Goal: Task Accomplishment & Management: Complete application form

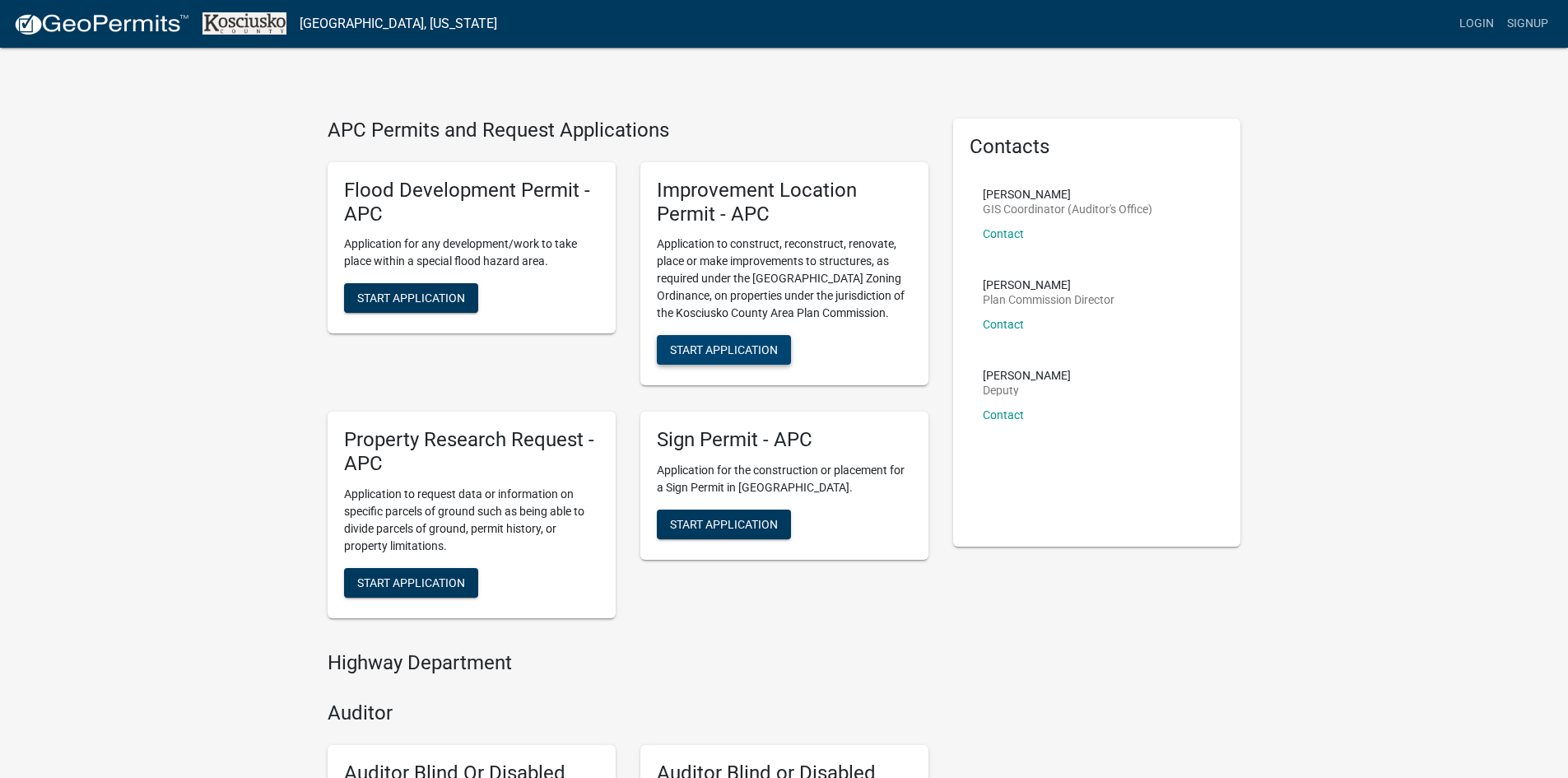
click at [771, 359] on button "Start Application" at bounding box center [723, 350] width 134 height 29
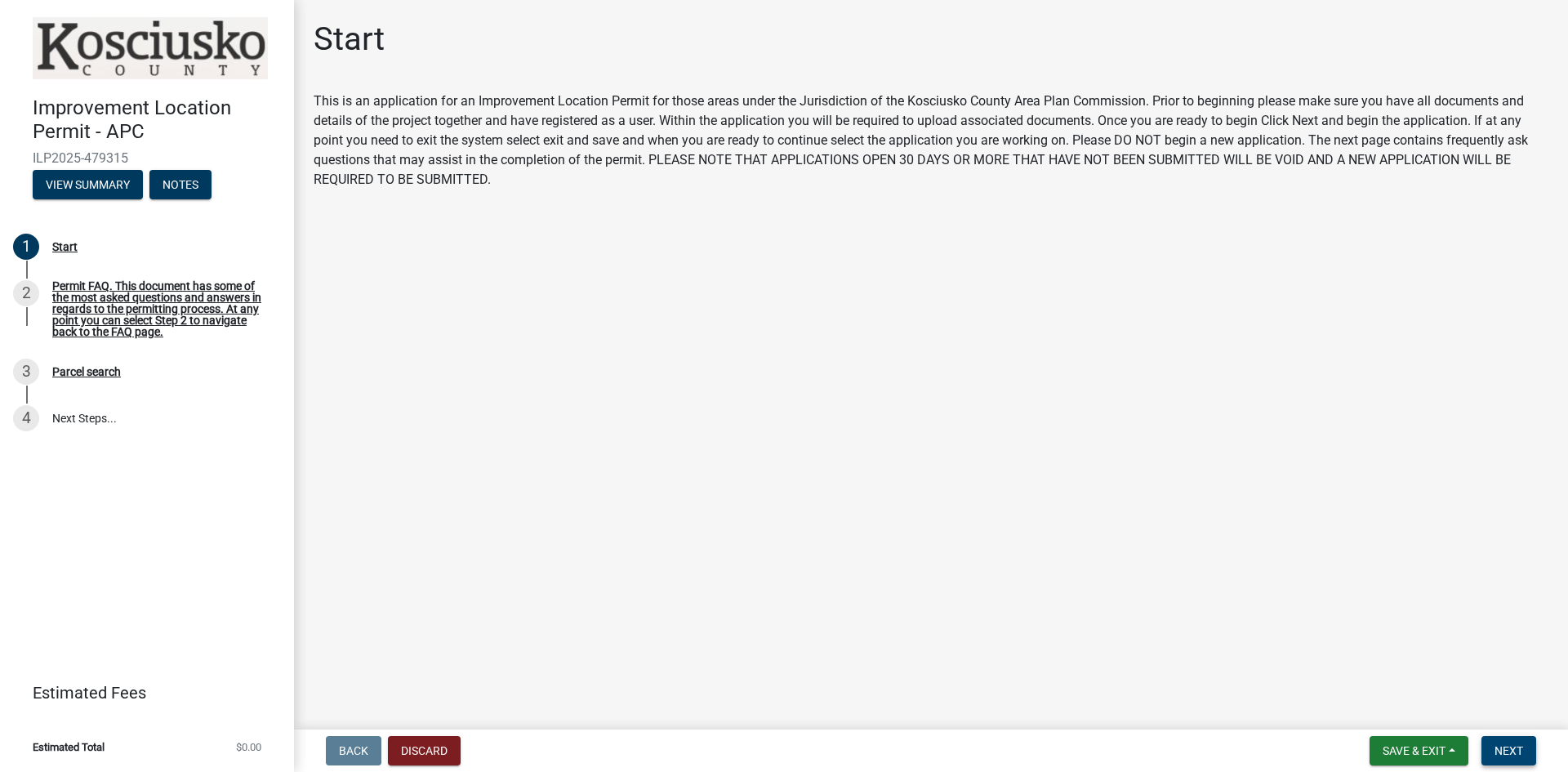
click at [1504, 743] on button "Next" at bounding box center [1510, 751] width 55 height 29
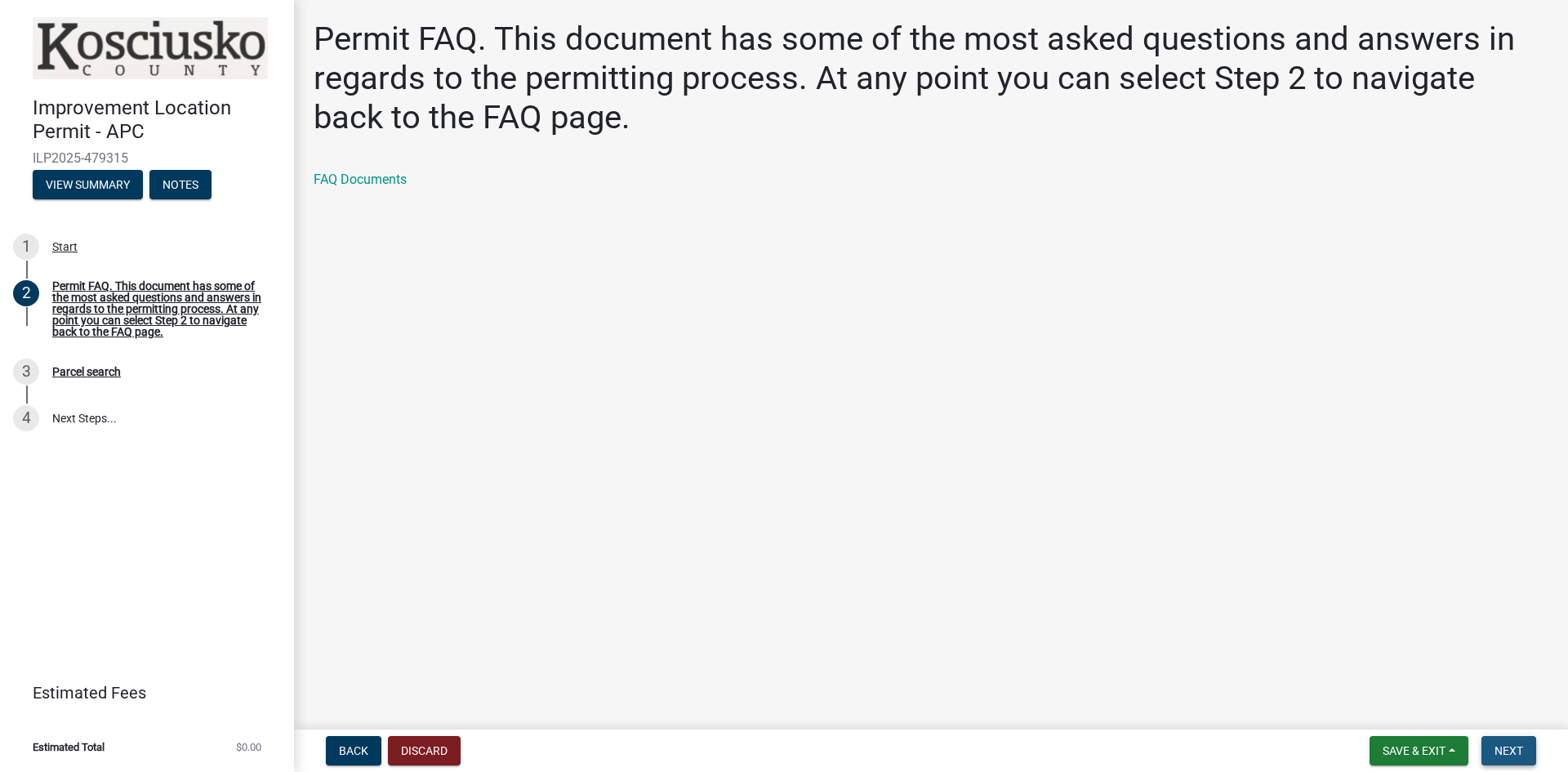
click at [1504, 743] on button "Next" at bounding box center [1510, 751] width 55 height 29
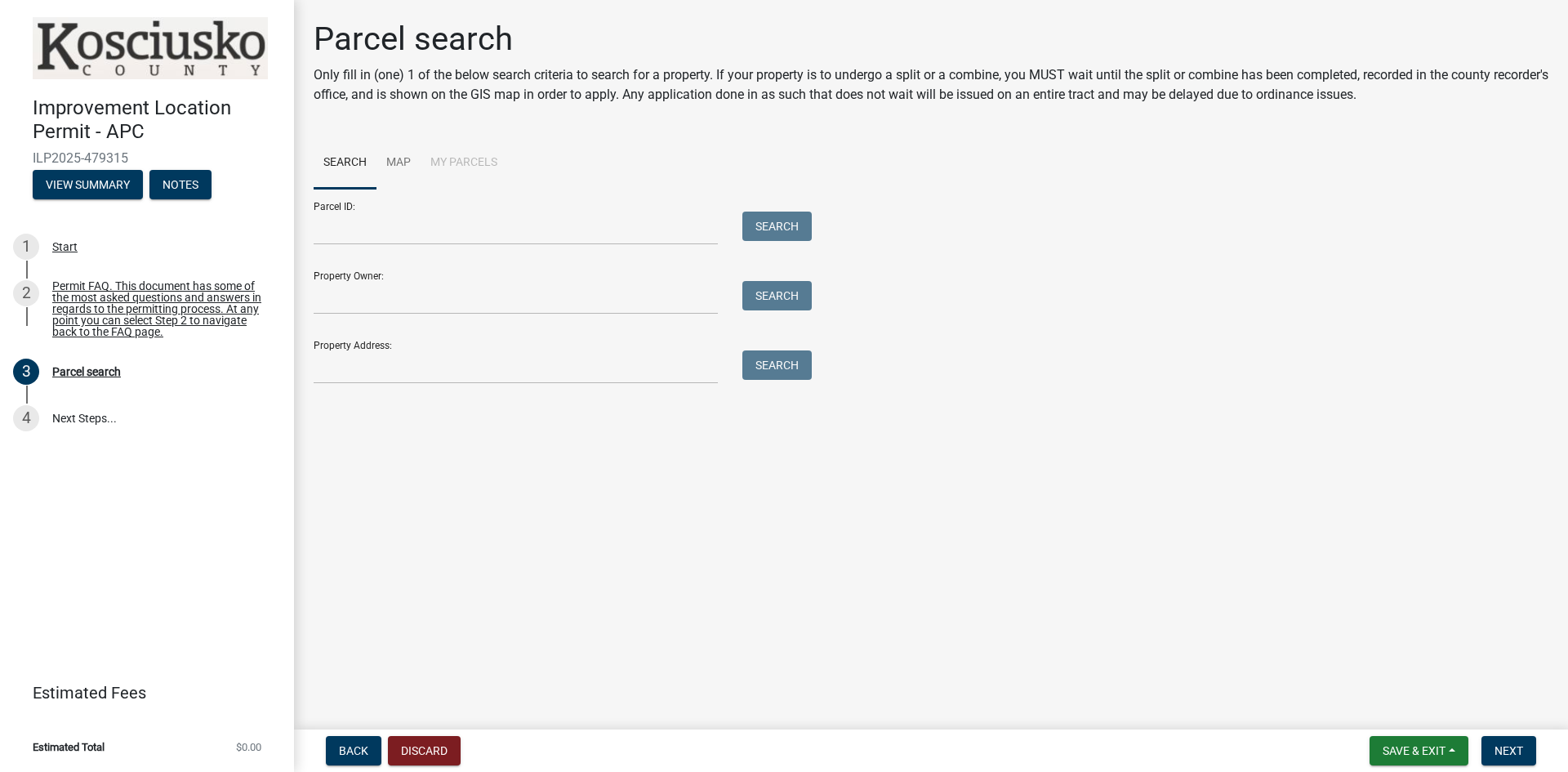
click at [484, 206] on div "Parcel ID: Search" at bounding box center [559, 217] width 490 height 57
click at [475, 229] on input "Parcel ID:" at bounding box center [516, 228] width 404 height 34
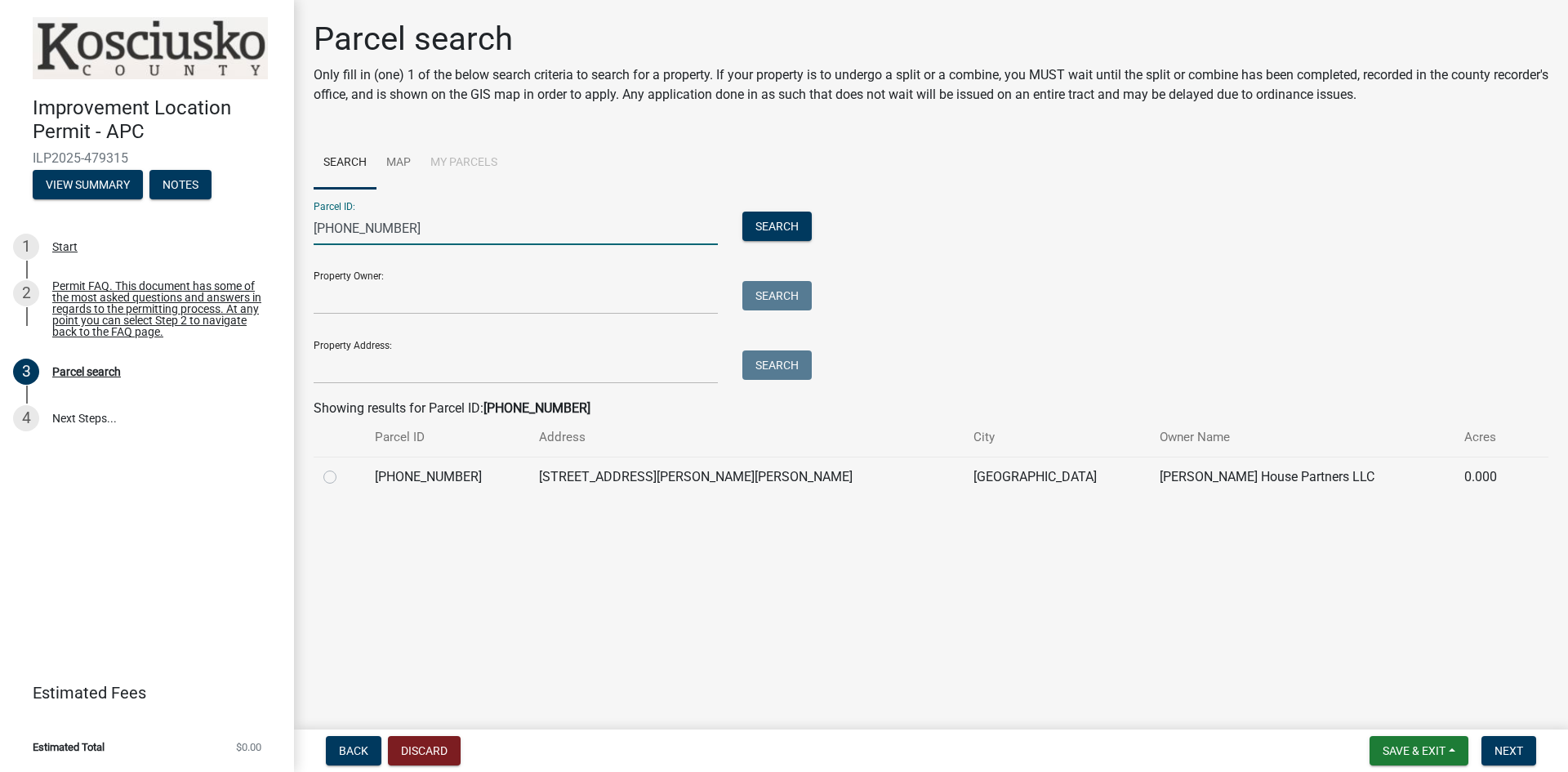
type input "[PHONE_NUMBER]"
click at [343, 468] on label at bounding box center [343, 468] width 0 height 0
click at [343, 475] on input "radio" at bounding box center [348, 473] width 10 height 10
radio input "true"
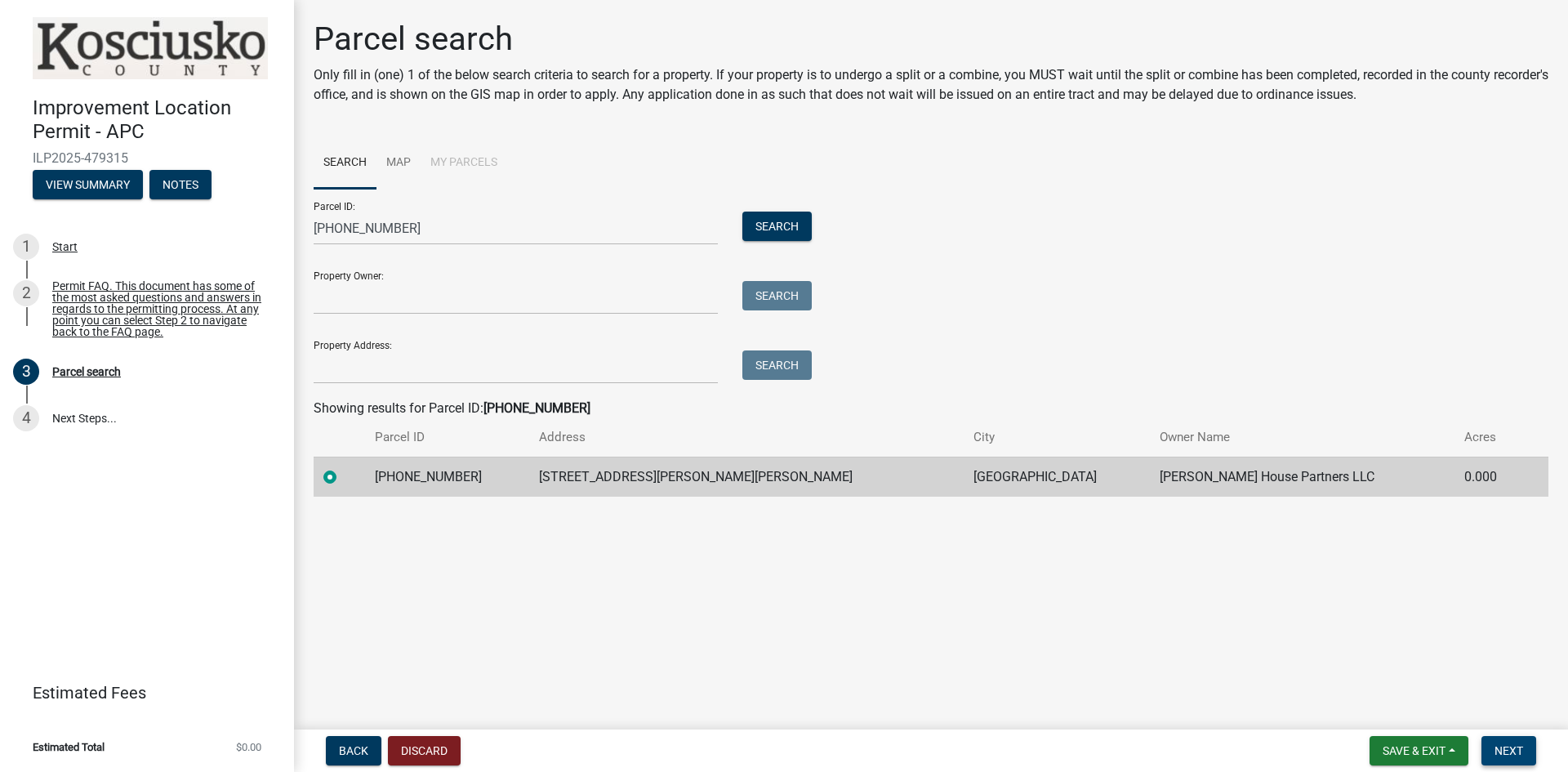
click at [1503, 746] on span "Next" at bounding box center [1509, 751] width 28 height 13
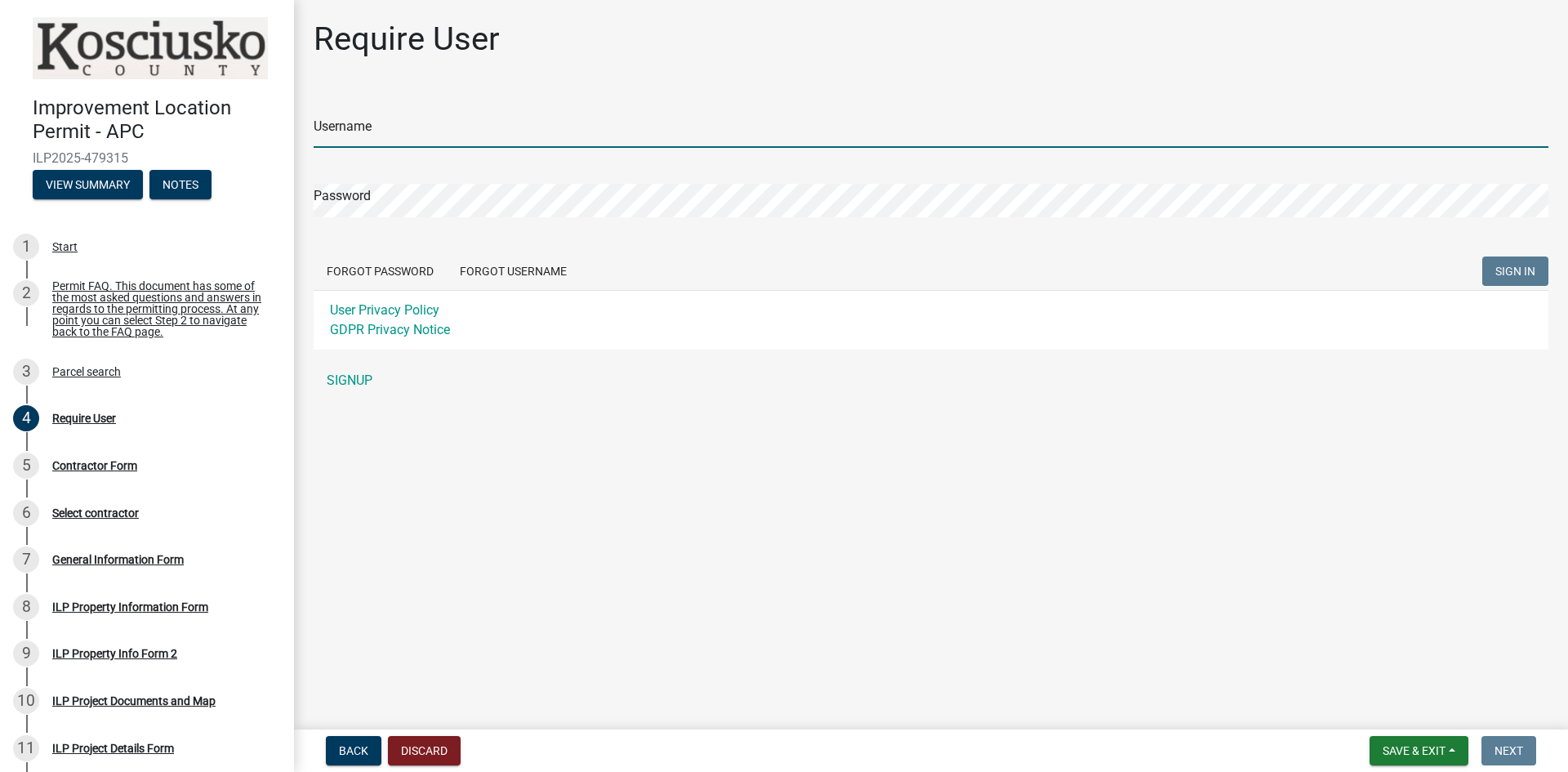
type input "MBUHRT"
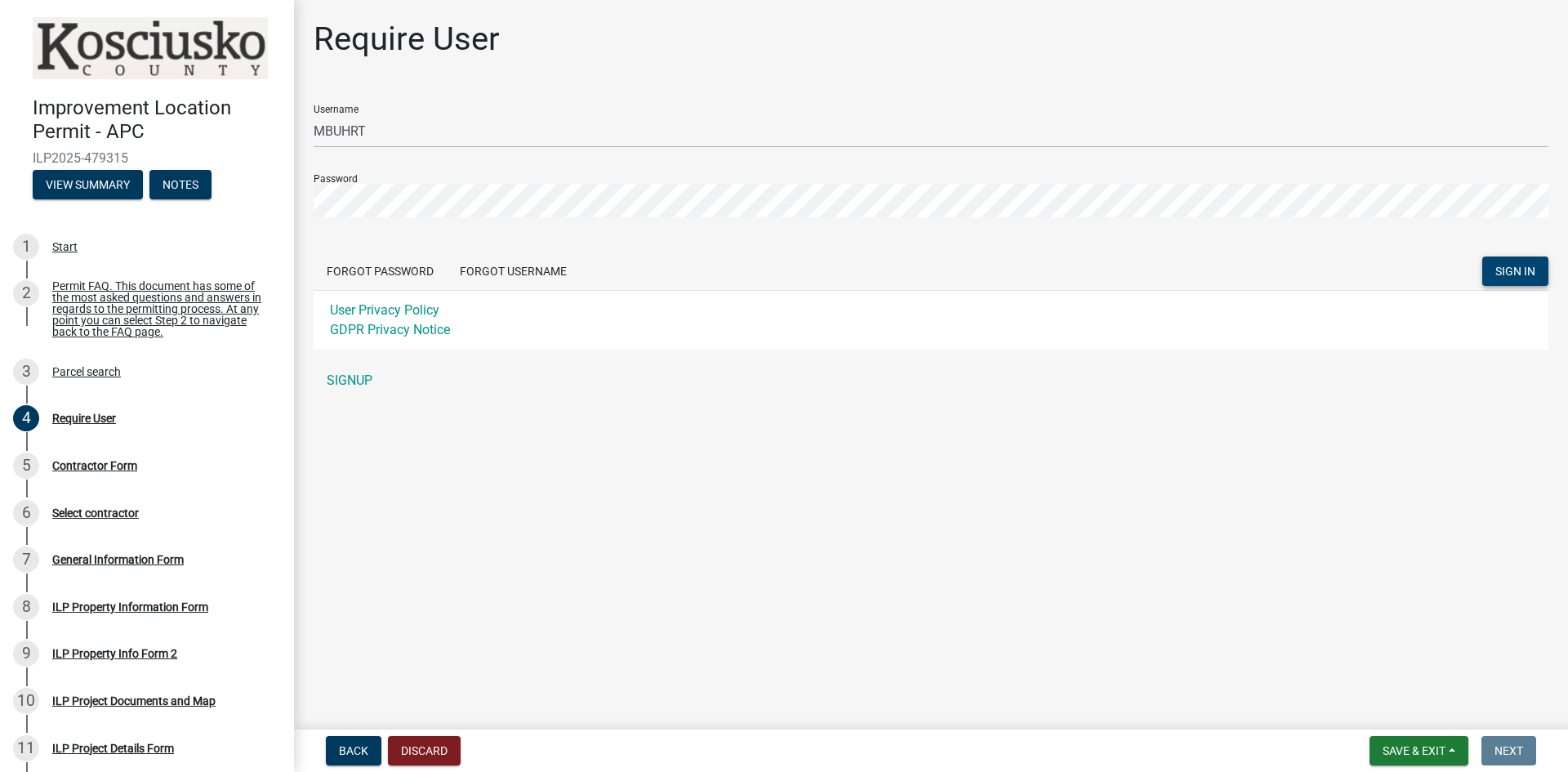
click at [1529, 263] on button "SIGN IN" at bounding box center [1516, 271] width 66 height 29
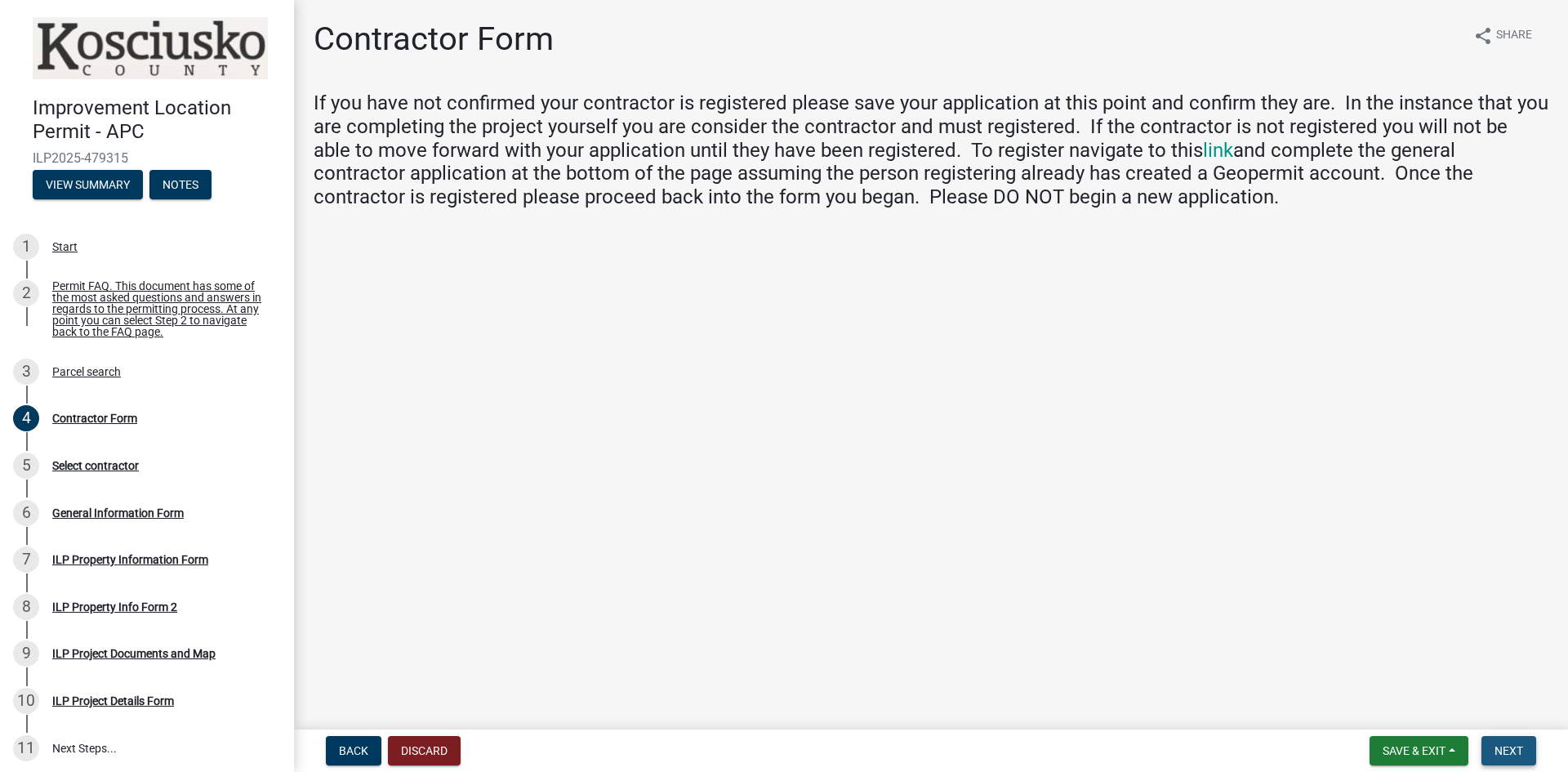
click at [1514, 757] on span "Next" at bounding box center [1509, 751] width 28 height 13
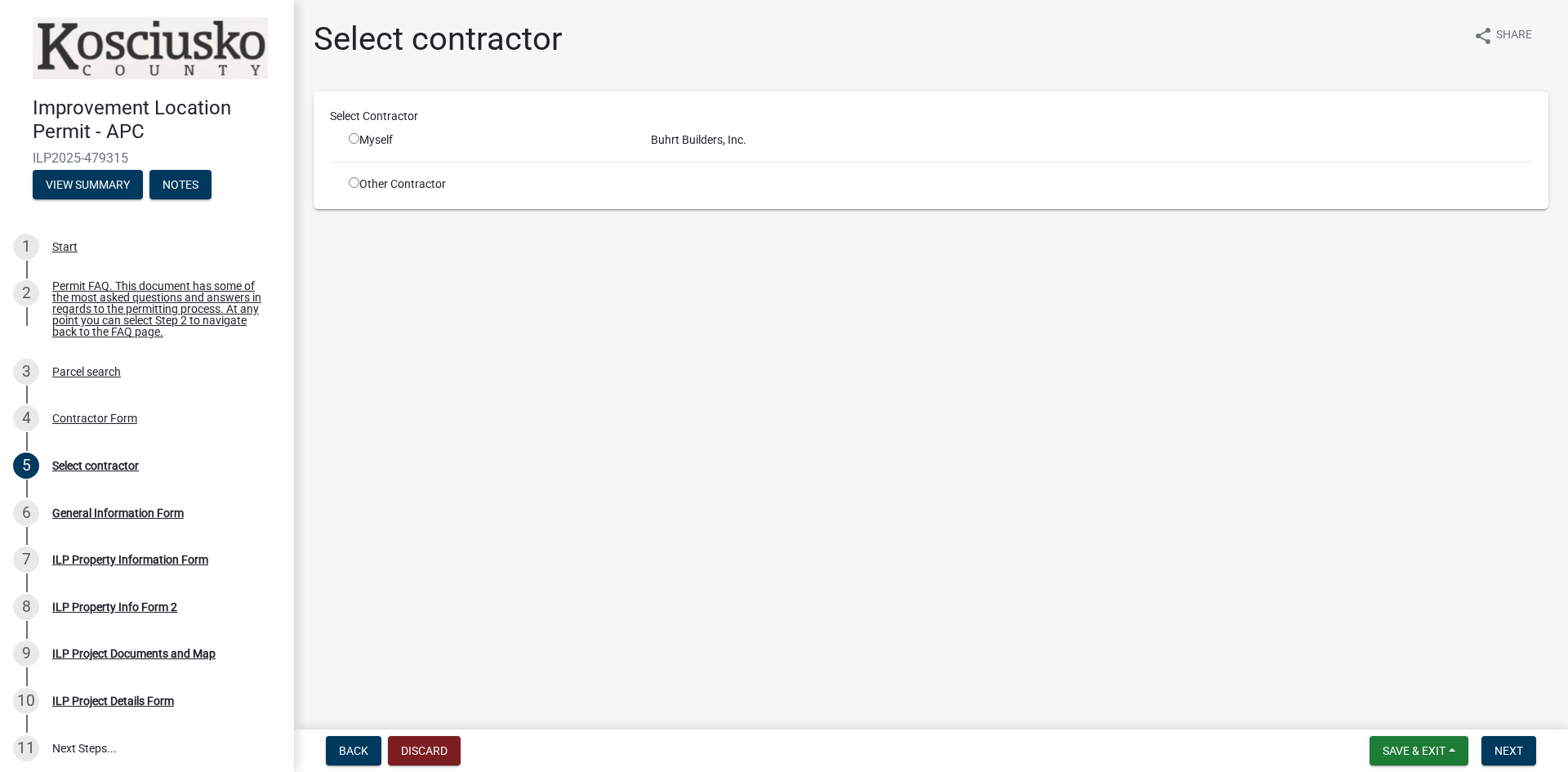
click at [351, 132] on div "Myself" at bounding box center [487, 140] width 278 height 17
click at [351, 137] on input "radio" at bounding box center [354, 138] width 10 height 10
radio input "true"
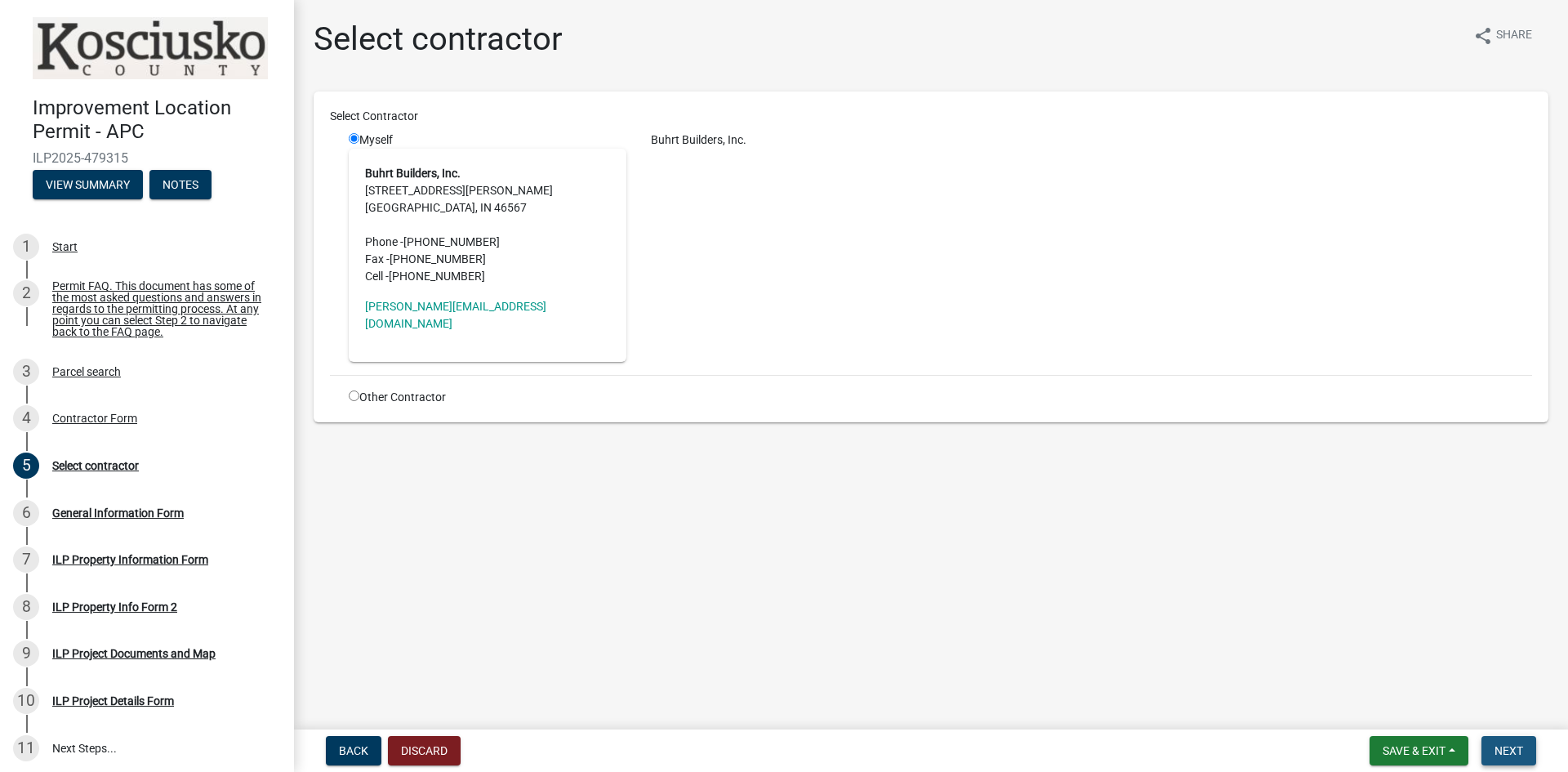
click at [1528, 749] on button "Next" at bounding box center [1510, 751] width 55 height 29
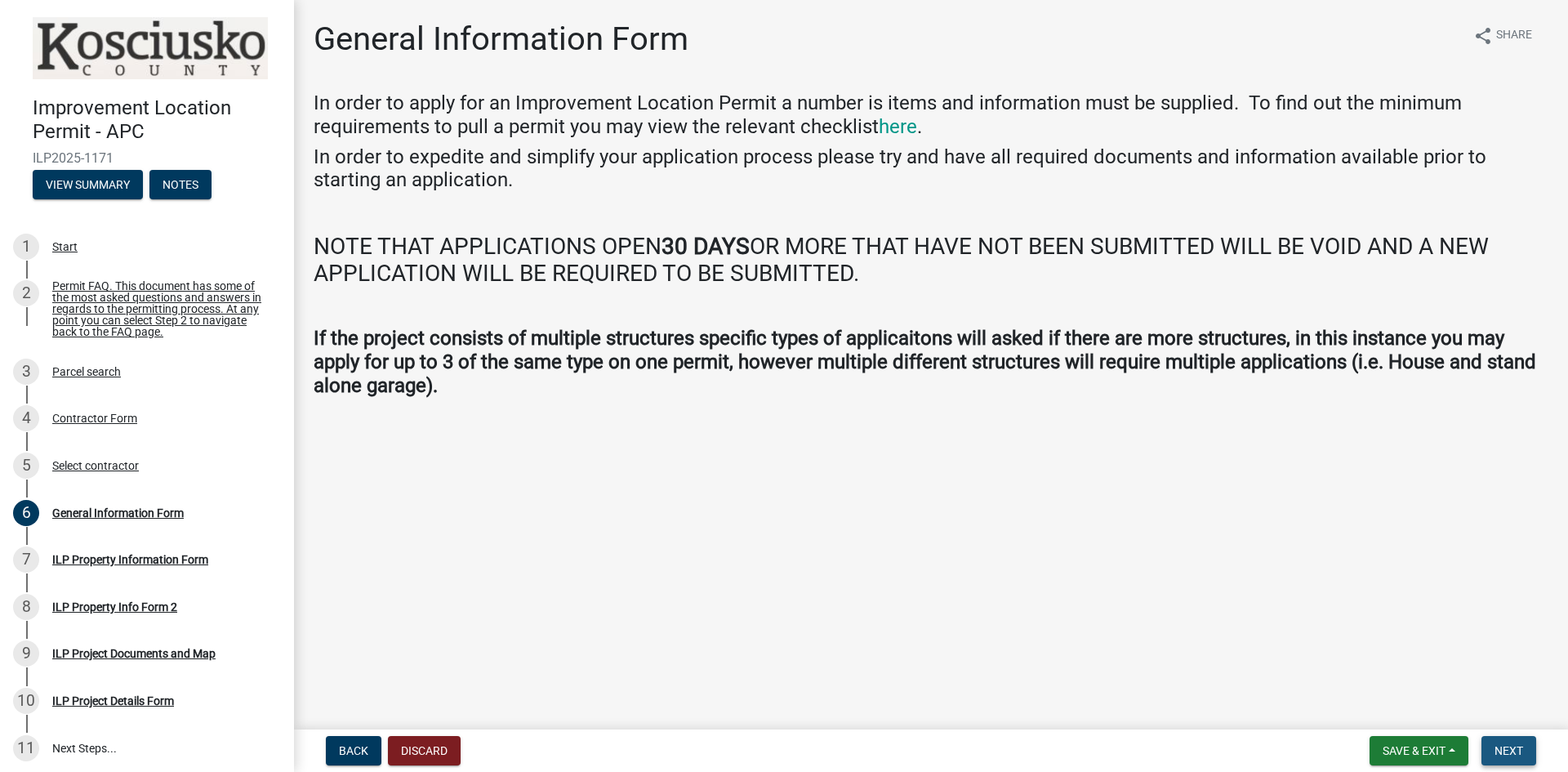
click at [1508, 744] on span "Next" at bounding box center [1509, 751] width 28 height 13
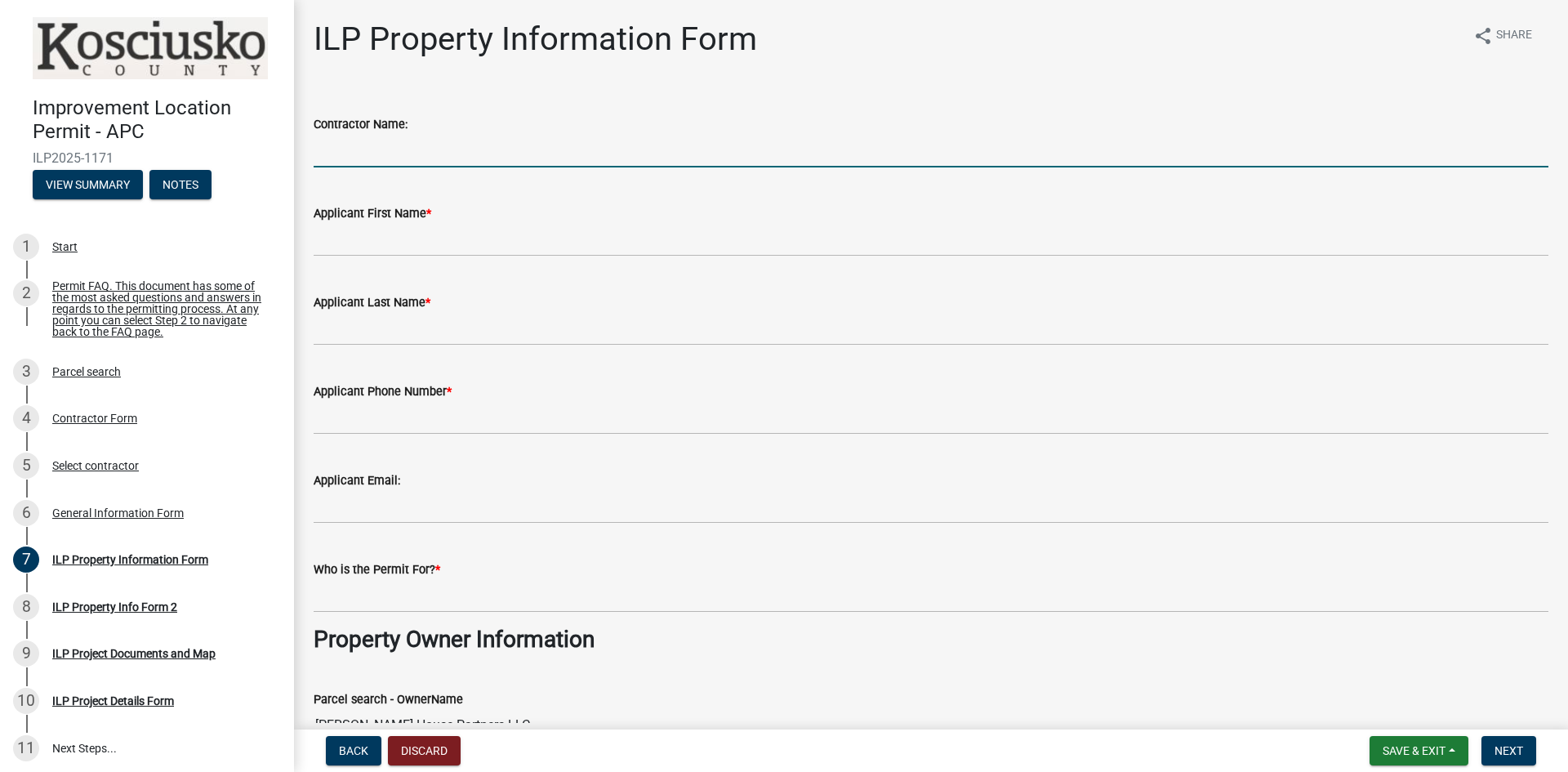
click at [438, 144] on input "Contractor Name:" at bounding box center [931, 150] width 1235 height 34
type input "[PERSON_NAME]"
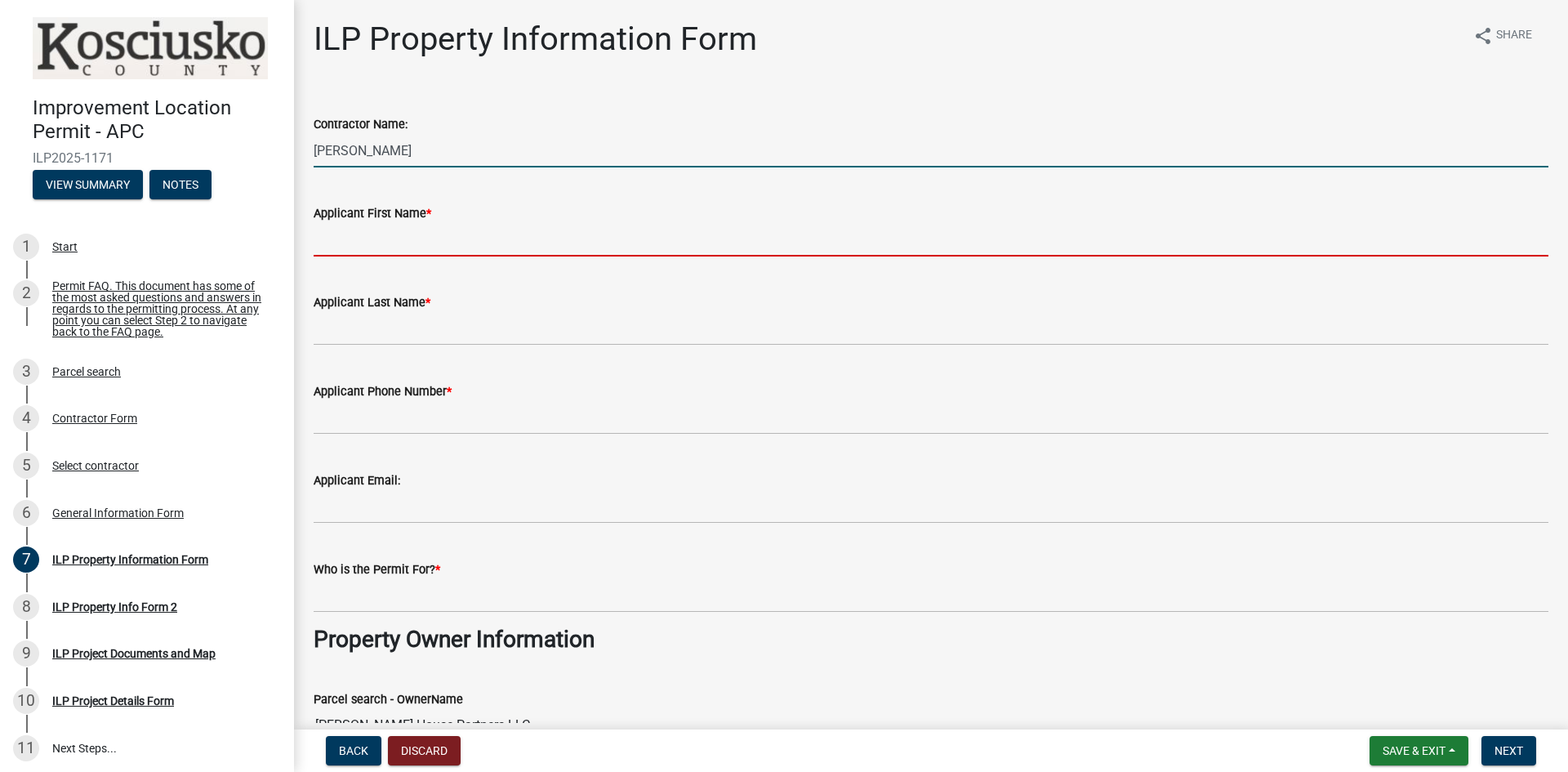
click at [440, 241] on input "Applicant First Name *" at bounding box center [931, 239] width 1235 height 34
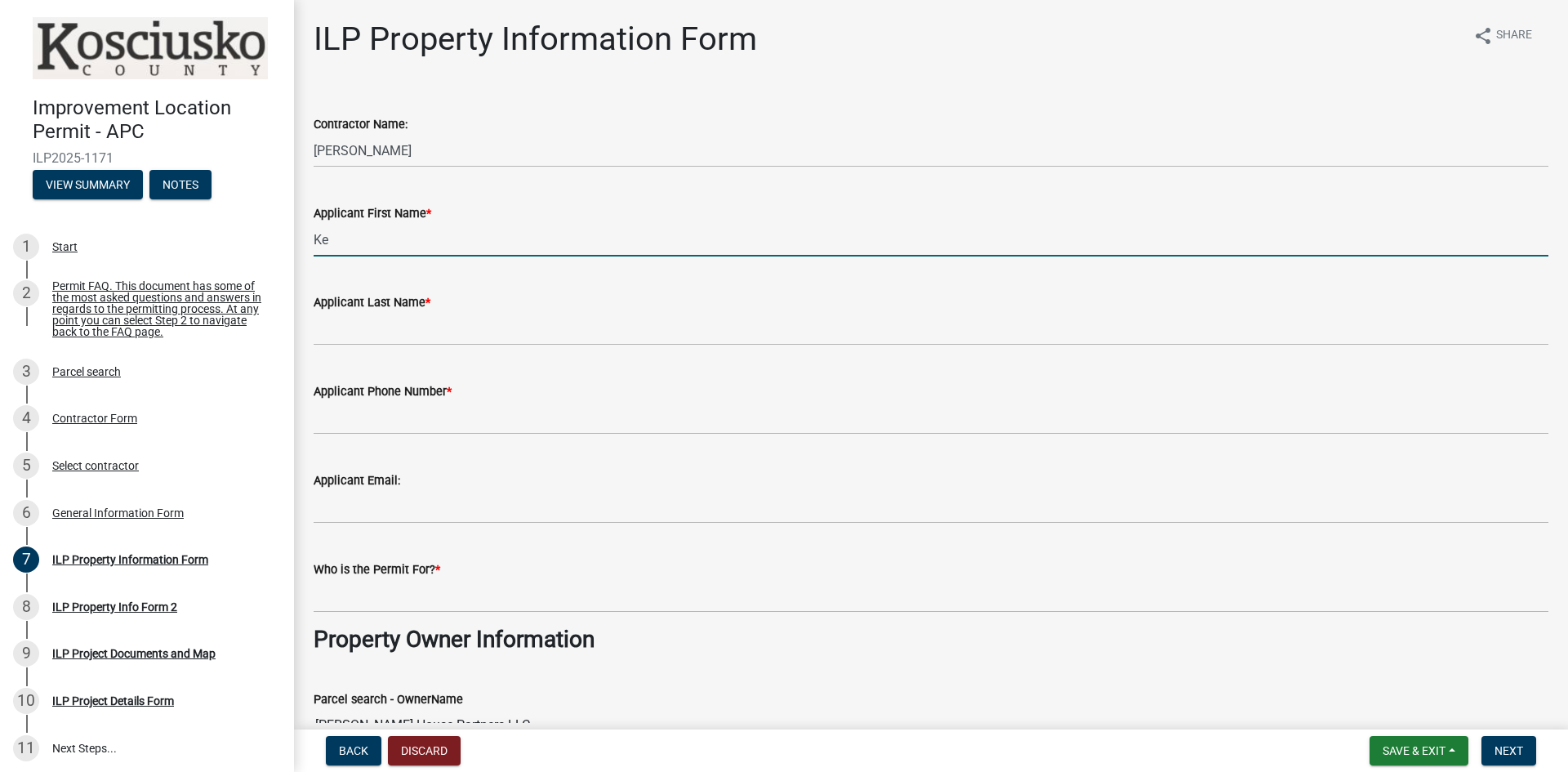
type input "K"
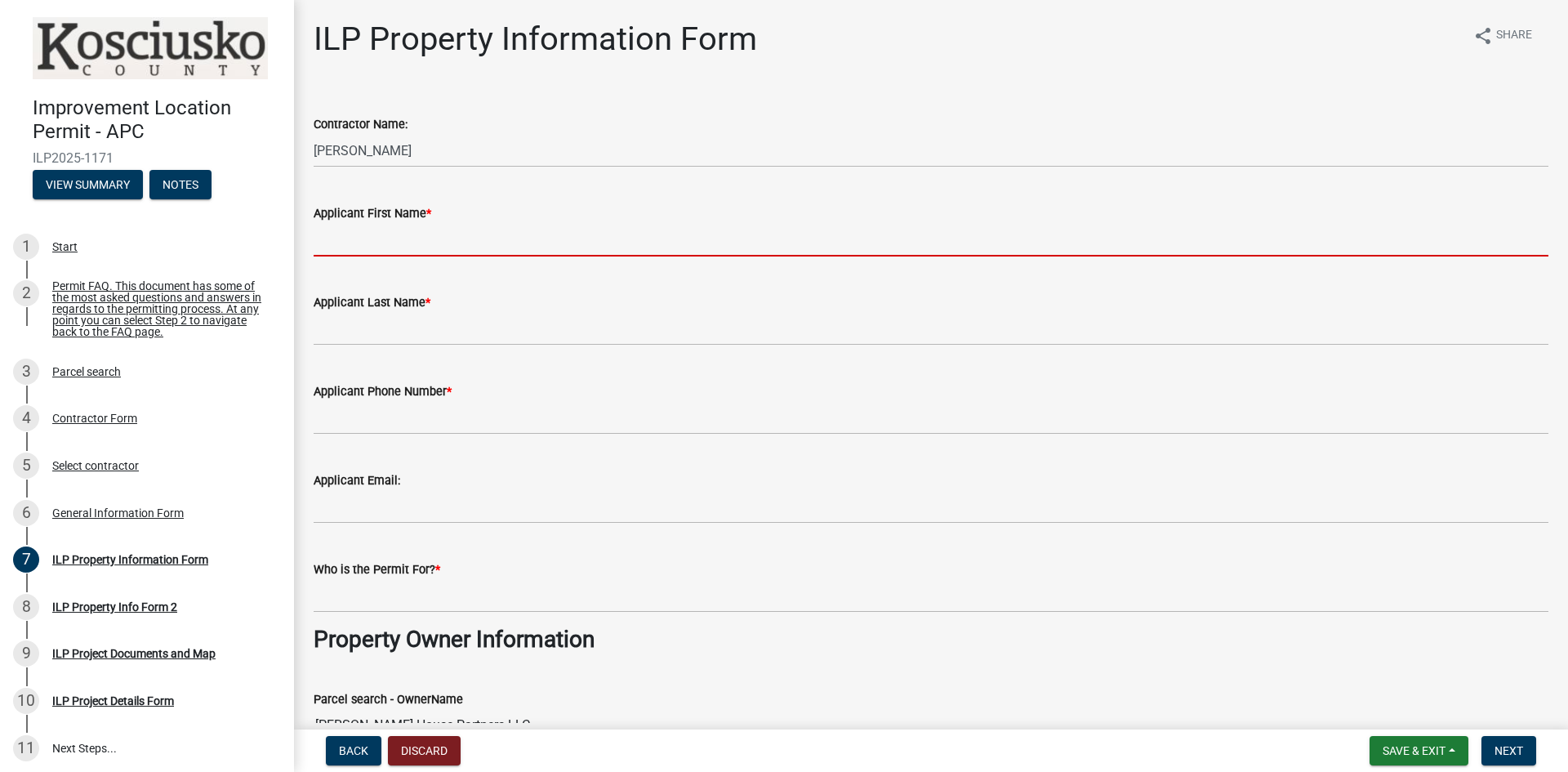
click at [421, 244] on input "Applicant First Name *" at bounding box center [931, 239] width 1235 height 34
type input "[PERSON_NAME]"
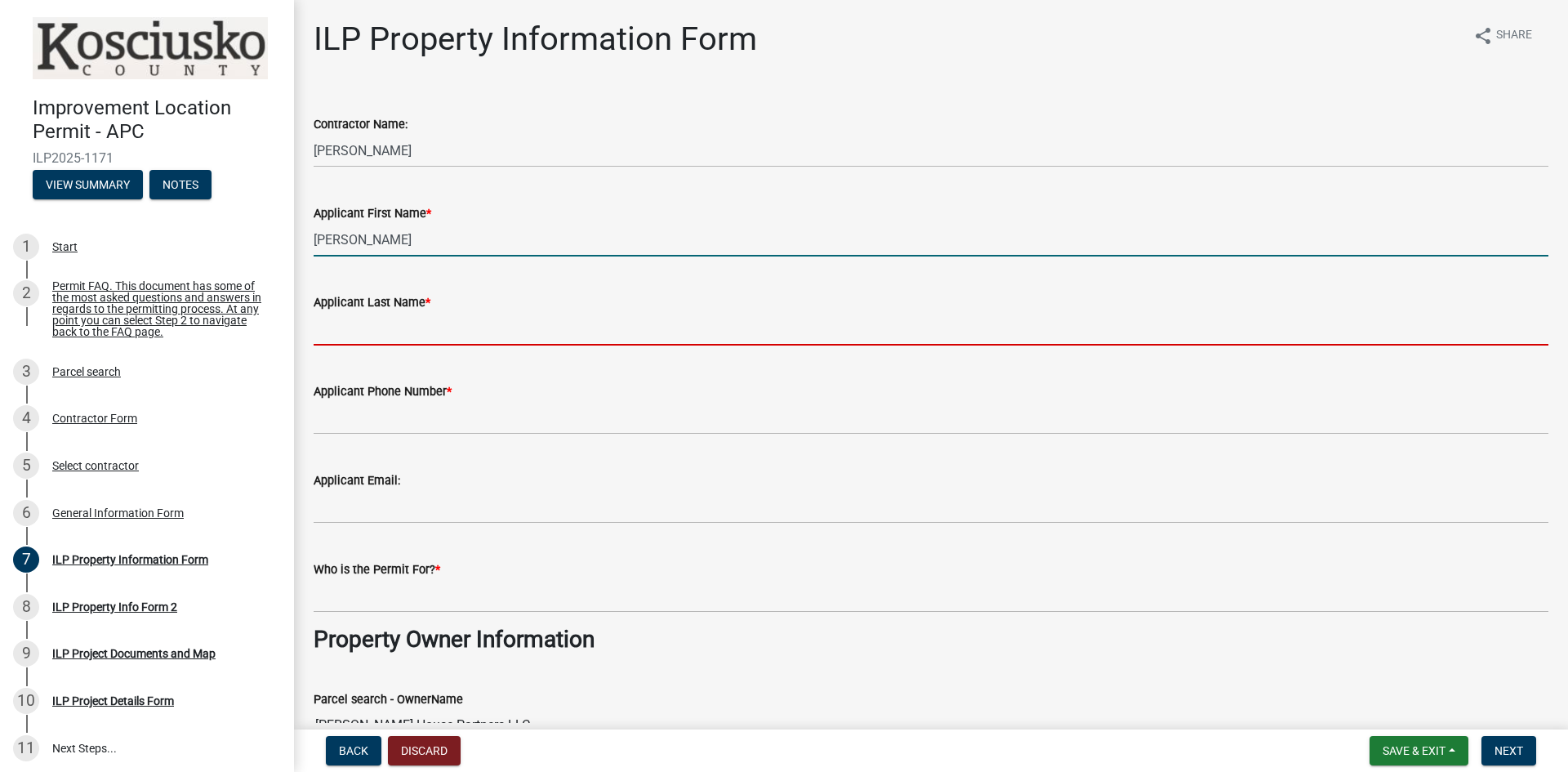
click at [426, 336] on input "Applicant Last Name *" at bounding box center [931, 328] width 1235 height 34
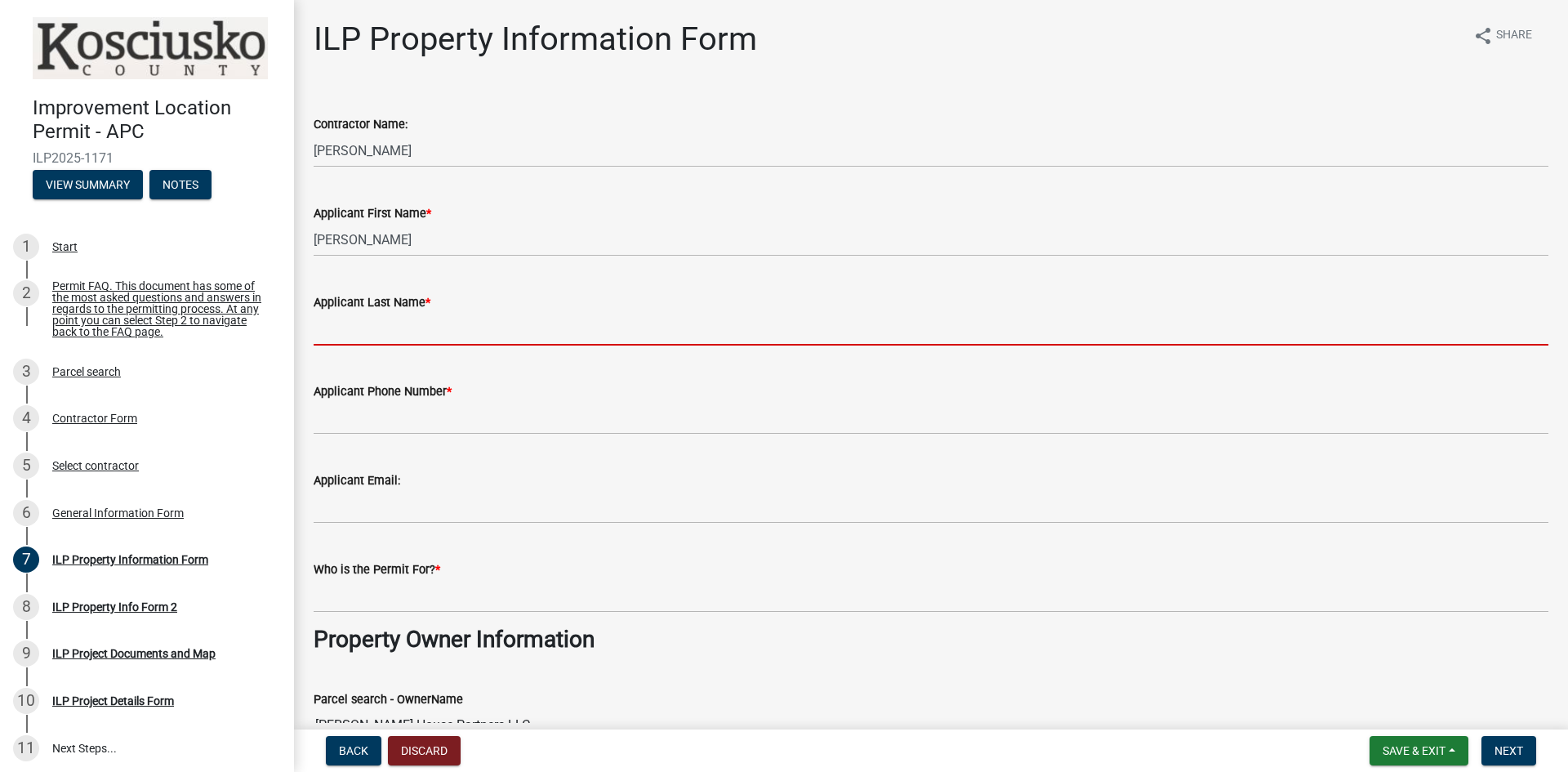
type input "Buhrt"
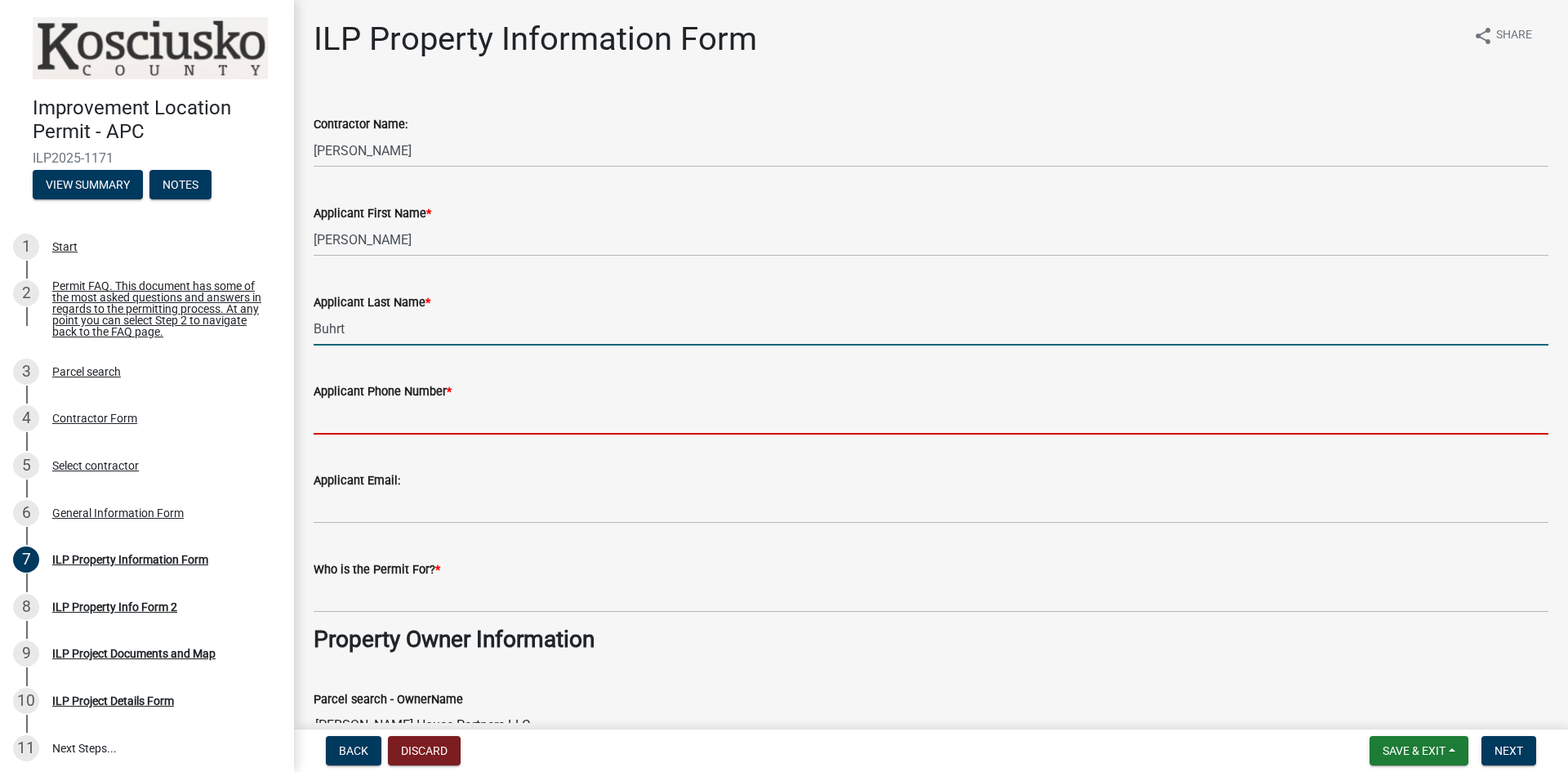
click at [418, 418] on input "Applicant Phone Number *" at bounding box center [931, 418] width 1235 height 34
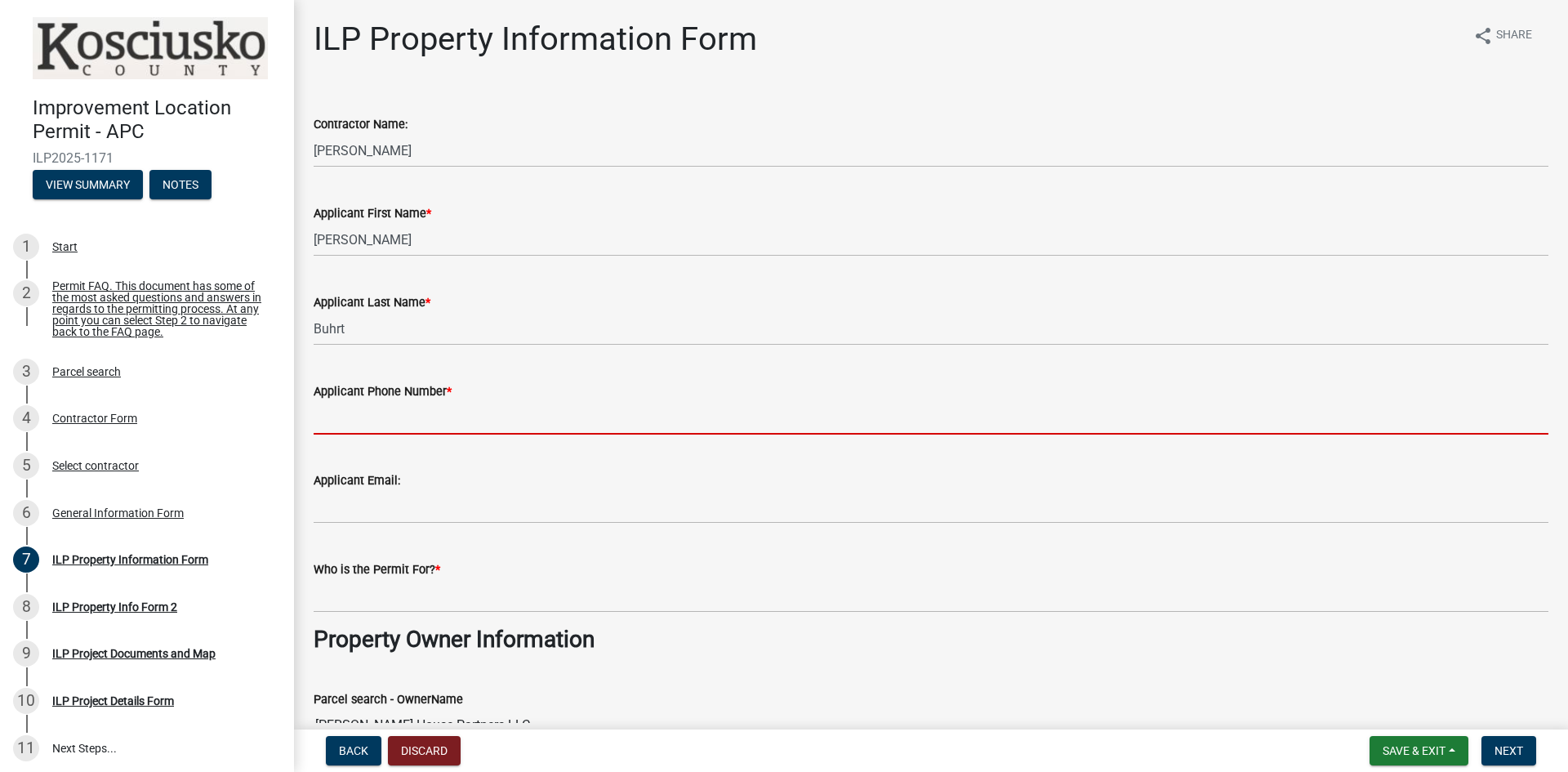
type input "[PHONE_NUMBER]"
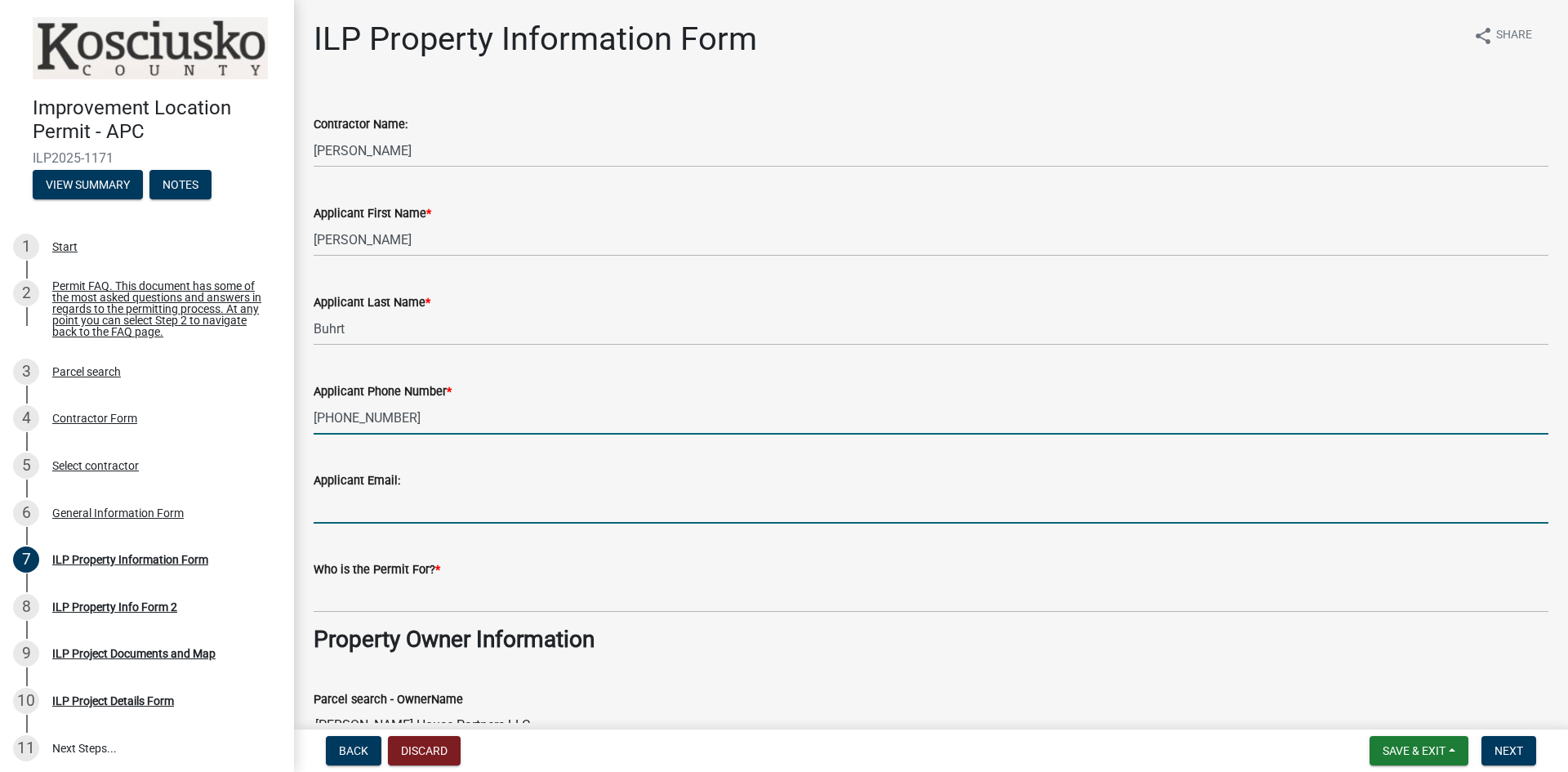
click at [391, 517] on input "Applicant Email:" at bounding box center [931, 506] width 1235 height 34
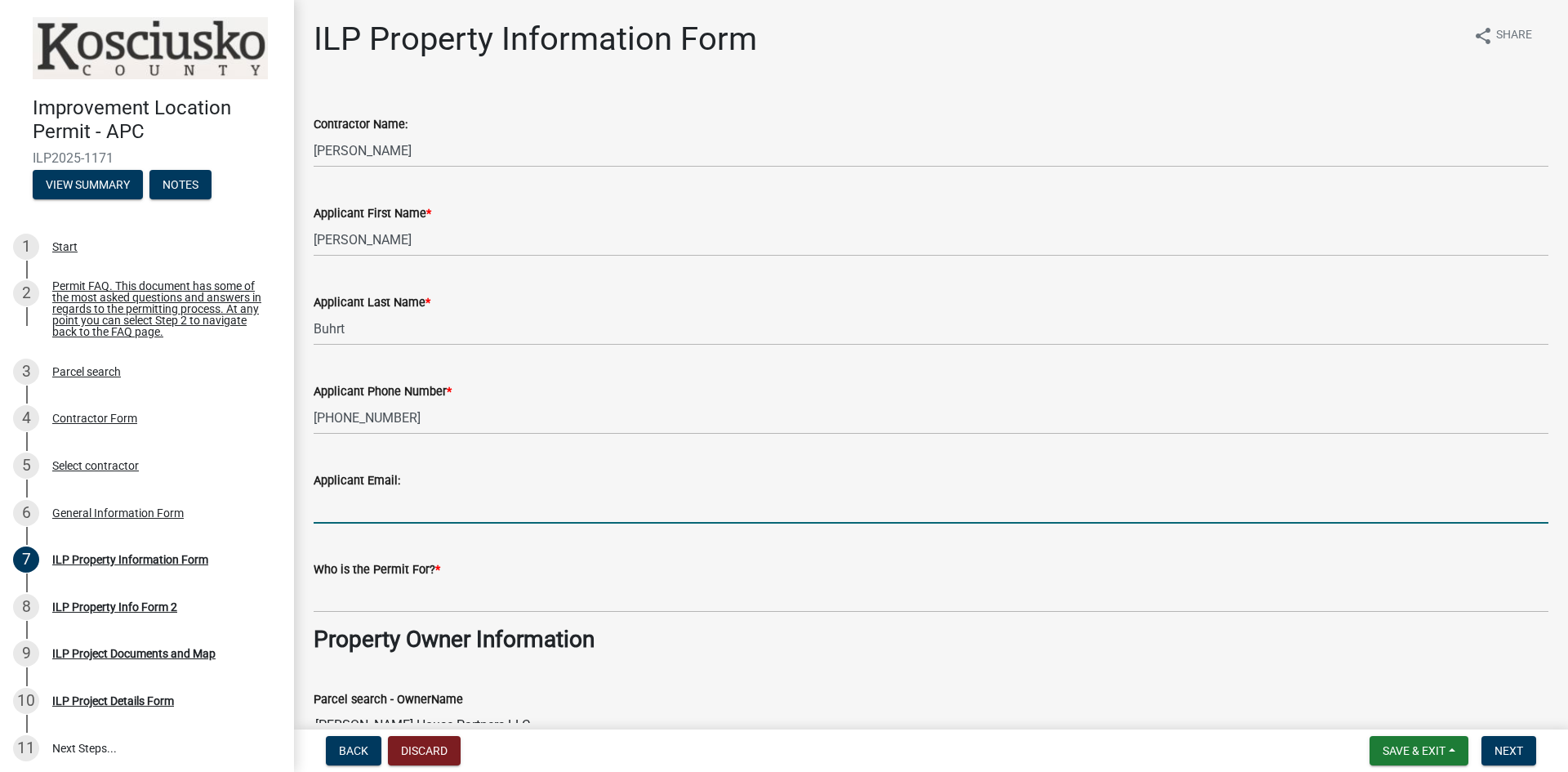
type input "[PERSON_NAME][EMAIL_ADDRESS][DOMAIN_NAME]"
drag, startPoint x: 498, startPoint y: 508, endPoint x: 281, endPoint y: 517, distance: 217.2
click at [281, 517] on div "Improvement Location Permit - APC ILP2025-1171 View Summary Notes 1 Start 2 Per…" at bounding box center [784, 386] width 1568 height 772
click at [457, 513] on input "Applicant Email:" at bounding box center [931, 506] width 1235 height 34
type input "[EMAIL_ADDRESS][DOMAIN_NAME]"
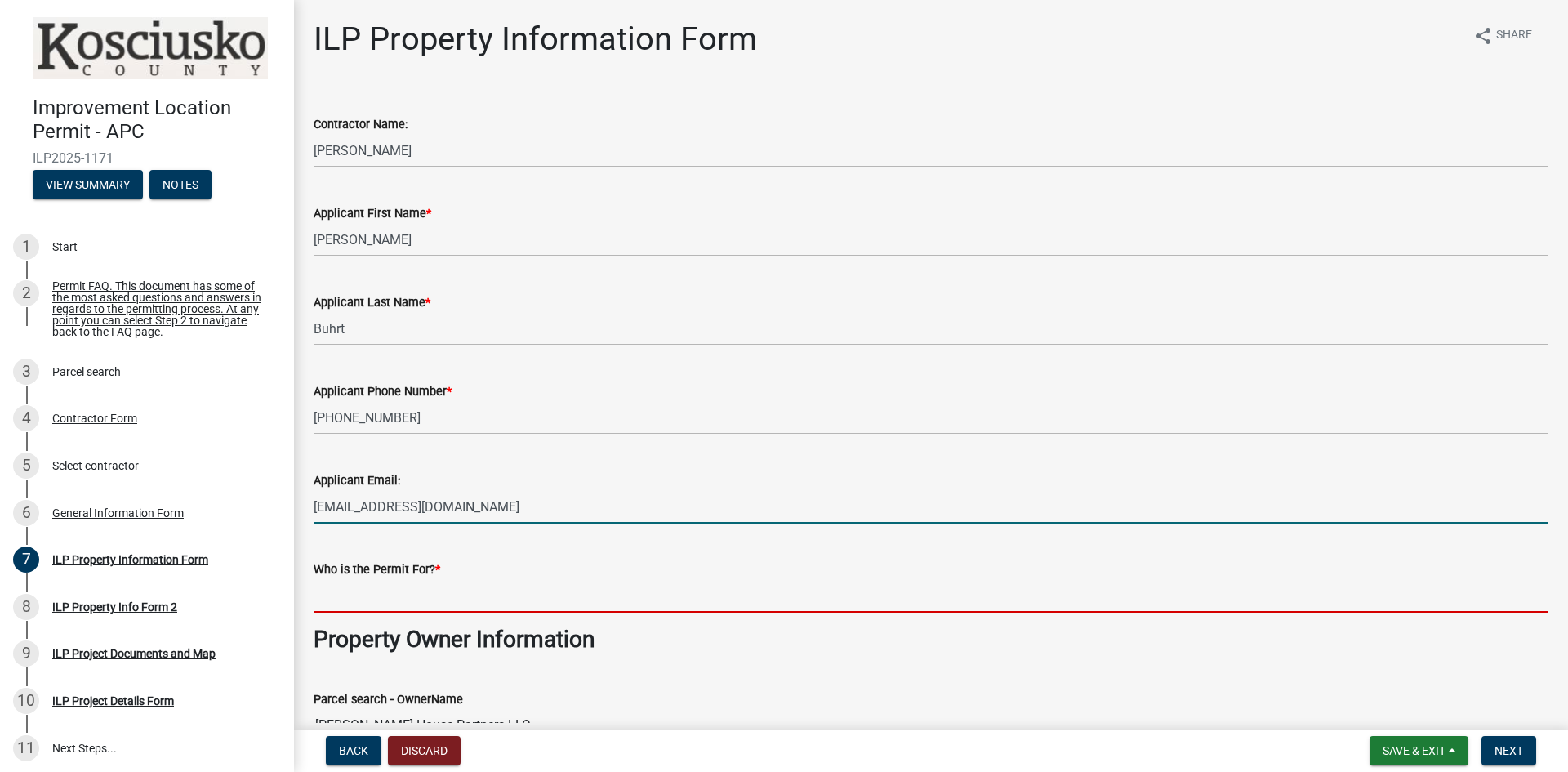
click at [418, 595] on input "Who is the Permit For? *" at bounding box center [931, 596] width 1235 height 34
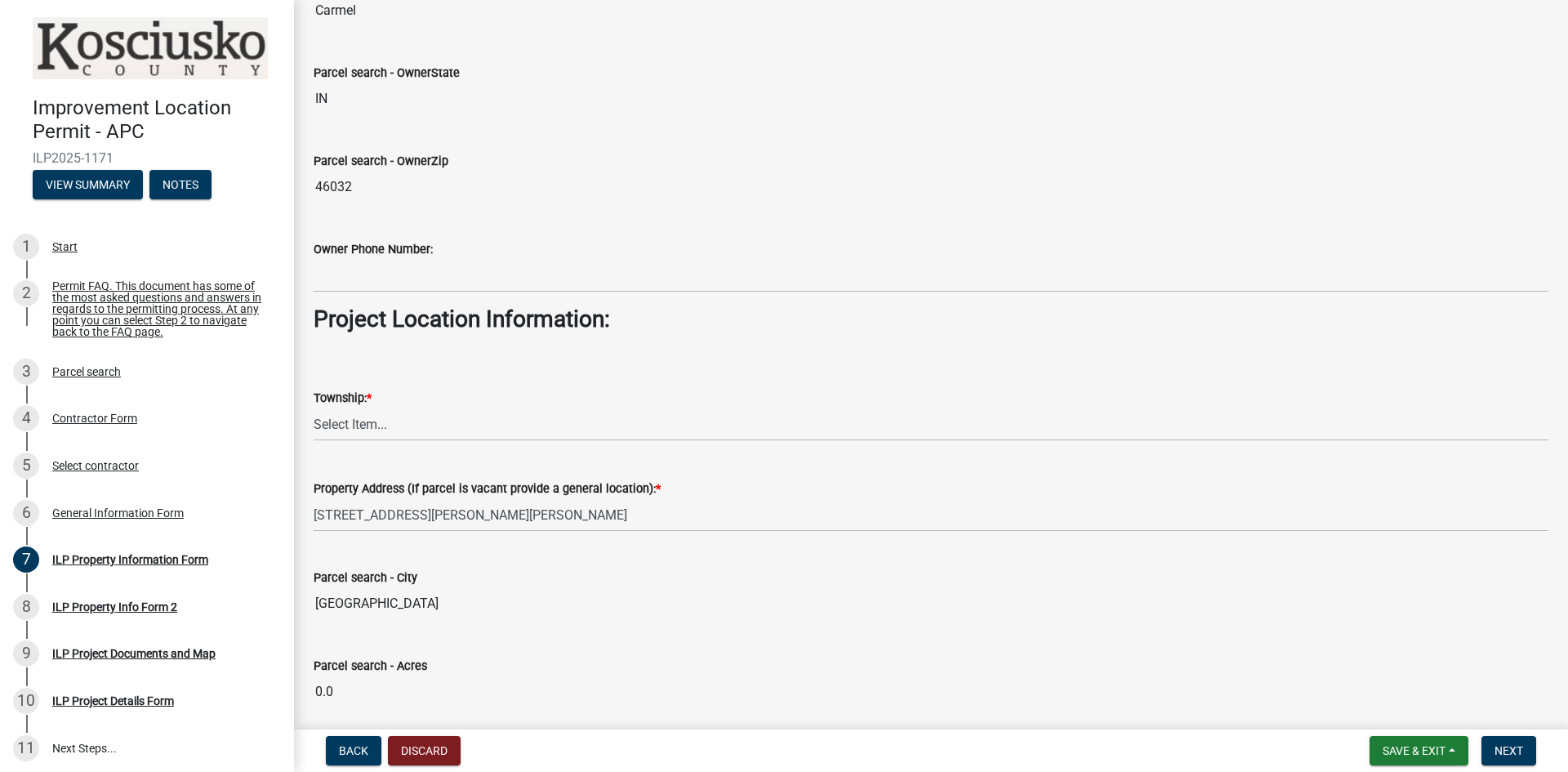
scroll to position [898, 0]
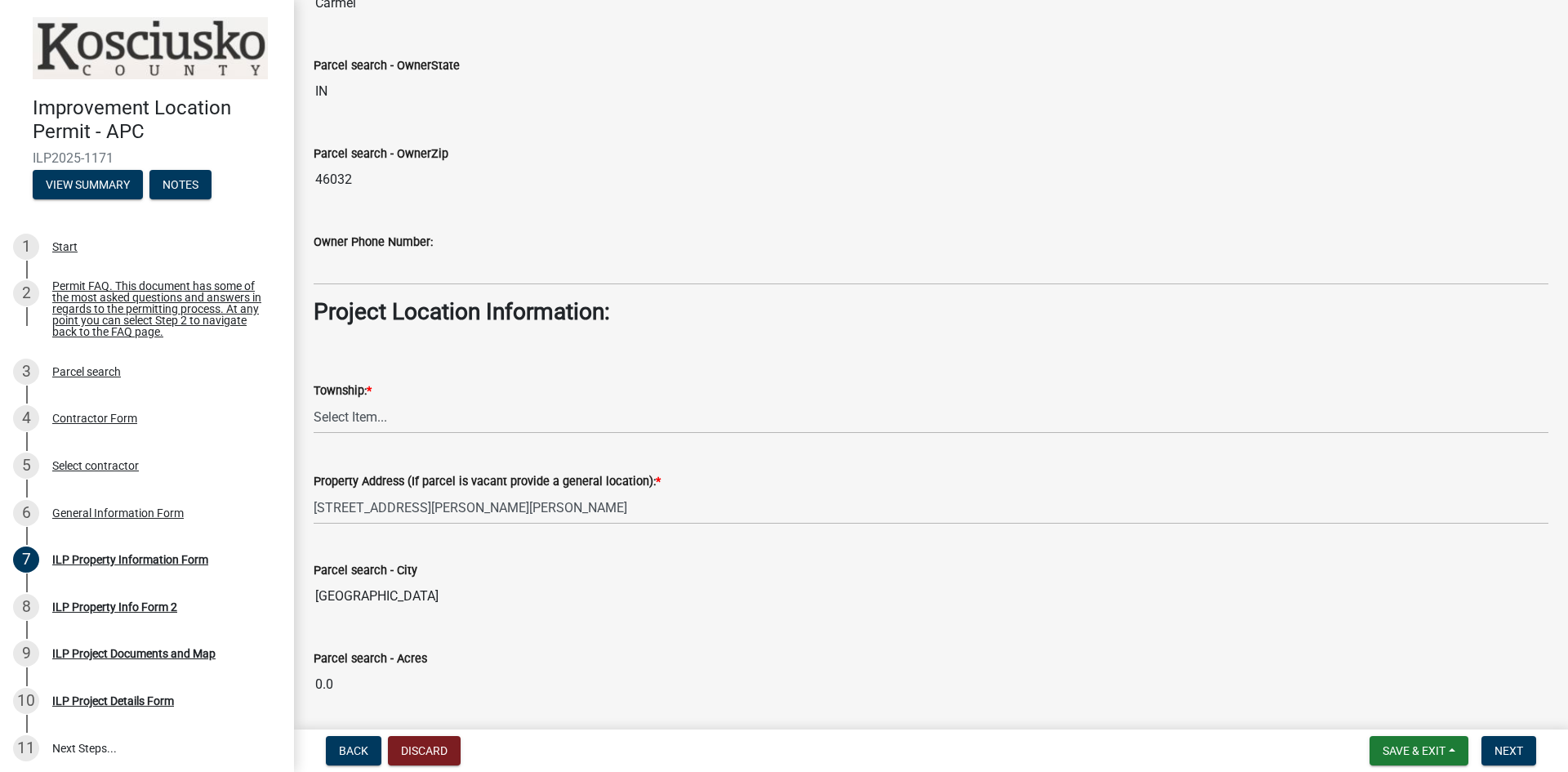
type input "[PERSON_NAME]"
click at [376, 419] on select "Select Item... [PERSON_NAME] - Elkhart Co Clay Etna [GEOGRAPHIC_DATA][PERSON_NA…" at bounding box center [931, 417] width 1235 height 34
click at [314, 401] on select "Select Item... [PERSON_NAME] - Elkhart Co Clay Etna [GEOGRAPHIC_DATA][PERSON_NA…" at bounding box center [931, 417] width 1235 height 34
select select "57368d26-defc-477e-a8be-5a23ab554a17"
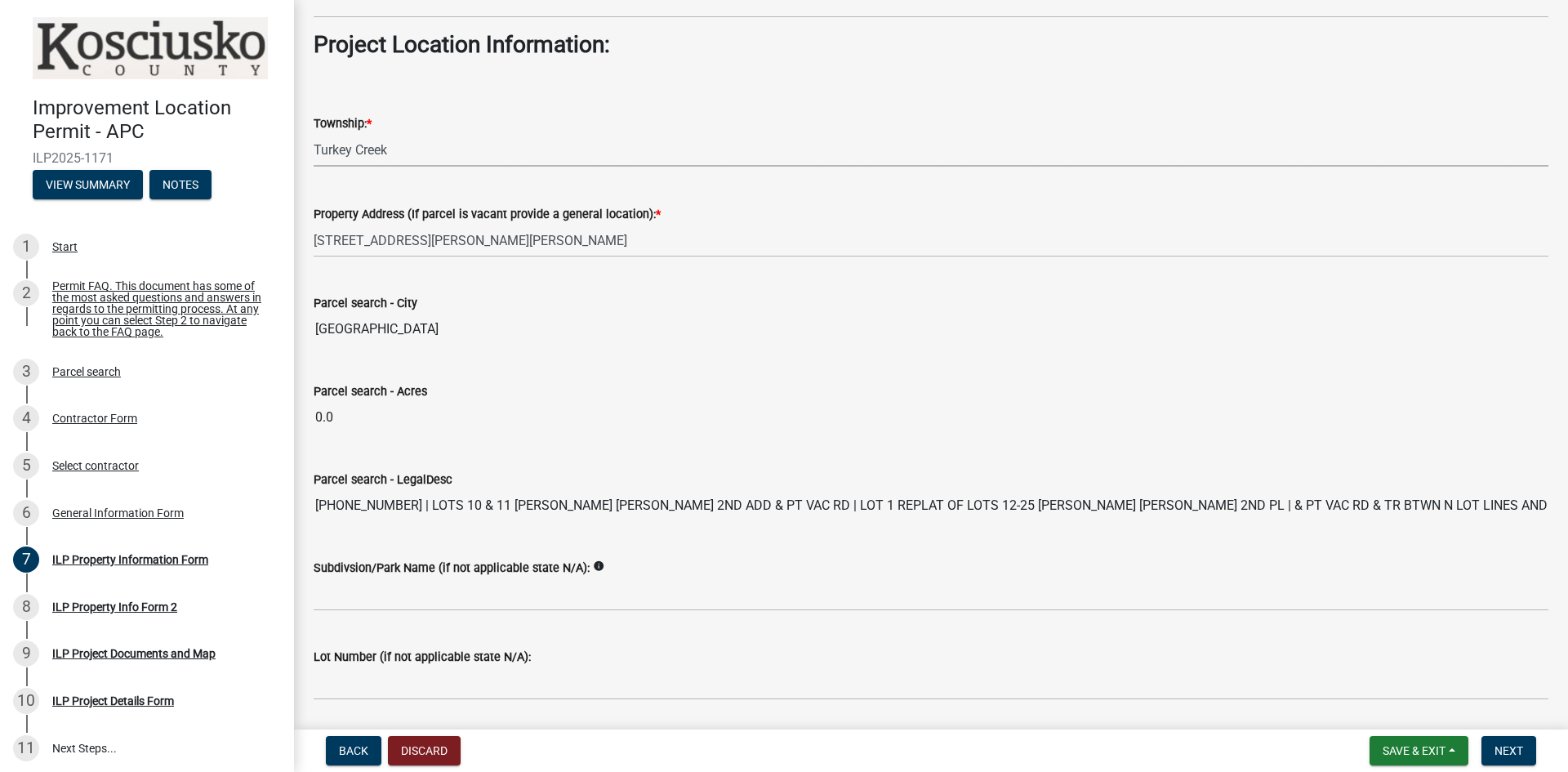
scroll to position [1220, 0]
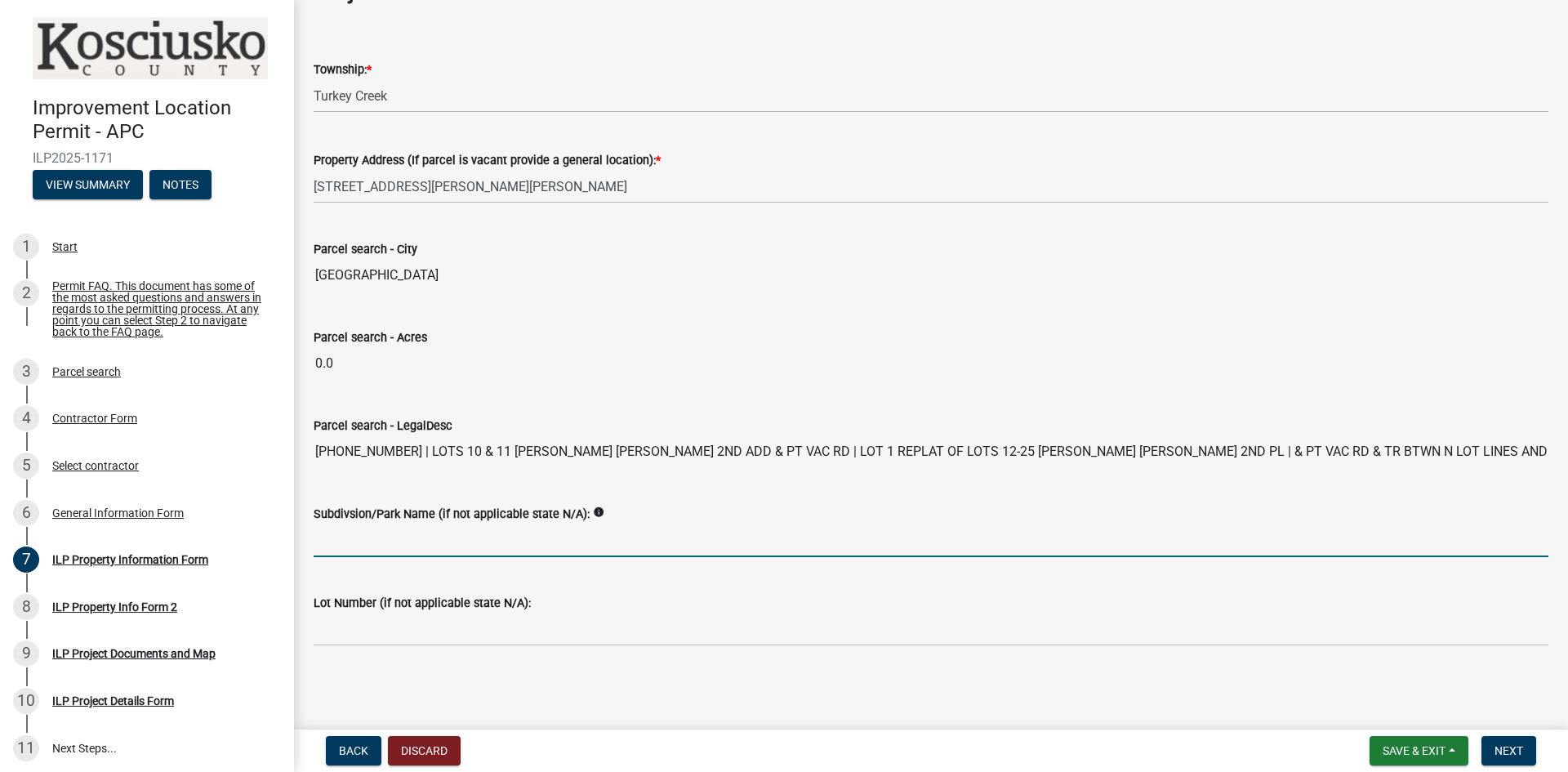
click at [420, 549] on input "Subdivsion/Park Name (if not applicable state N/A):" at bounding box center [931, 540] width 1235 height 34
paste input "[PERSON_NAME] 2nd plat of Wawasee"
type input "[PERSON_NAME] 2nd plat of Wawasee"
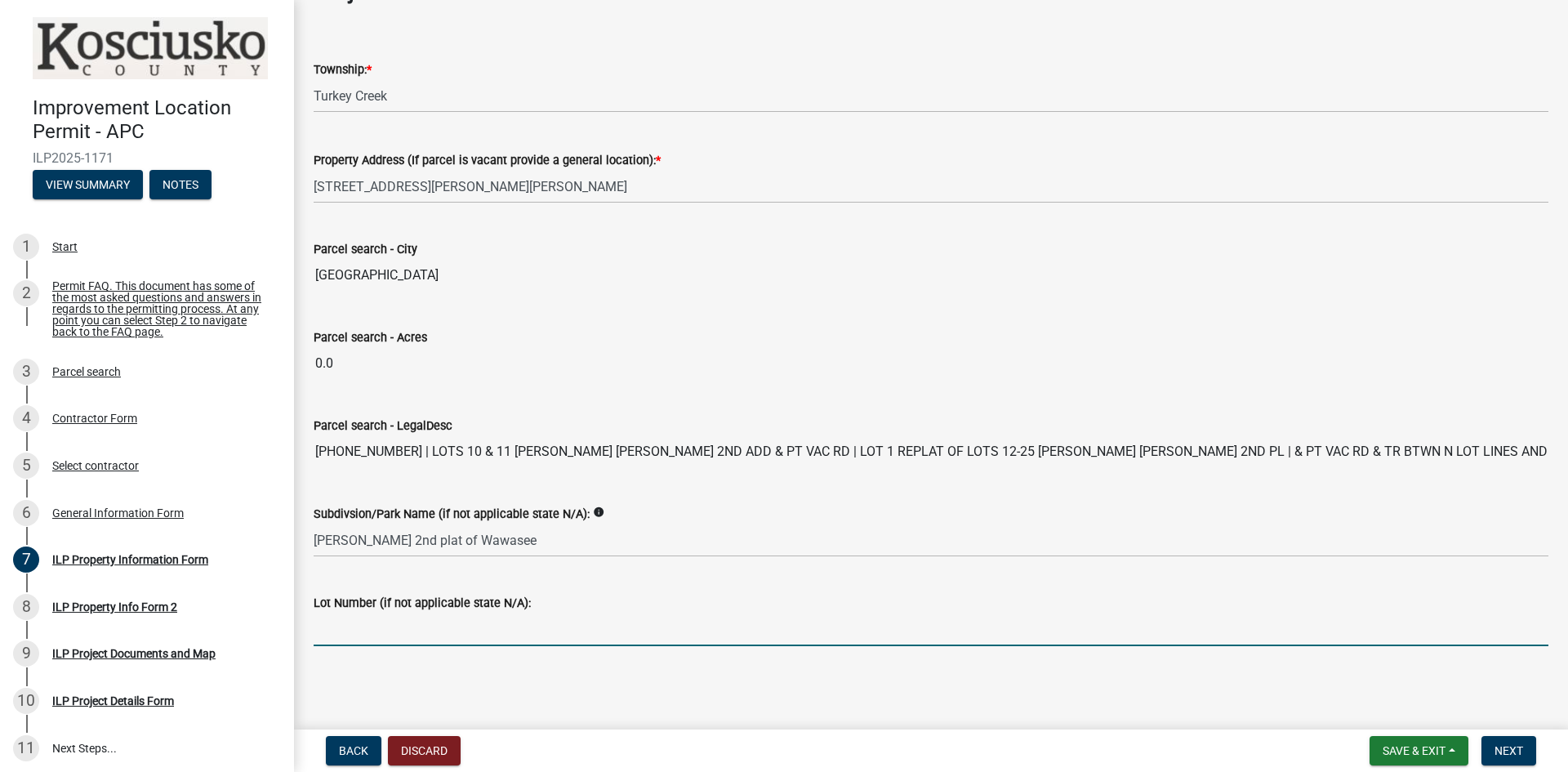
click at [360, 641] on input "Lot Number (if not applicable state N/A):" at bounding box center [931, 629] width 1235 height 34
paste input "10,11&"
type input "10,11&"
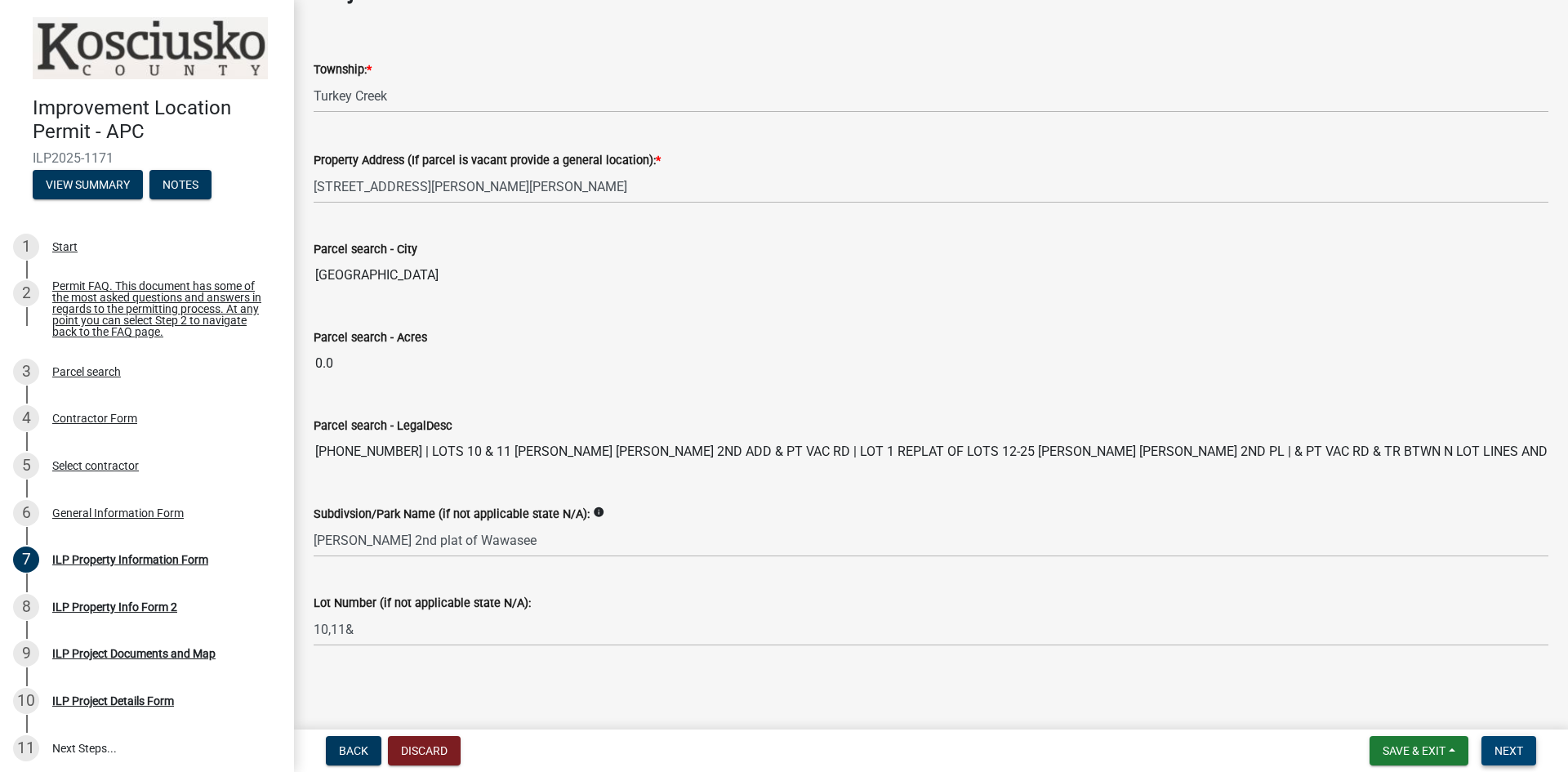
click at [1517, 752] on span "Next" at bounding box center [1509, 751] width 28 height 13
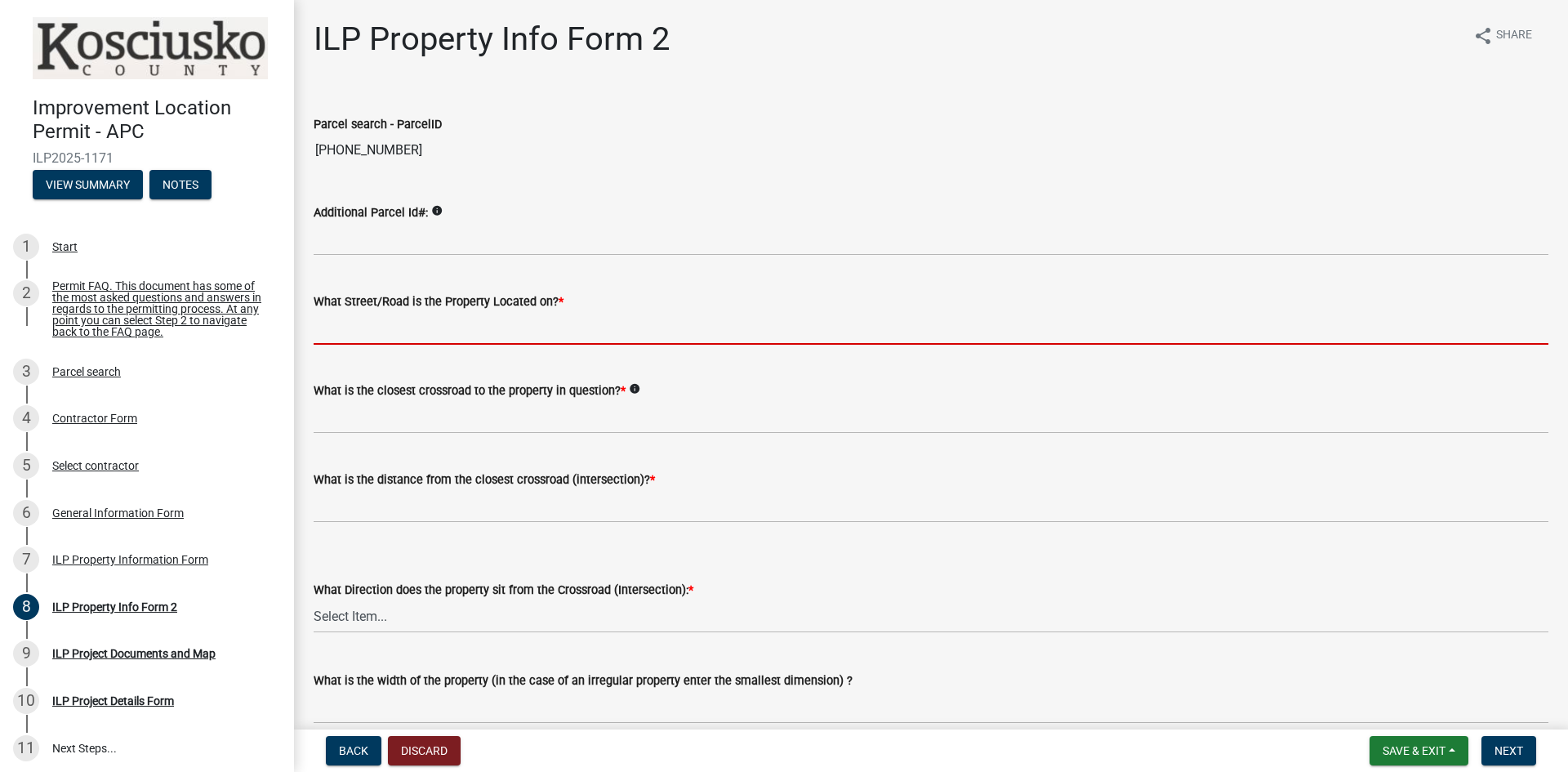
click at [548, 335] on input "What Street/Road is the Property Located on? *" at bounding box center [931, 328] width 1235 height 34
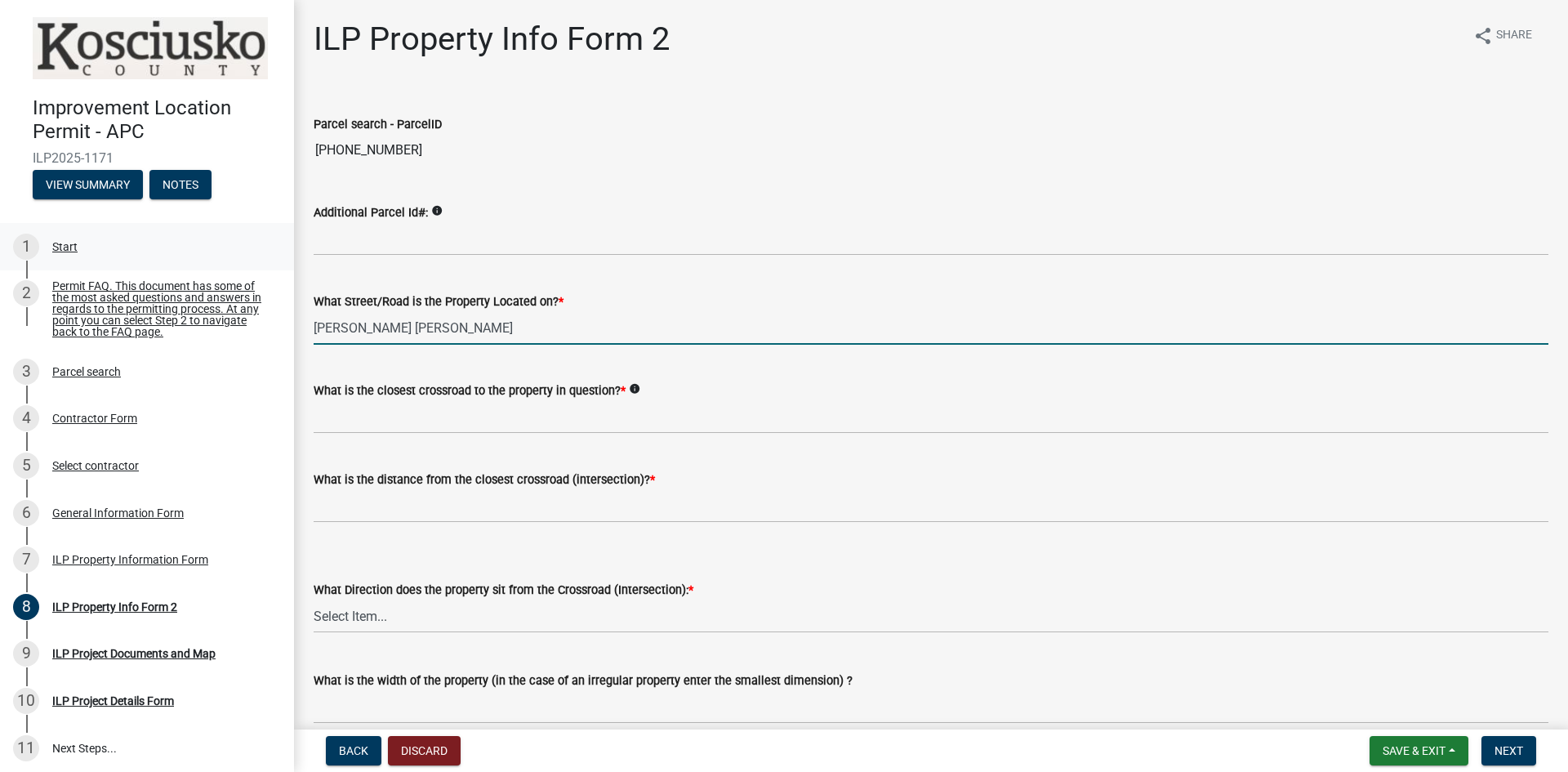
type input "[PERSON_NAME] [PERSON_NAME]"
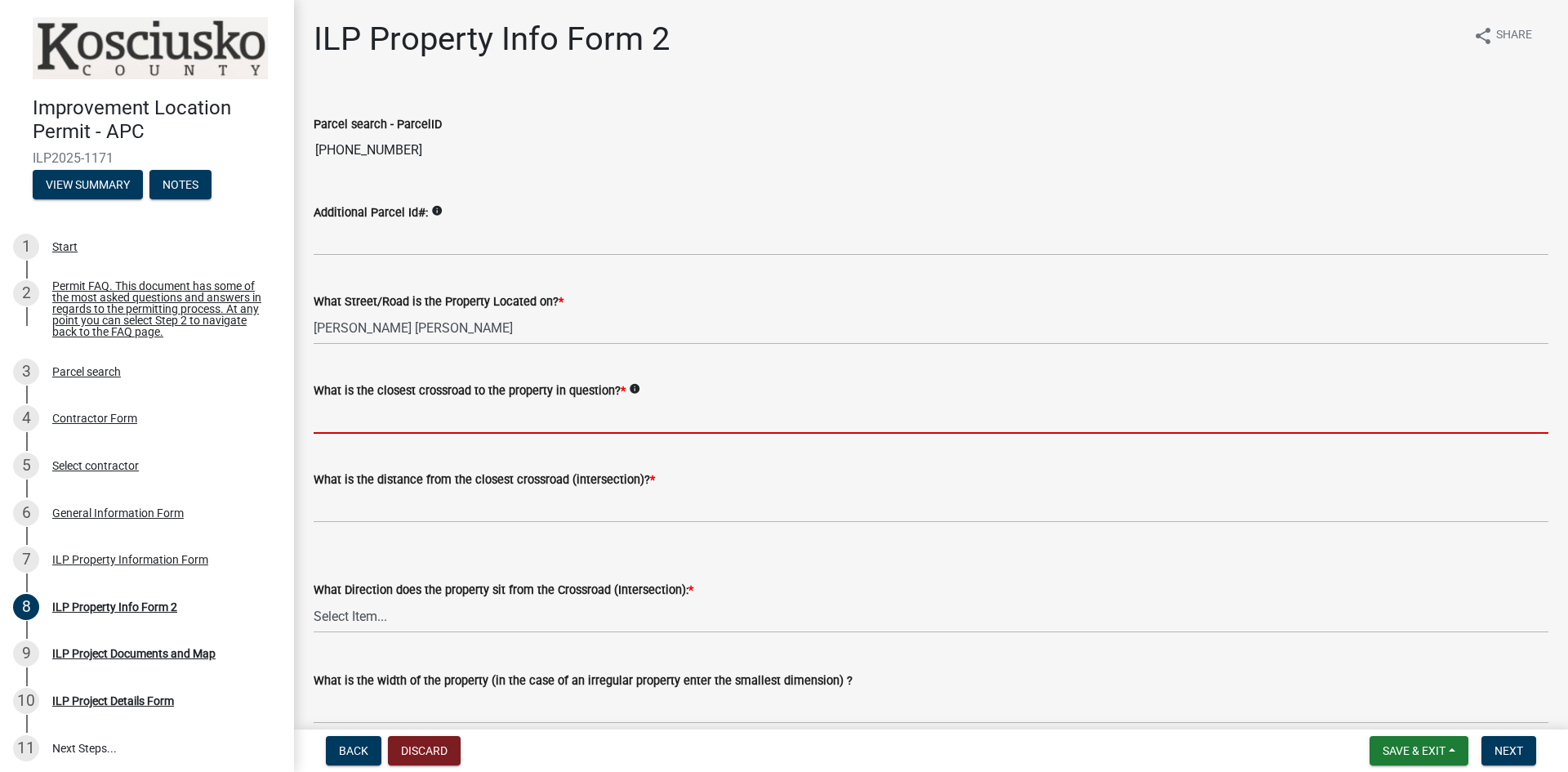
click at [481, 411] on input "What is the closest crossroad to the property in question? *" at bounding box center [931, 417] width 1235 height 34
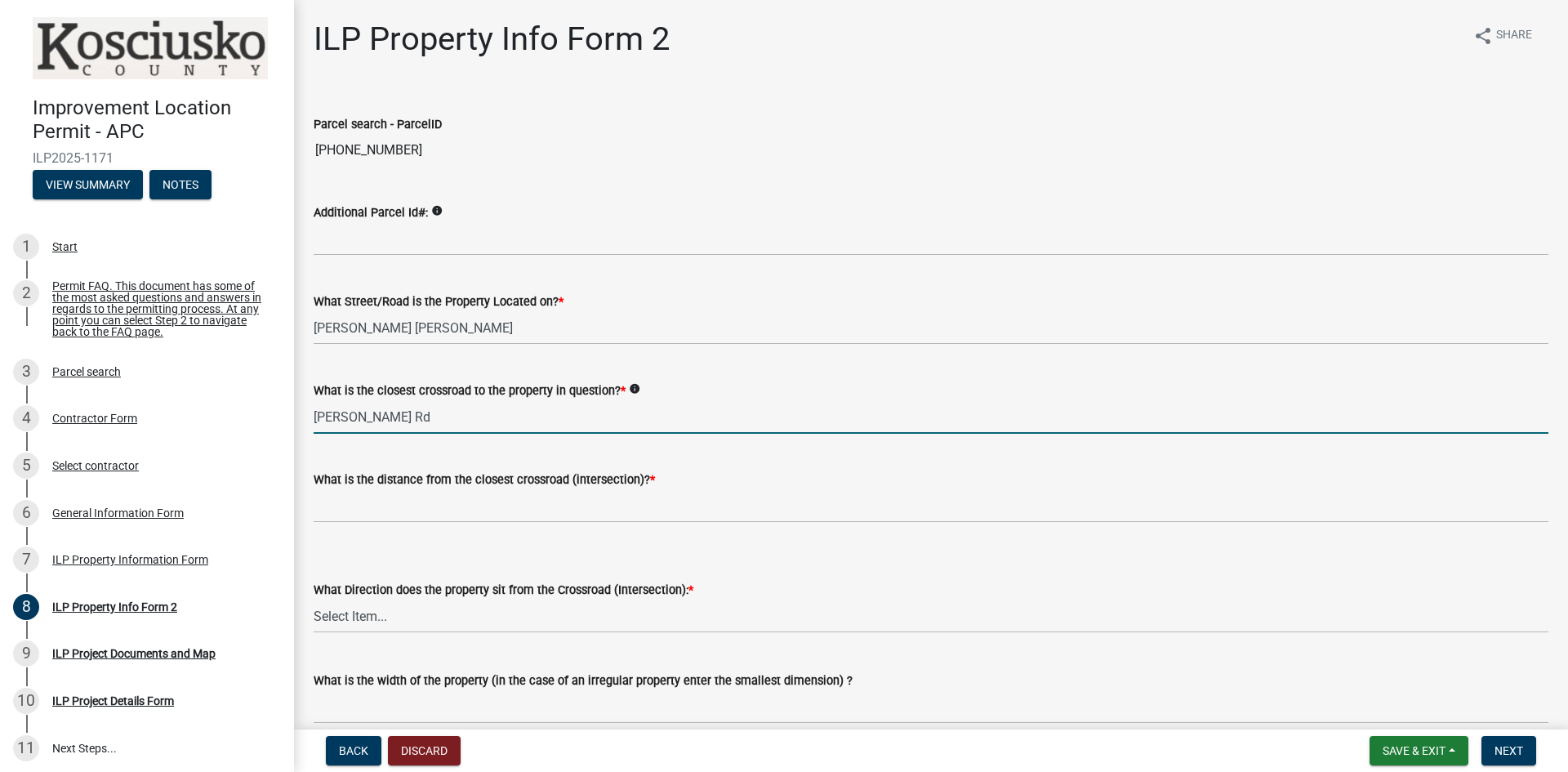
type input "[PERSON_NAME] Rd"
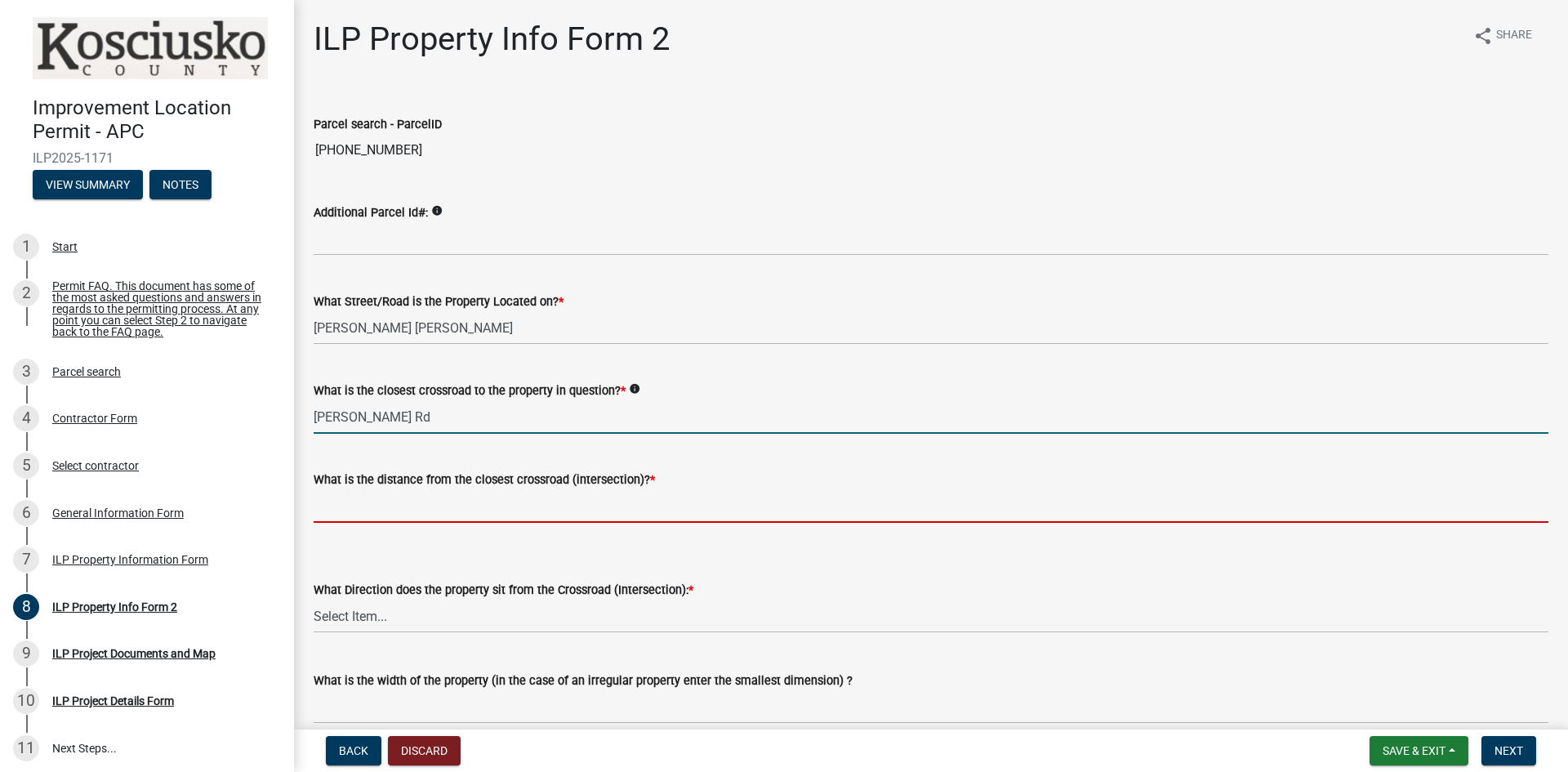
click at [484, 508] on input "text" at bounding box center [931, 505] width 1235 height 34
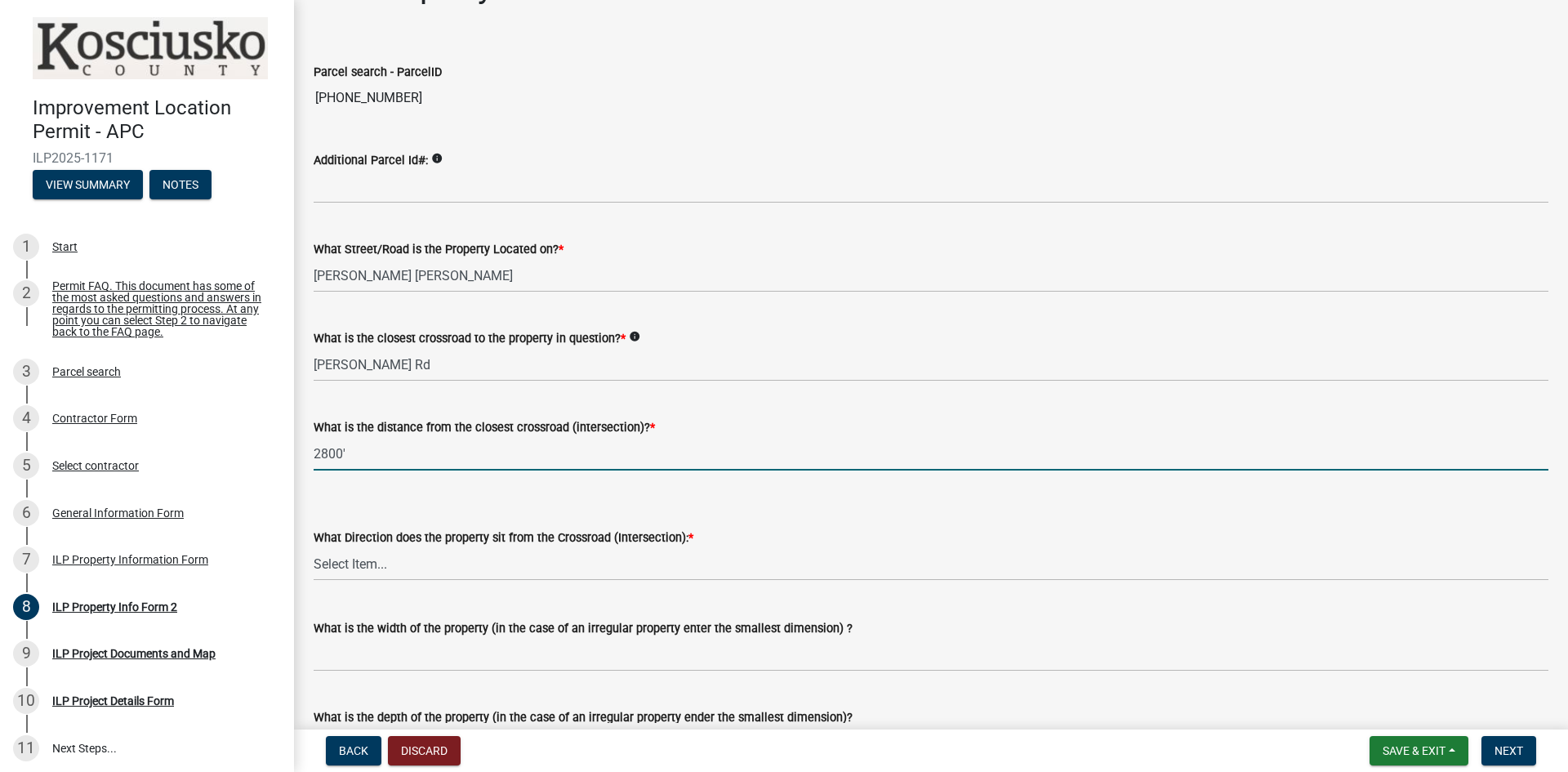
scroll to position [82, 0]
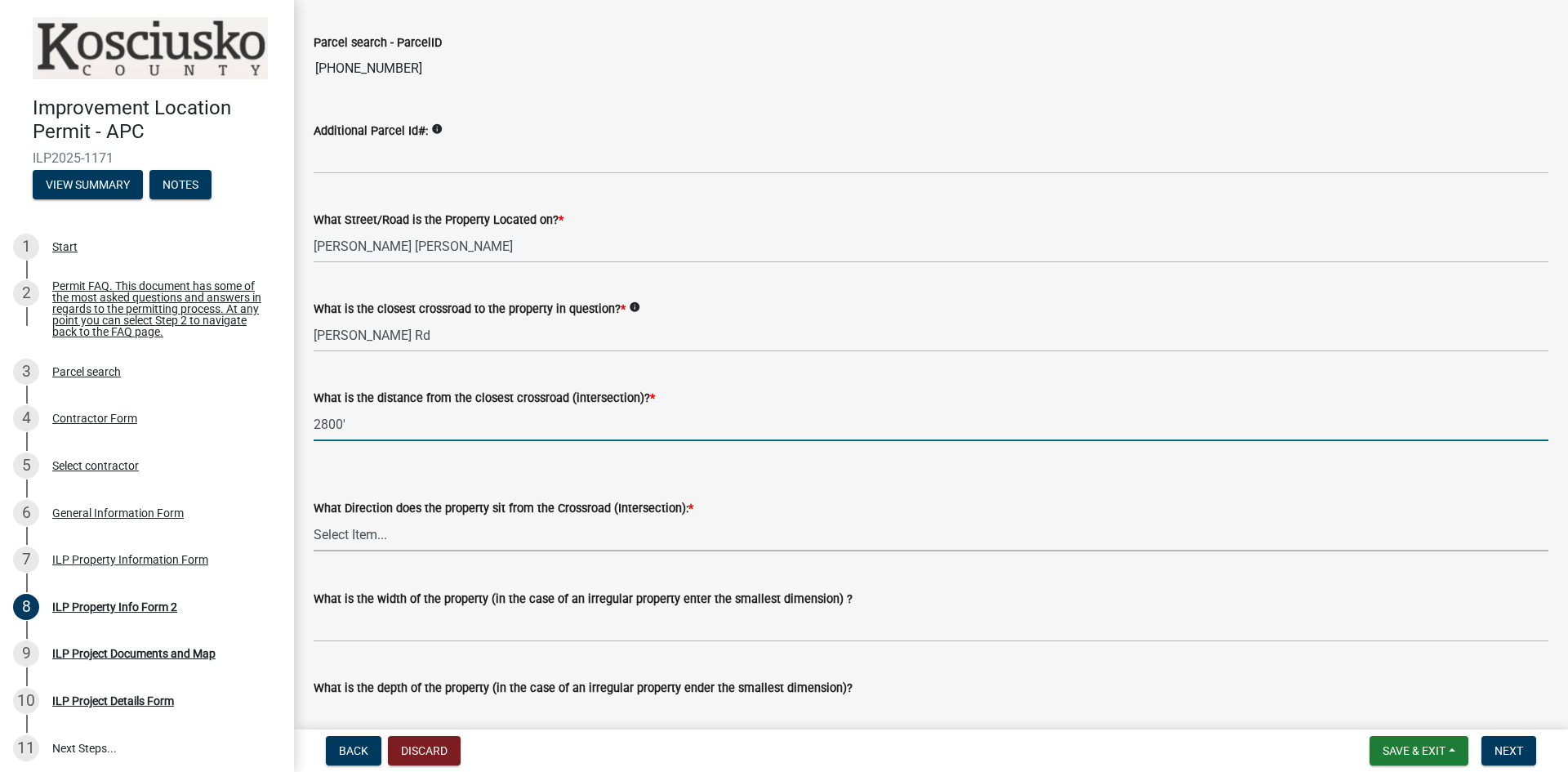
type input "2800"
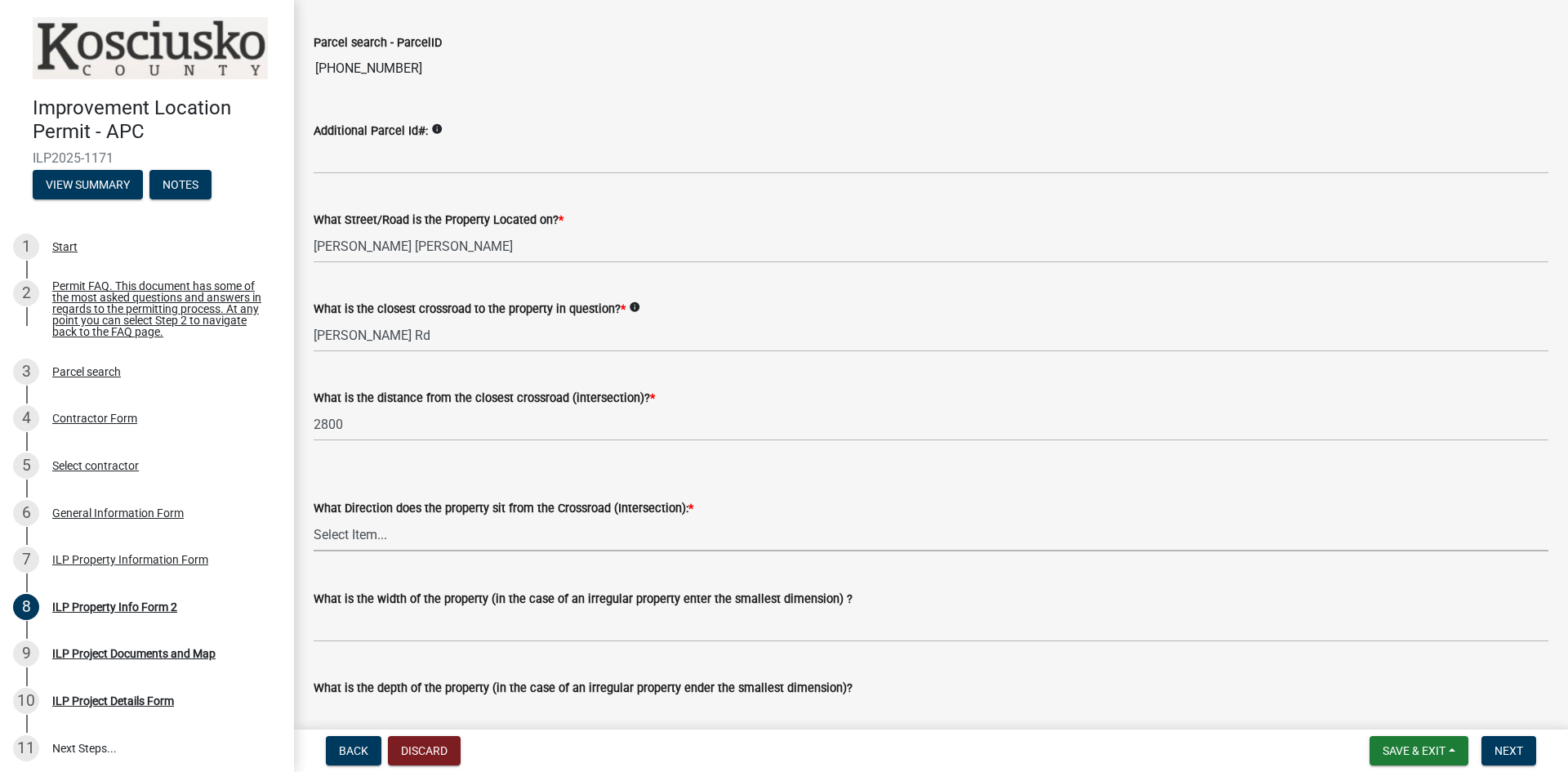
click at [516, 536] on select "Select Item... N NE NW S SE SW E W" at bounding box center [931, 534] width 1235 height 34
click at [314, 518] on select "Select Item... N NE NW S SE SW E W" at bounding box center [931, 534] width 1235 height 34
select select "5d8d9a6f-68f4-4910-b8ad-905844ed2da1"
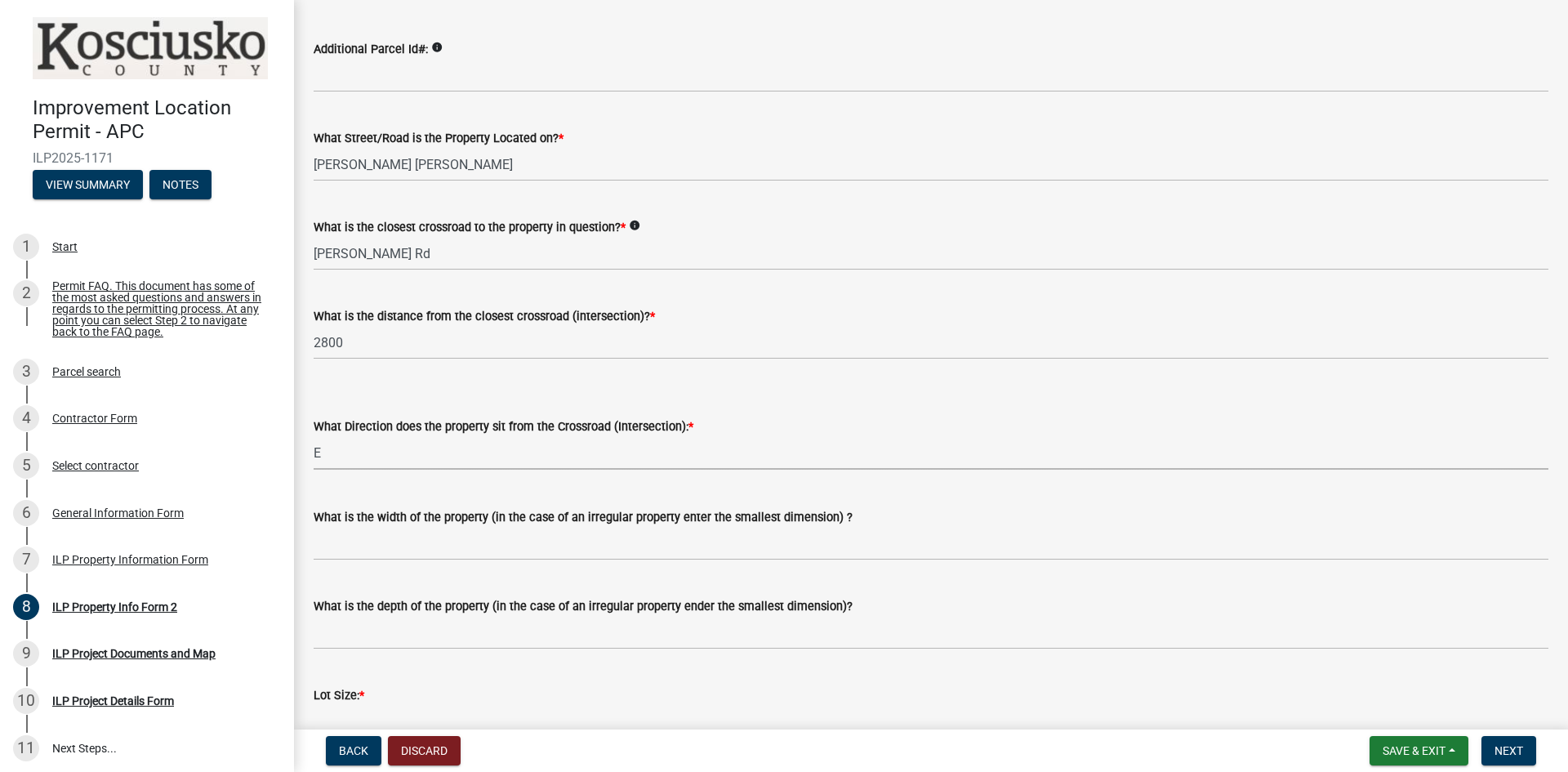
scroll to position [245, 0]
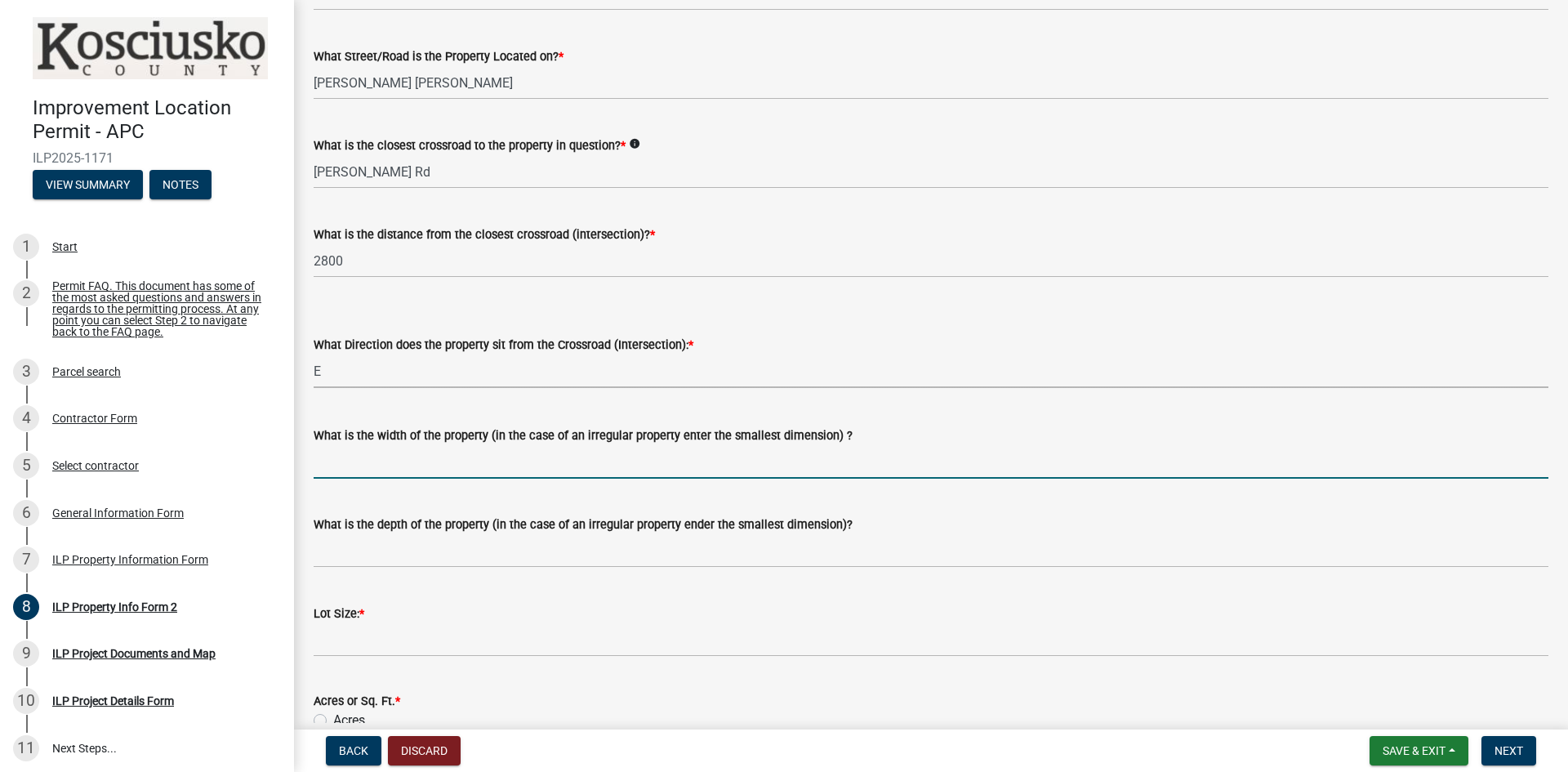
click at [464, 465] on input "What is the width of the property (in the case of an irregular property enter t…" at bounding box center [931, 462] width 1235 height 34
type input "175"
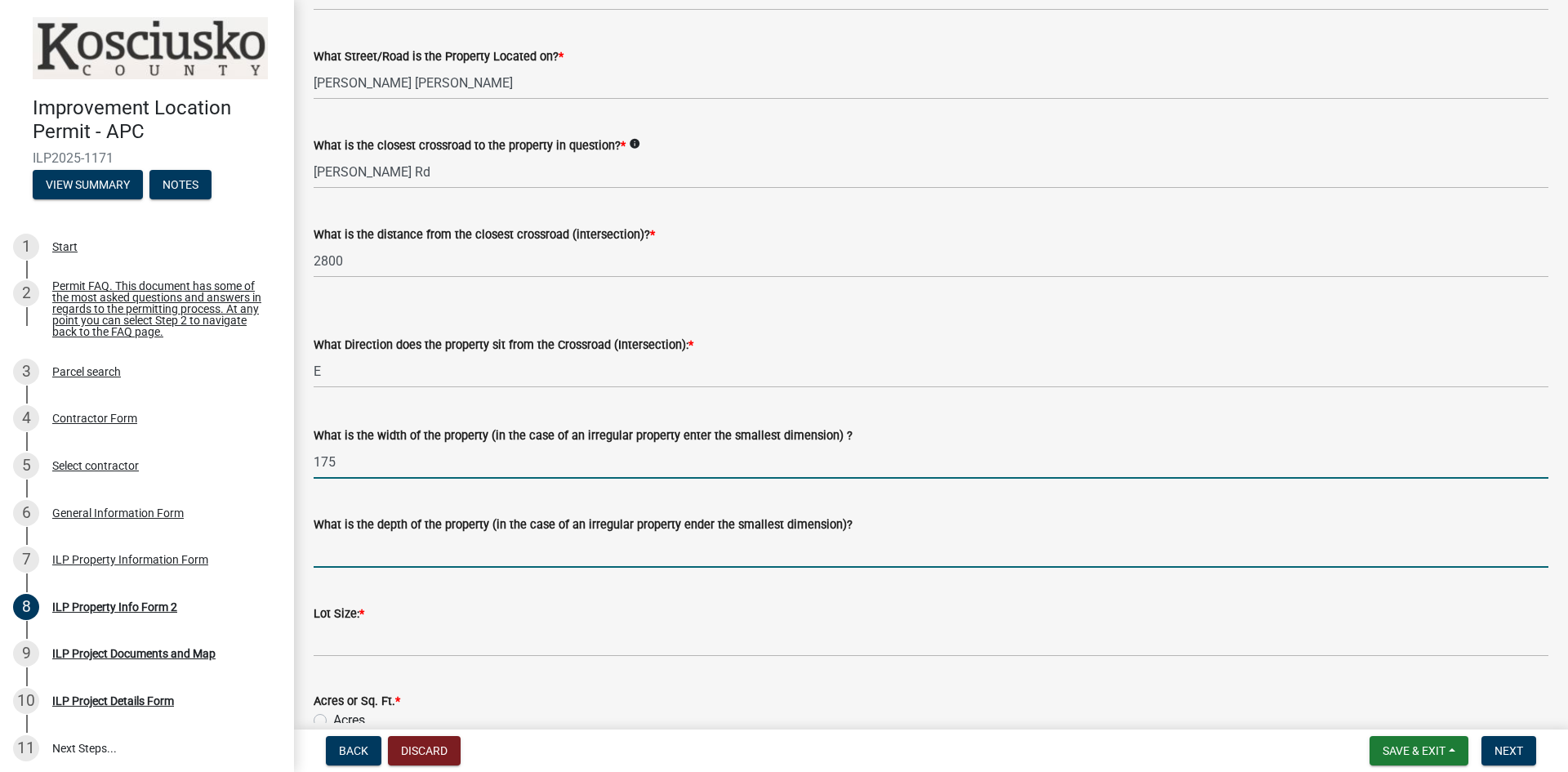
click at [444, 561] on input "What is the depth of the property (in the case of an irregular property ender t…" at bounding box center [931, 550] width 1235 height 34
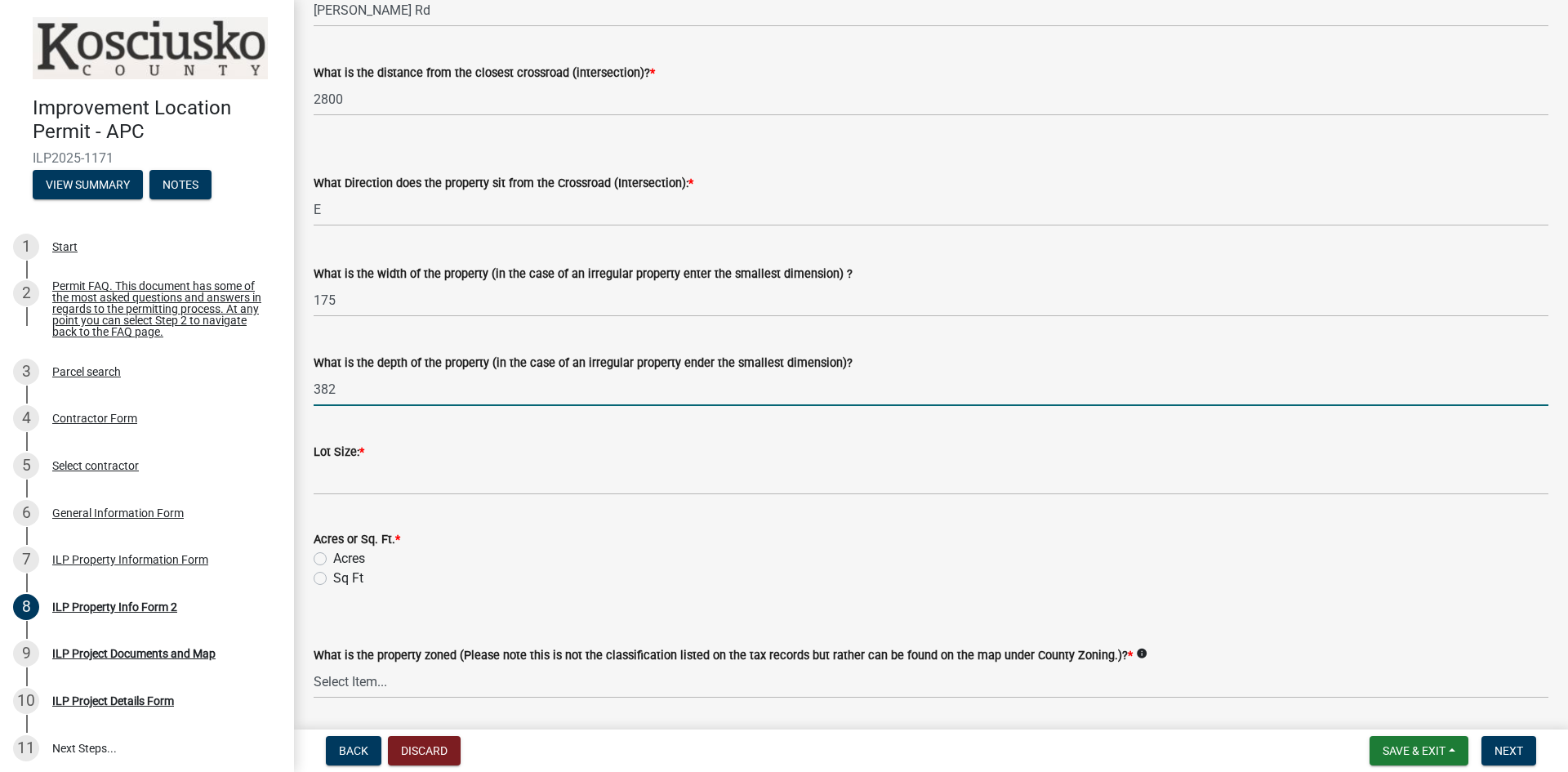
scroll to position [408, 0]
type input "382"
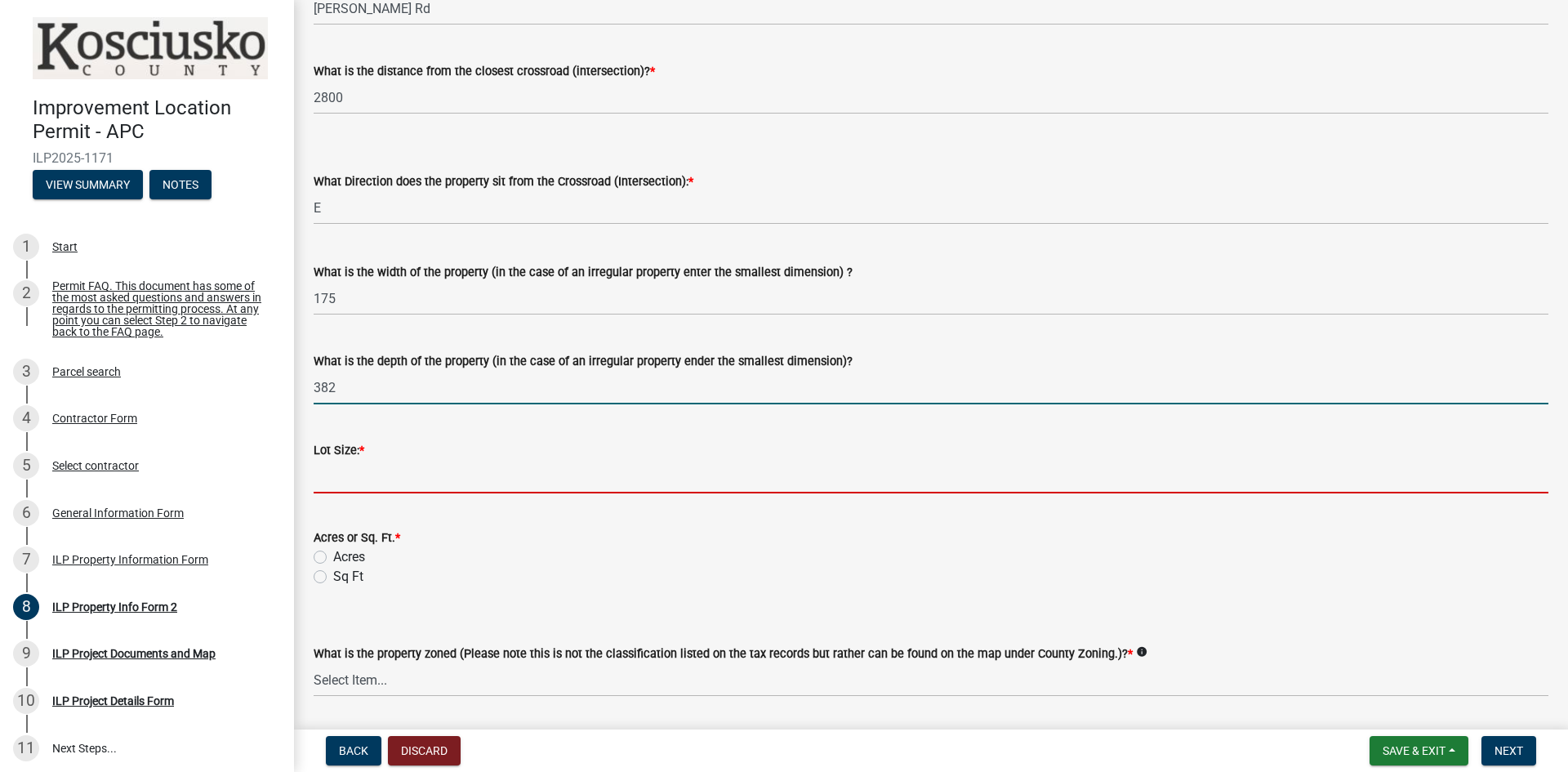
click at [401, 468] on input "text" at bounding box center [931, 476] width 1235 height 34
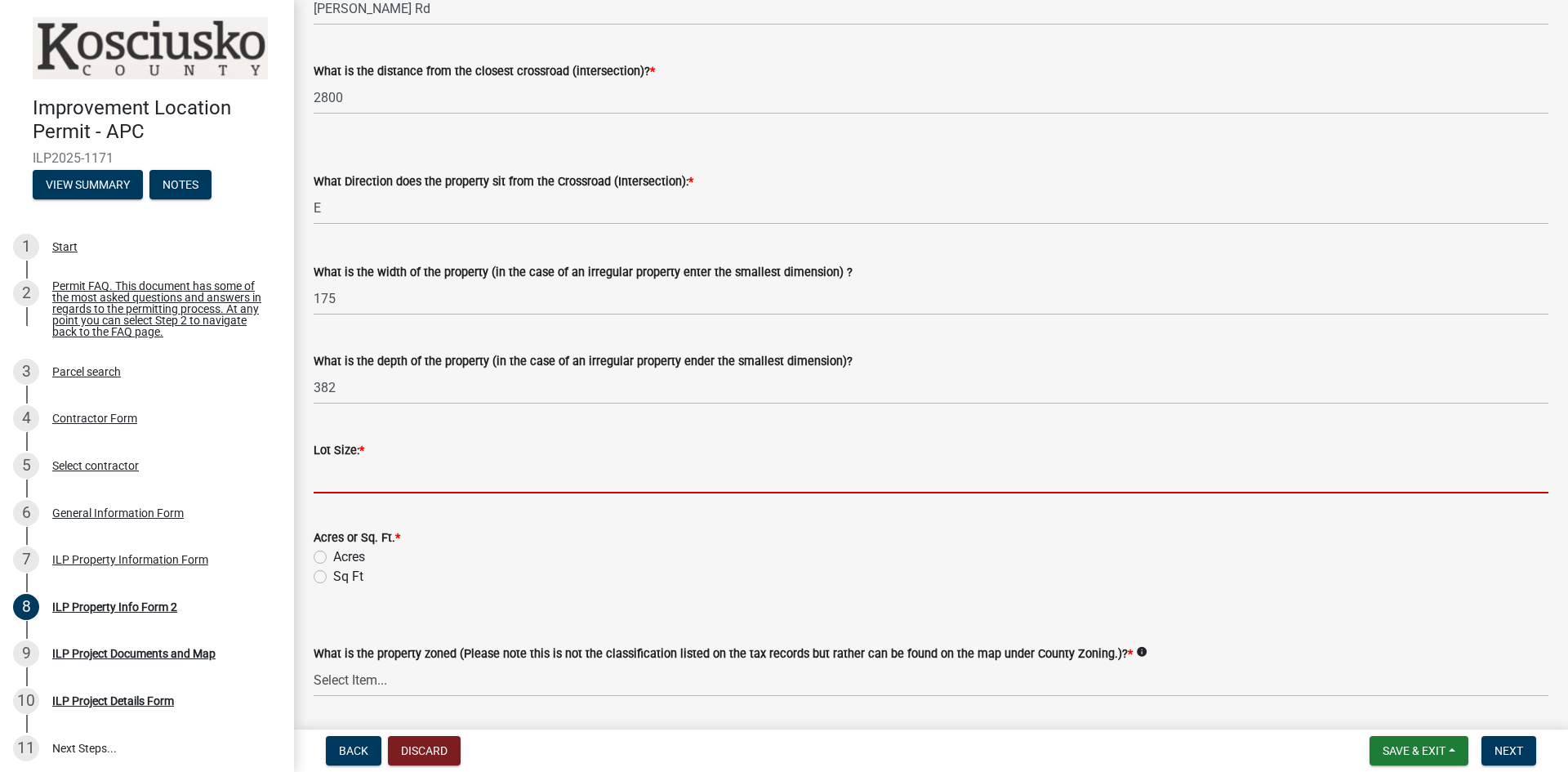
click at [320, 579] on div "Acres or Sq. Ft. * Acres Sq Ft" at bounding box center [931, 557] width 1235 height 58
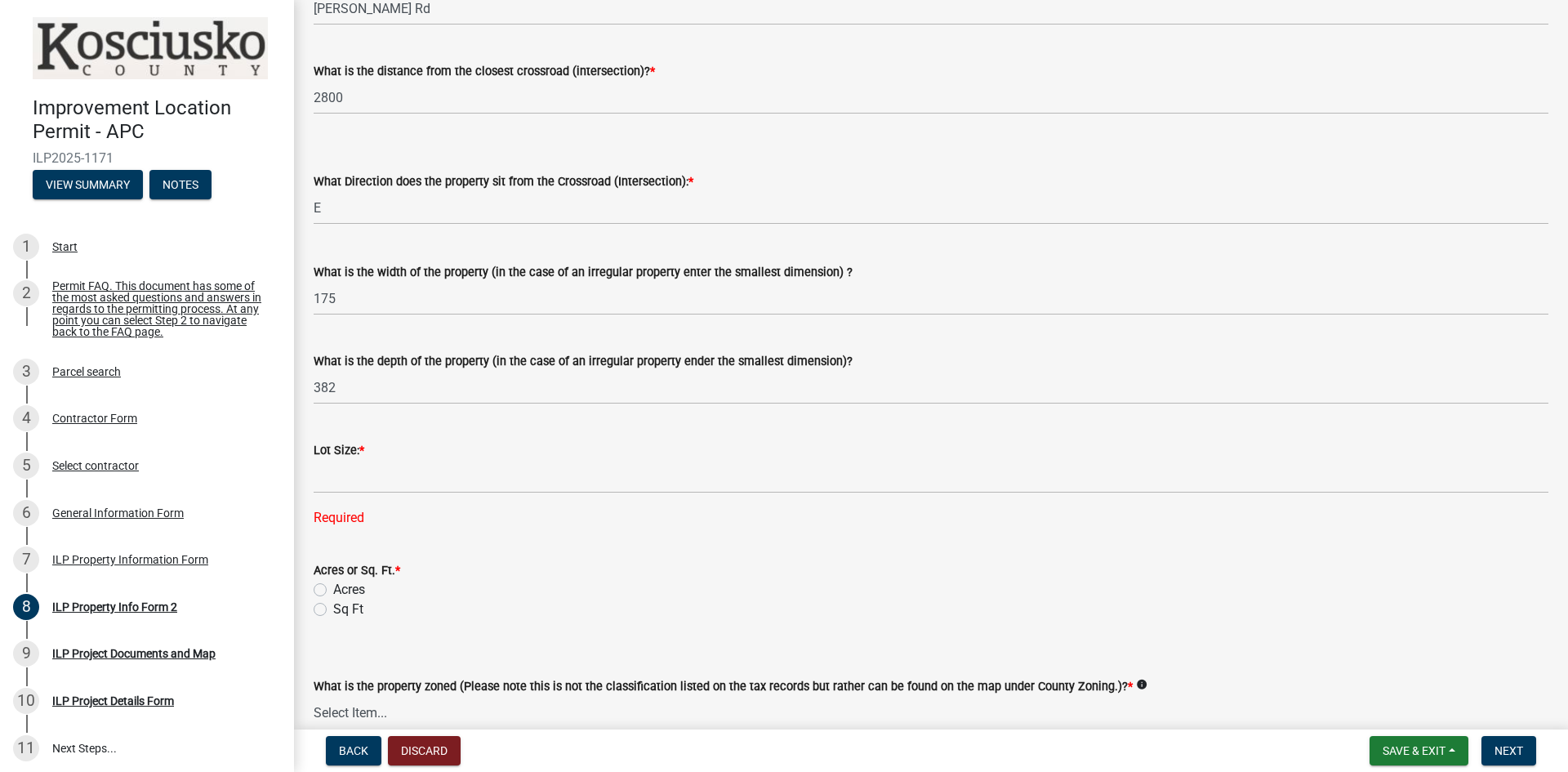
click at [334, 606] on label "Sq Ft" at bounding box center [348, 609] width 30 height 20
click at [334, 606] on input "Sq Ft" at bounding box center [339, 604] width 10 height 10
radio input "true"
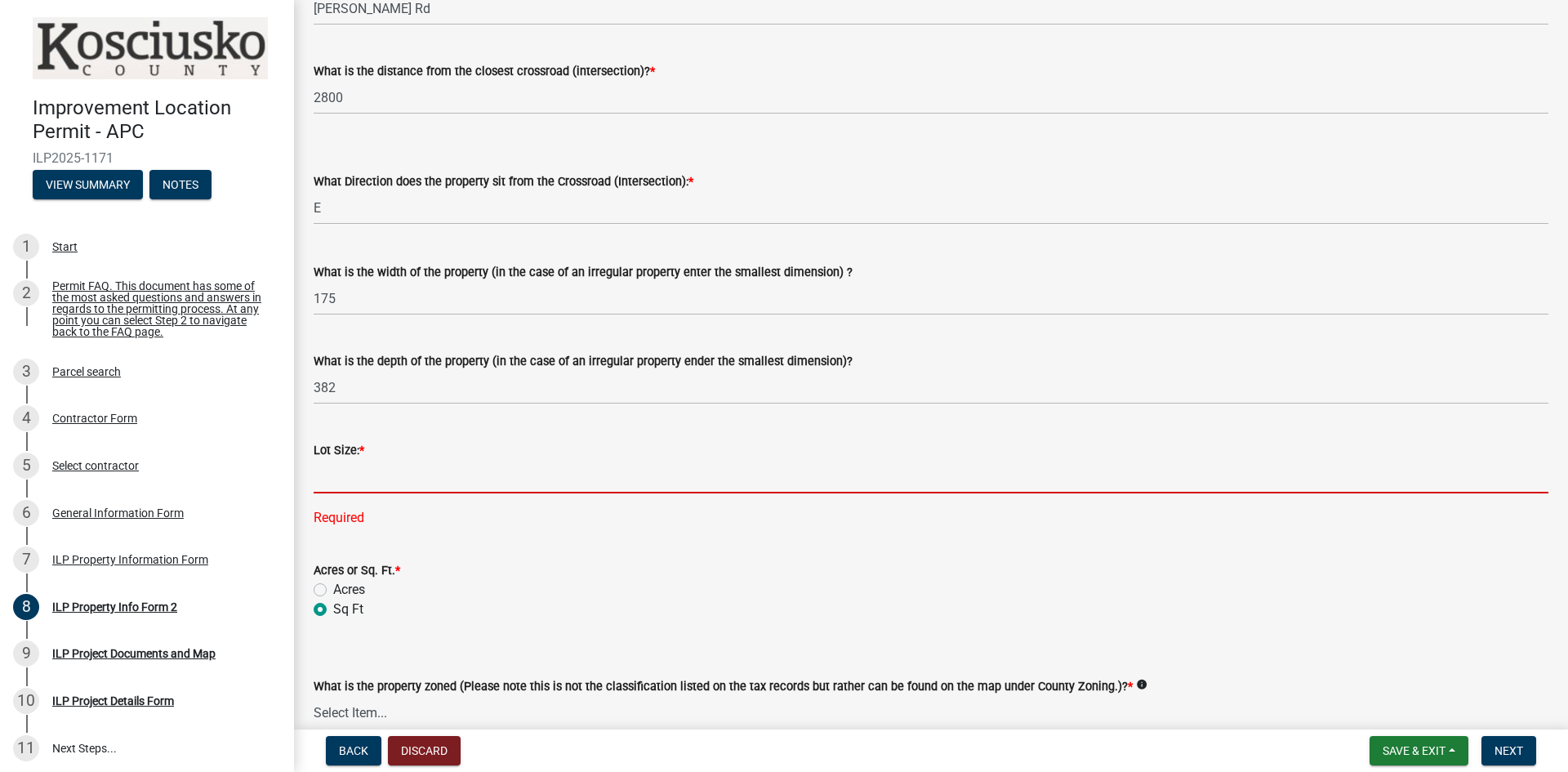
click at [374, 482] on input "text" at bounding box center [931, 476] width 1235 height 34
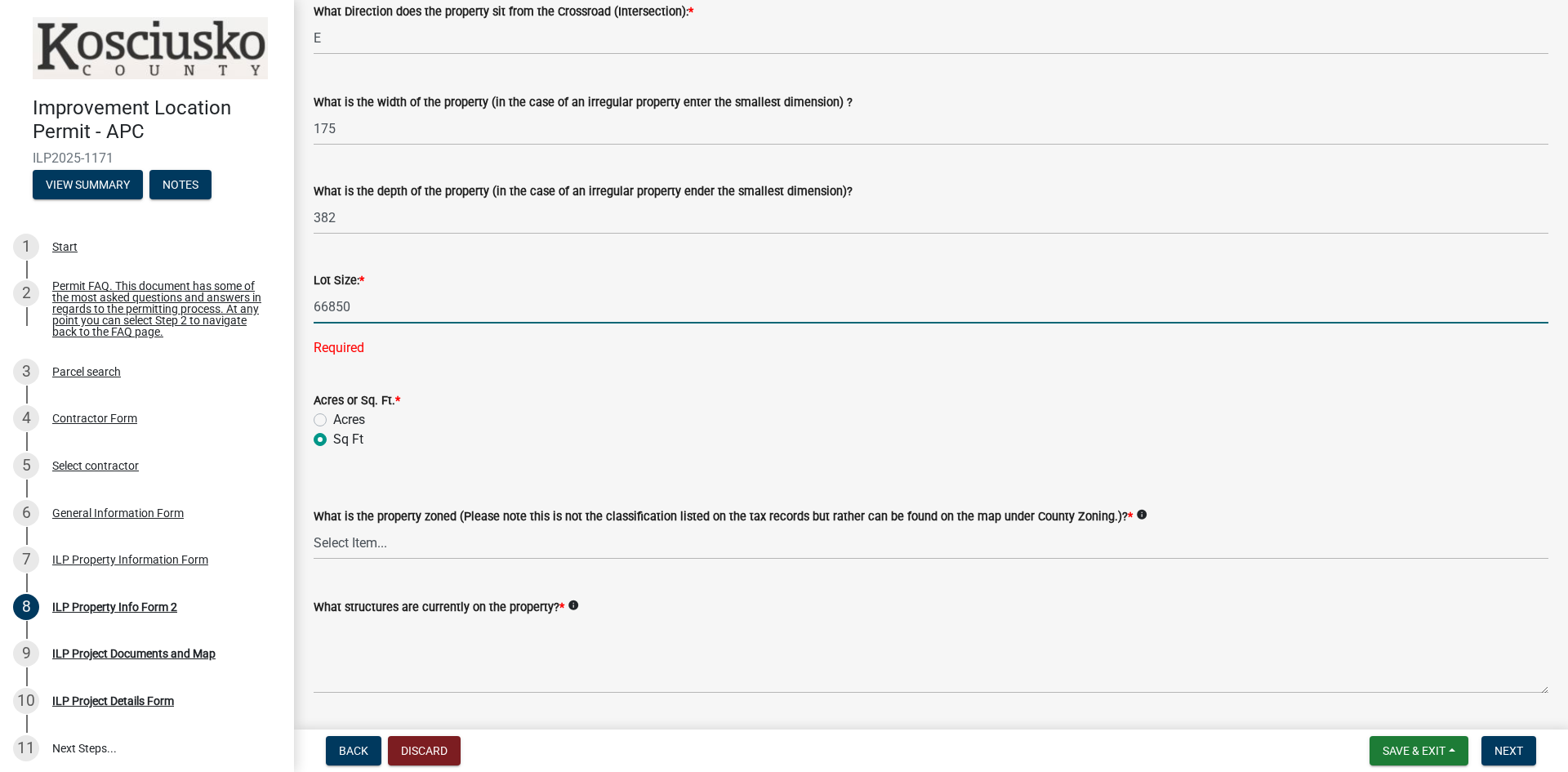
scroll to position [626, 0]
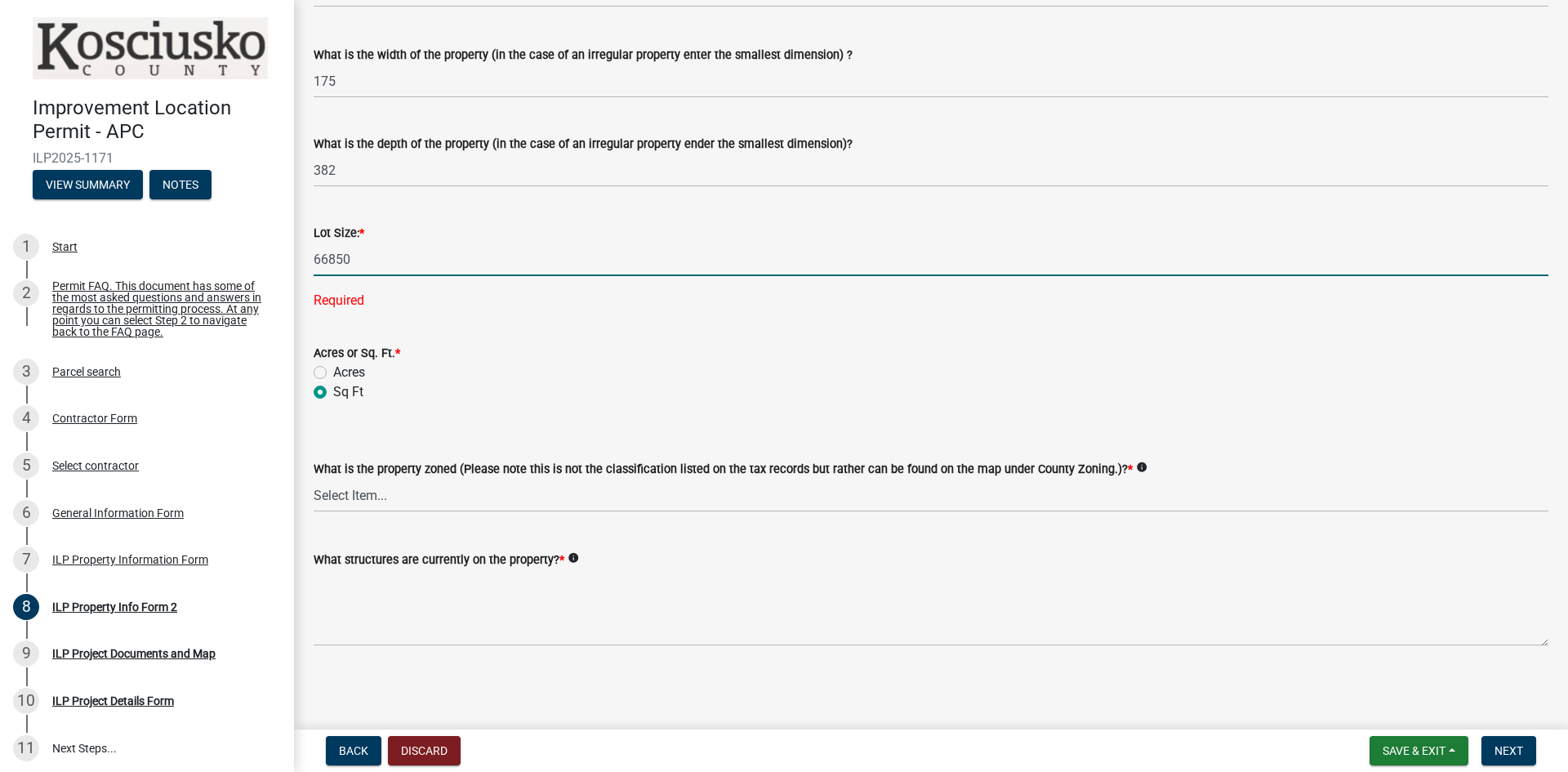
type input "66850"
click at [389, 491] on select "Select Item... Agricultural Agricultural 2 Commercial Environmental Industrial …" at bounding box center [931, 495] width 1235 height 34
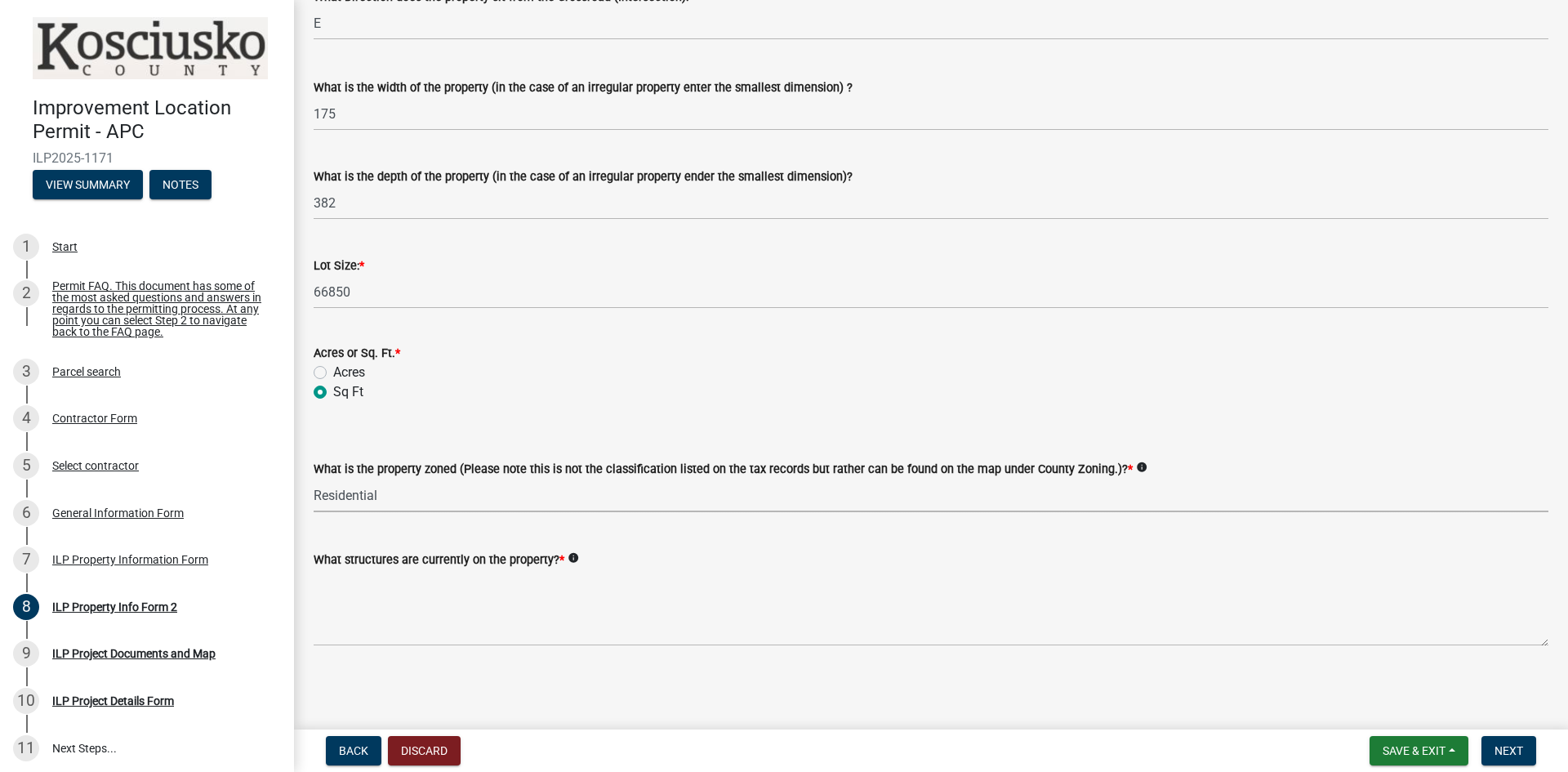
click at [314, 479] on select "Select Item... Agricultural Agricultural 2 Commercial Environmental Industrial …" at bounding box center [931, 495] width 1235 height 34
select select "1146270b-2111-4e23-bf7f-74ce85cf7041"
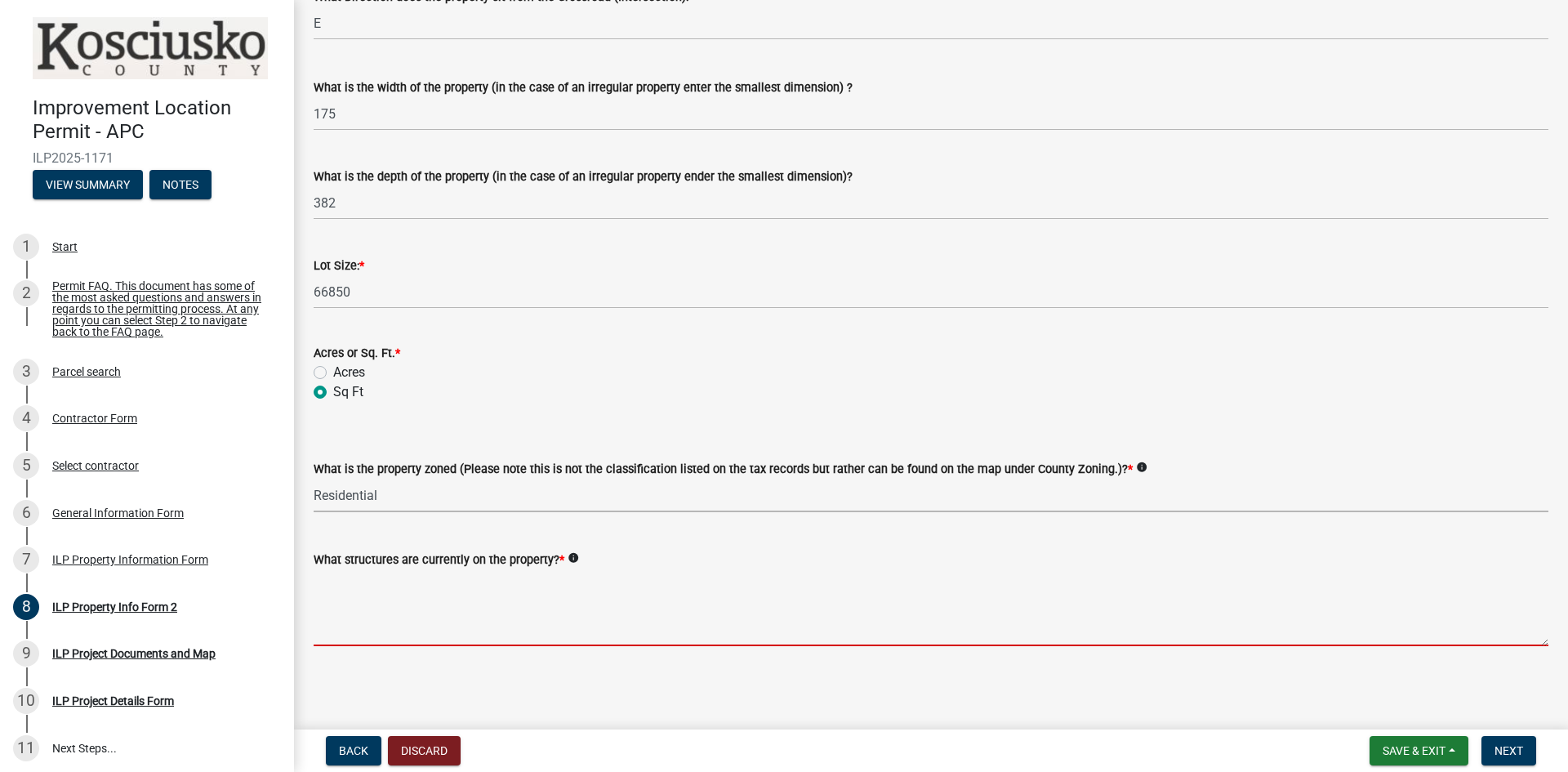
click at [450, 580] on textarea "What structures are currently on the property? *" at bounding box center [931, 607] width 1235 height 77
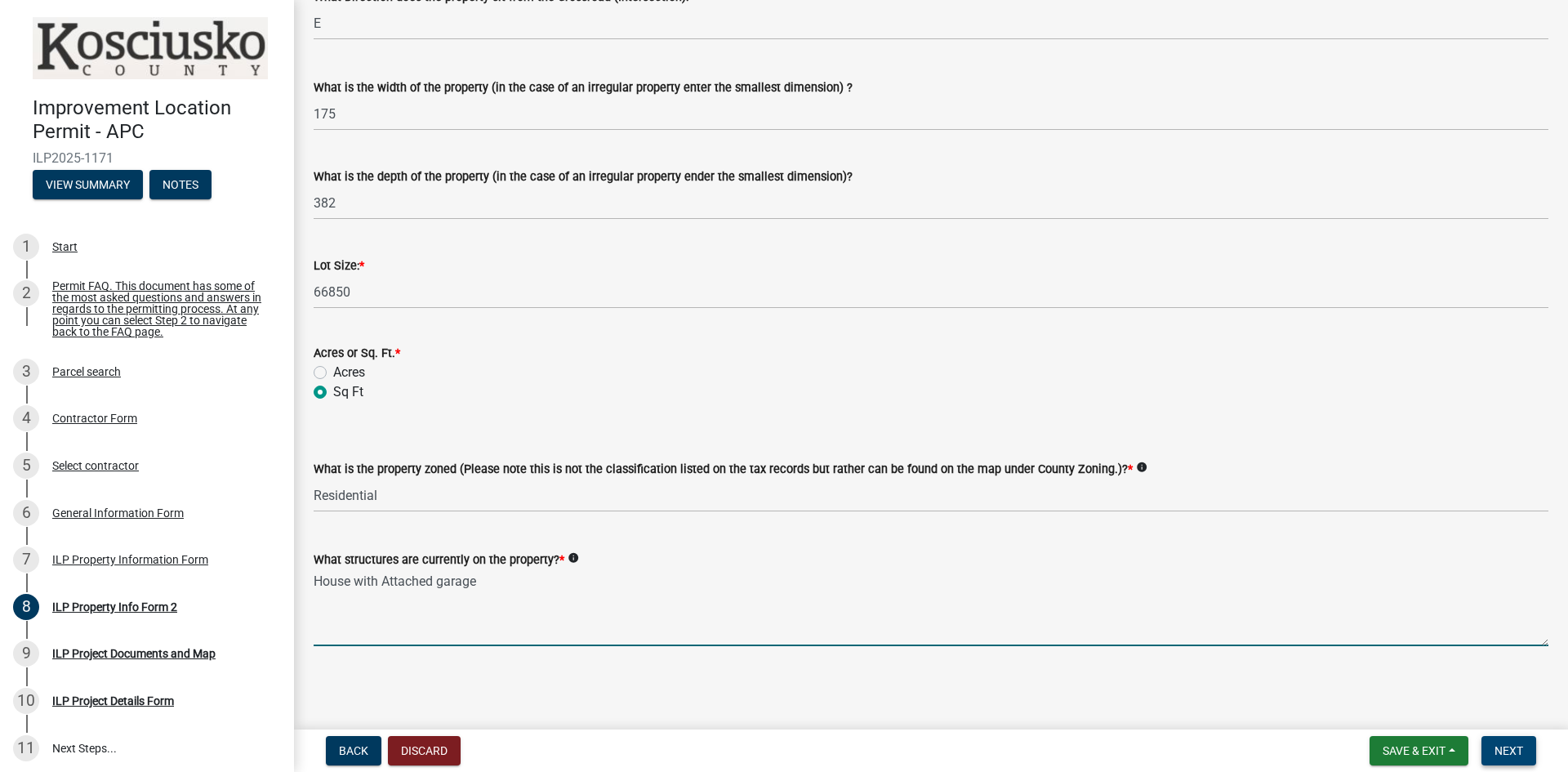
type textarea "House with Attached garage"
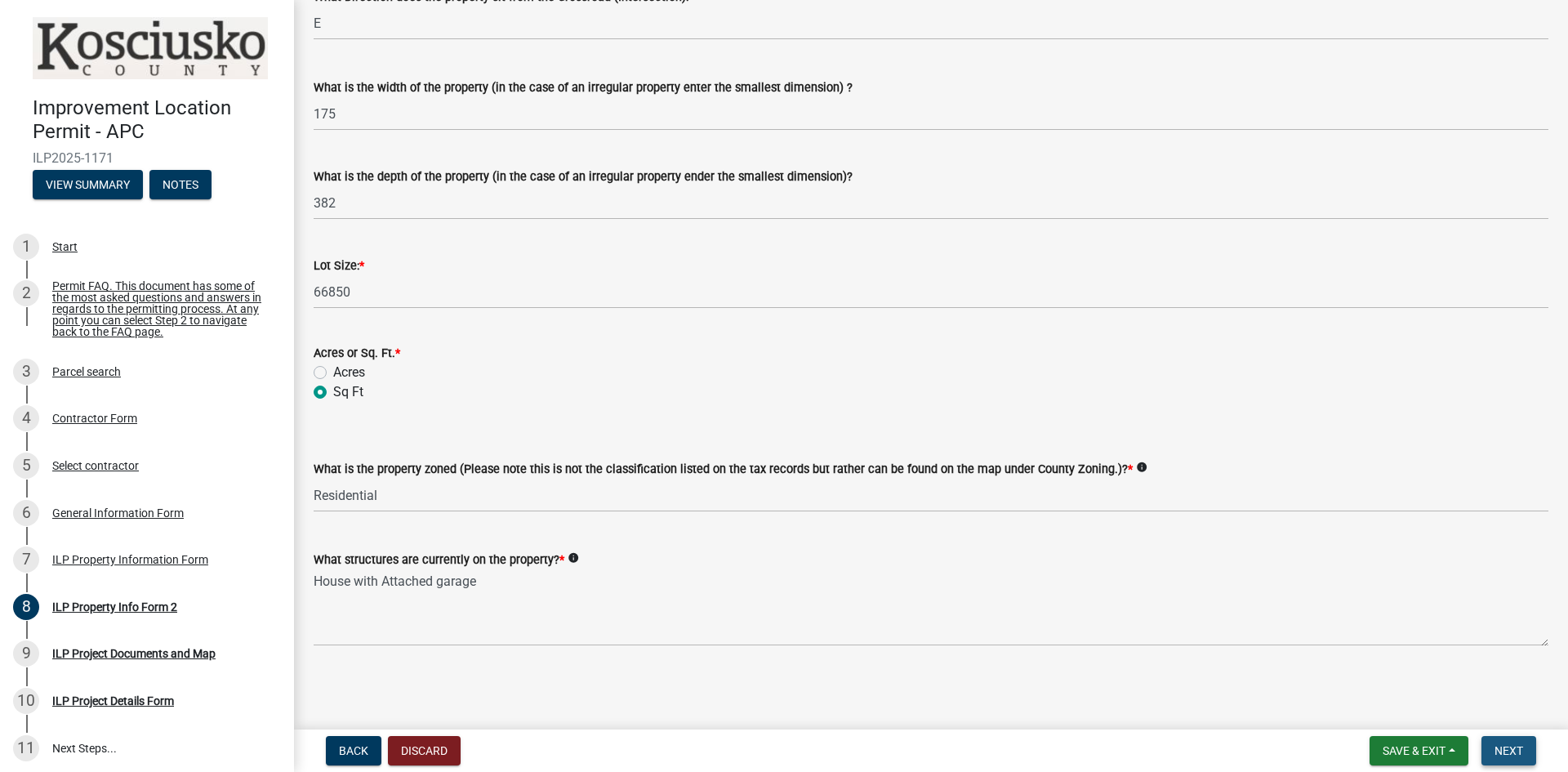
click at [1533, 755] on button "Next" at bounding box center [1510, 751] width 55 height 29
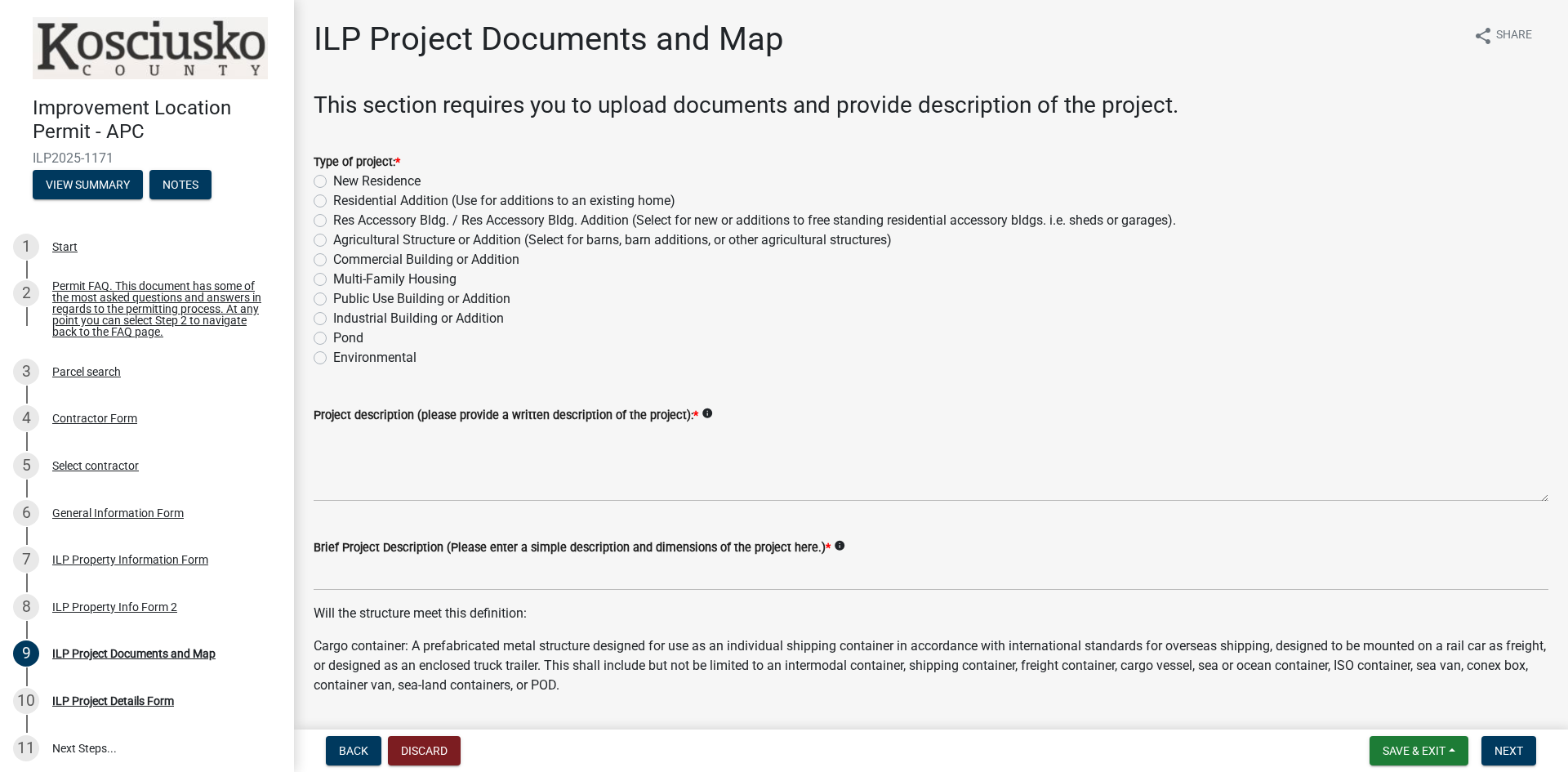
click at [334, 221] on label "Res Accessory Bldg. / Res Accessory Bldg. Addition (Select for new or additions…" at bounding box center [755, 220] width 843 height 20
click at [334, 221] on input "Res Accessory Bldg. / Res Accessory Bldg. Addition (Select for new or additions…" at bounding box center [339, 216] width 10 height 10
radio input "true"
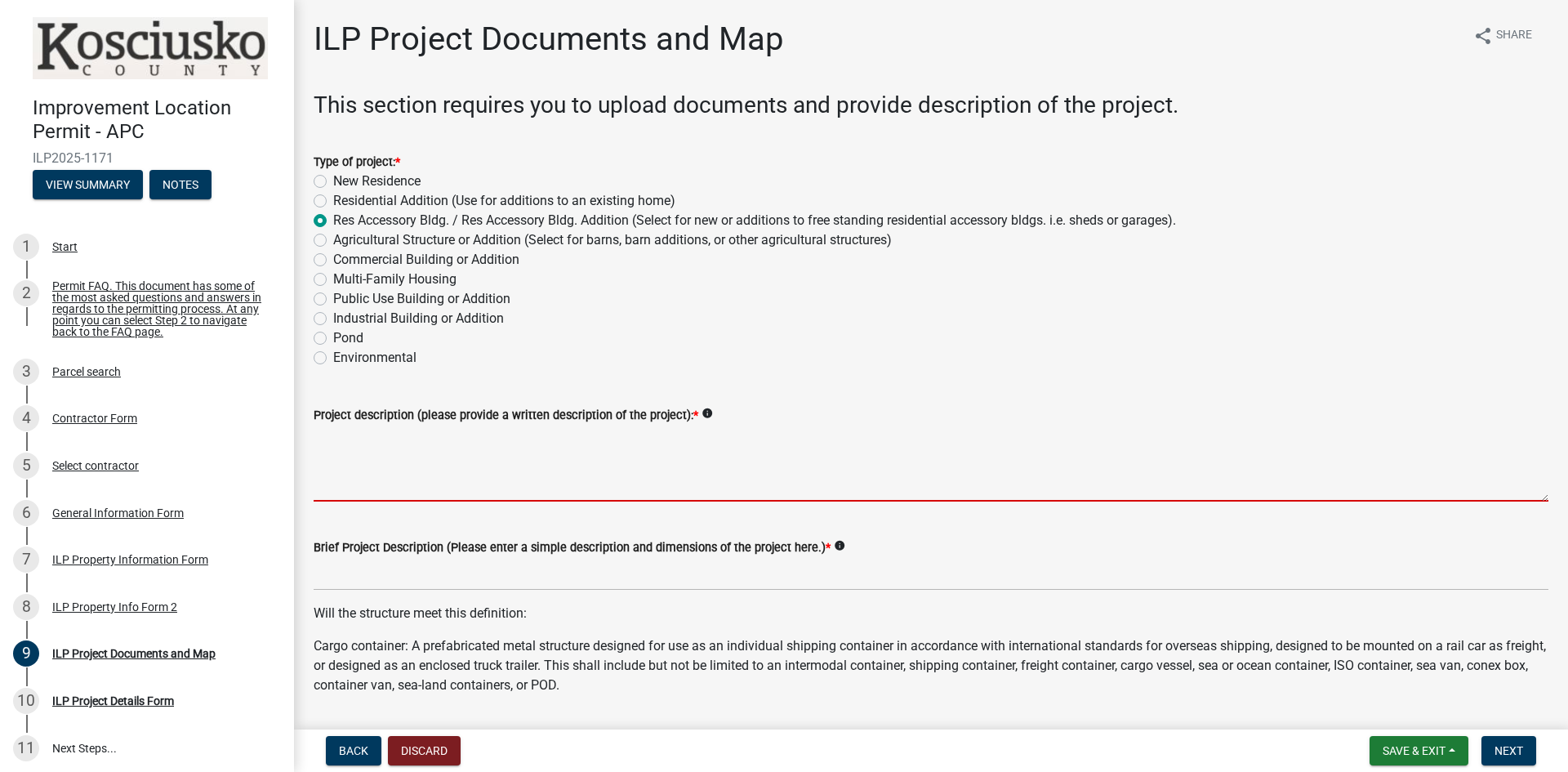
click at [452, 446] on textarea "Project description (please provide a written description of the project): *" at bounding box center [931, 463] width 1235 height 77
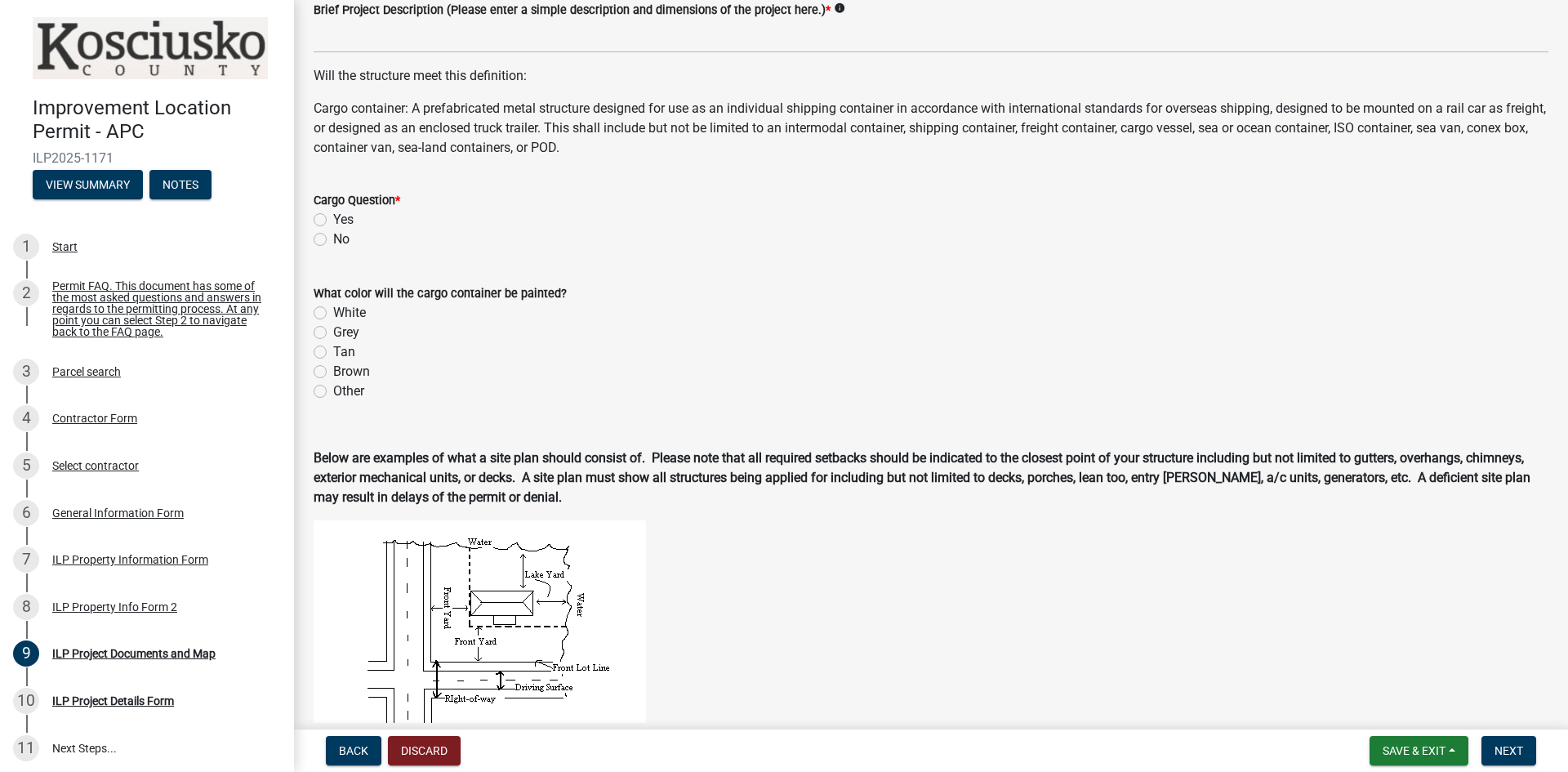
scroll to position [408, 0]
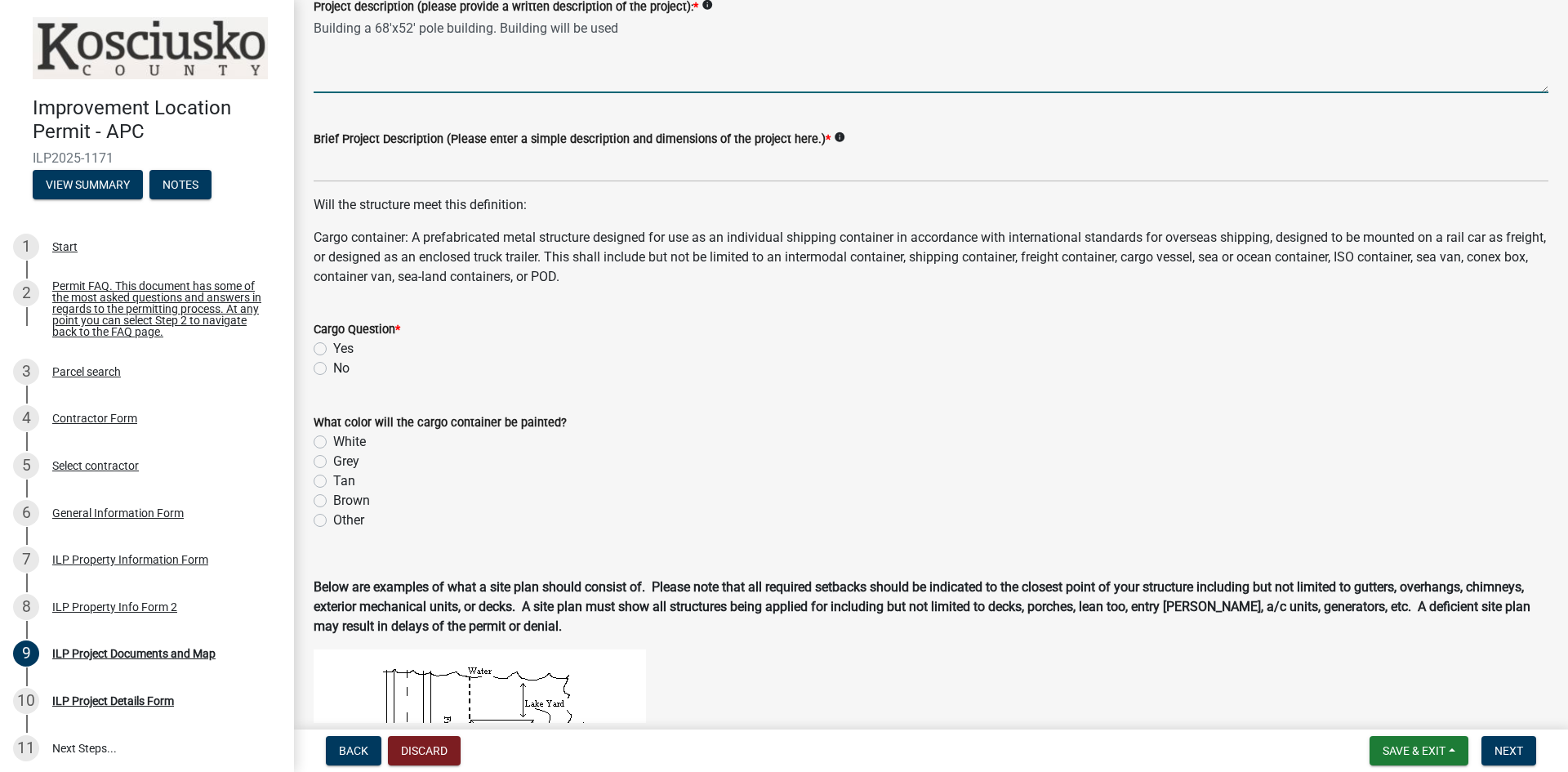
type textarea "Building a 68'x52' pole building. Building will be used"
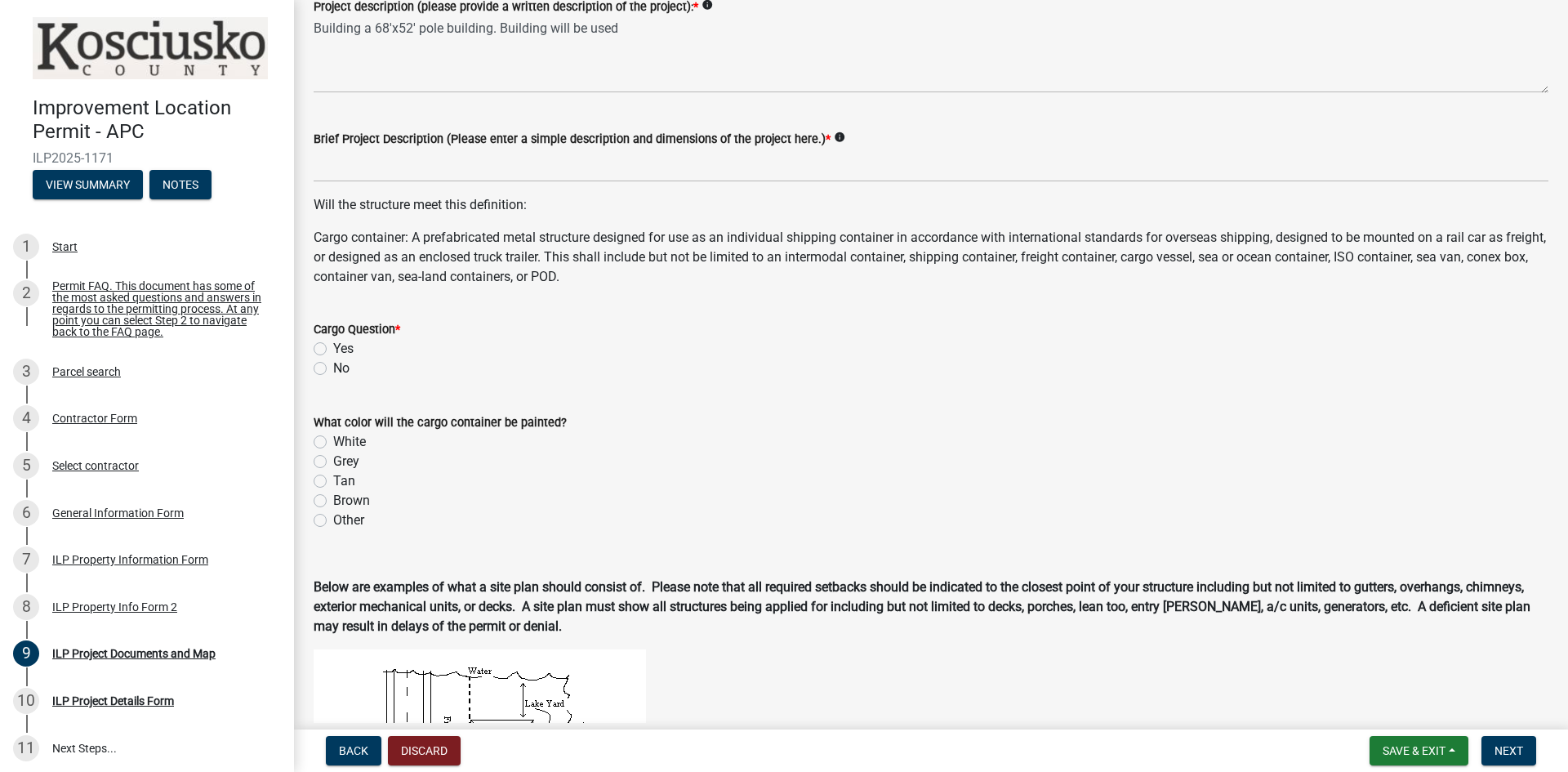
click at [334, 371] on label "No" at bounding box center [341, 368] width 16 height 20
click at [334, 369] on input "No" at bounding box center [339, 364] width 10 height 10
radio input "true"
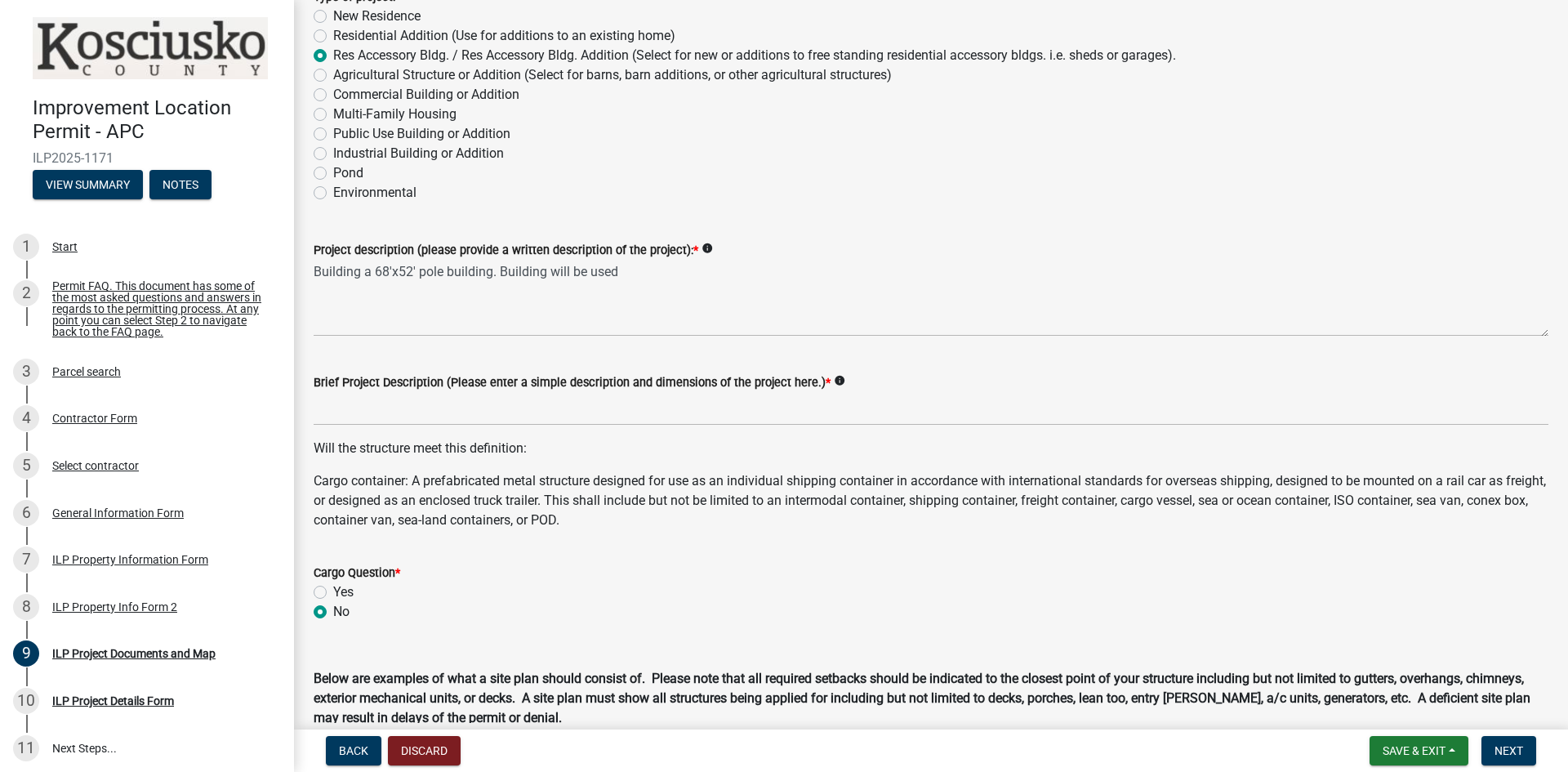
scroll to position [163, 0]
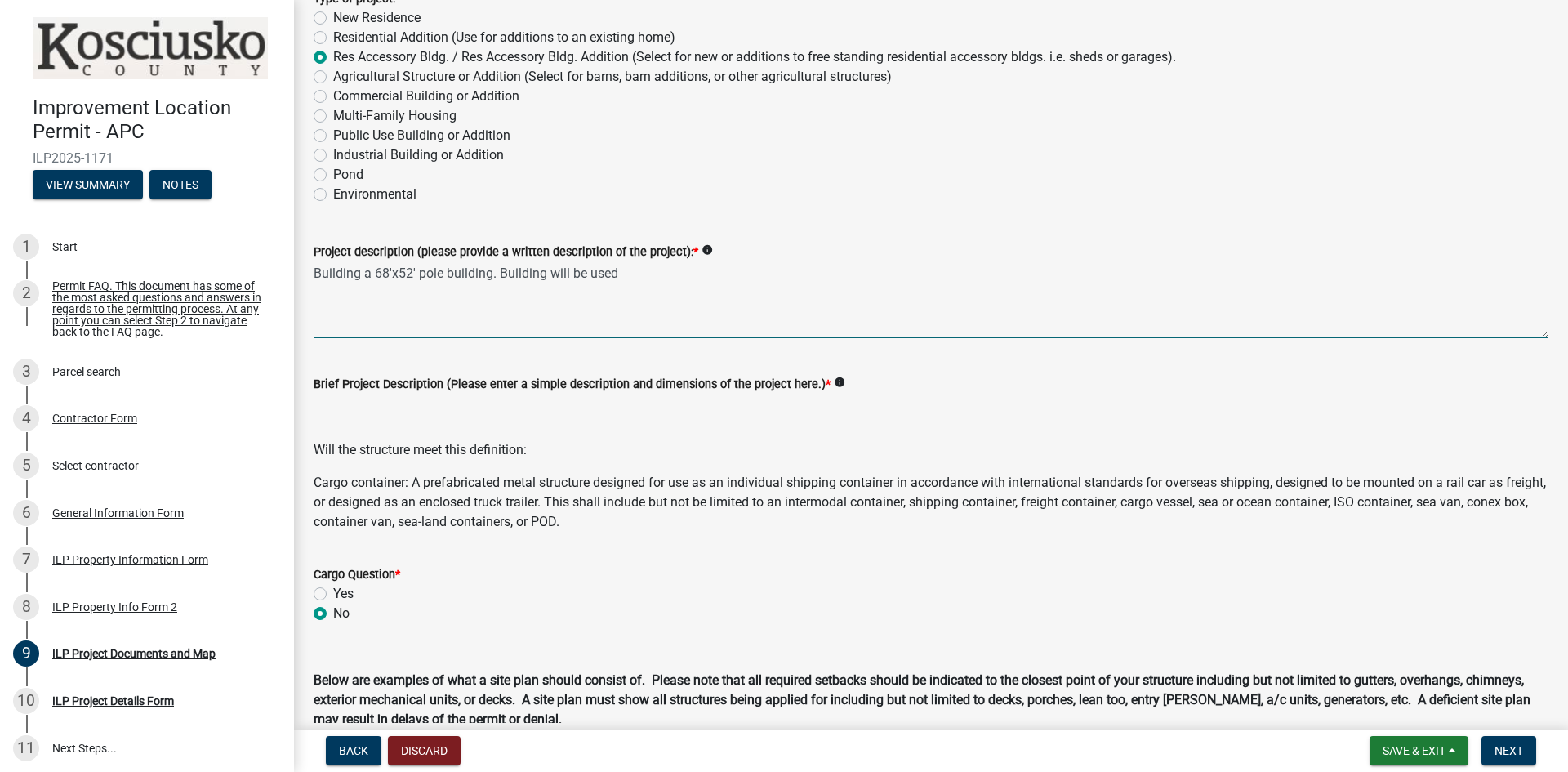
click at [633, 275] on textarea "Building a 68'x52' pole building. Building will be used" at bounding box center [931, 299] width 1235 height 77
click at [1074, 273] on textarea "Building a 68'x52' pole building. Building will be used for storage. Building w…" at bounding box center [931, 299] width 1235 height 77
drag, startPoint x: 356, startPoint y: 287, endPoint x: 316, endPoint y: 273, distance: 42.4
click at [306, 273] on div "Project description (please provide a written description of the project): * in…" at bounding box center [931, 279] width 1259 height 119
type textarea "Building a 68'x52' pole building. Building will be used for storage. Building w…"
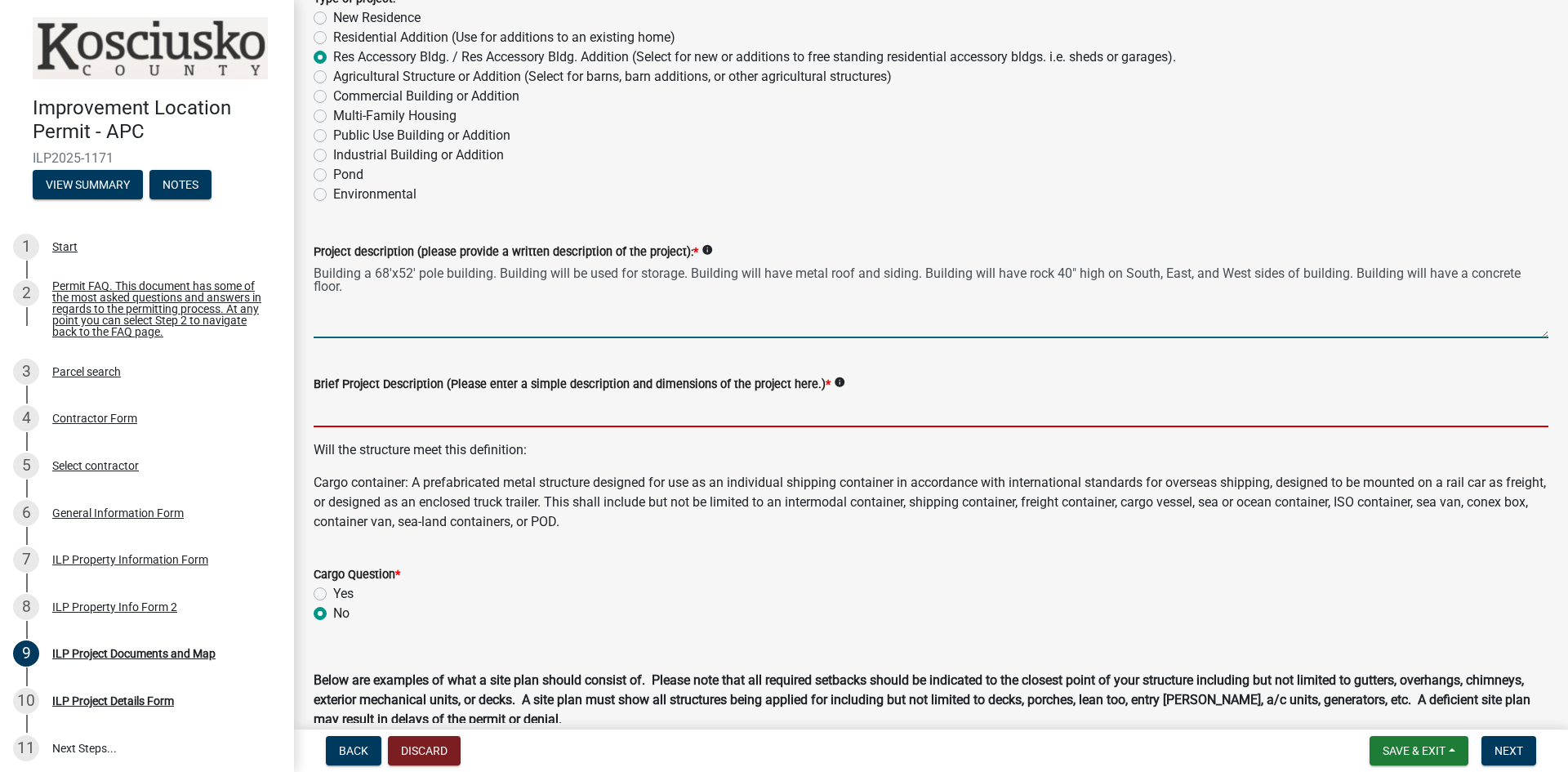
click at [490, 404] on input "Brief Project Description (Please enter a simple description and dimensions of …" at bounding box center [931, 410] width 1235 height 34
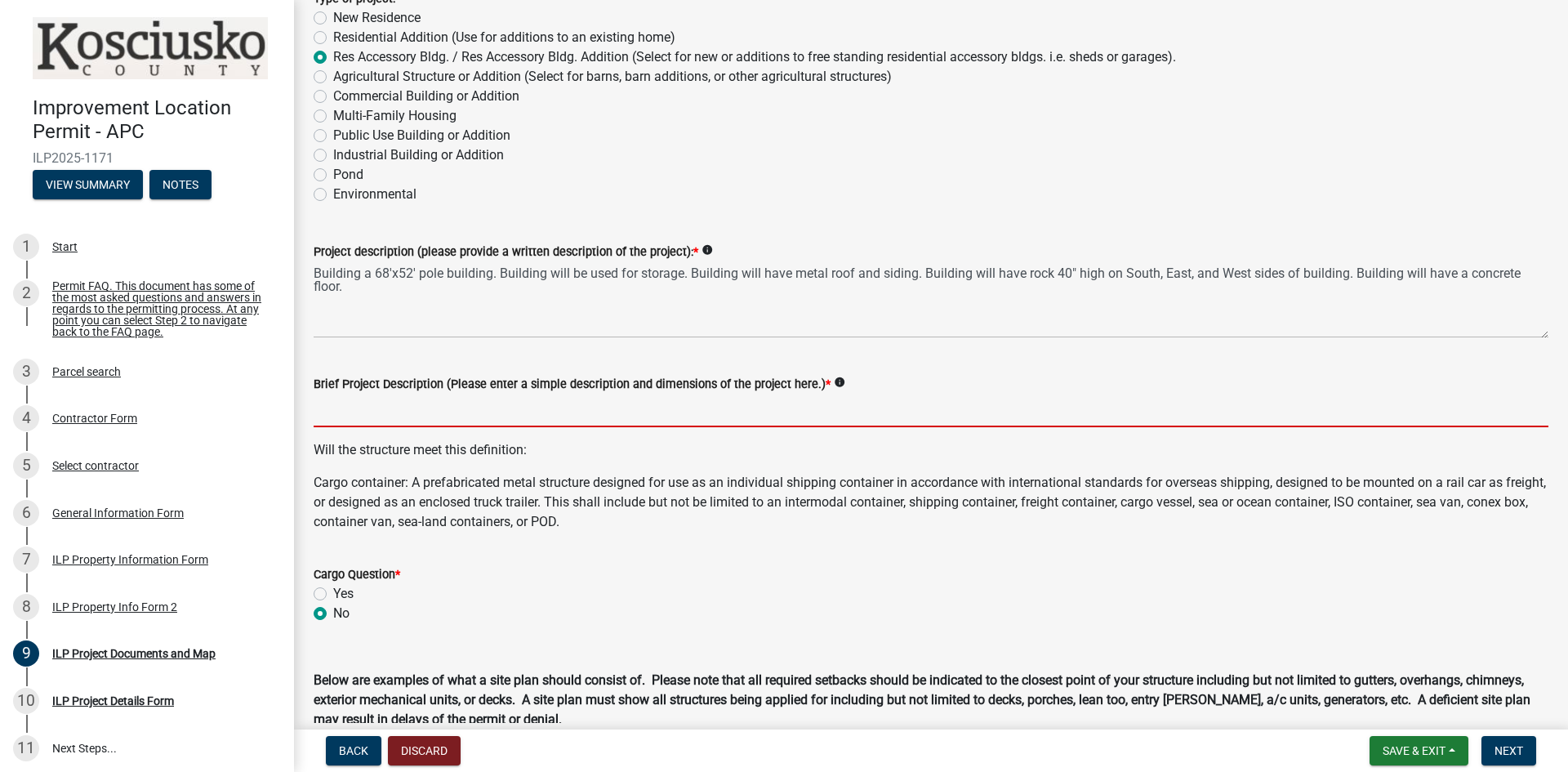
paste input "Building a 68'x52' pole building. Building will be used for storage. Building w…"
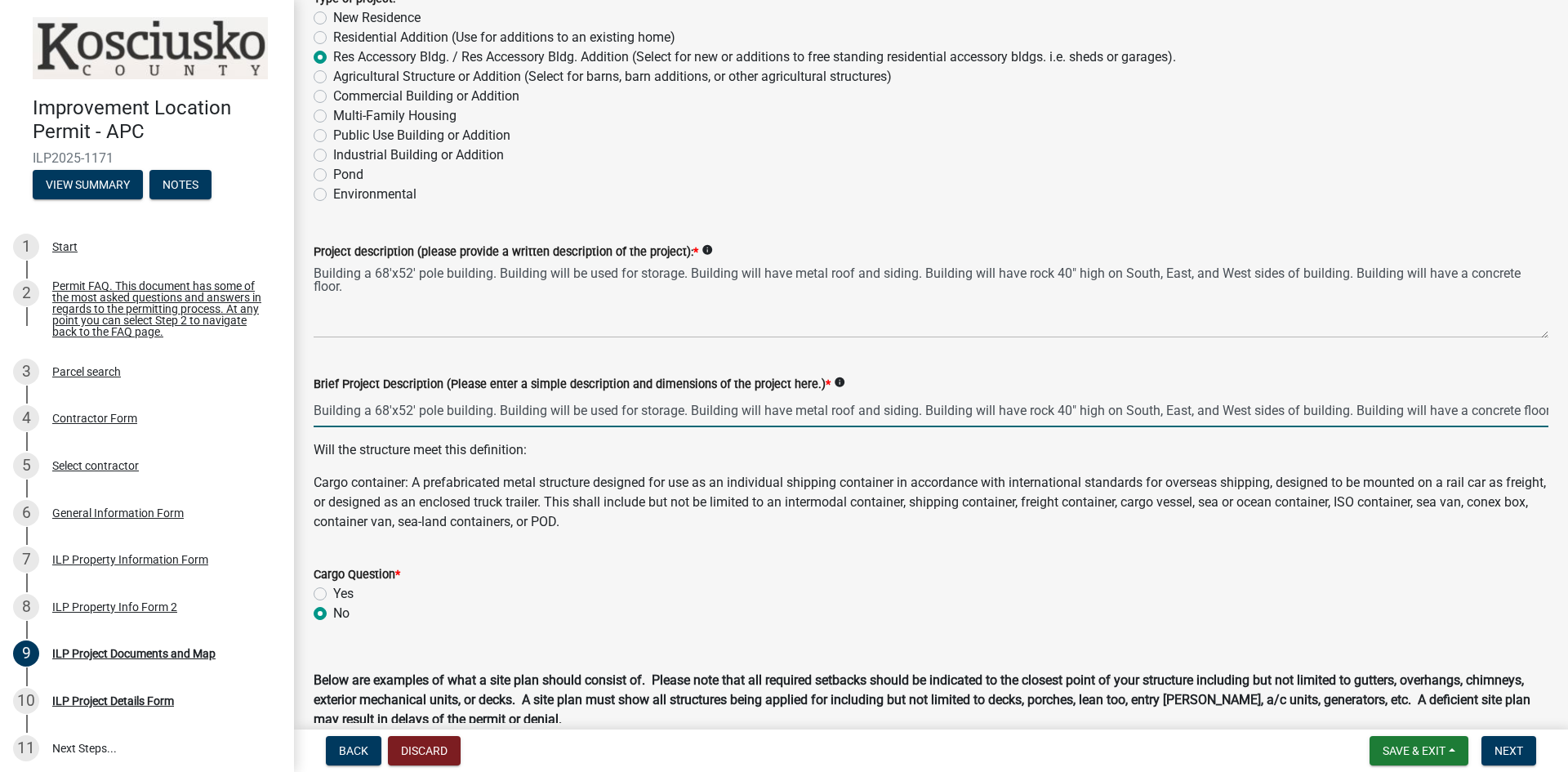
scroll to position [0, 15]
click at [701, 252] on icon "info" at bounding box center [707, 249] width 11 height 11
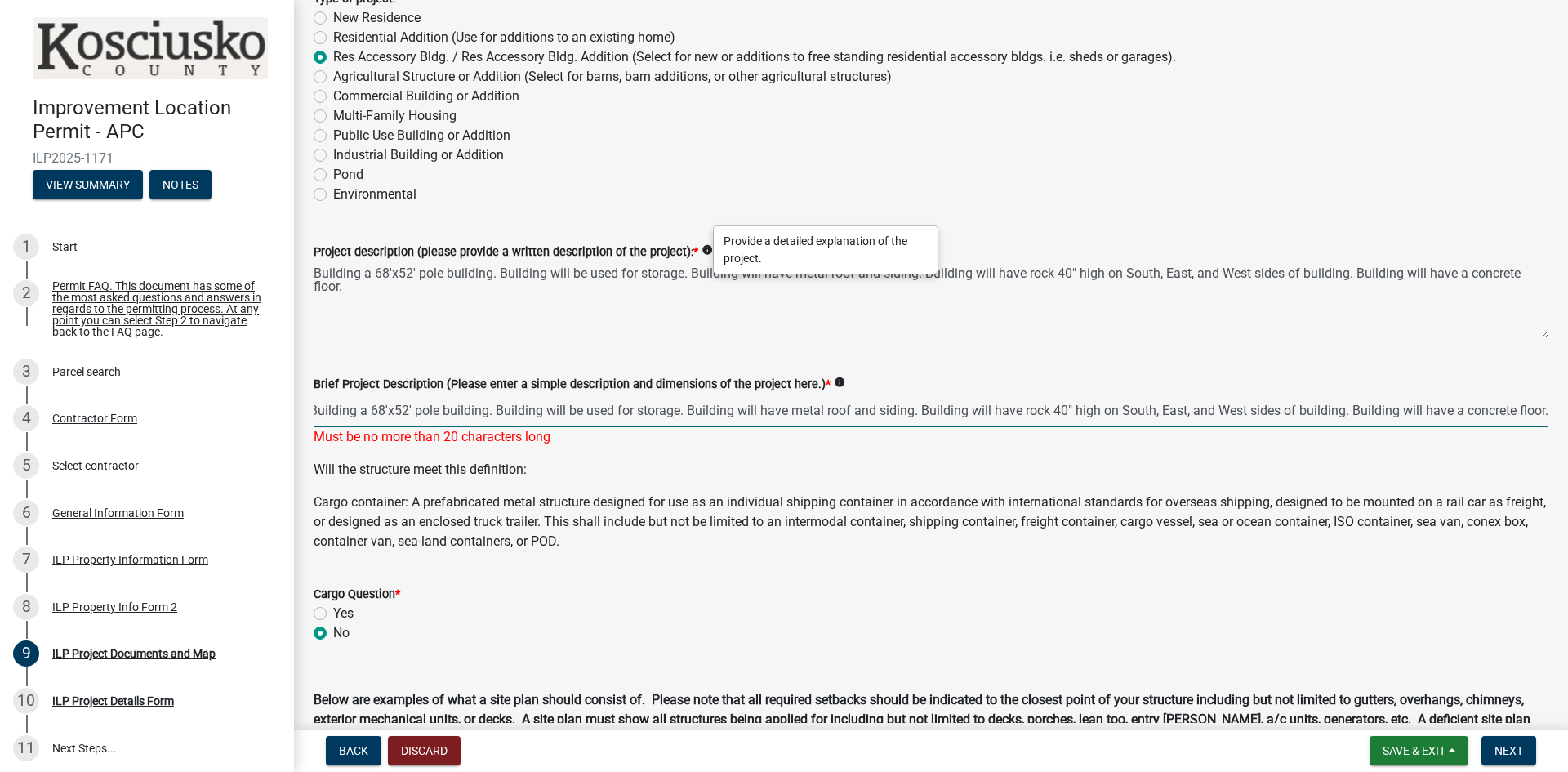
drag, startPoint x: 689, startPoint y: 407, endPoint x: 1567, endPoint y: 414, distance: 878.0
click at [1567, 414] on main "ILP Project Documents and Map share Share This section requires you to upload d…" at bounding box center [931, 361] width 1274 height 723
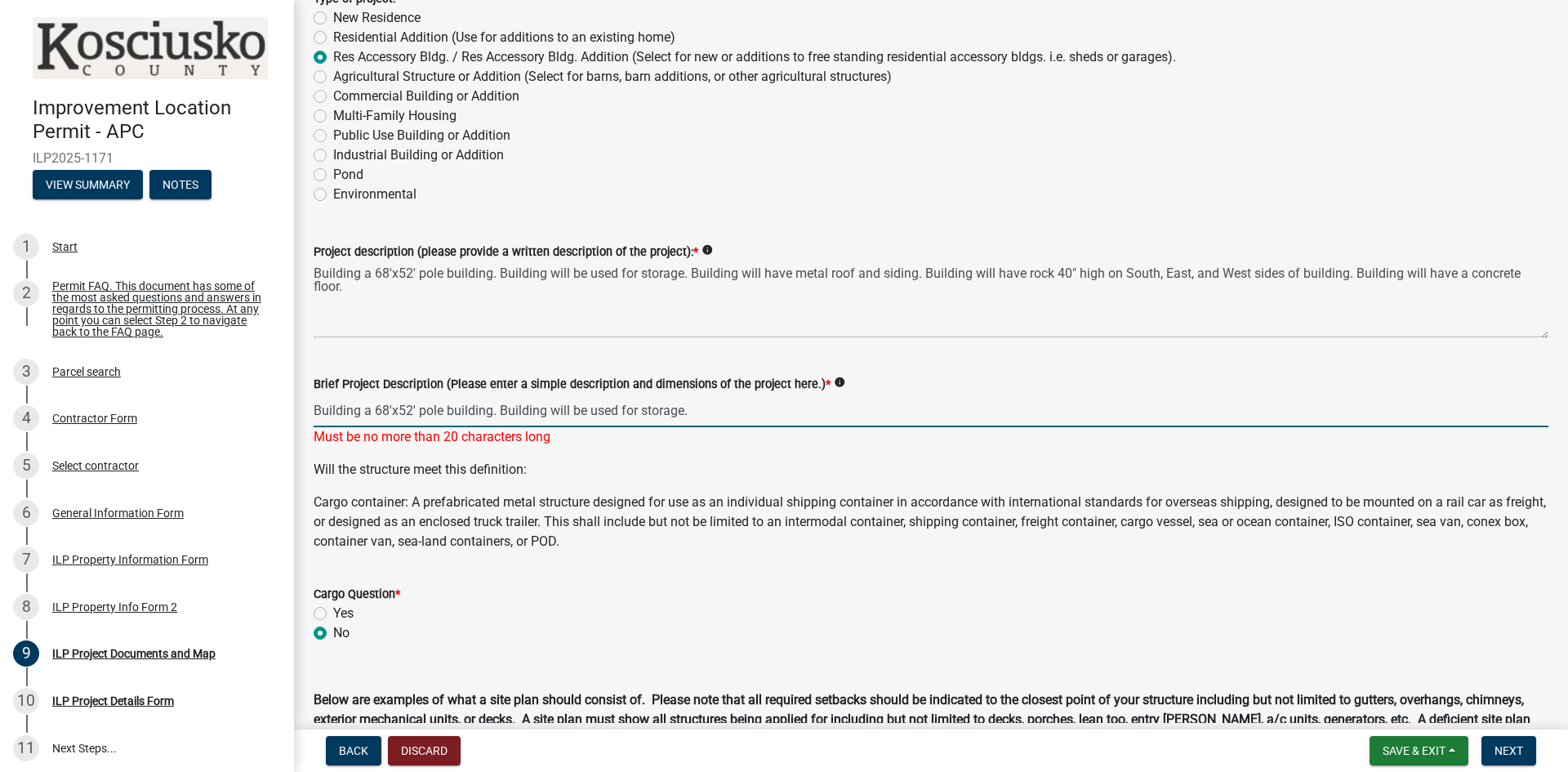
scroll to position [0, 0]
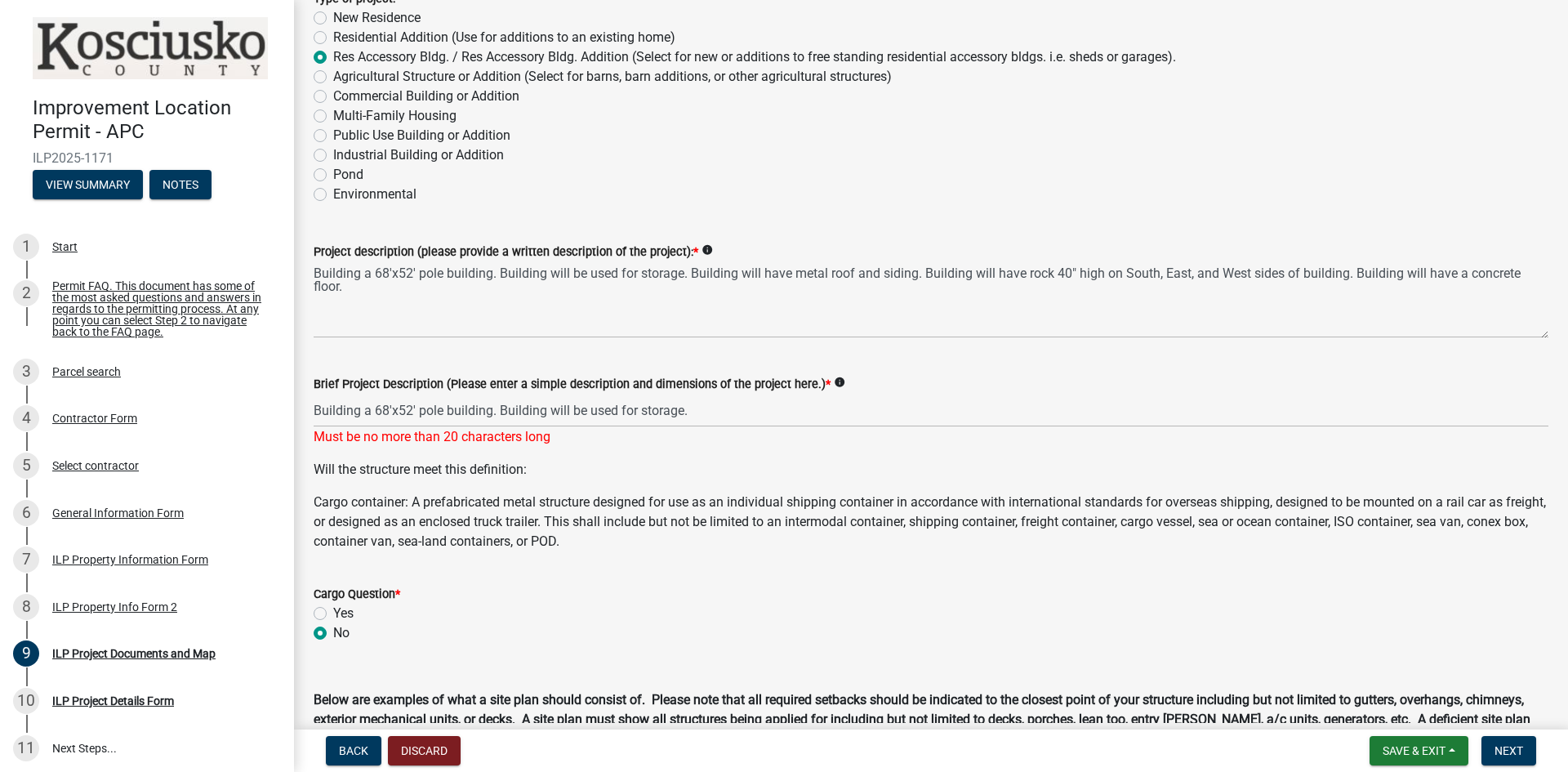
click at [769, 471] on p "Will the structure meet this definition:" at bounding box center [931, 469] width 1235 height 20
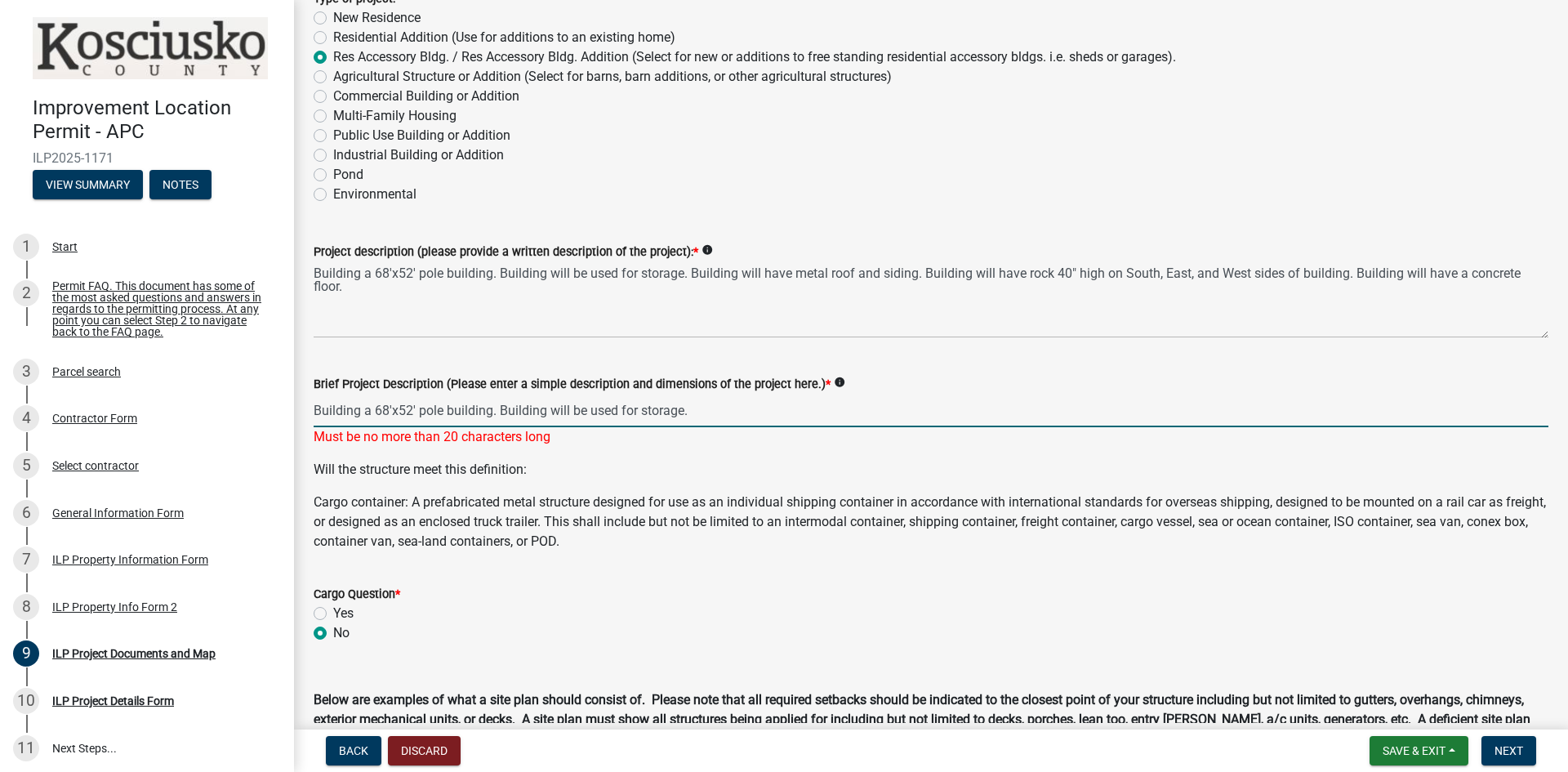
drag, startPoint x: 701, startPoint y: 412, endPoint x: 495, endPoint y: 420, distance: 206.2
click at [495, 420] on input "Building a 68'x52' pole building. Building will be used for storage." at bounding box center [931, 410] width 1235 height 34
click at [563, 470] on p "Will the structure meet this definition:" at bounding box center [931, 469] width 1235 height 20
click at [528, 419] on input "Building a 68'x52' pole building." at bounding box center [931, 410] width 1235 height 34
drag, startPoint x: 373, startPoint y: 414, endPoint x: 183, endPoint y: 415, distance: 190.0
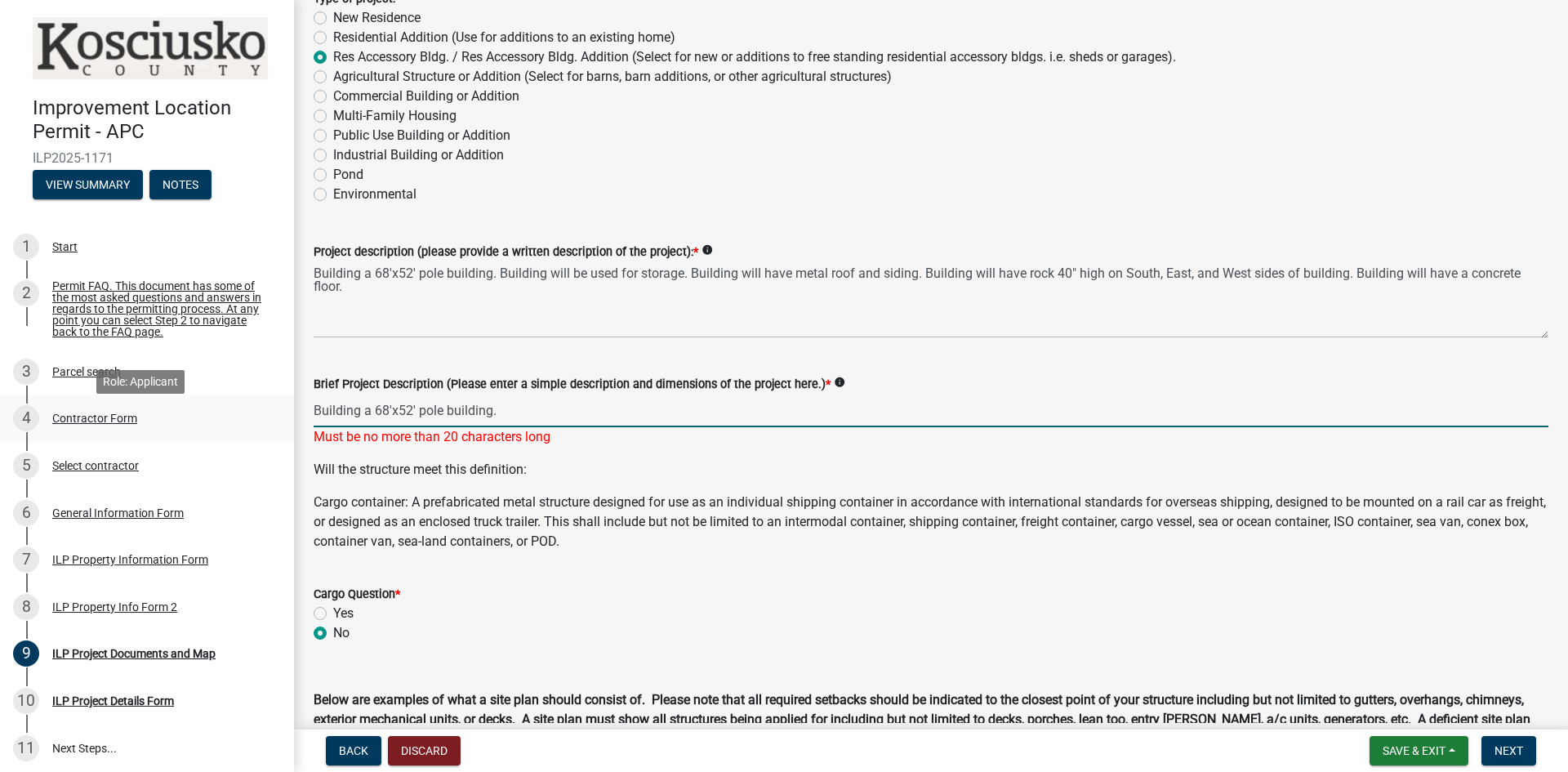
click at [186, 415] on div "Improvement Location Permit - APC ILP2025-1171 View Summary Notes 1 Start 2 Per…" at bounding box center [784, 386] width 1568 height 772
click at [644, 455] on wm-data-entity-input "Brief Project Description (Please enter a simple description and dimensions of …" at bounding box center [931, 406] width 1235 height 108
click at [469, 414] on input "68'x52' pole building." at bounding box center [931, 410] width 1235 height 34
click at [450, 414] on input "68'x52' pole building" at bounding box center [931, 410] width 1235 height 34
type input "68'x52' pole building"
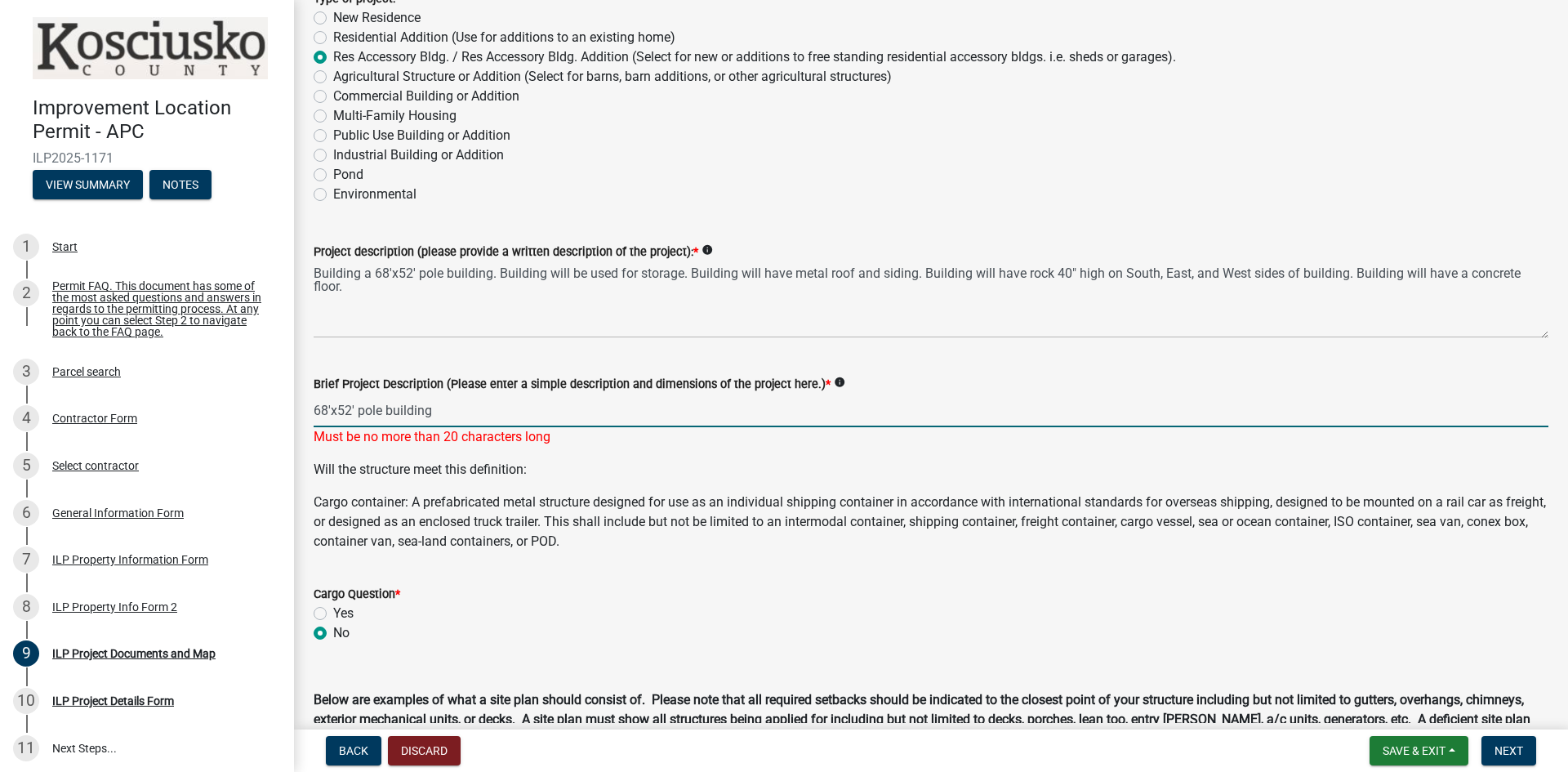
click at [593, 469] on p "Will the structure meet this definition:" at bounding box center [931, 469] width 1235 height 20
drag, startPoint x: 502, startPoint y: 418, endPoint x: 288, endPoint y: 414, distance: 214.0
click at [288, 414] on div "Improvement Location Permit - APC ILP2025-1171 View Summary Notes 1 Start 2 Per…" at bounding box center [784, 386] width 1568 height 772
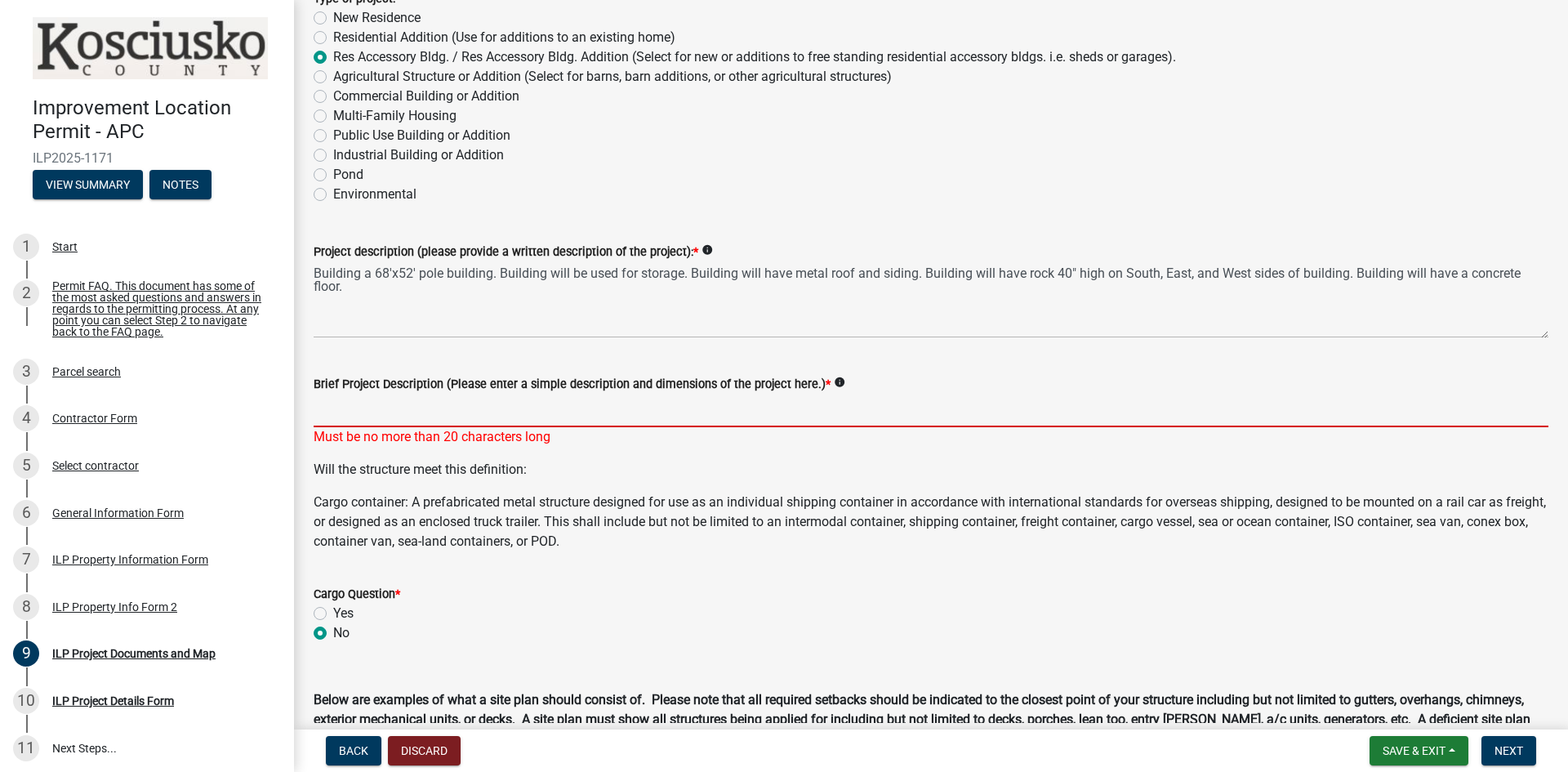
click at [642, 443] on div "Must be no more than 20 characters long" at bounding box center [931, 437] width 1235 height 20
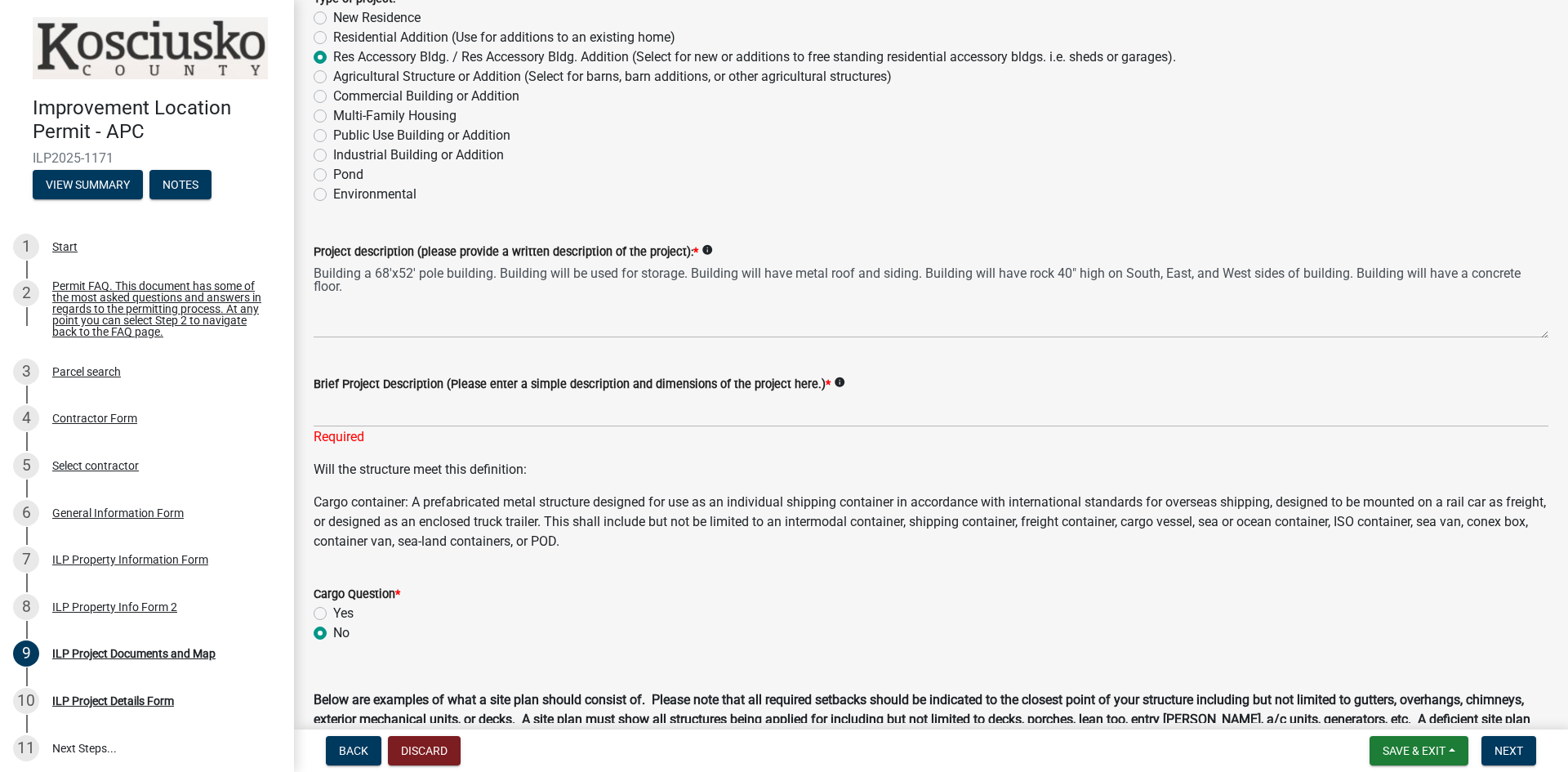
click at [642, 443] on div "Required" at bounding box center [931, 437] width 1235 height 20
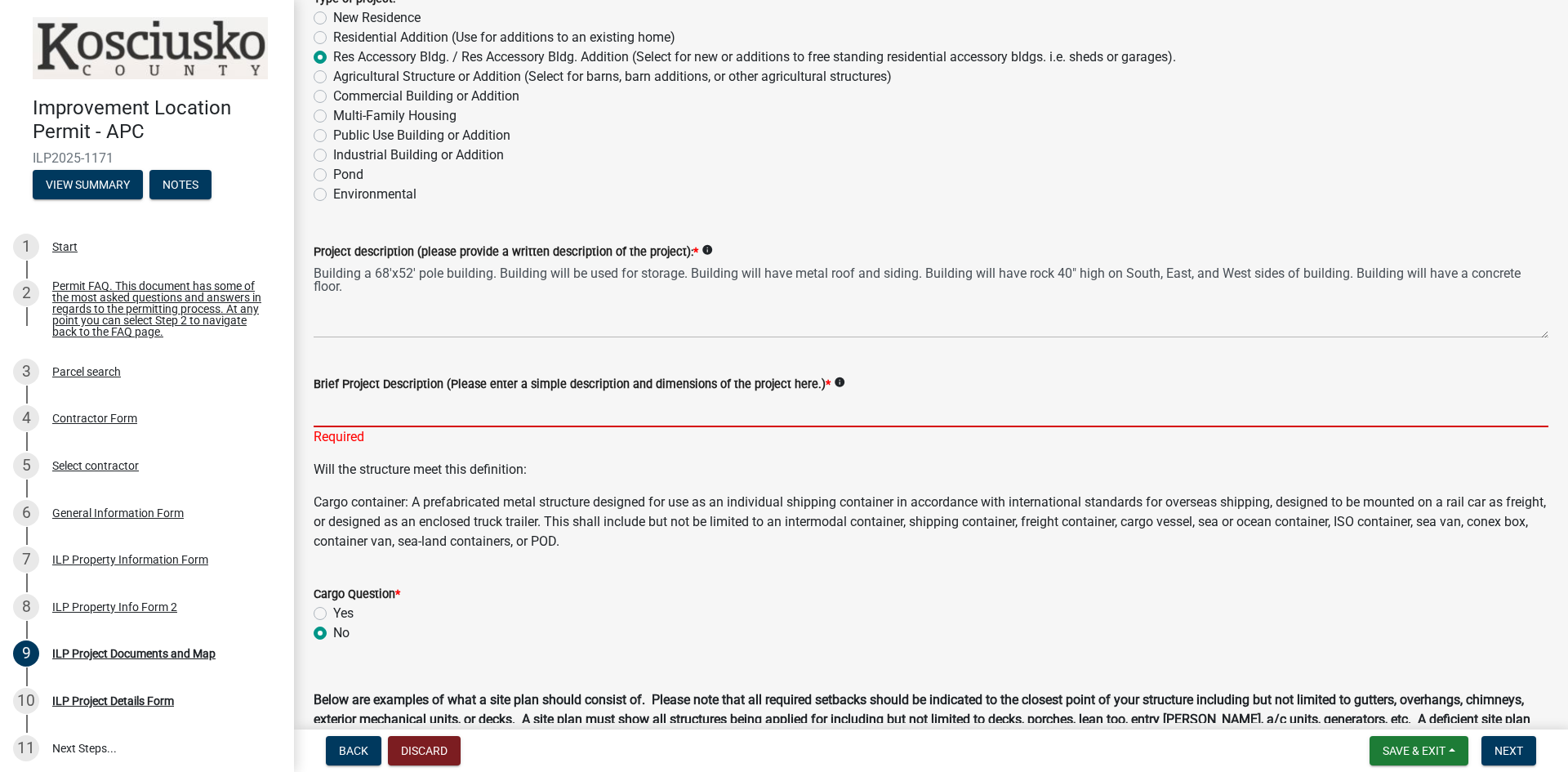
click at [528, 414] on input "Brief Project Description (Please enter a simple description and dimensions of …" at bounding box center [931, 410] width 1235 height 34
paste input "68'x52' pole building"
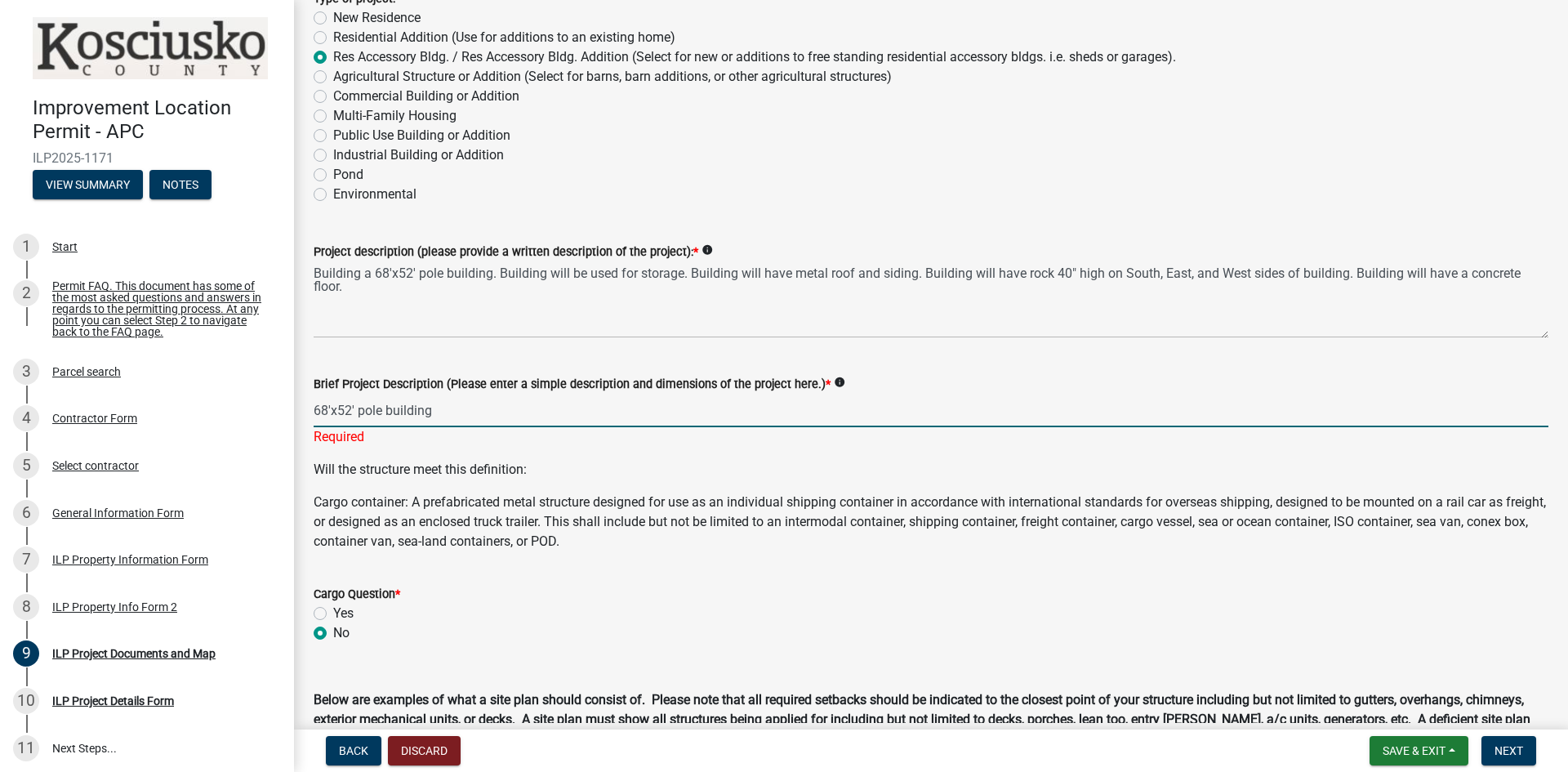
click at [493, 450] on wm-data-entity-input "Brief Project Description (Please enter a simple description and dimensions of …" at bounding box center [931, 406] width 1235 height 108
click at [352, 413] on input "68'x52' pole building" at bounding box center [931, 410] width 1235 height 34
click at [714, 460] on div "Will the structure meet this definition: Cargo container: A prefabricated metal…" at bounding box center [931, 505] width 1235 height 91
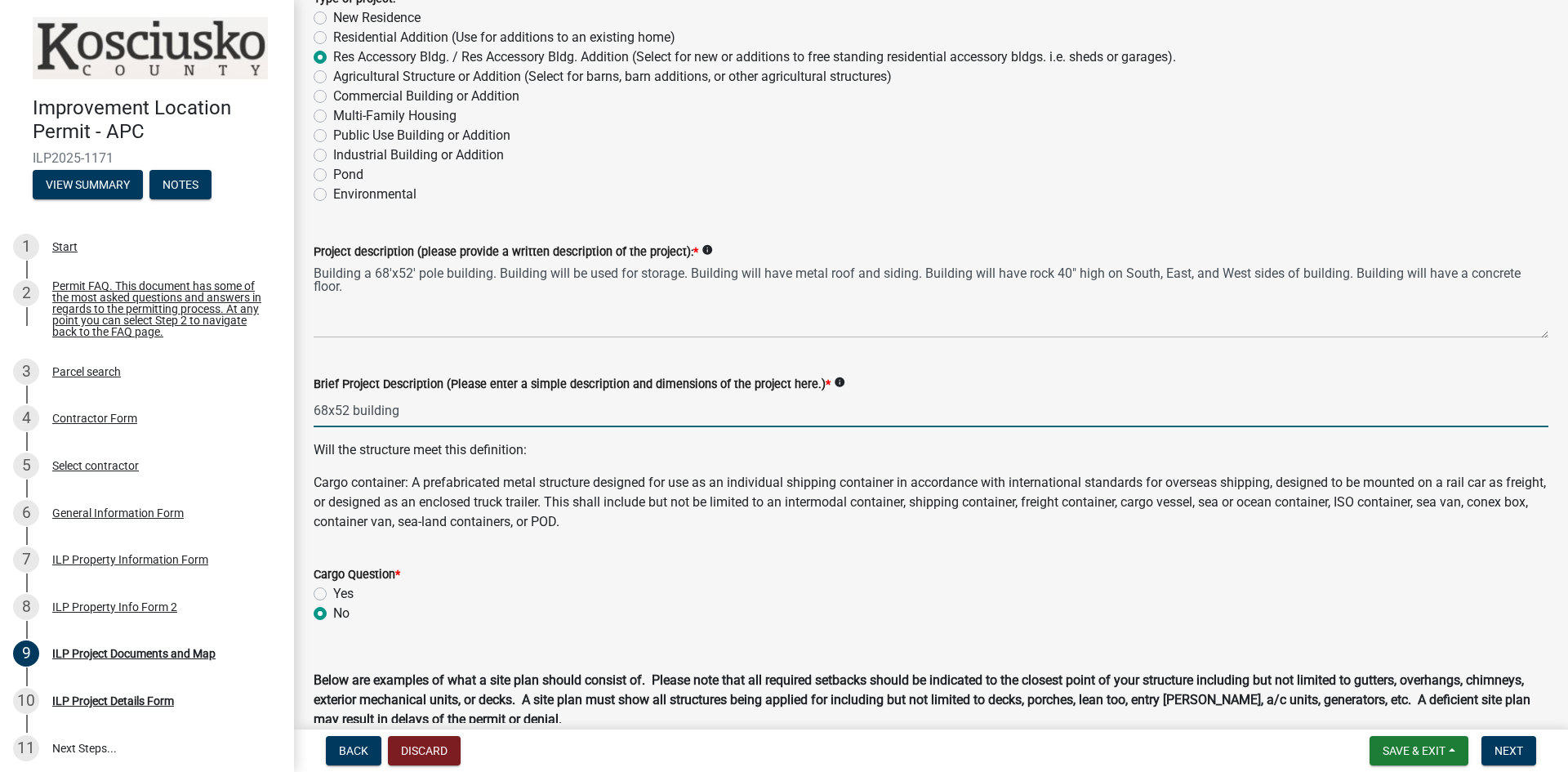
drag, startPoint x: 352, startPoint y: 409, endPoint x: 374, endPoint y: 432, distance: 31.8
click at [352, 412] on input "68x52 building" at bounding box center [931, 410] width 1235 height 34
type input "68x52 pole building"
click at [605, 456] on p "Will the structure meet this definition:" at bounding box center [931, 450] width 1235 height 20
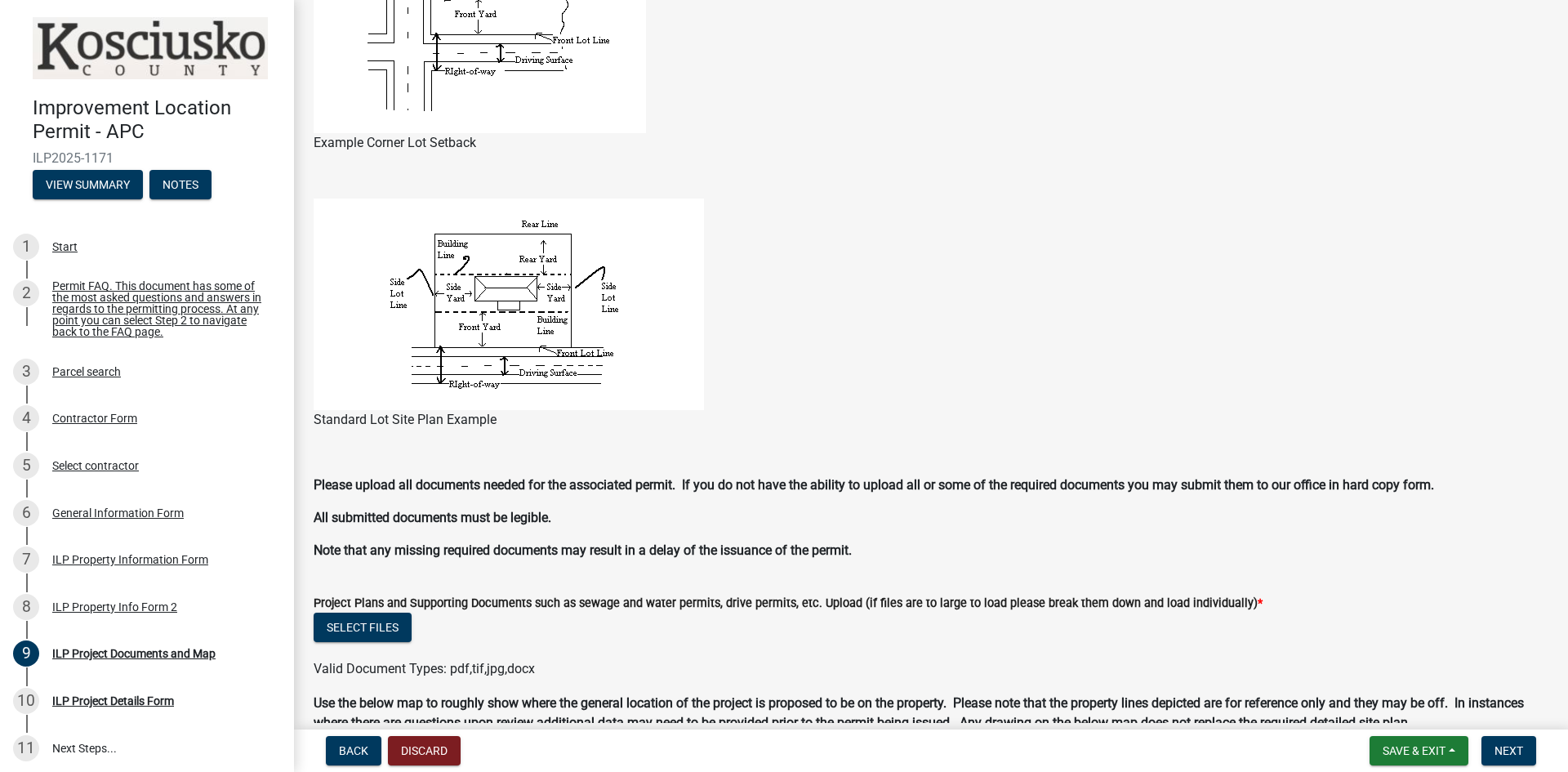
scroll to position [1143, 0]
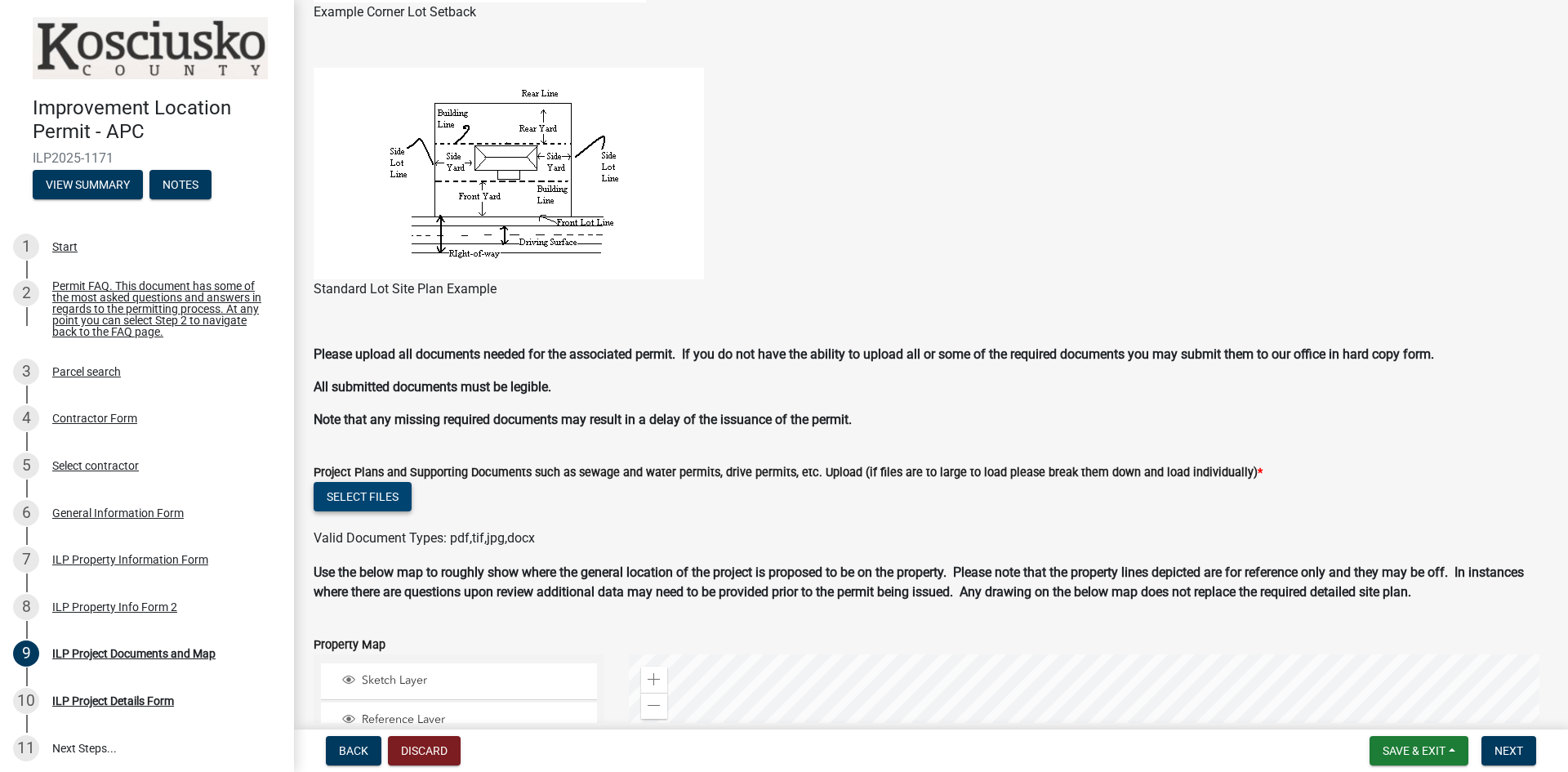
click at [370, 491] on button "Select files" at bounding box center [363, 497] width 98 height 29
click at [349, 493] on button "Select files" at bounding box center [363, 497] width 98 height 29
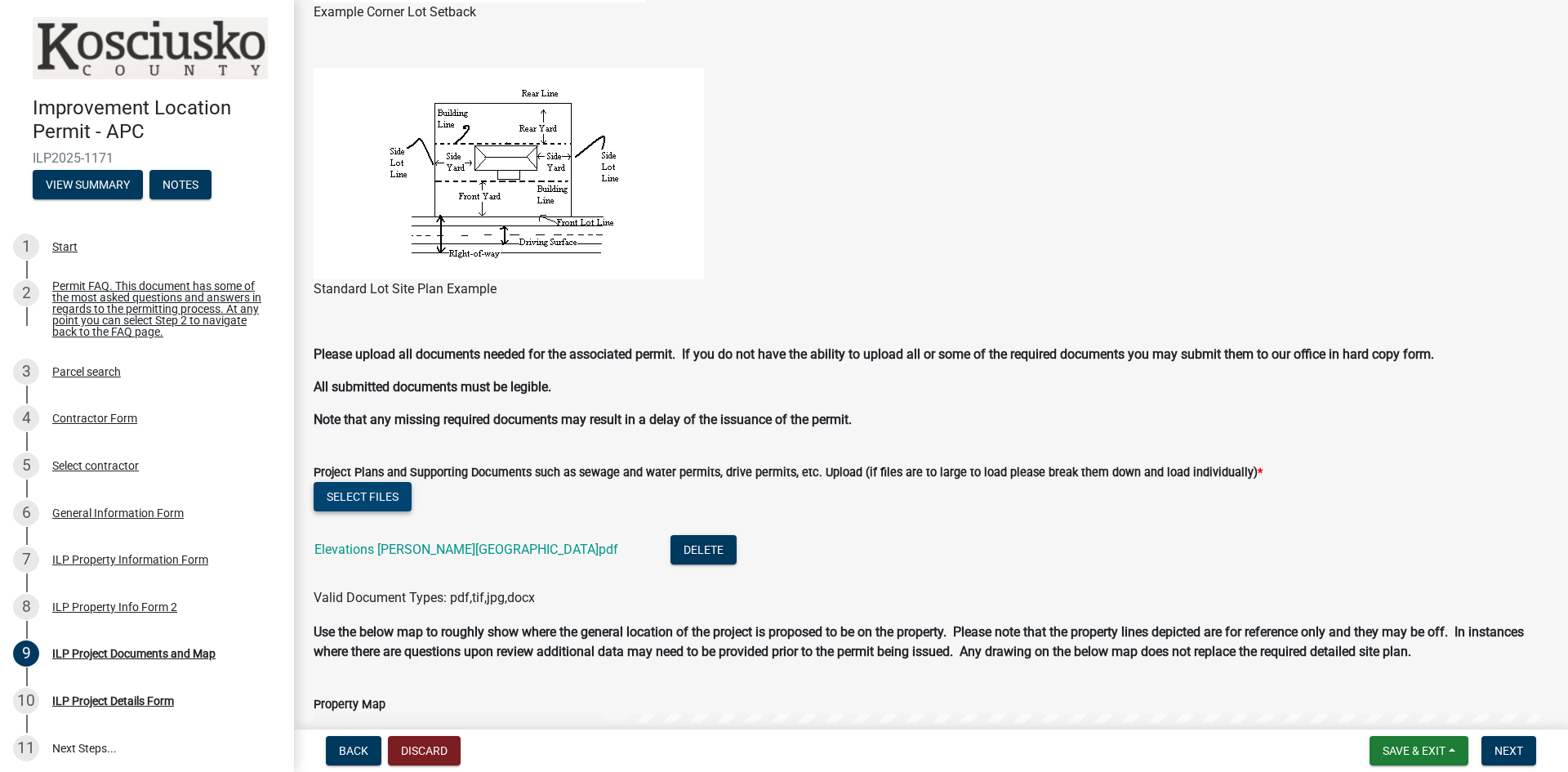
click at [369, 492] on button "Select files" at bounding box center [363, 497] width 98 height 29
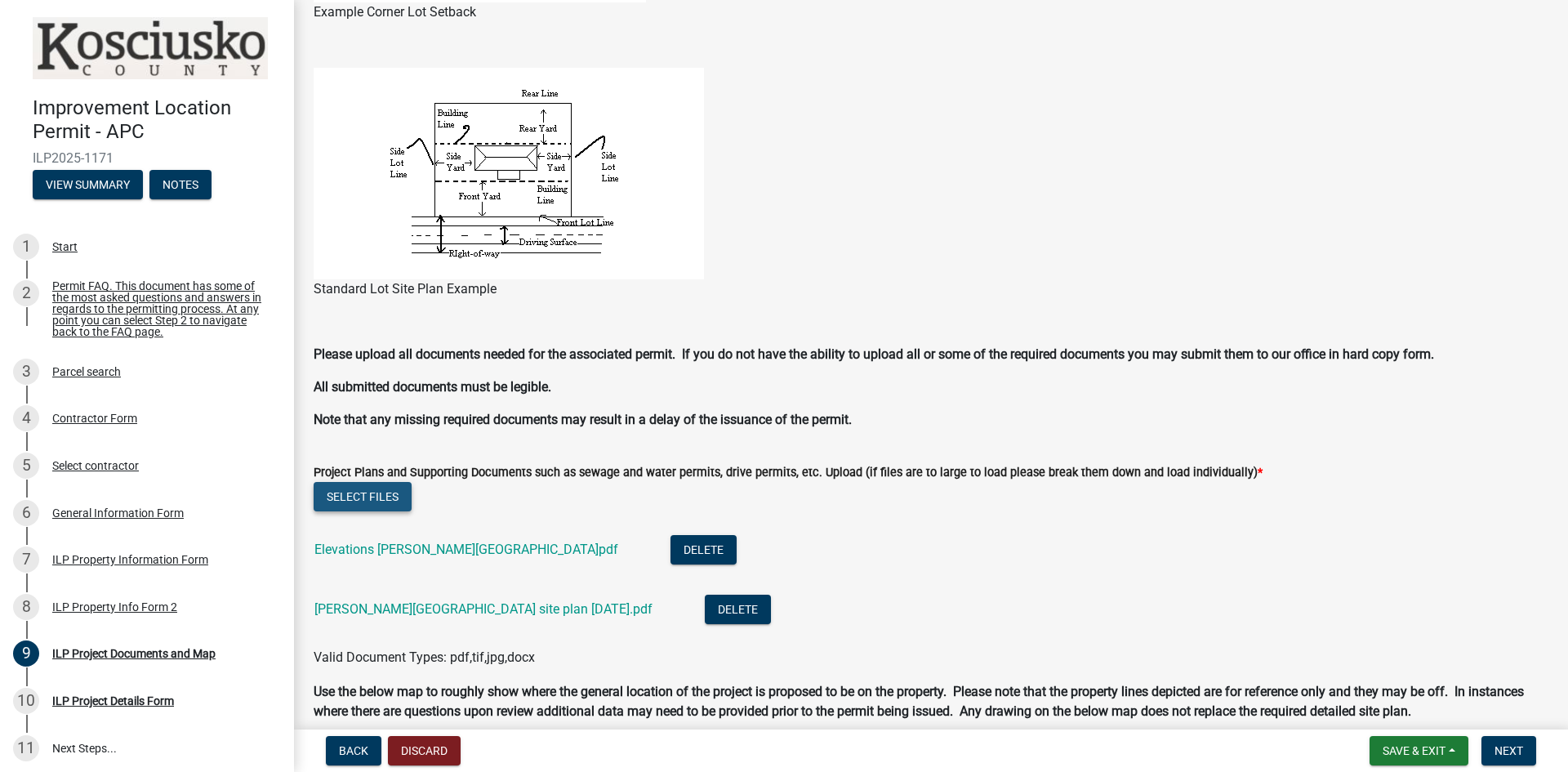
click at [383, 497] on button "Select files" at bounding box center [363, 497] width 98 height 29
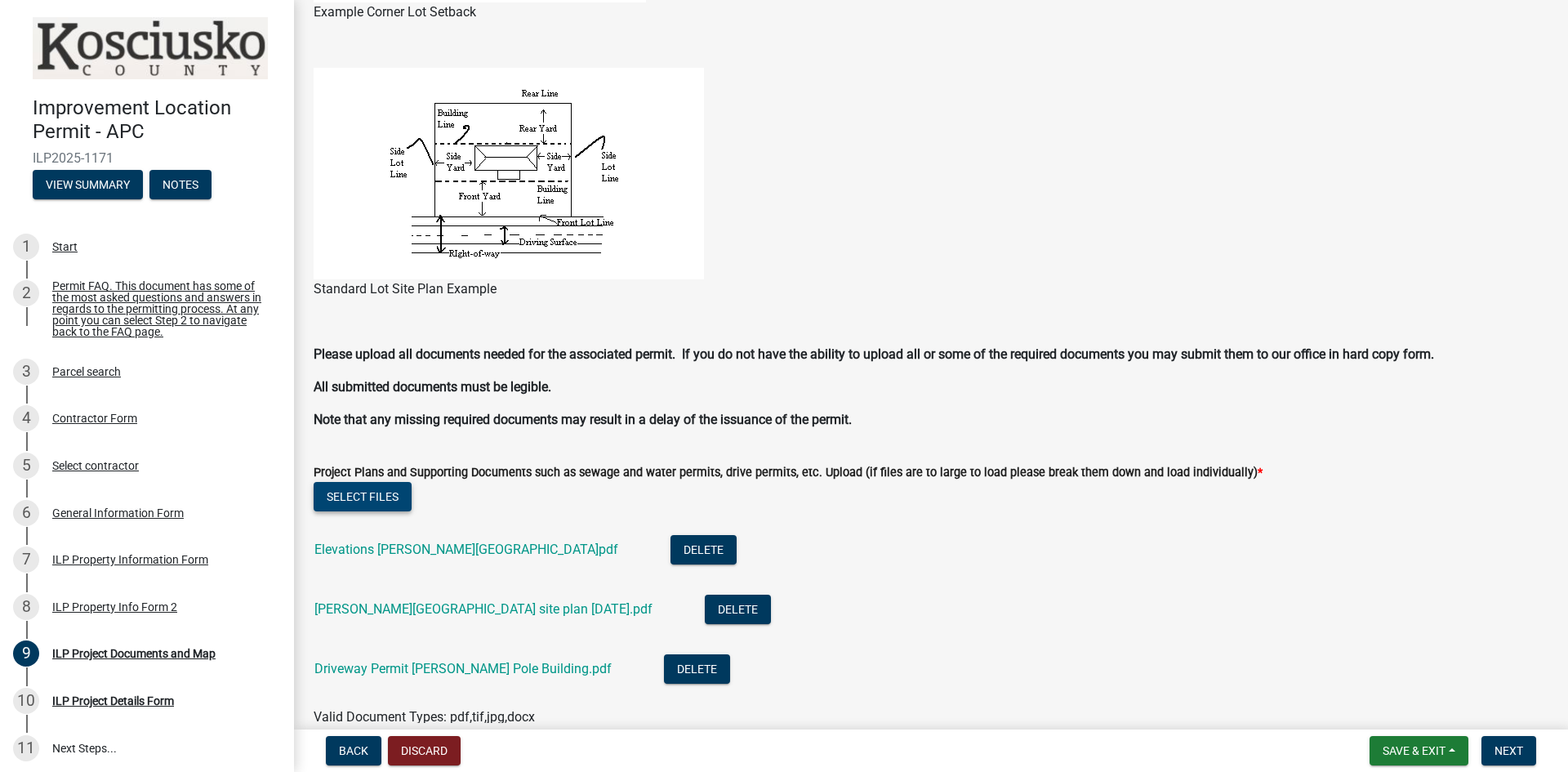
click at [376, 504] on button "Select files" at bounding box center [363, 497] width 98 height 29
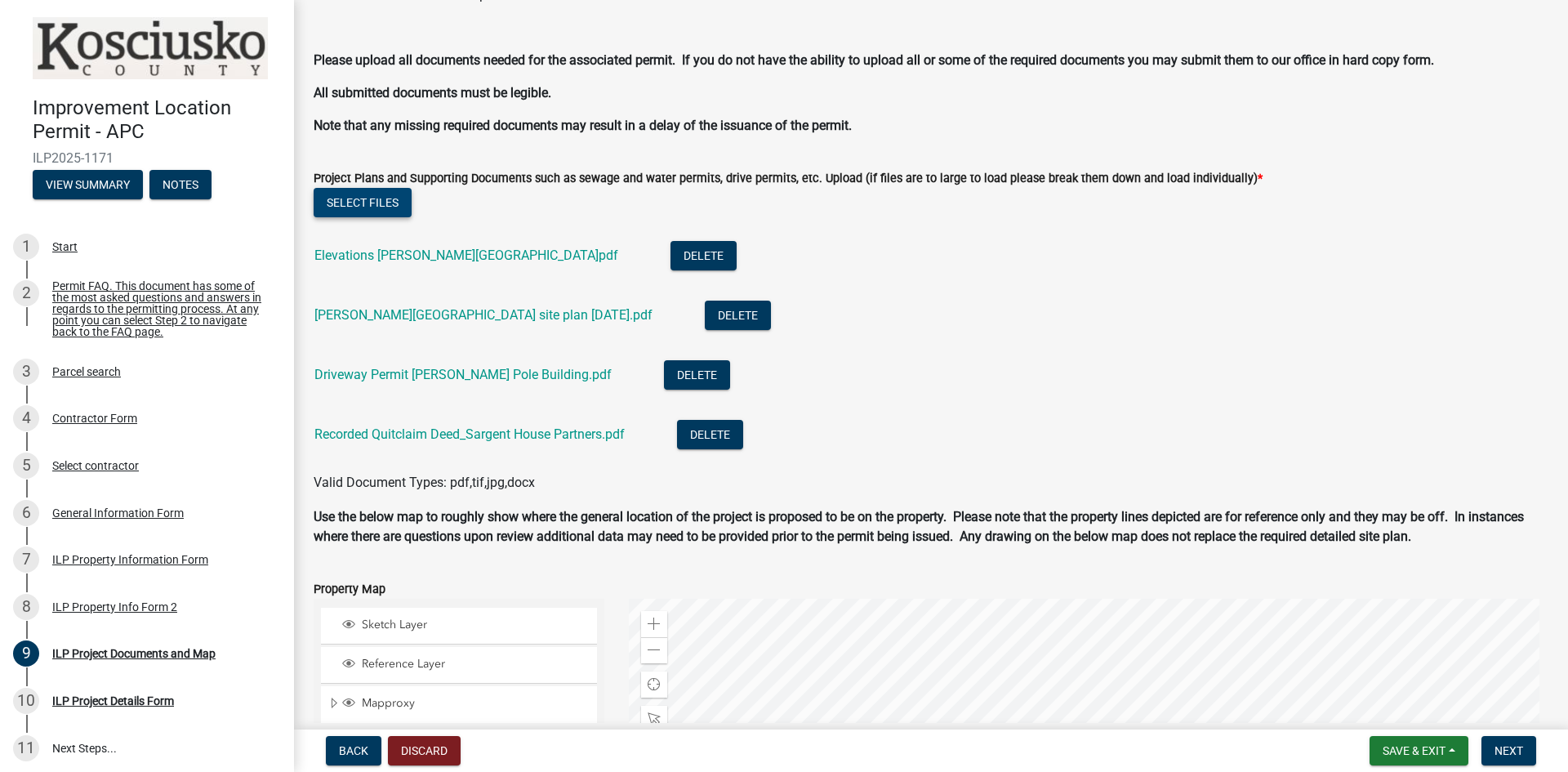
scroll to position [1474, 0]
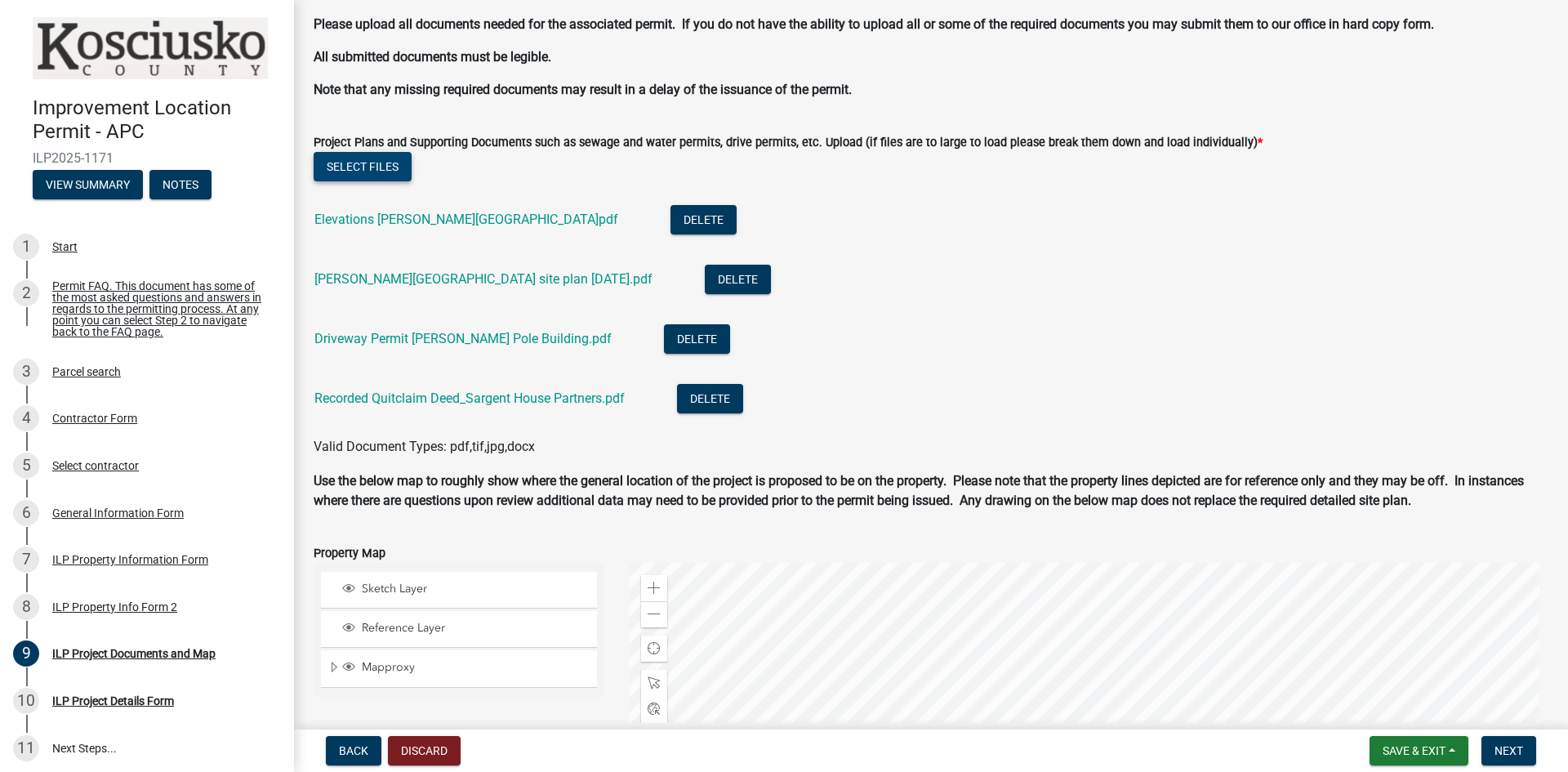
click at [341, 168] on button "Select files" at bounding box center [363, 167] width 98 height 29
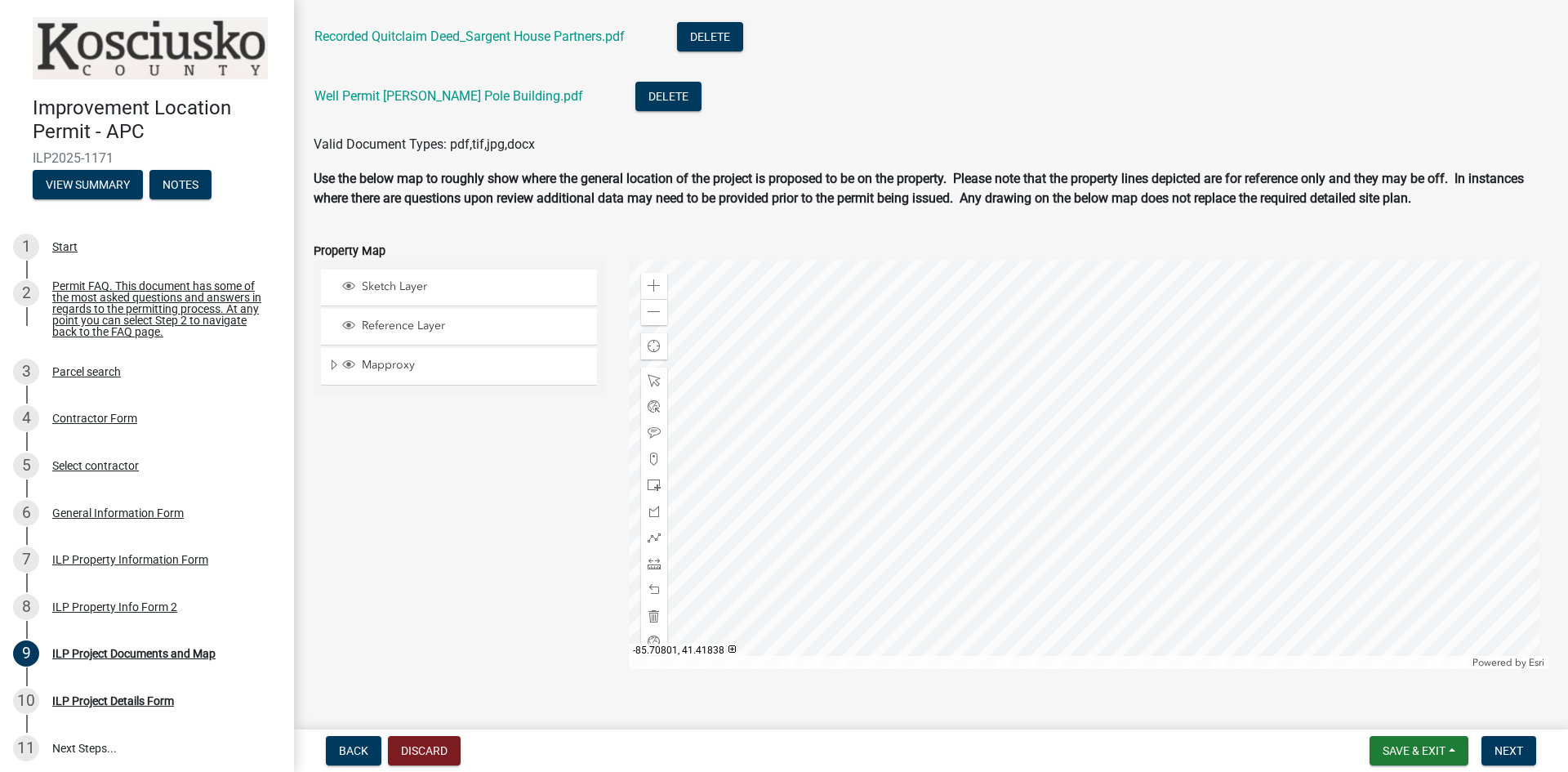
scroll to position [1860, 0]
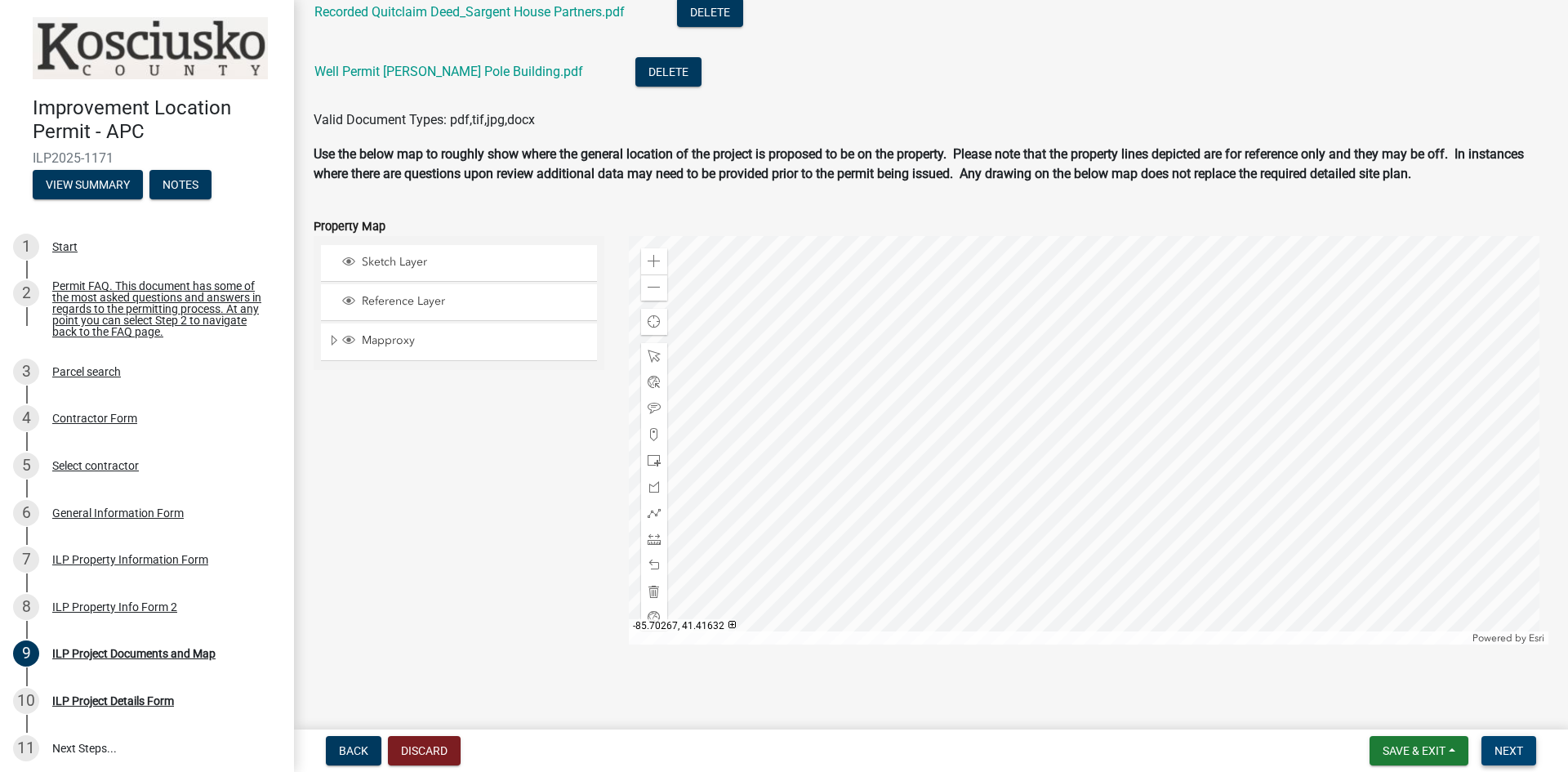
click at [1509, 749] on span "Next" at bounding box center [1509, 751] width 28 height 13
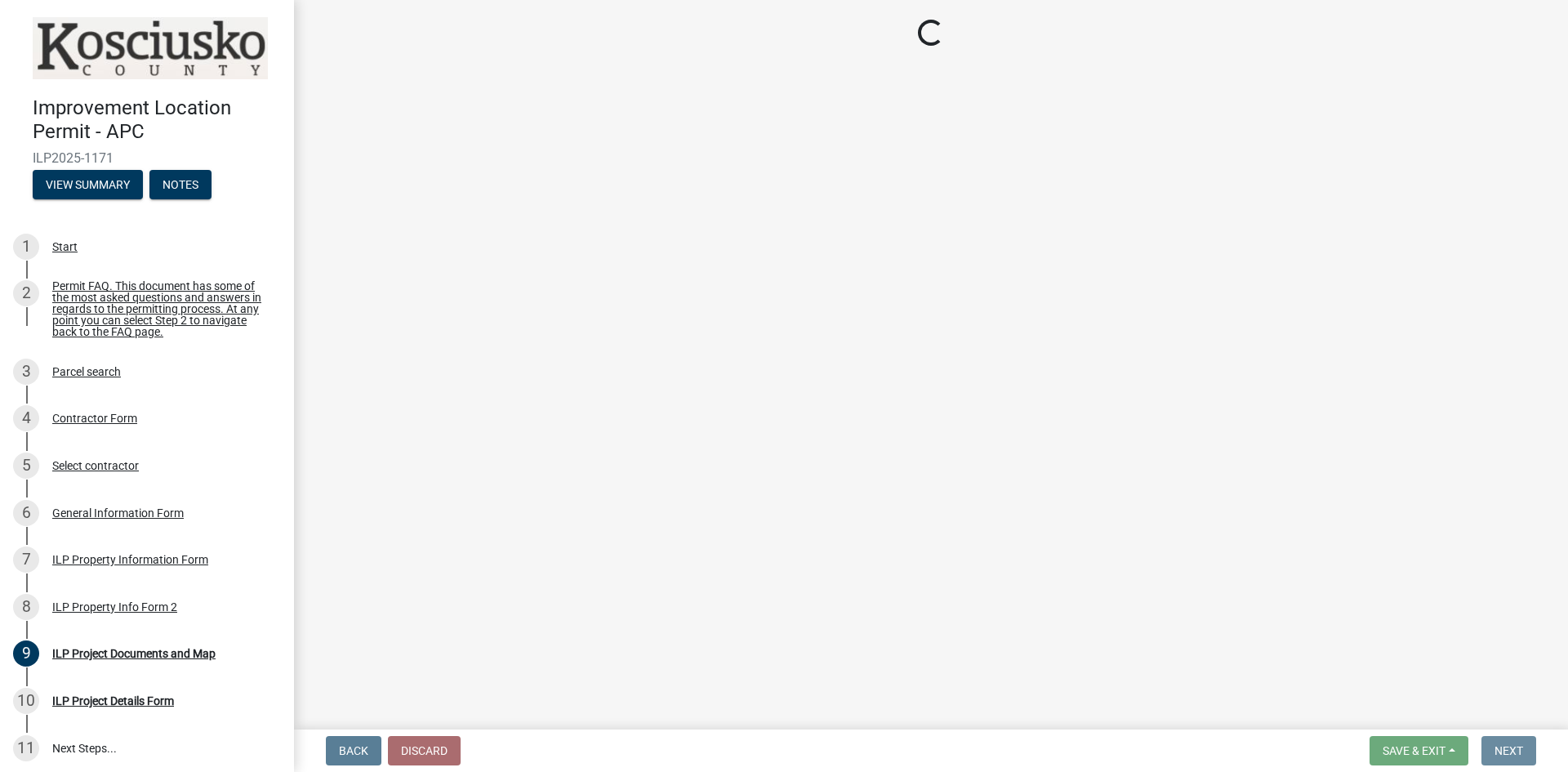
scroll to position [0, 0]
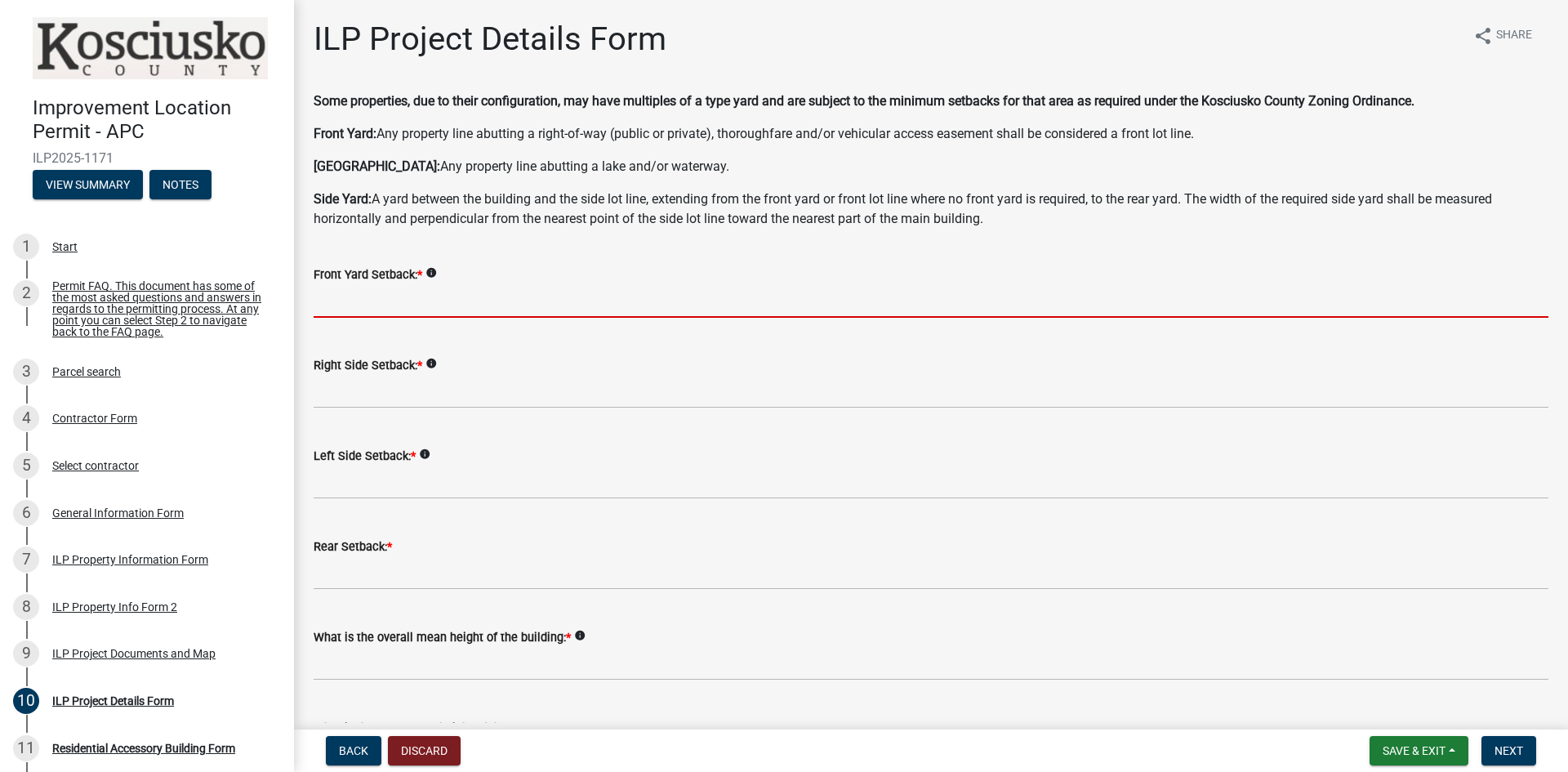
click at [354, 297] on input "text" at bounding box center [931, 301] width 1235 height 34
click at [428, 273] on icon "info" at bounding box center [431, 273] width 11 height 11
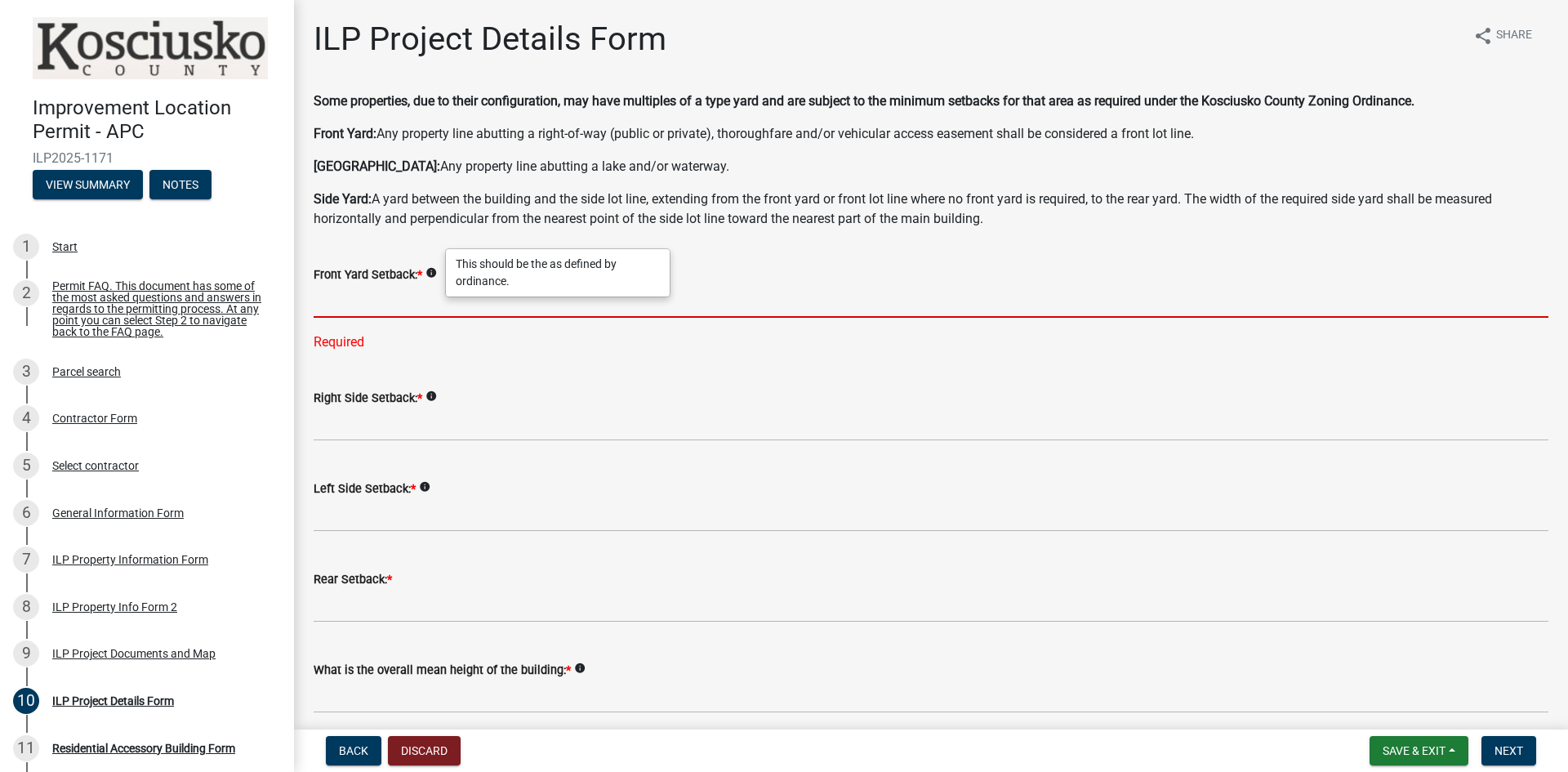
click at [420, 291] on input "text" at bounding box center [931, 301] width 1235 height 34
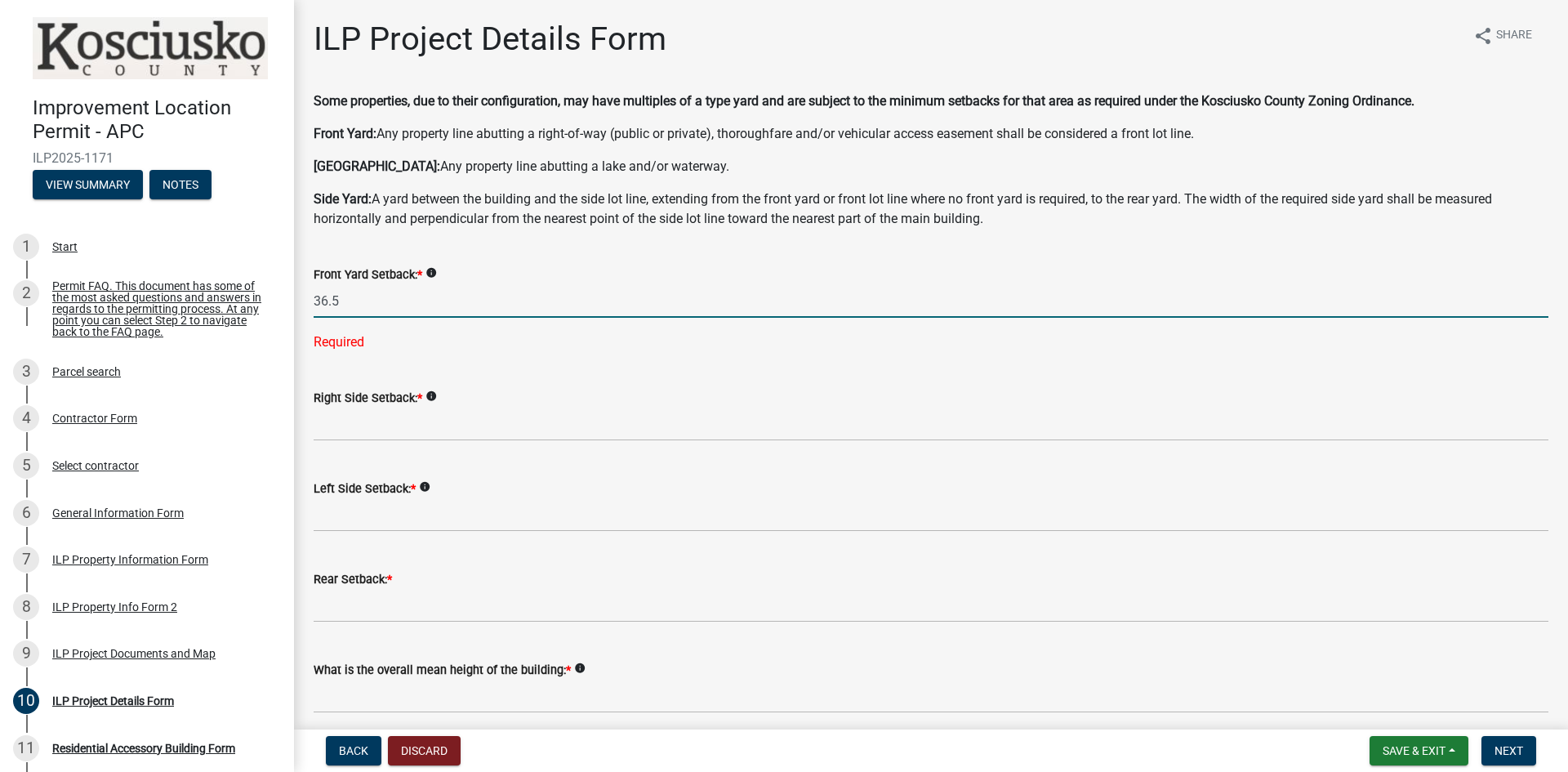
type input "36.5"
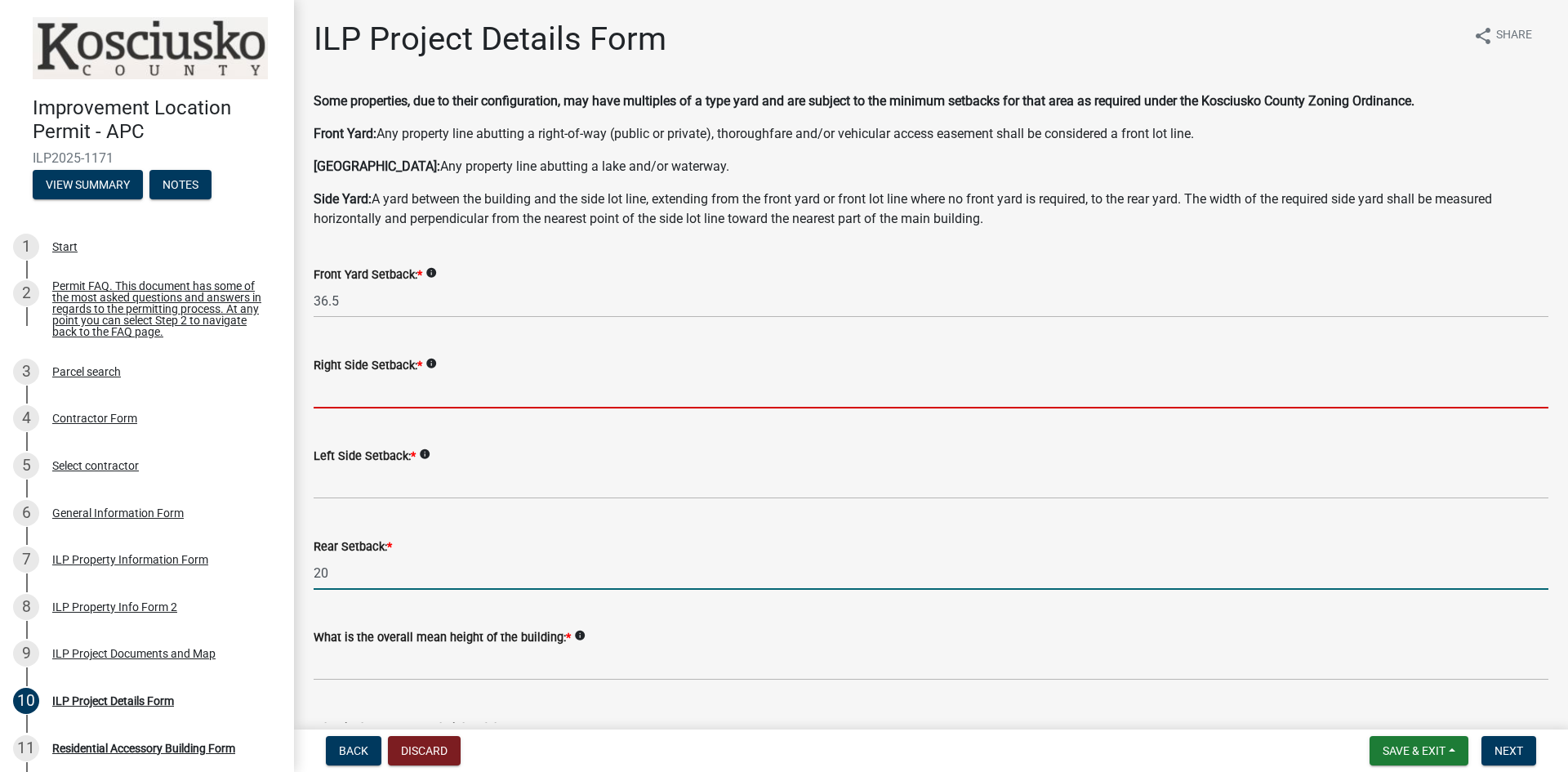
type input "20.0"
click at [440, 383] on input "text" at bounding box center [931, 391] width 1235 height 34
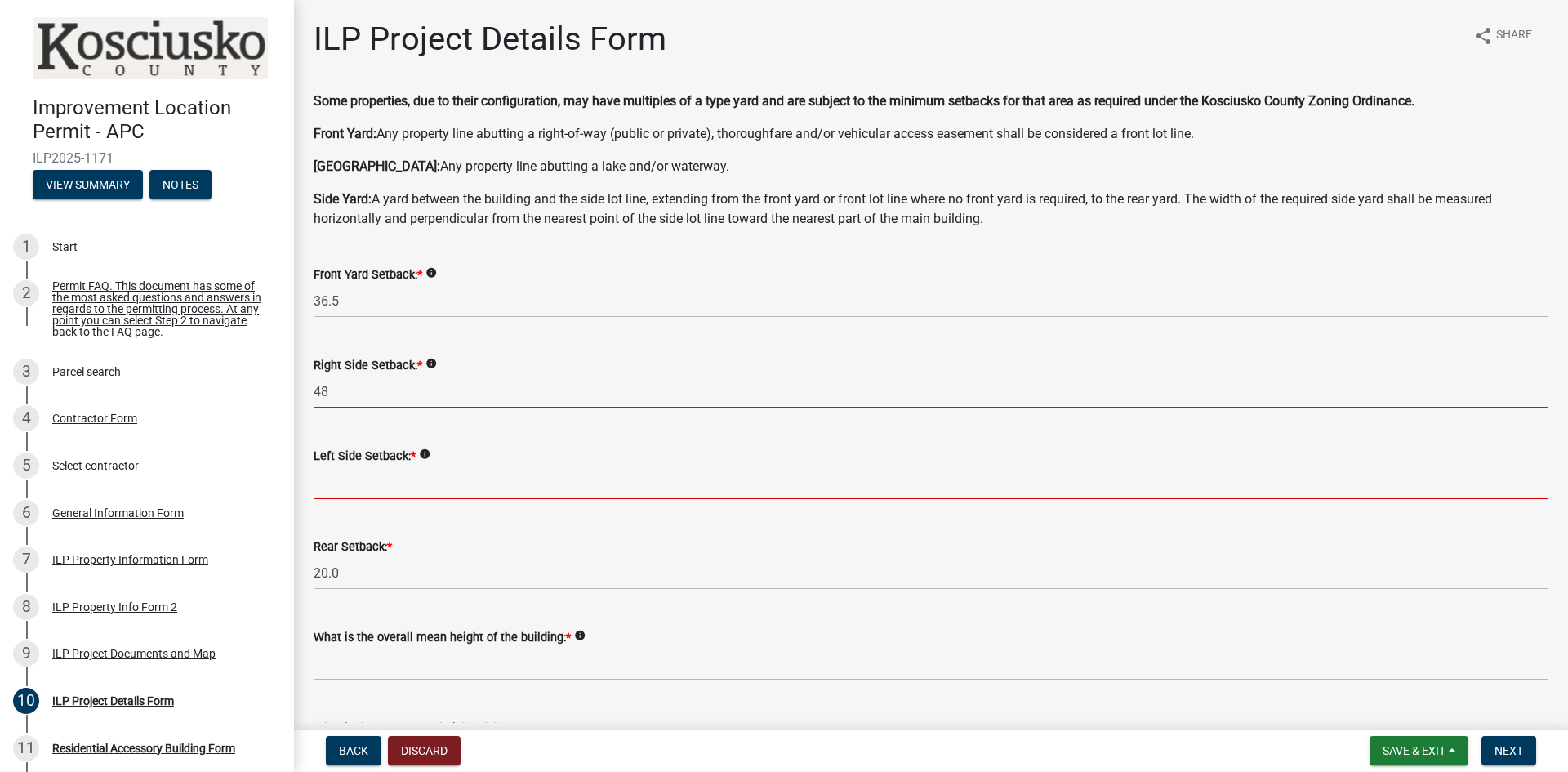
type input "48.0"
click at [455, 490] on input "text" at bounding box center [931, 482] width 1235 height 34
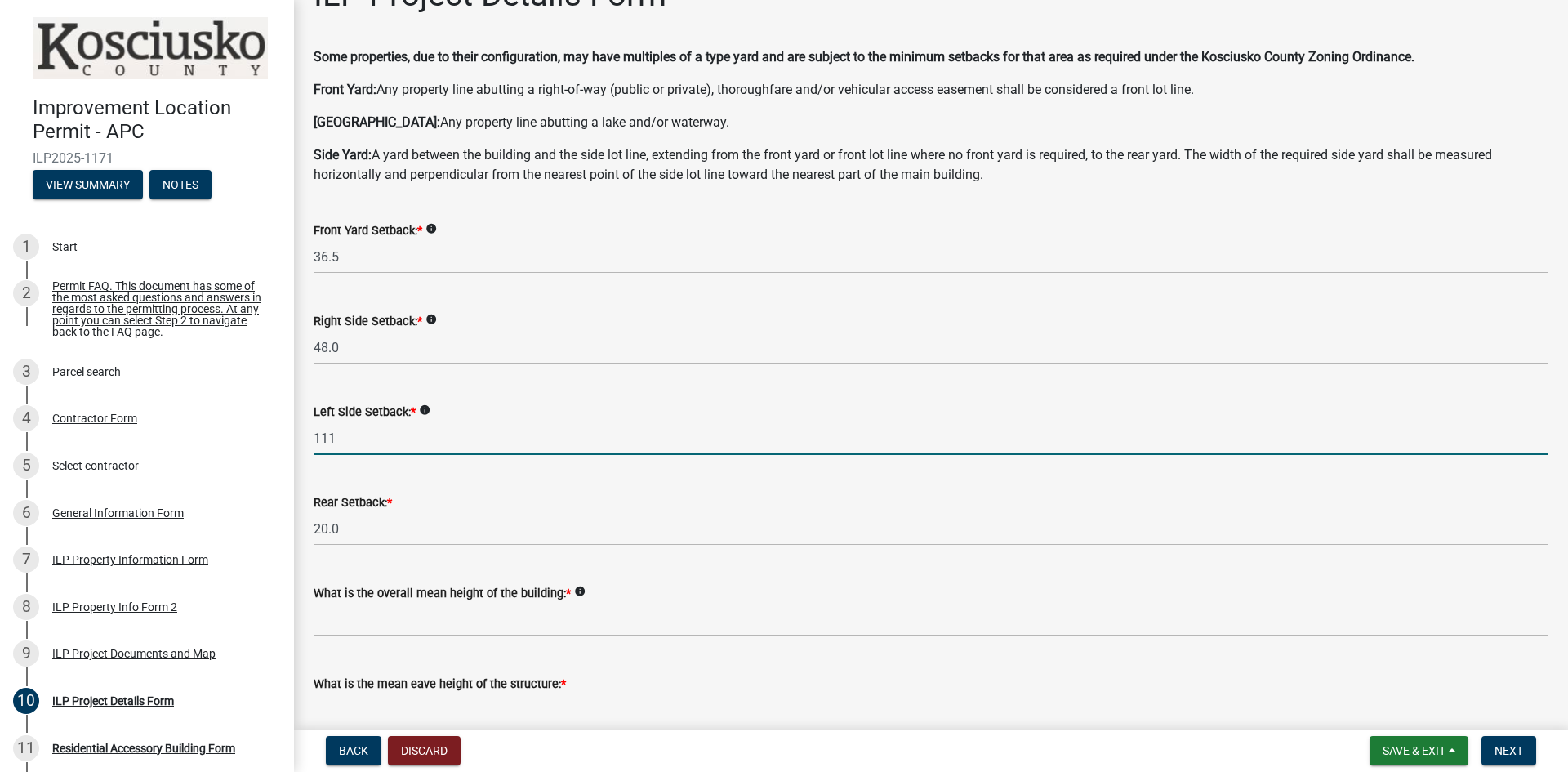
scroll to position [163, 0]
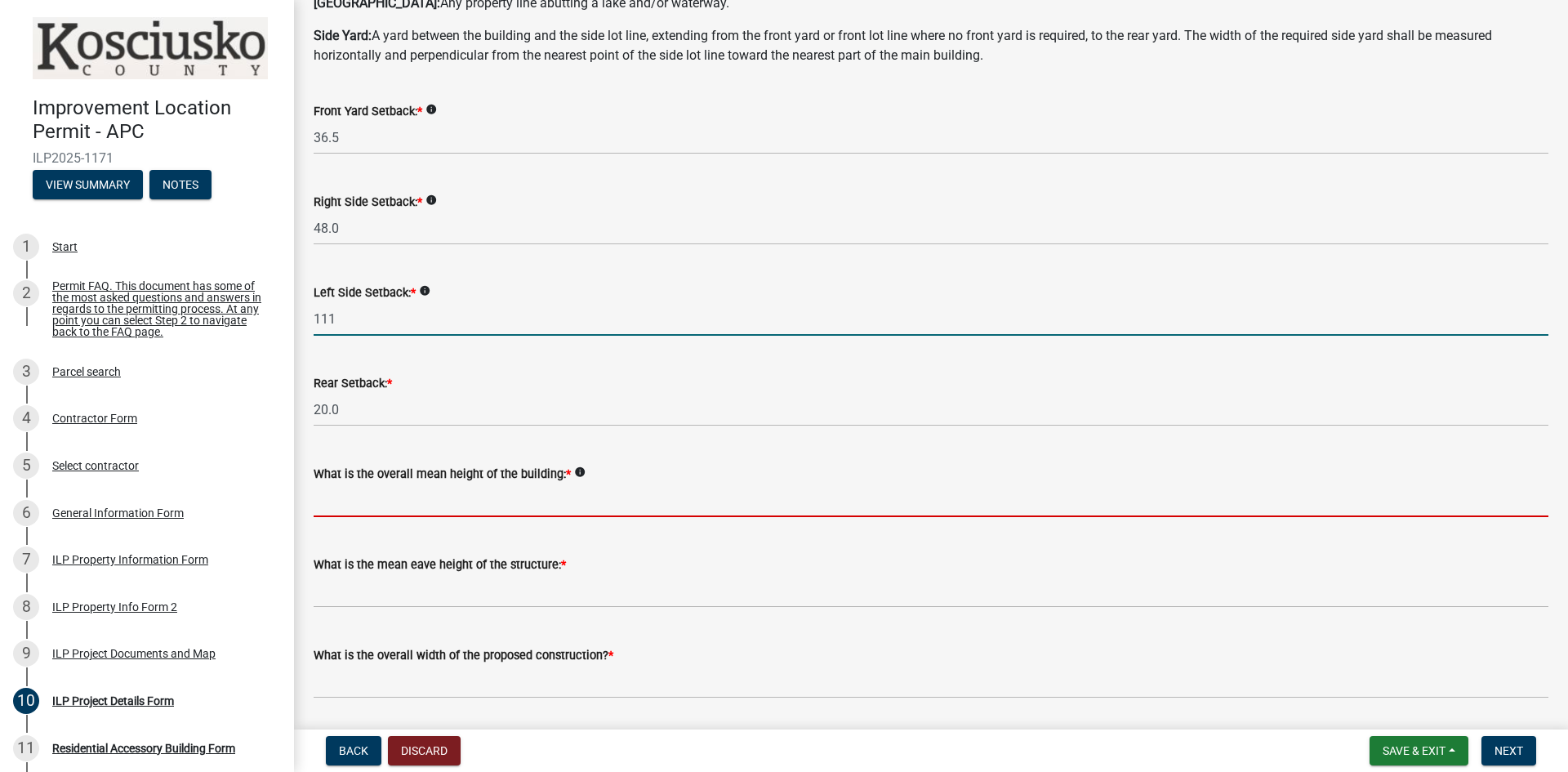
type input "111.0"
click at [447, 494] on input "text" at bounding box center [931, 500] width 1235 height 34
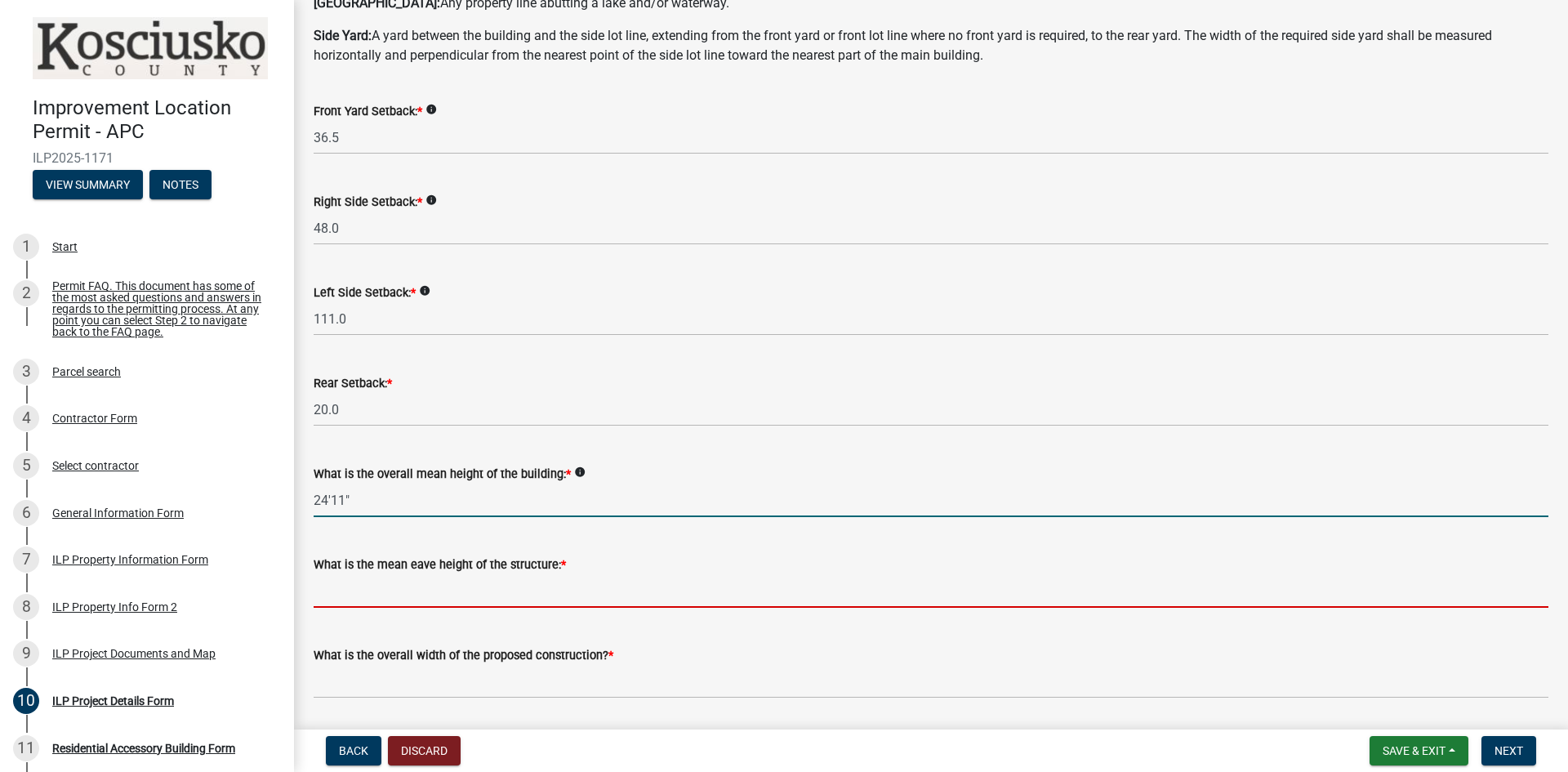
type input "2411.0"
click at [484, 604] on input "text" at bounding box center [931, 591] width 1235 height 34
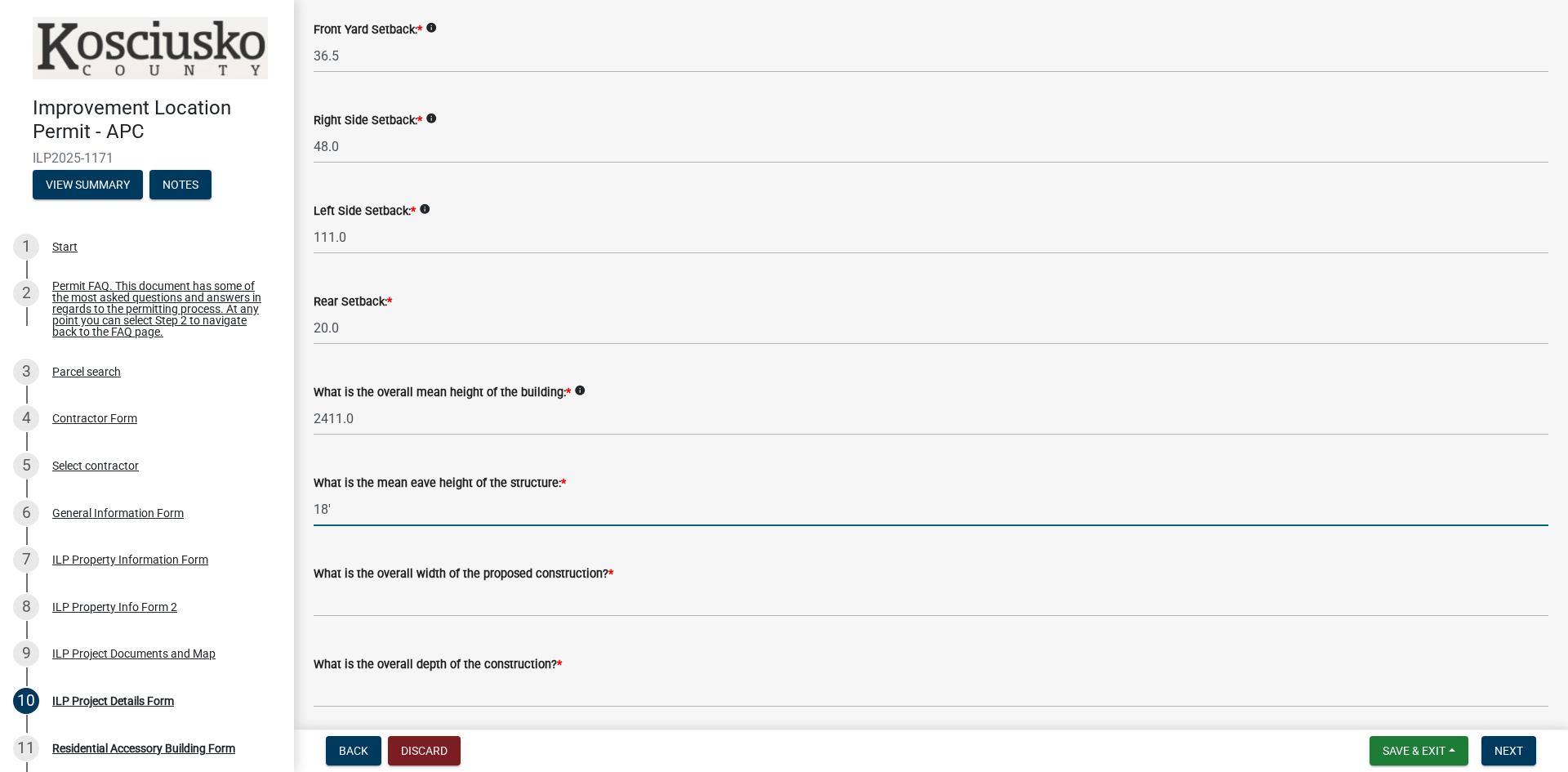
scroll to position [327, 0]
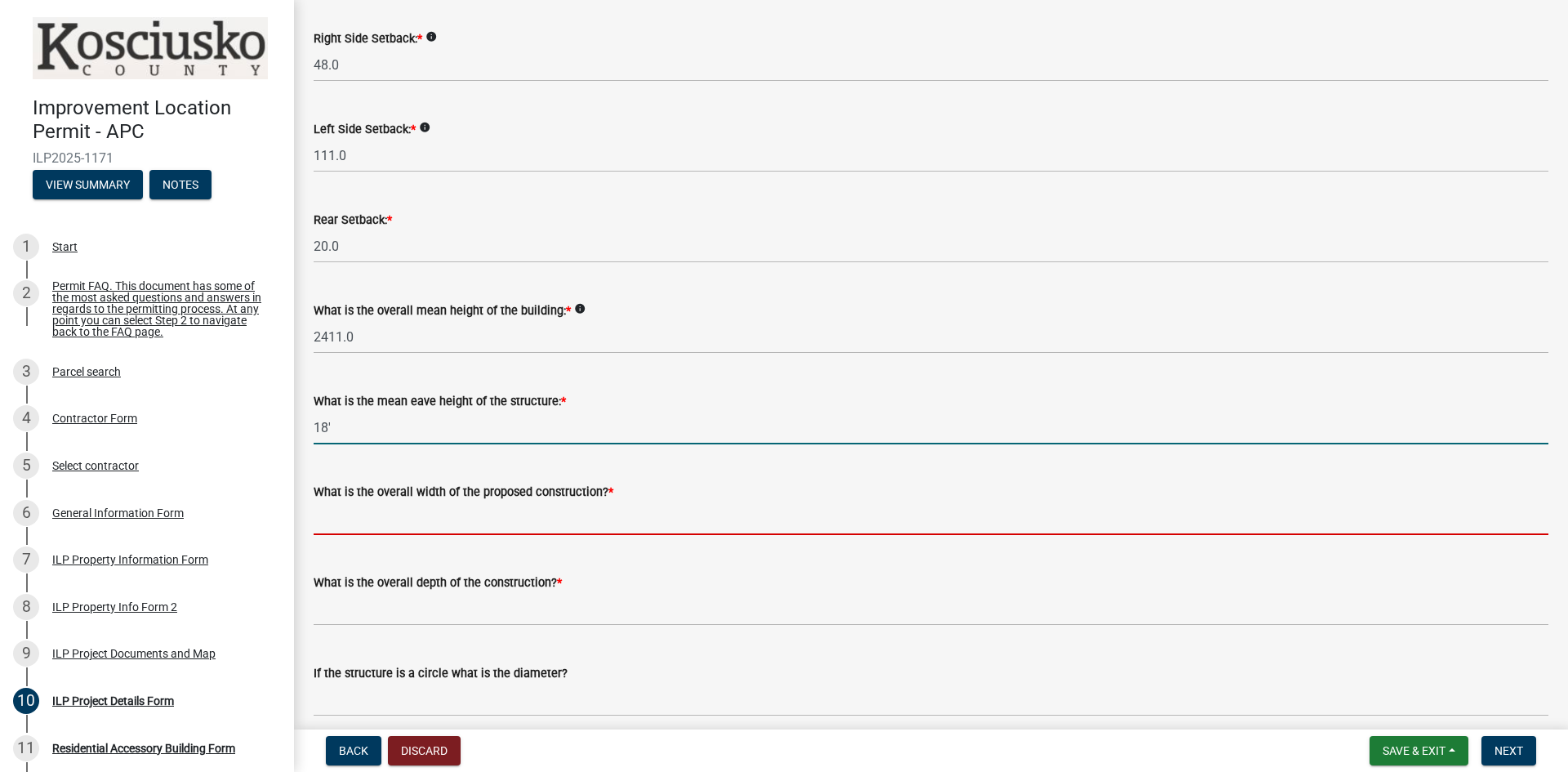
type input "18.0"
click at [659, 523] on input "text" at bounding box center [931, 518] width 1235 height 34
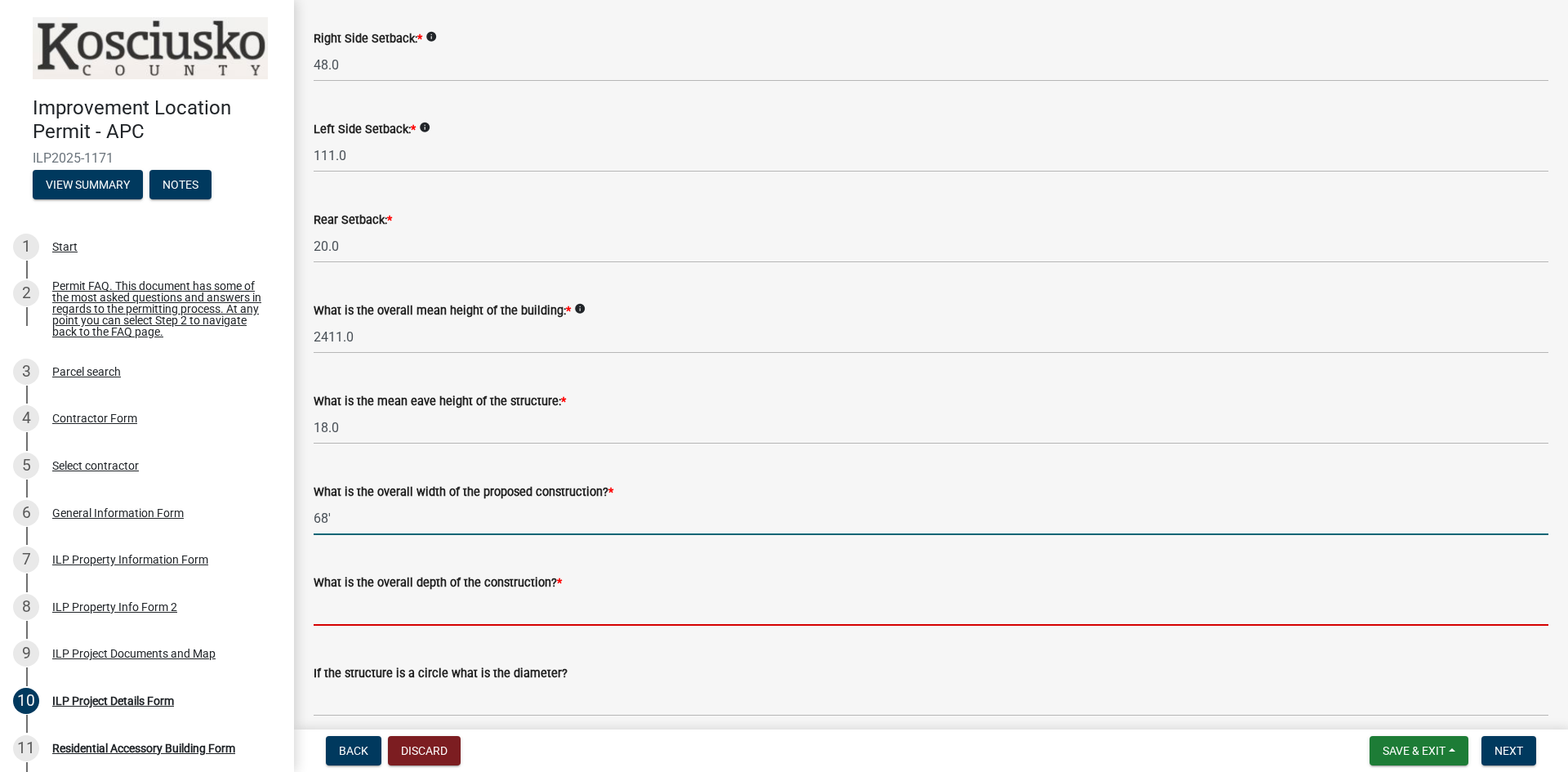
type input "68.00"
click at [640, 610] on input "text" at bounding box center [931, 609] width 1235 height 34
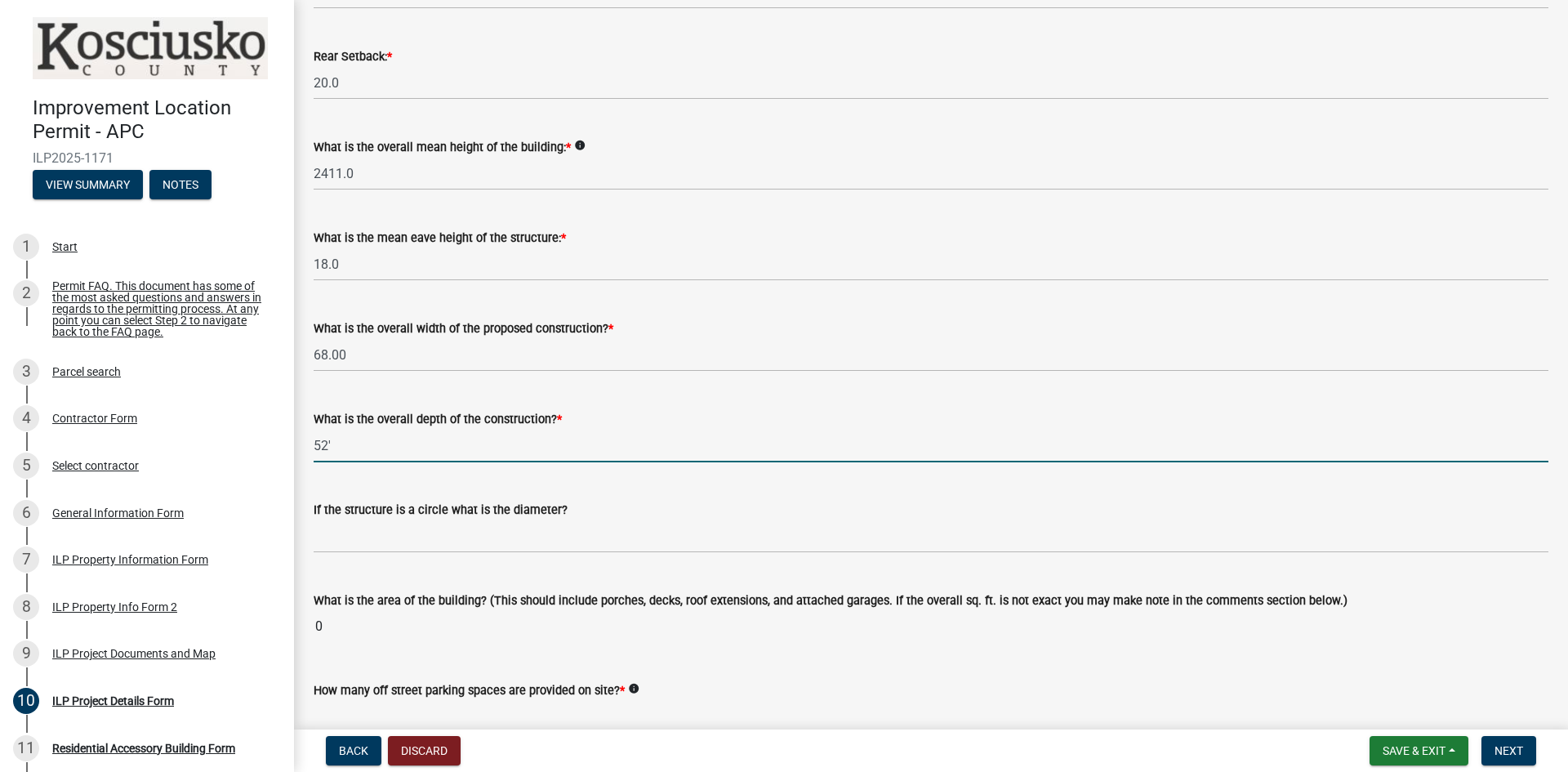
scroll to position [572, 0]
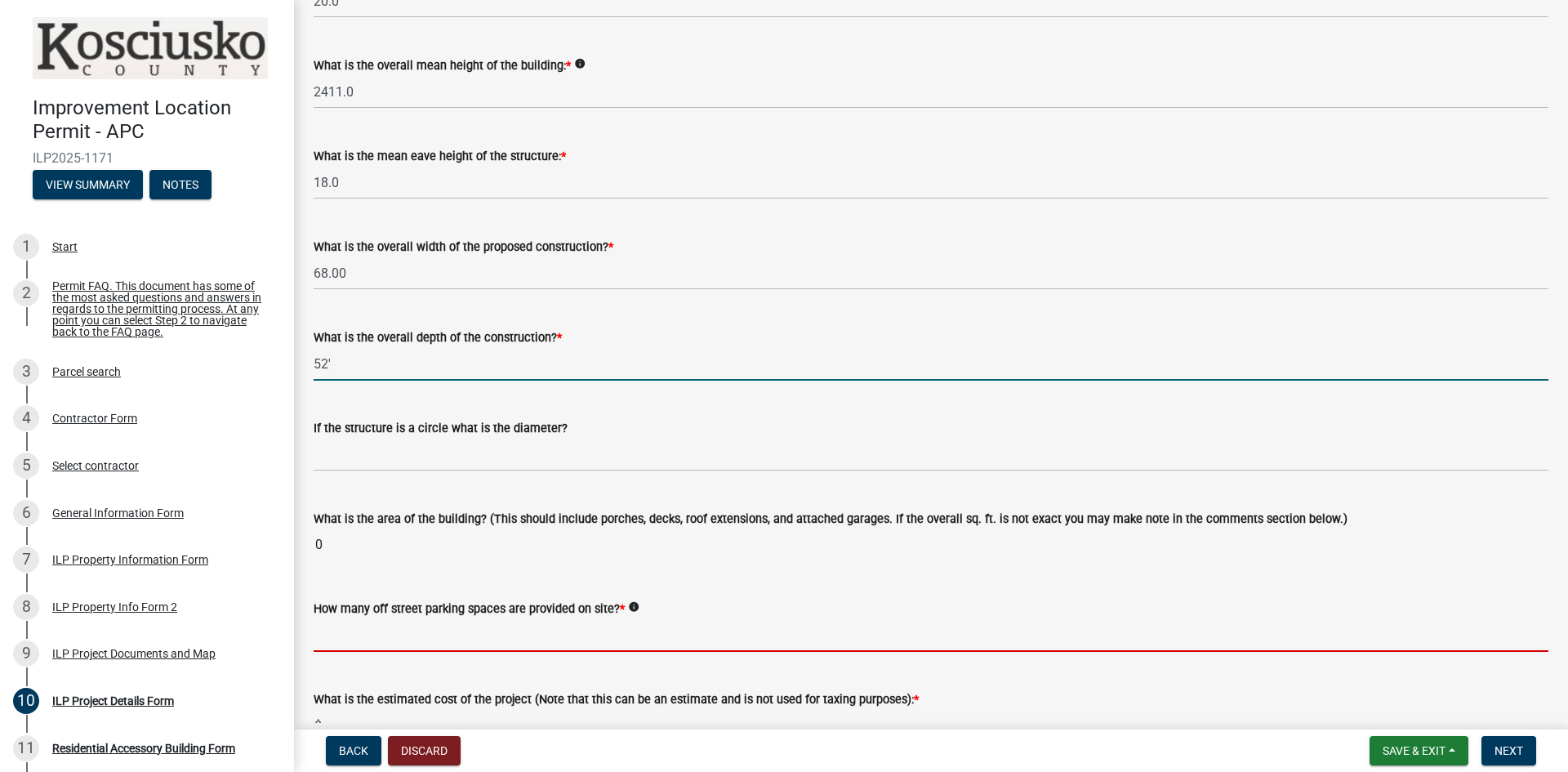
type input "52.00"
click at [466, 638] on wm-data-entity-input-list "Some properties, due to their configuration, may have multiples of a type yard …" at bounding box center [931, 369] width 1235 height 1699
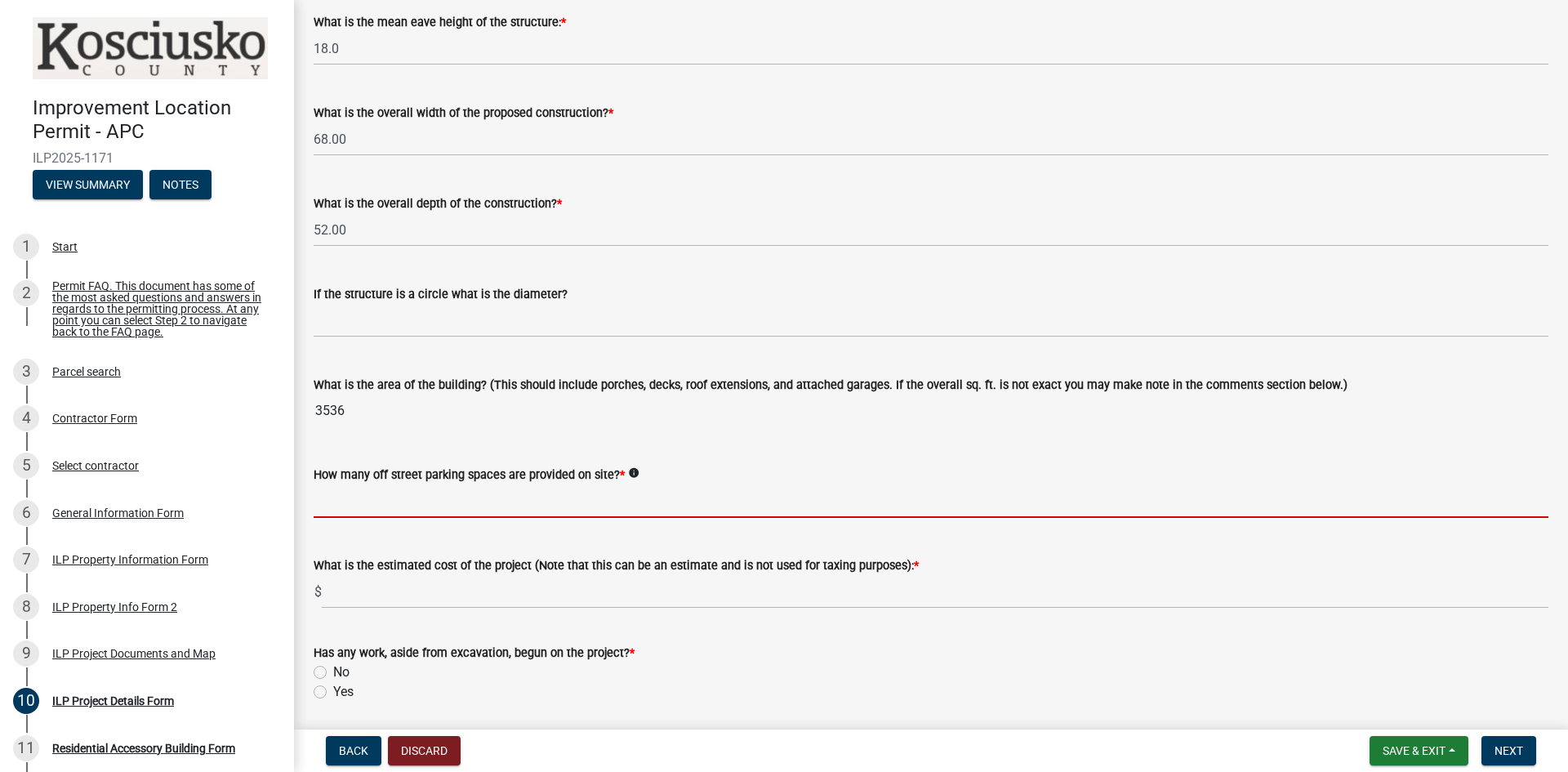
scroll to position [735, 0]
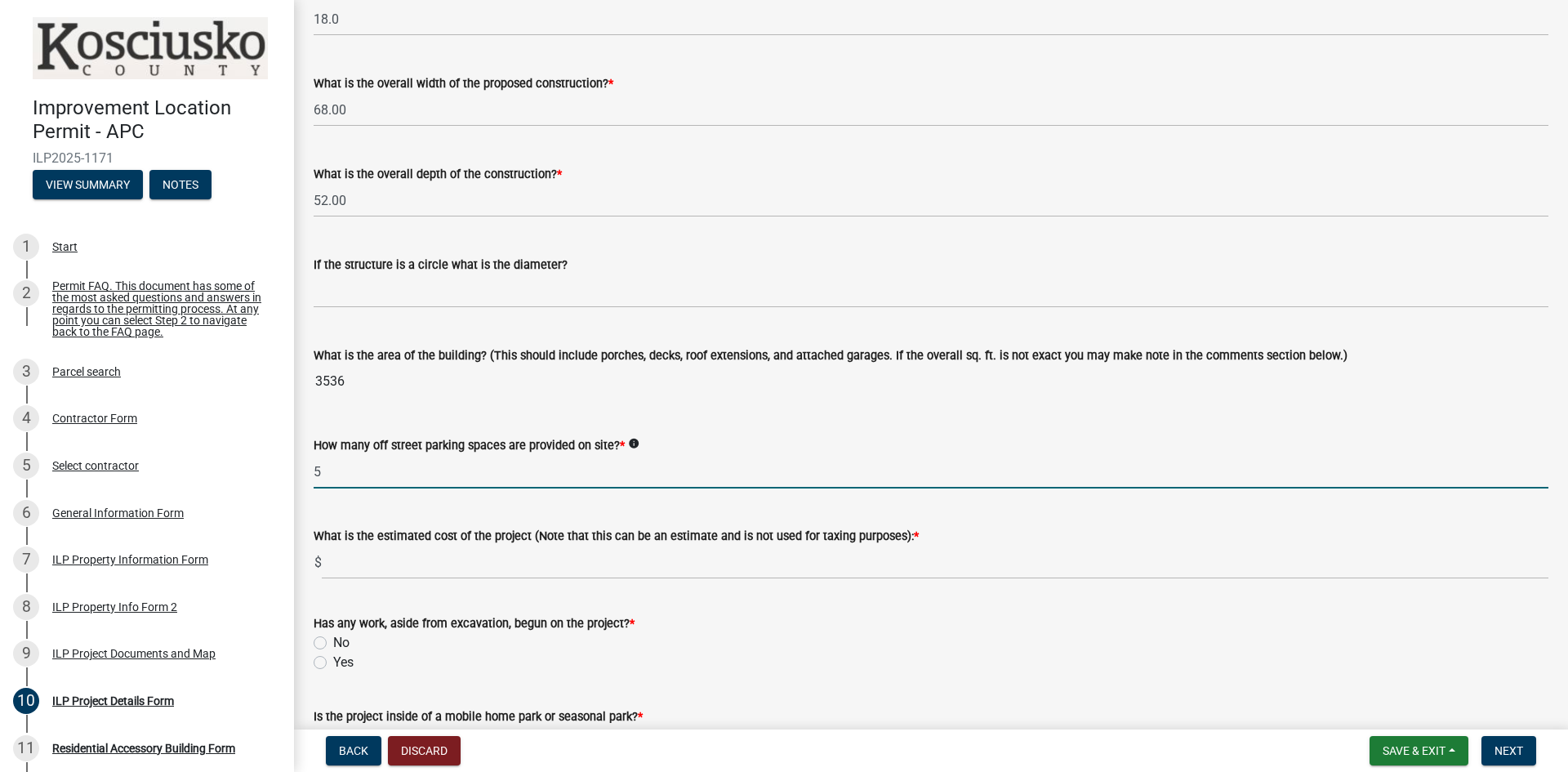
type input "5"
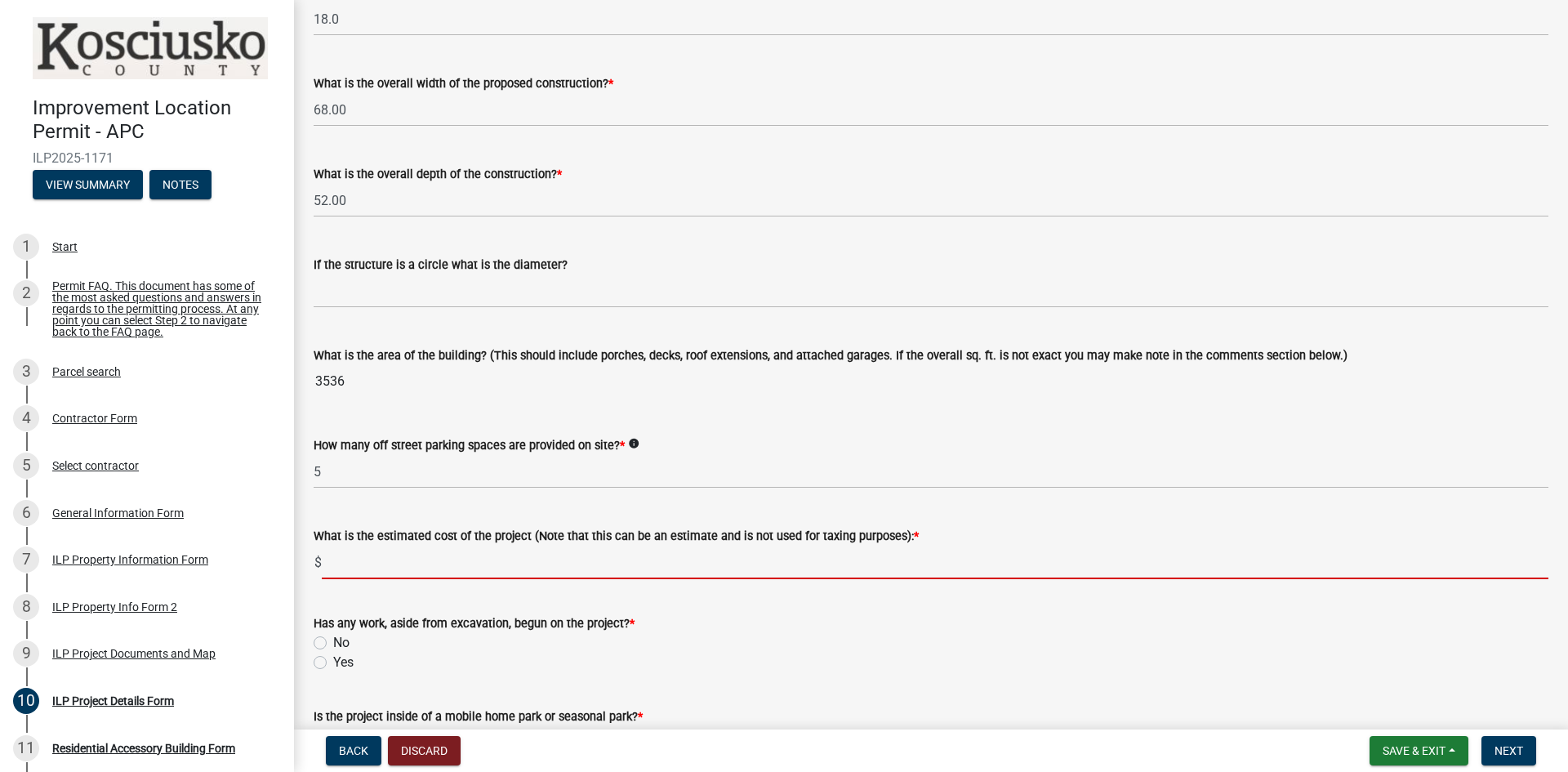
click at [510, 557] on input "text" at bounding box center [934, 562] width 1227 height 34
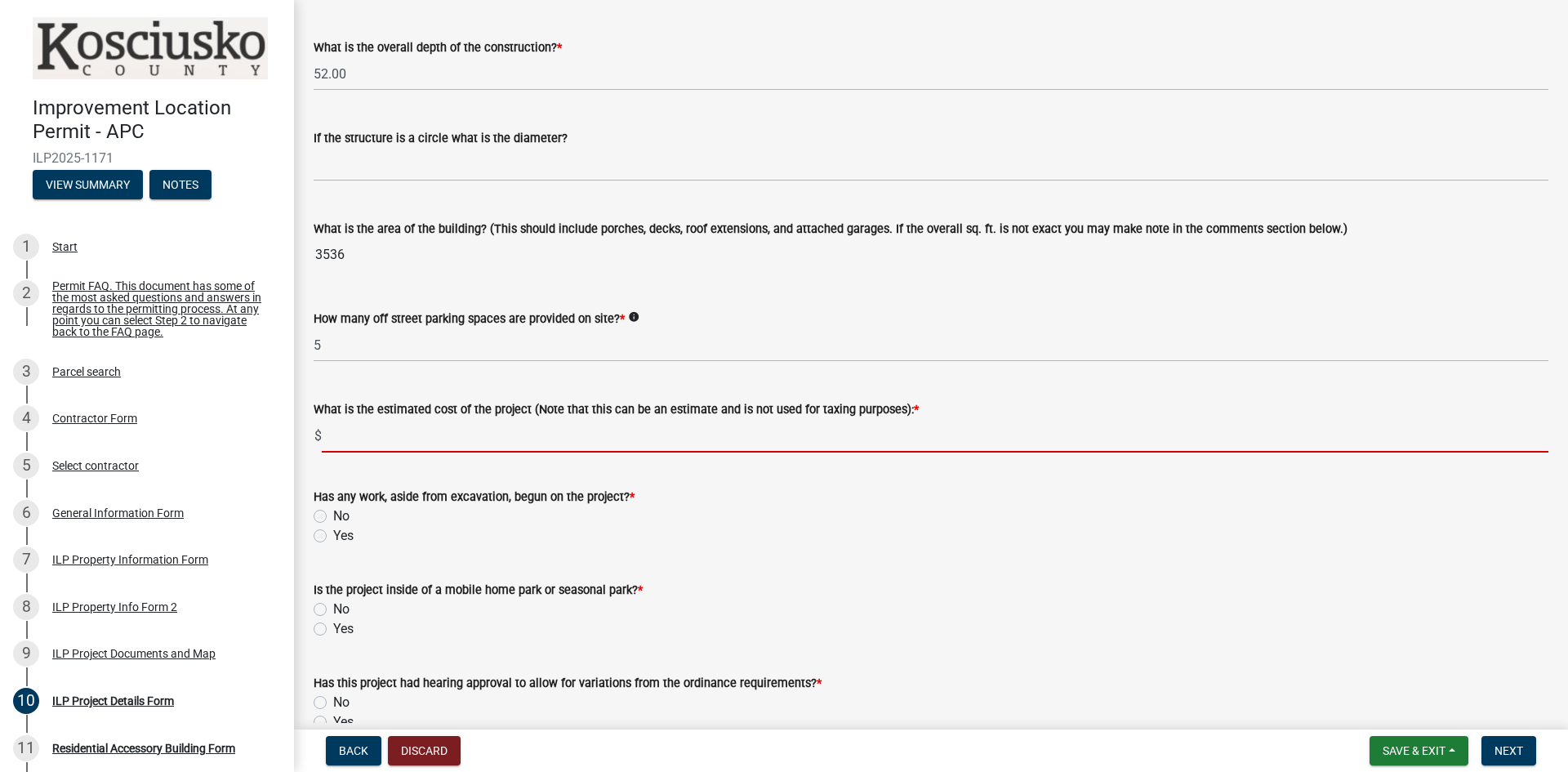
scroll to position [898, 0]
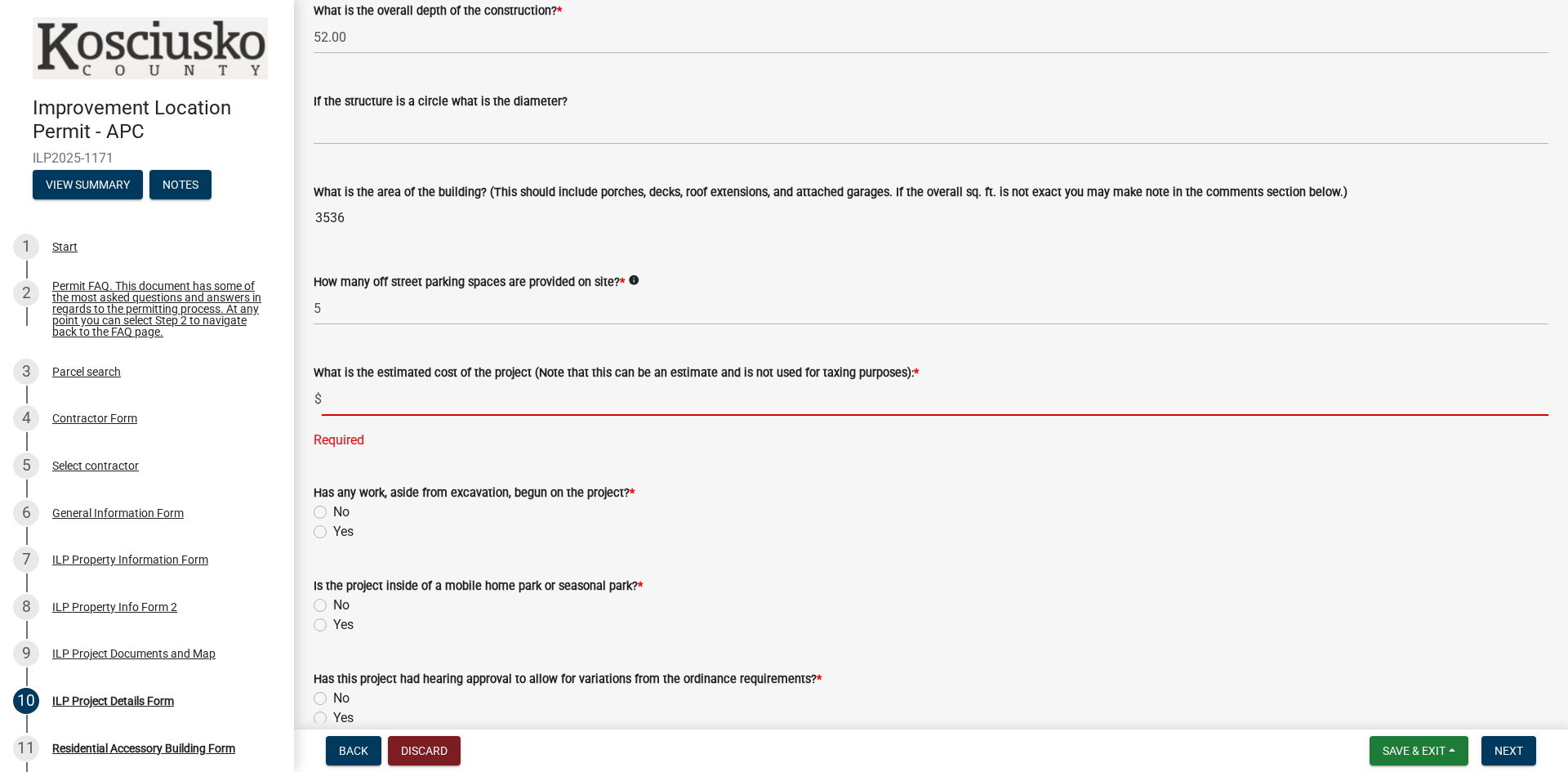
click at [435, 390] on input "text" at bounding box center [934, 399] width 1227 height 34
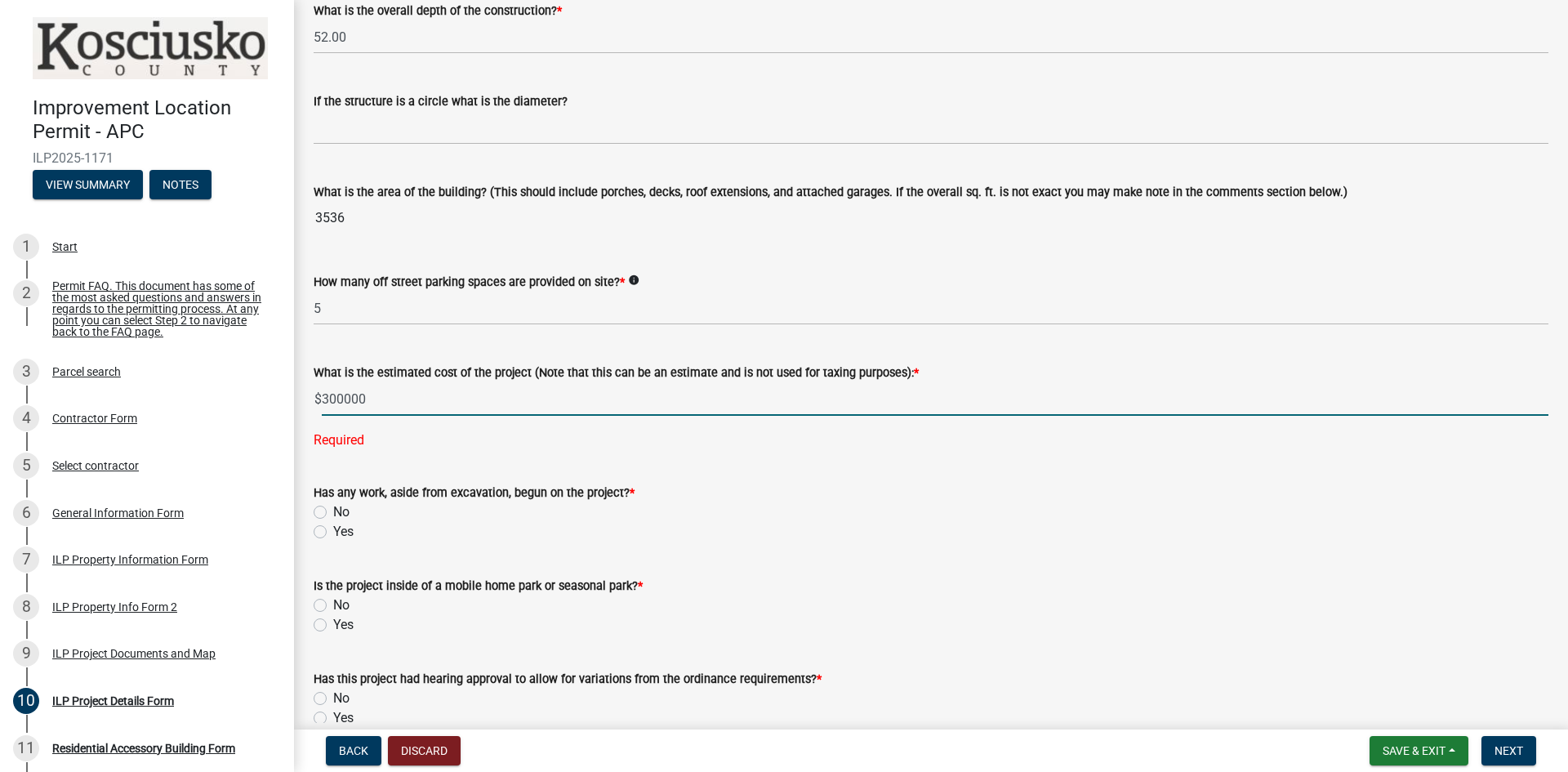
type input "300000"
click at [320, 504] on div "Has any work, aside from excavation, begun on the project? * No Yes" at bounding box center [931, 512] width 1235 height 58
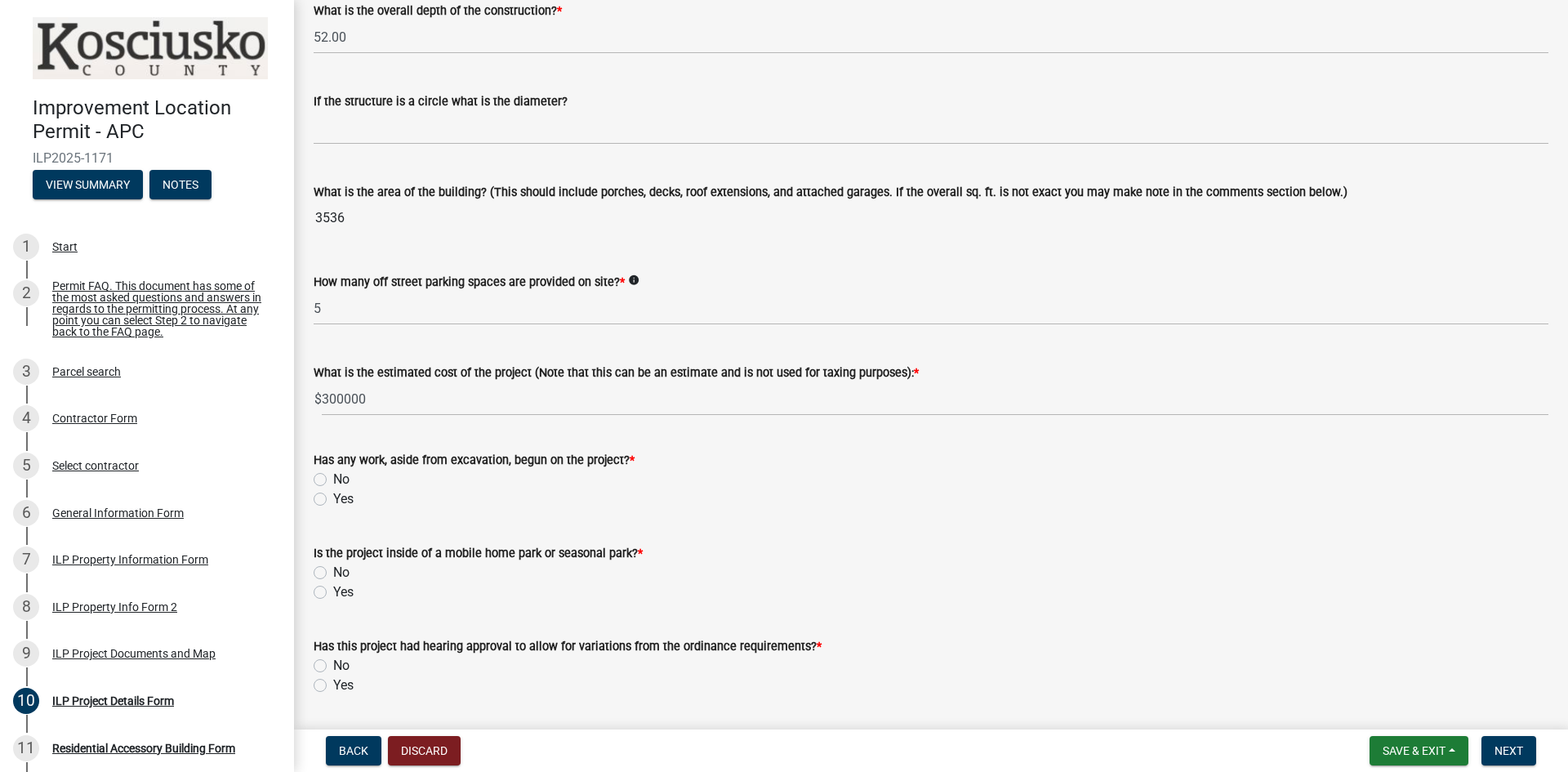
click at [334, 480] on label "No" at bounding box center [341, 479] width 16 height 20
click at [334, 480] on input "No" at bounding box center [339, 475] width 10 height 10
radio input "true"
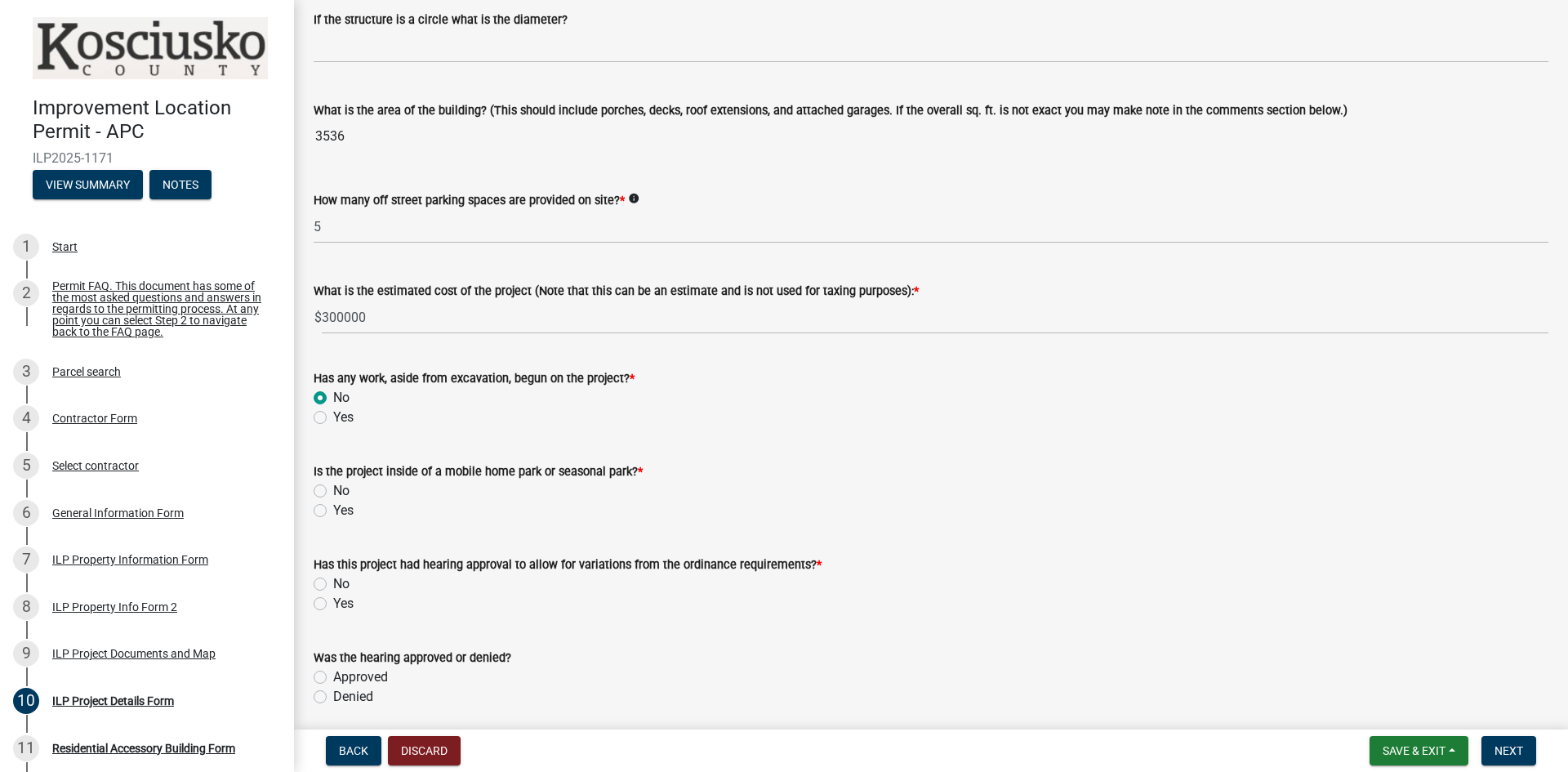
click at [334, 488] on label "No" at bounding box center [341, 491] width 16 height 20
click at [334, 488] on input "No" at bounding box center [339, 487] width 10 height 10
radio input "true"
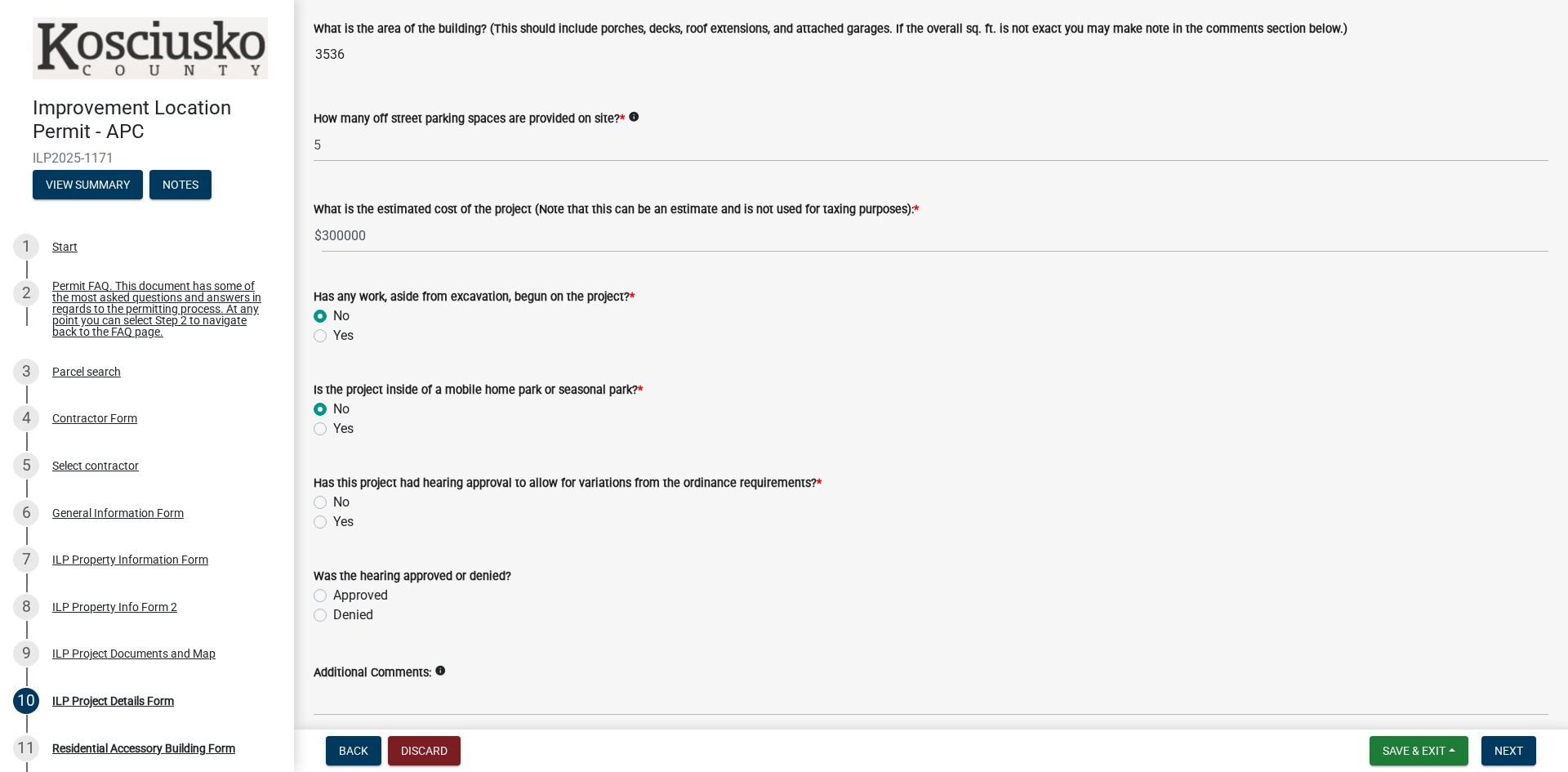
click at [334, 525] on label "Yes" at bounding box center [344, 522] width 21 height 20
click at [334, 523] on input "Yes" at bounding box center [339, 518] width 10 height 10
radio input "true"
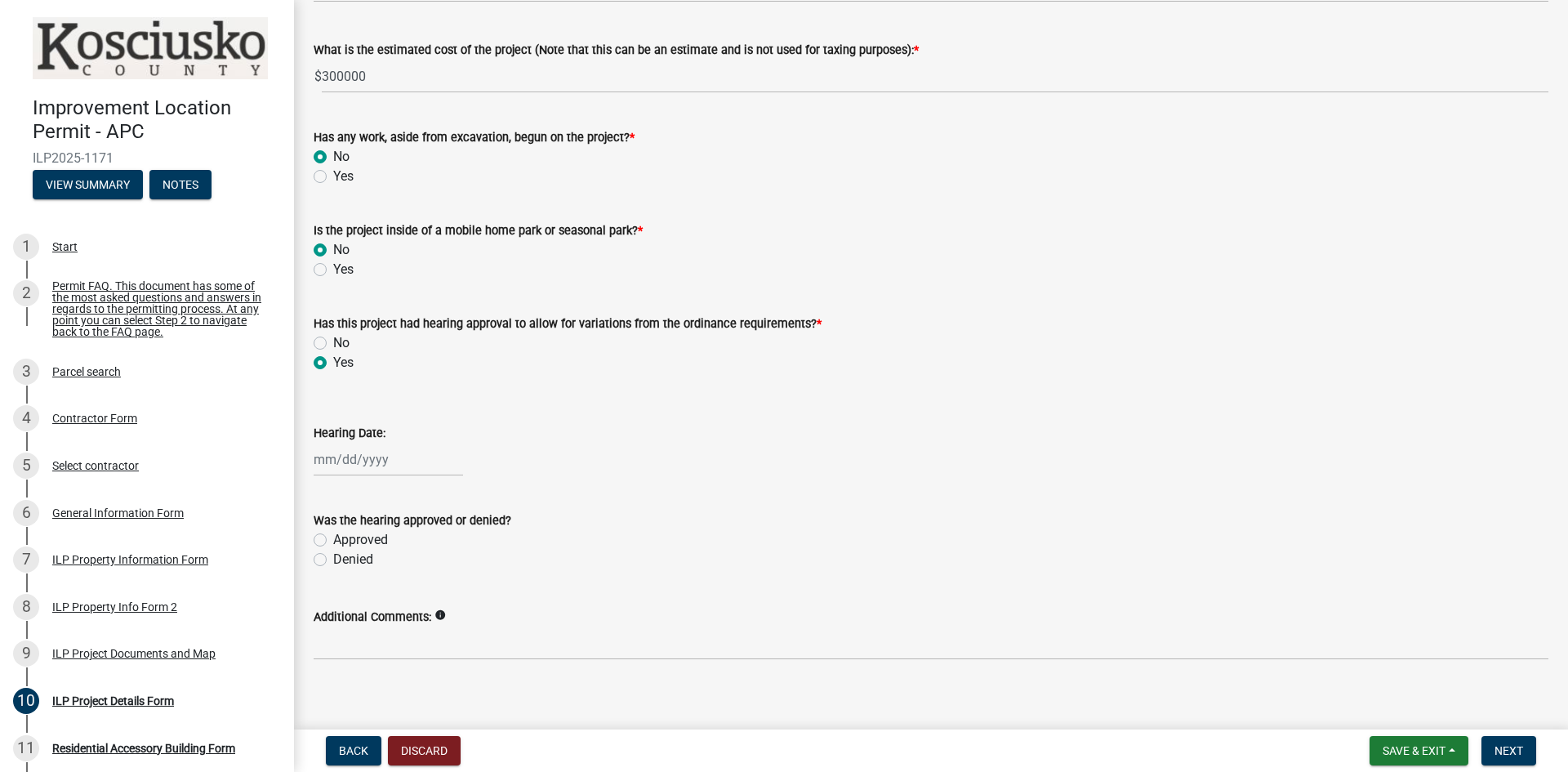
scroll to position [1225, 0]
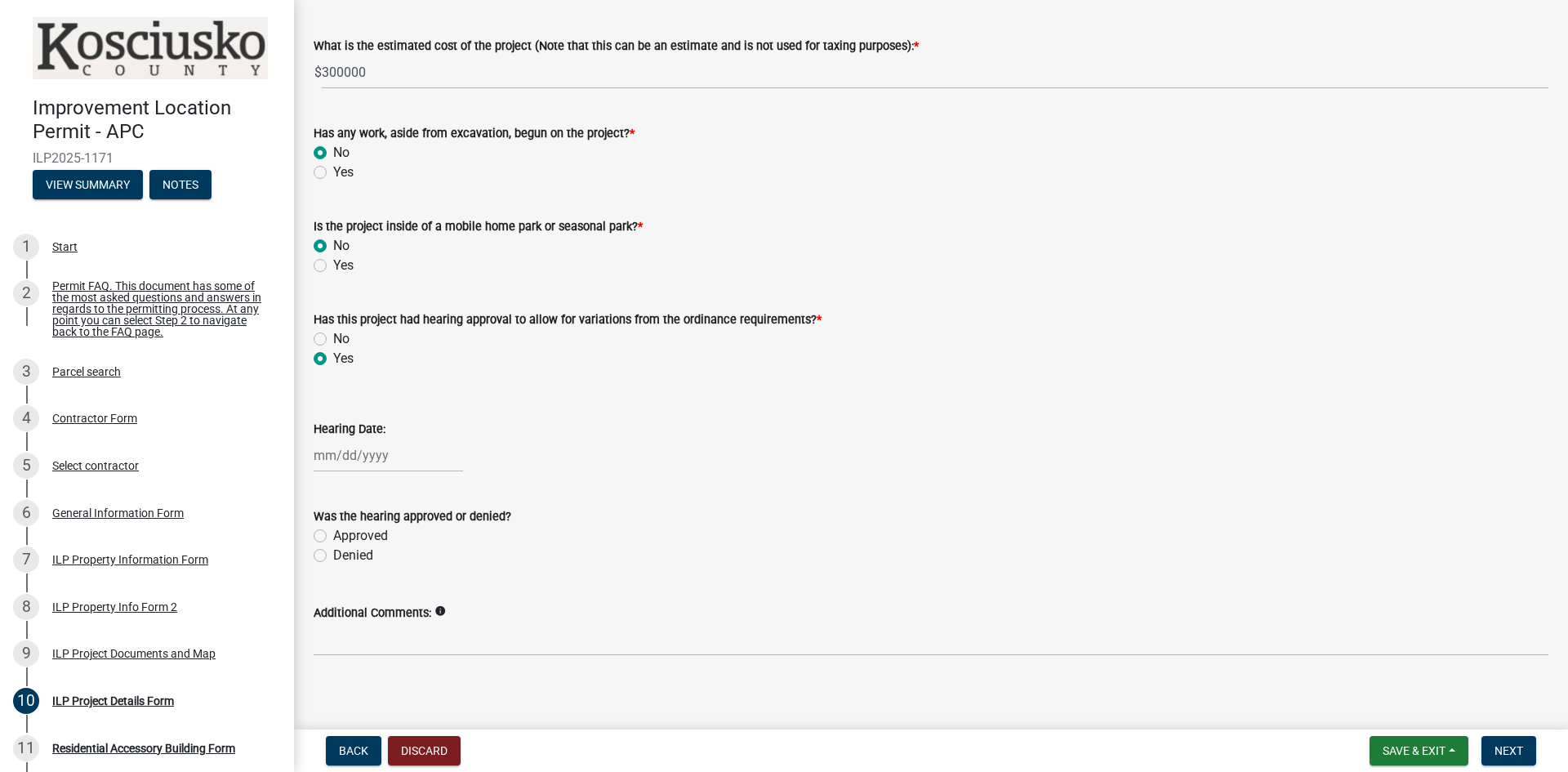
click at [345, 463] on div at bounding box center [389, 455] width 150 height 34
select select "9"
select select "2025"
click at [324, 491] on button "Previous month" at bounding box center [329, 490] width 20 height 26
select select "8"
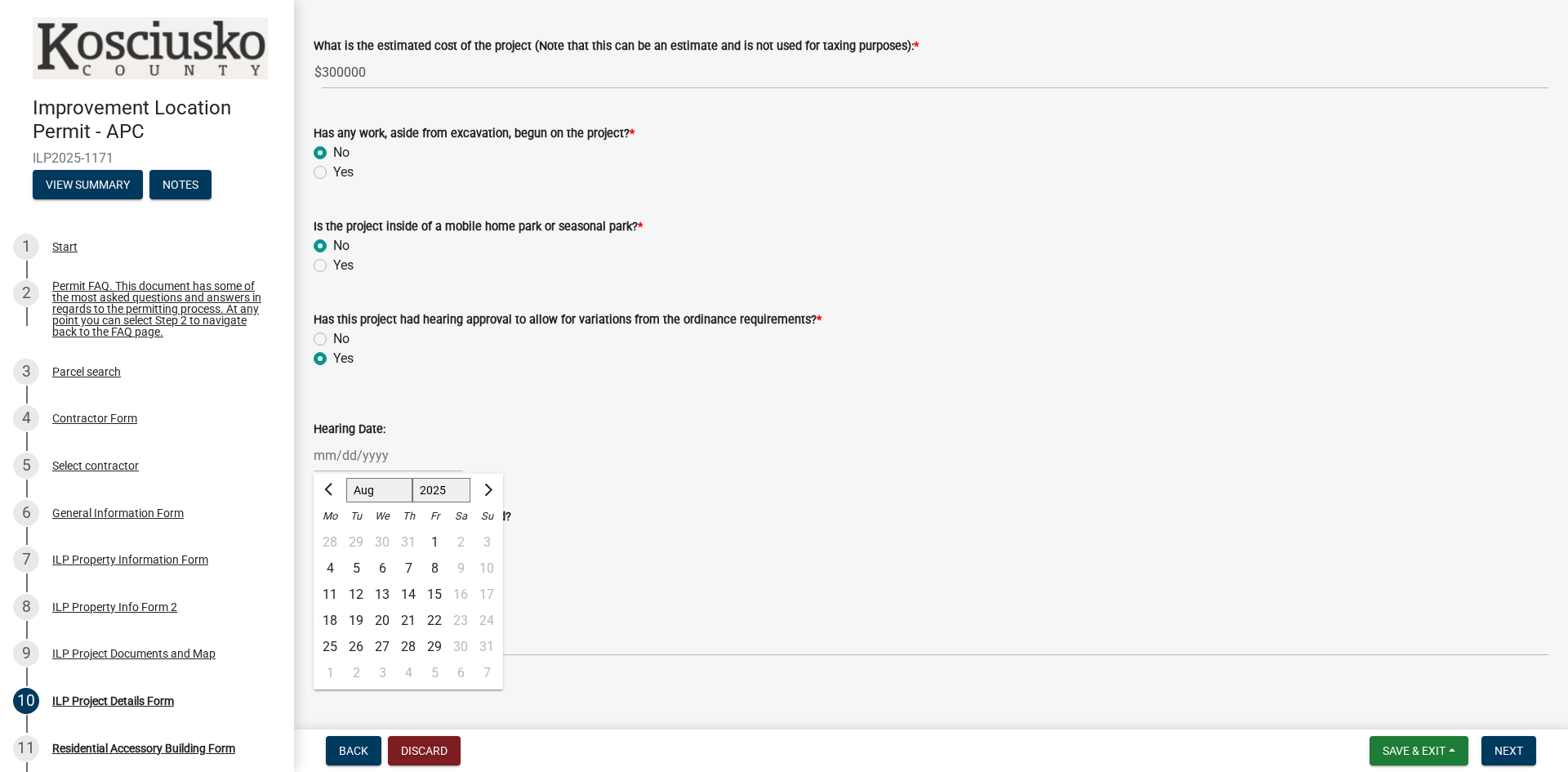
click at [330, 594] on div "11" at bounding box center [330, 595] width 26 height 26
type input "[DATE]"
click at [671, 505] on form "Was the hearing approved or denied? Approved Denied" at bounding box center [931, 525] width 1235 height 78
click at [391, 453] on div "[DATE]" at bounding box center [389, 455] width 150 height 34
select select "8"
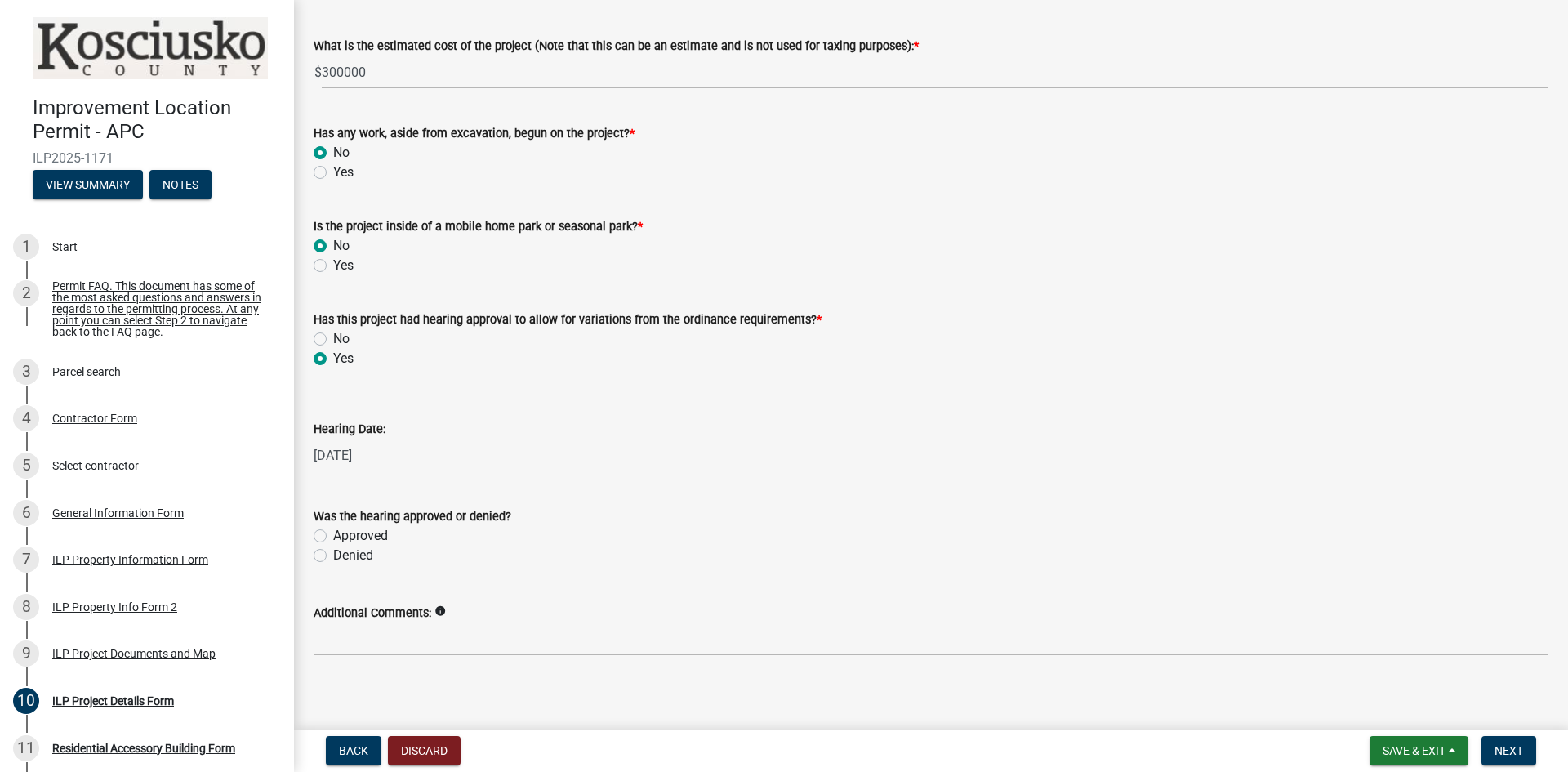
select select "2025"
click at [628, 444] on div "[DATE] [PERSON_NAME] Apr [PERSON_NAME][DATE] [DATE] 1526 1527 1528 1529 1530 15…" at bounding box center [931, 455] width 1235 height 34
click at [334, 530] on label "Approved" at bounding box center [361, 536] width 55 height 20
click at [334, 530] on input "Approved" at bounding box center [339, 531] width 10 height 10
radio input "true"
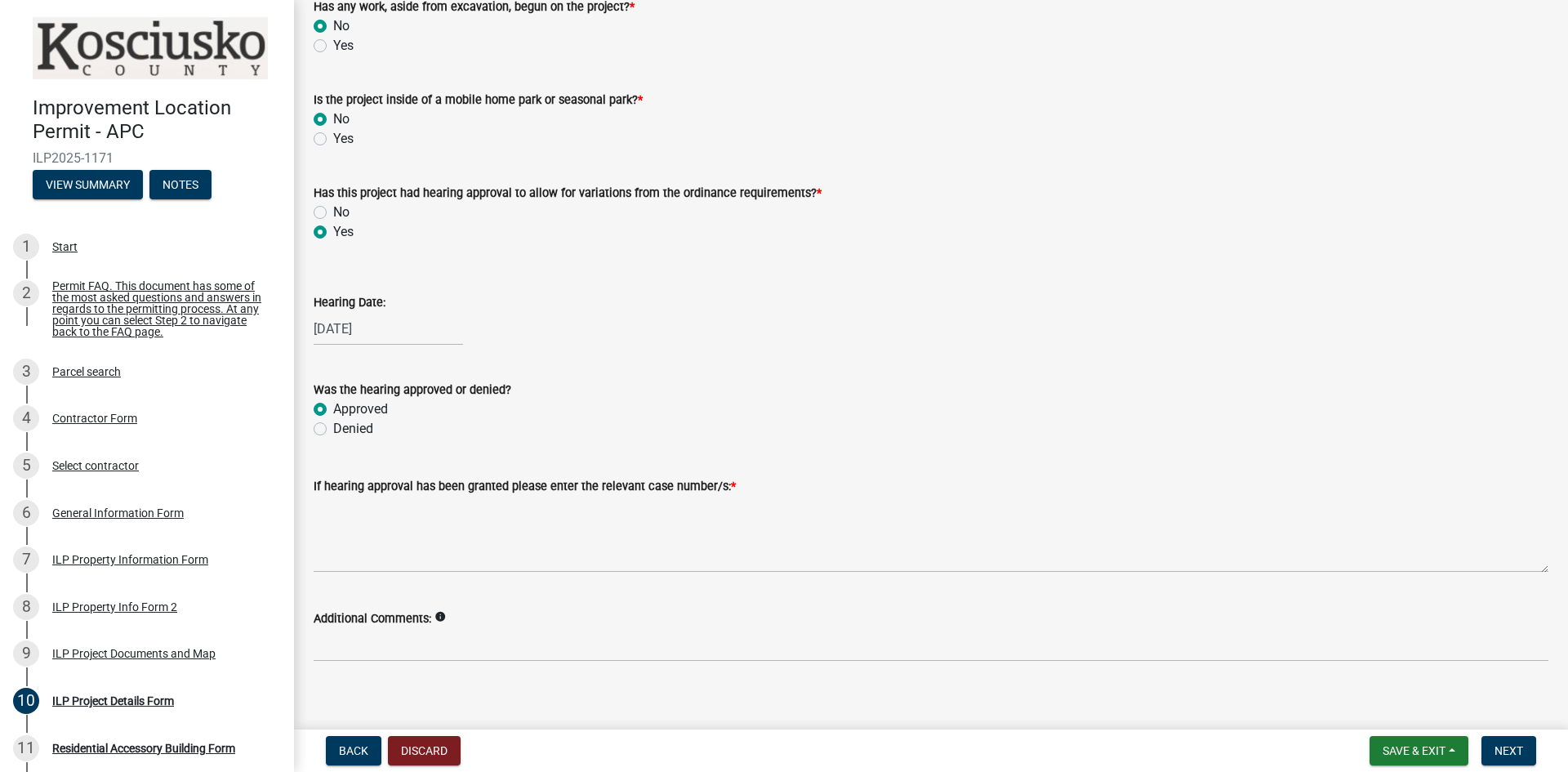
scroll to position [1368, 0]
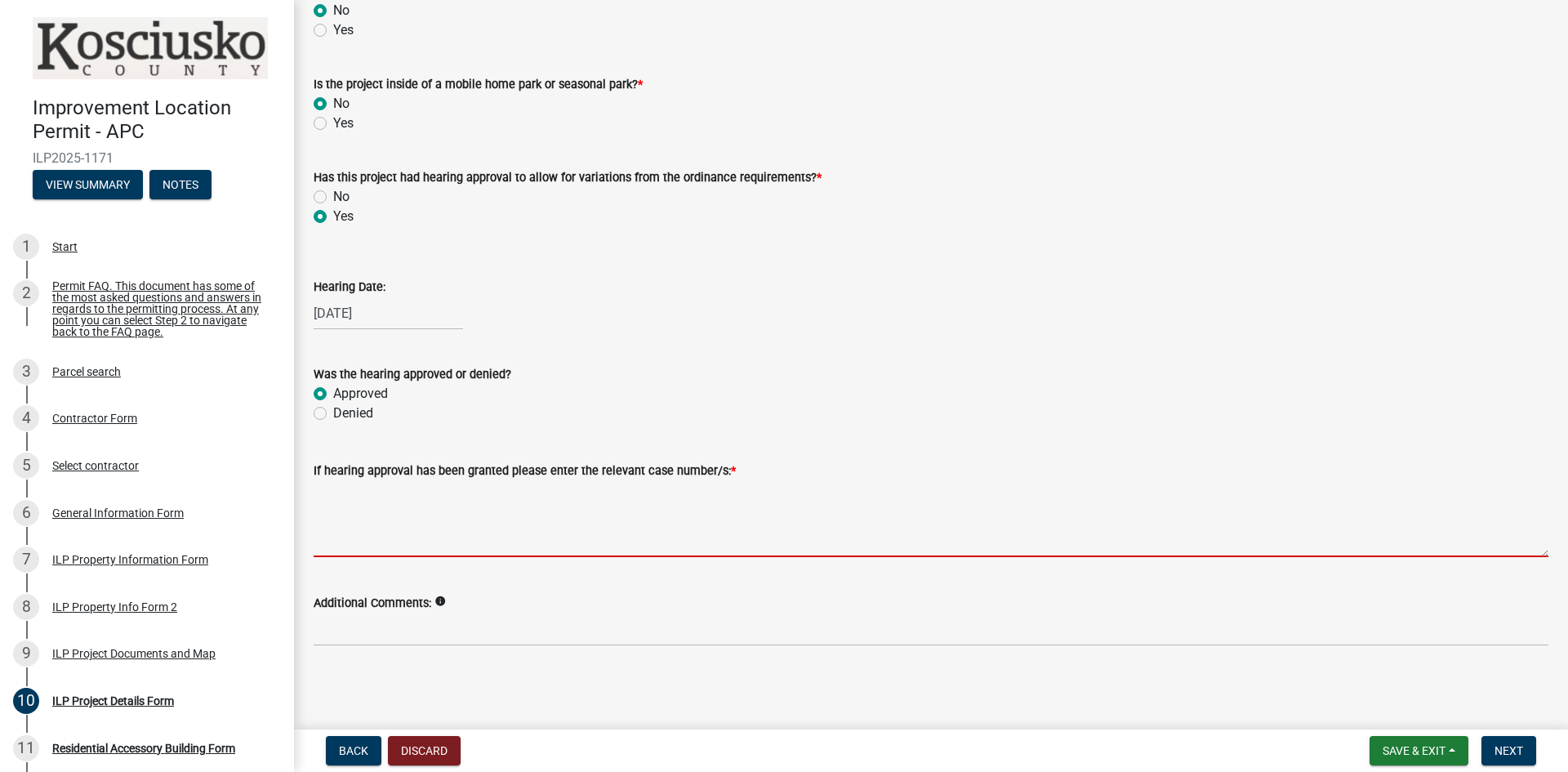
click at [466, 505] on textarea "If hearing approval has been granted please enter the relevant case number/s: *" at bounding box center [931, 518] width 1235 height 77
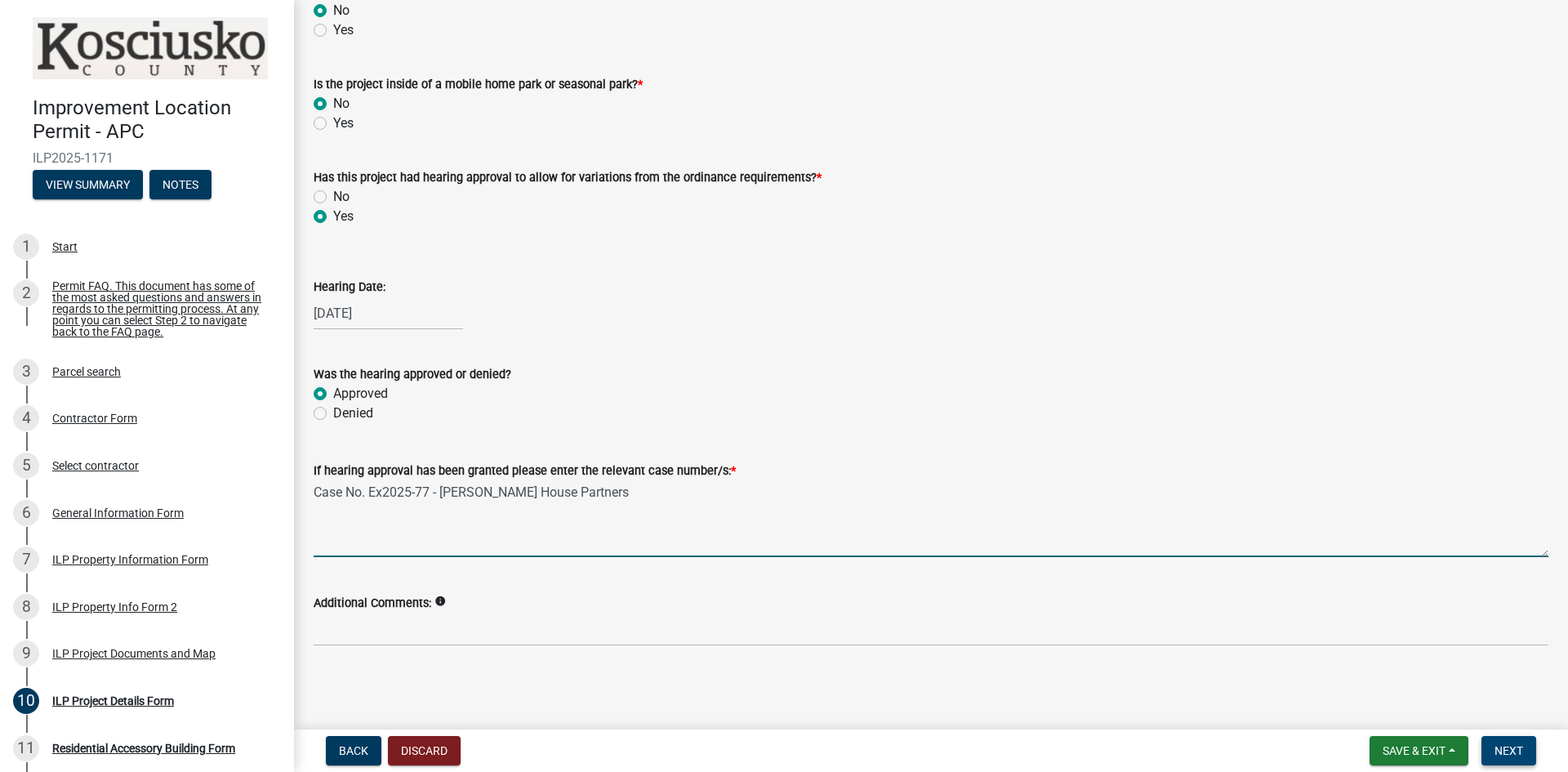
type textarea "Case No. Ex2025-77 - [PERSON_NAME] House Partners"
click at [1510, 755] on span "Next" at bounding box center [1509, 751] width 28 height 13
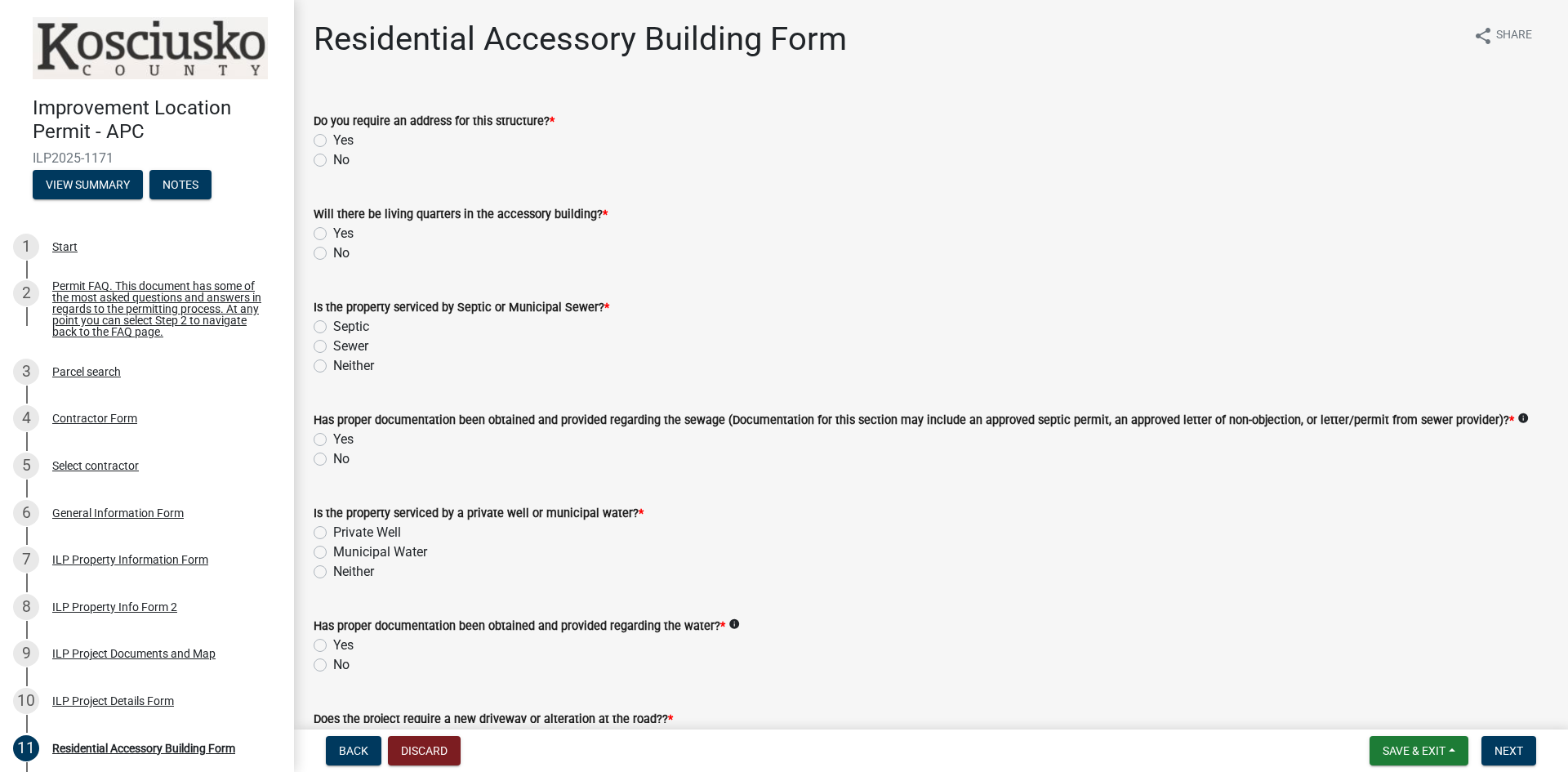
click at [334, 160] on label "No" at bounding box center [341, 160] width 16 height 20
click at [334, 160] on input "No" at bounding box center [339, 156] width 10 height 10
radio input "true"
click at [334, 254] on label "No" at bounding box center [341, 253] width 16 height 20
click at [334, 254] on input "No" at bounding box center [339, 248] width 10 height 10
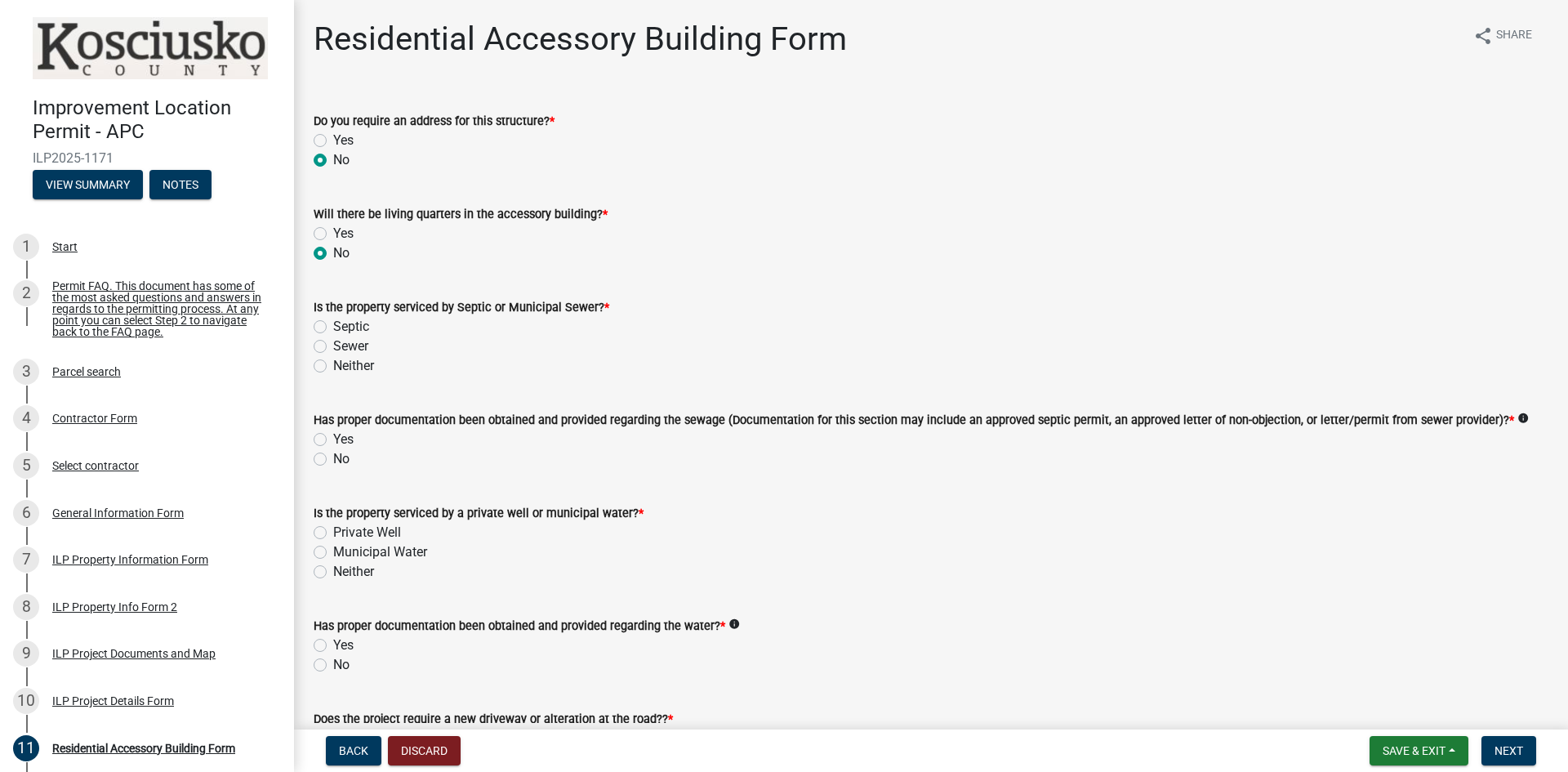
radio input "true"
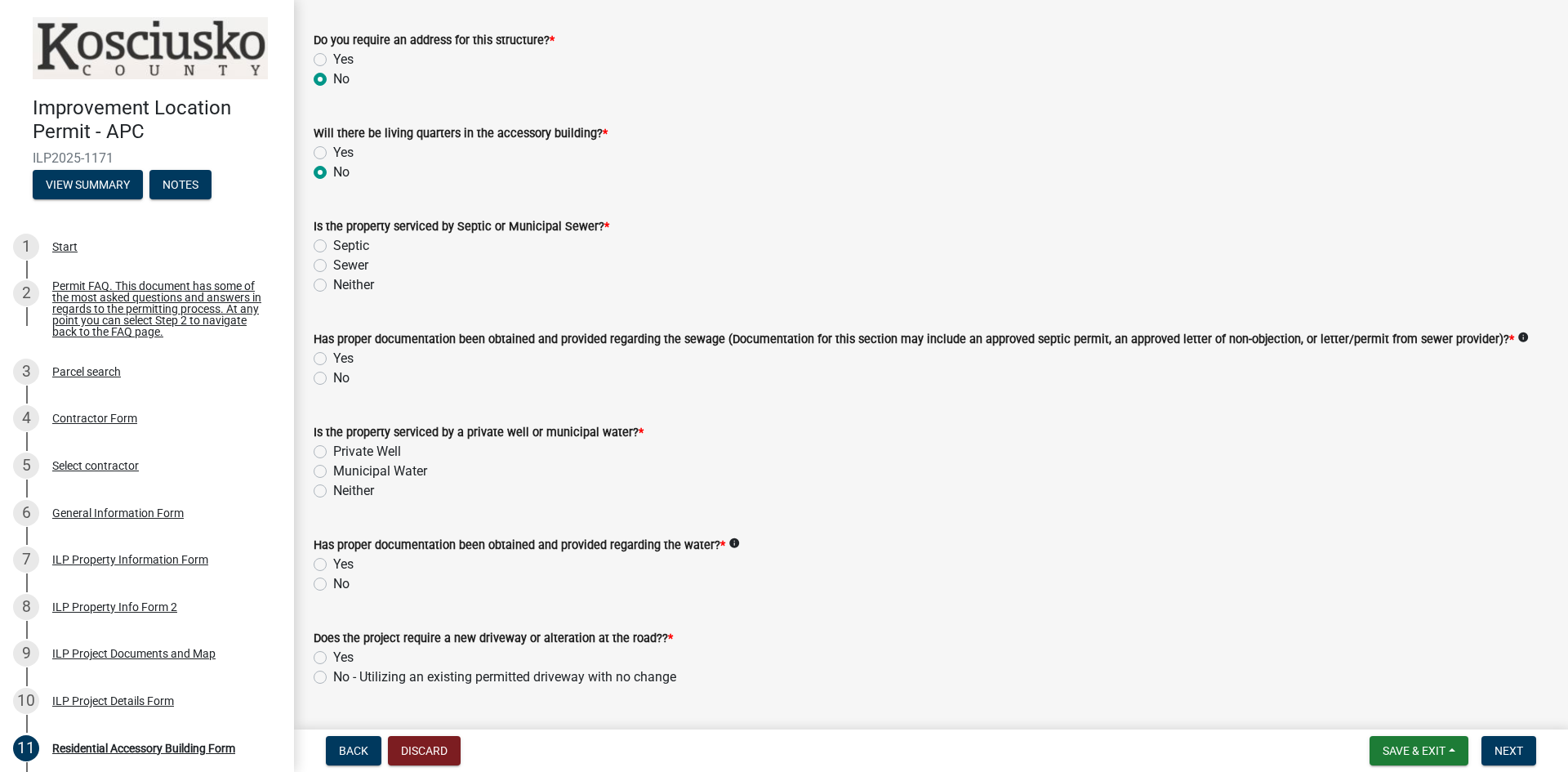
scroll to position [82, 0]
click at [334, 283] on label "Neither" at bounding box center [354, 284] width 41 height 20
click at [334, 283] on input "Neither" at bounding box center [339, 279] width 10 height 10
radio input "true"
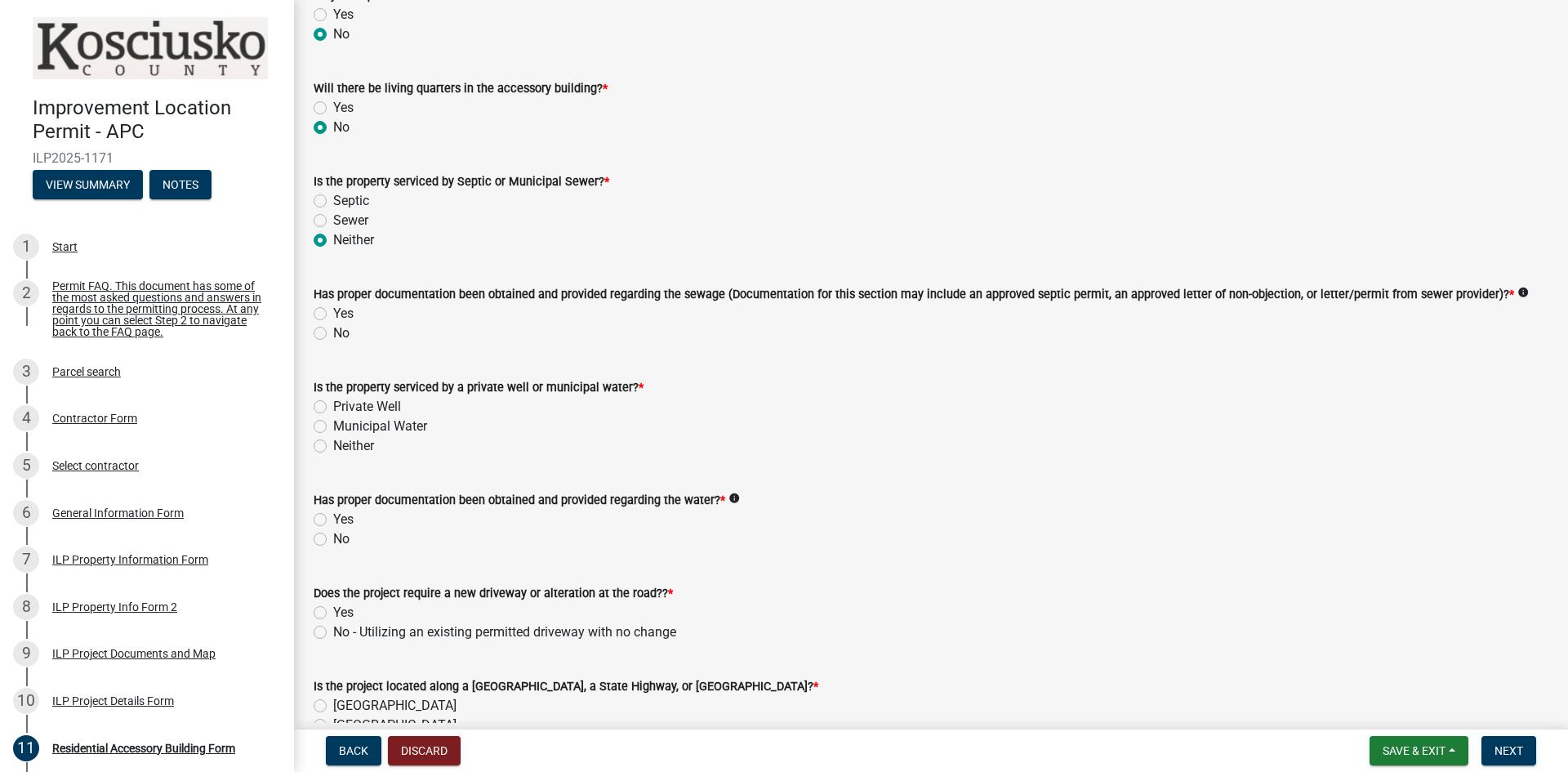
scroll to position [163, 0]
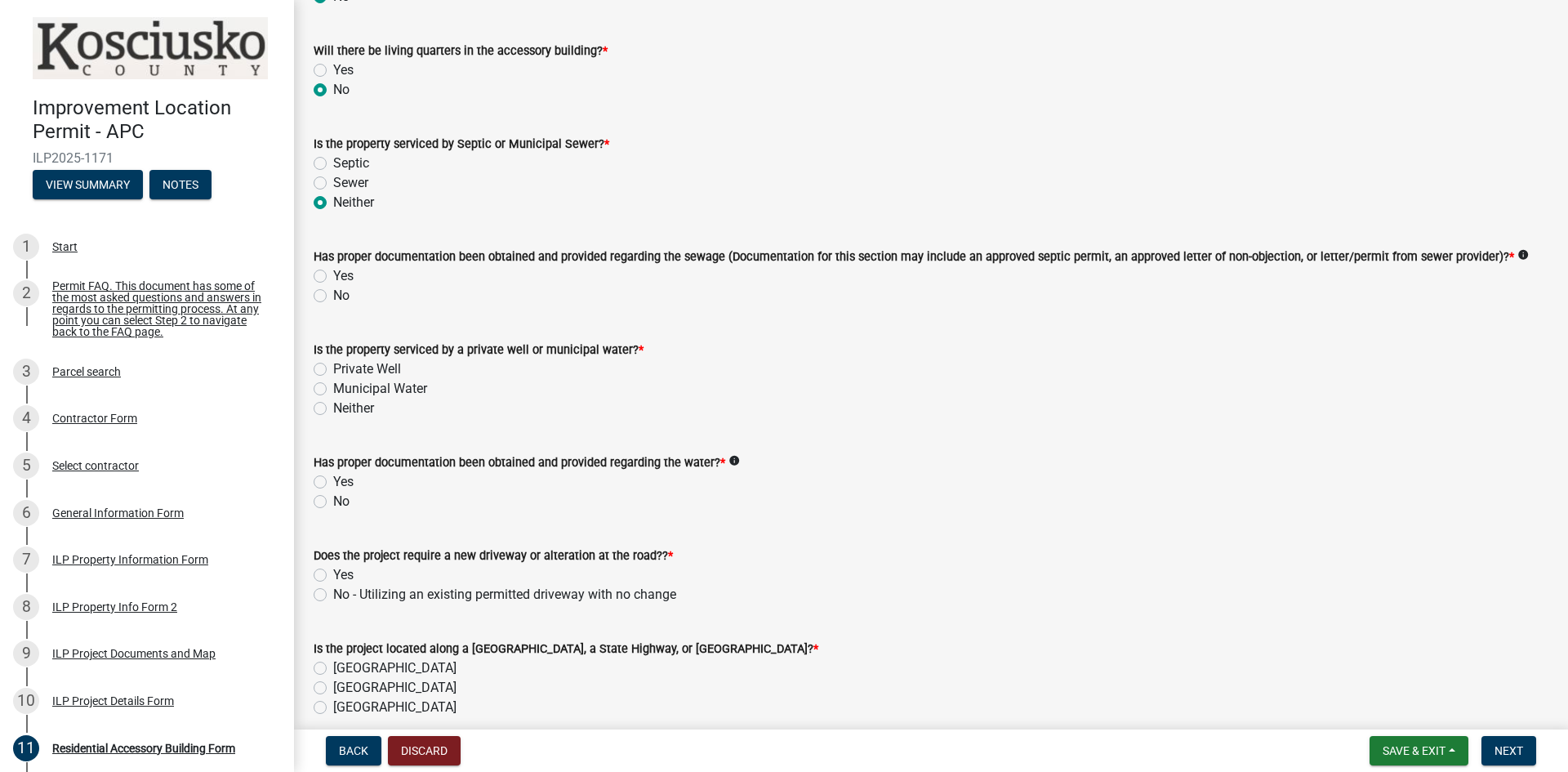
click at [334, 277] on label "Yes" at bounding box center [344, 276] width 21 height 20
click at [334, 277] on input "Yes" at bounding box center [339, 272] width 10 height 10
radio input "true"
click at [334, 371] on label "Private Well" at bounding box center [367, 369] width 68 height 20
click at [334, 370] on input "Private Well" at bounding box center [339, 365] width 10 height 10
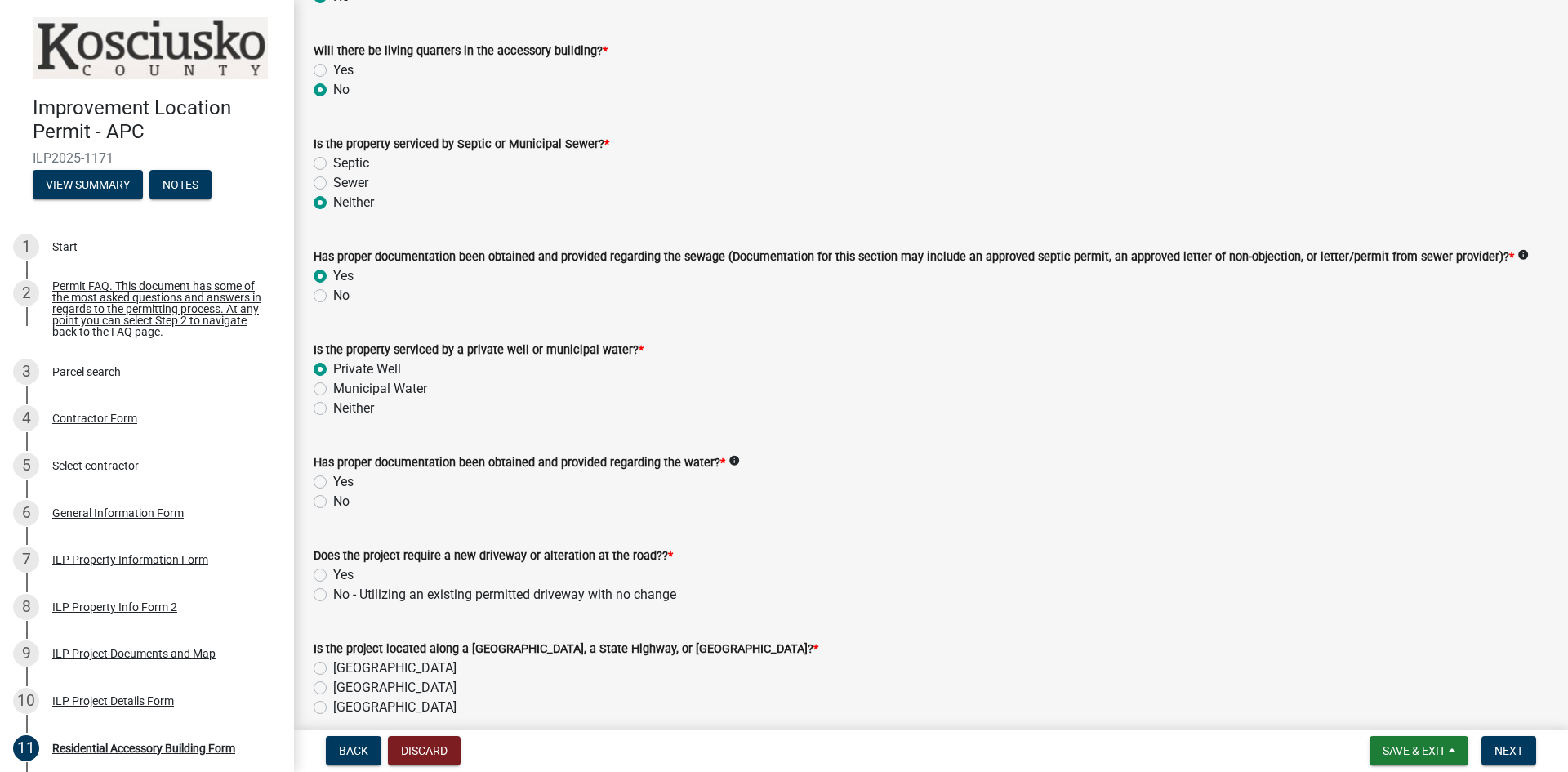
radio input "true"
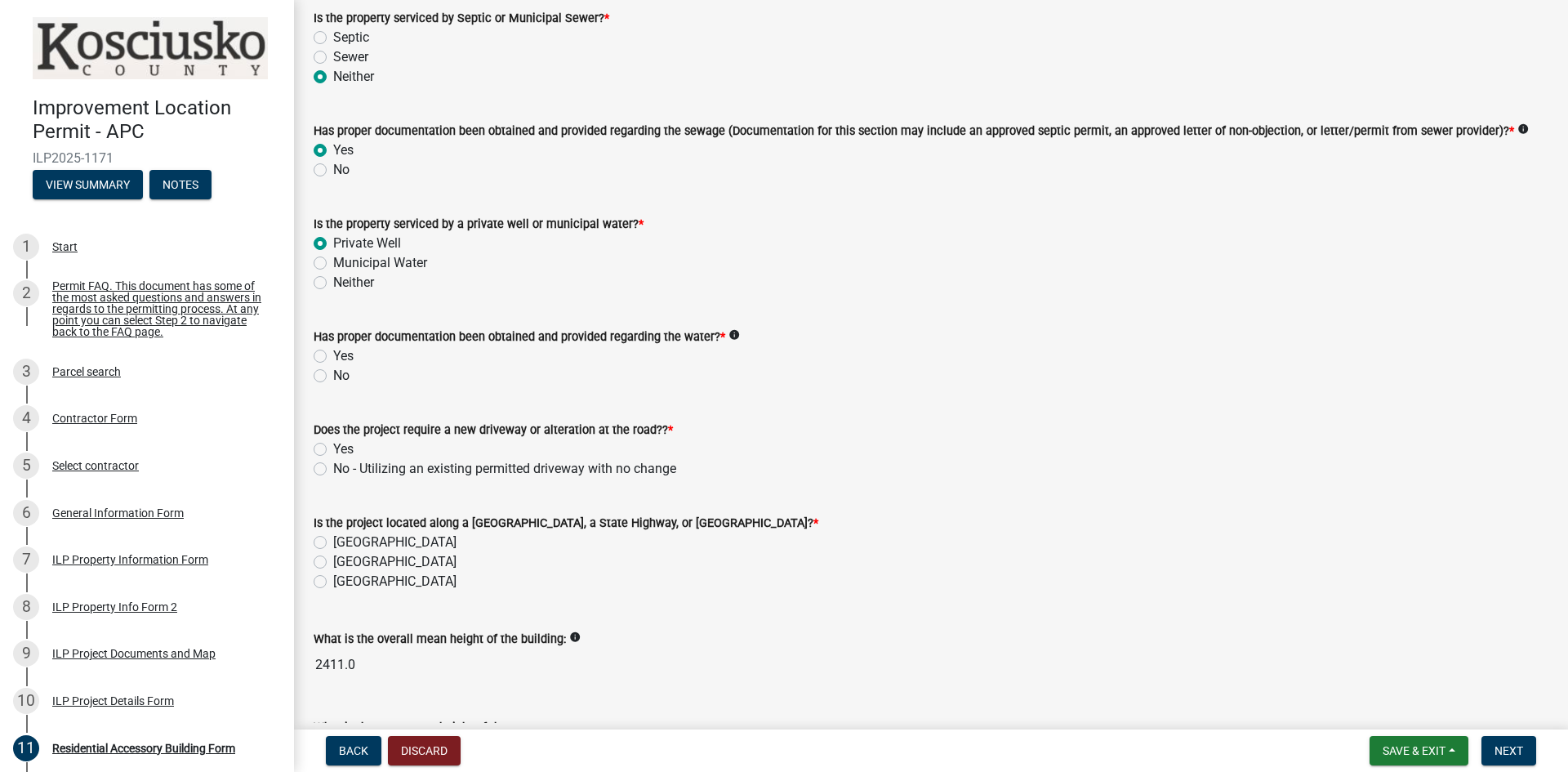
scroll to position [408, 0]
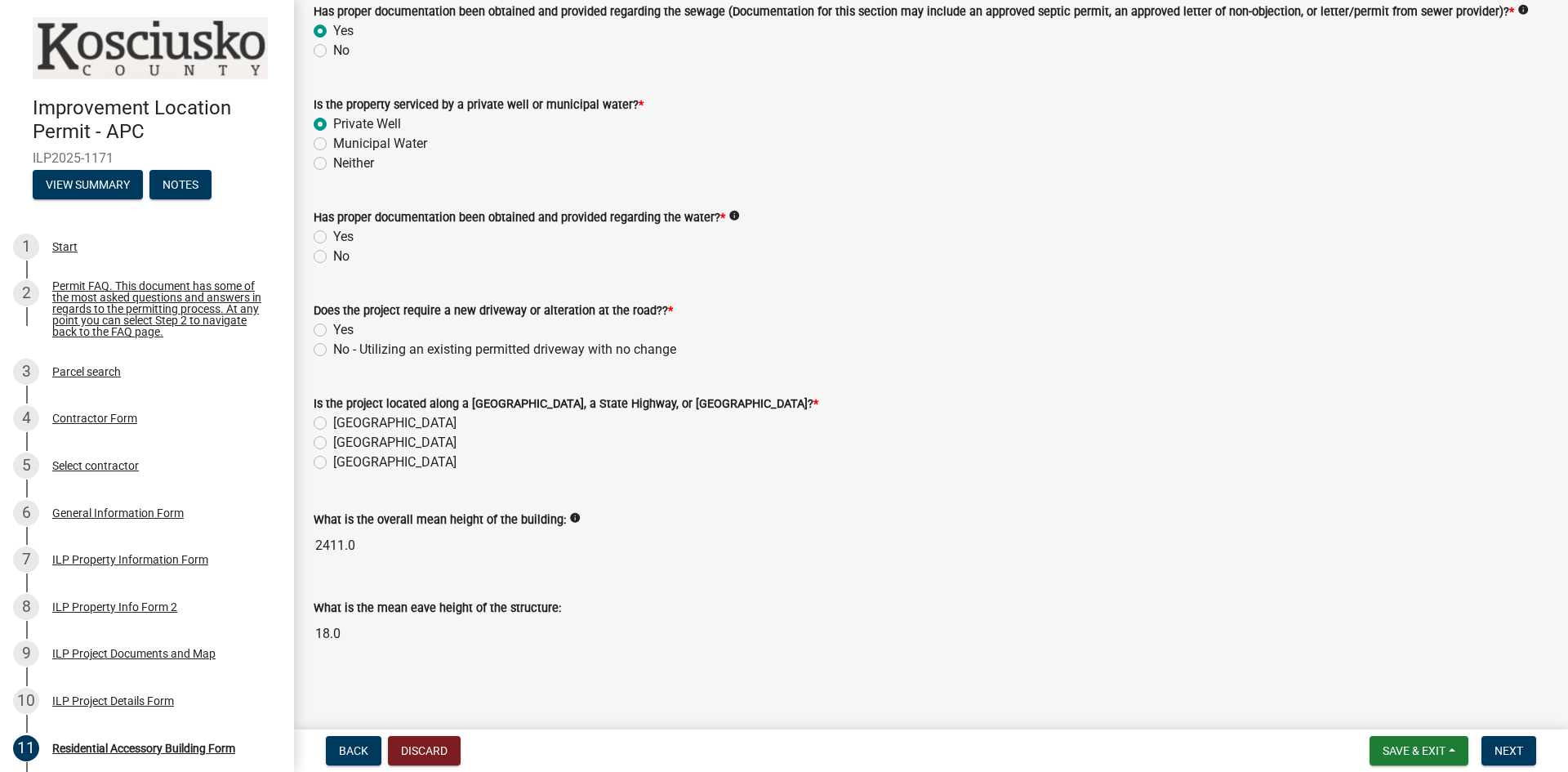
click at [334, 232] on label "Yes" at bounding box center [344, 236] width 21 height 20
click at [334, 232] on input "Yes" at bounding box center [339, 232] width 10 height 10
radio input "true"
click at [334, 328] on label "Yes" at bounding box center [344, 329] width 21 height 20
click at [334, 328] on input "Yes" at bounding box center [339, 325] width 10 height 10
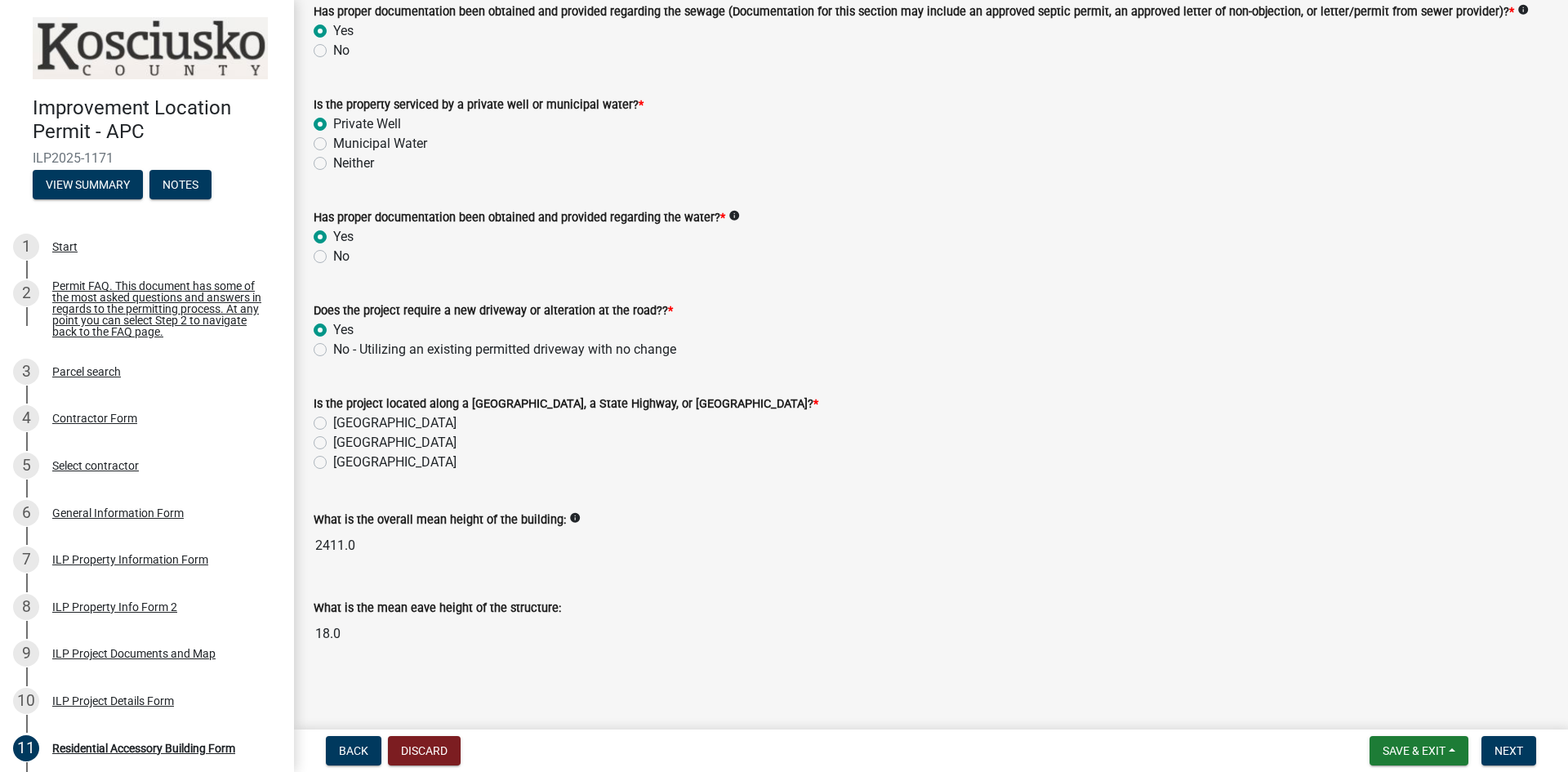
radio input "true"
click at [334, 420] on label "[GEOGRAPHIC_DATA]" at bounding box center [395, 423] width 123 height 20
click at [334, 420] on input "[GEOGRAPHIC_DATA]" at bounding box center [339, 419] width 10 height 10
radio input "true"
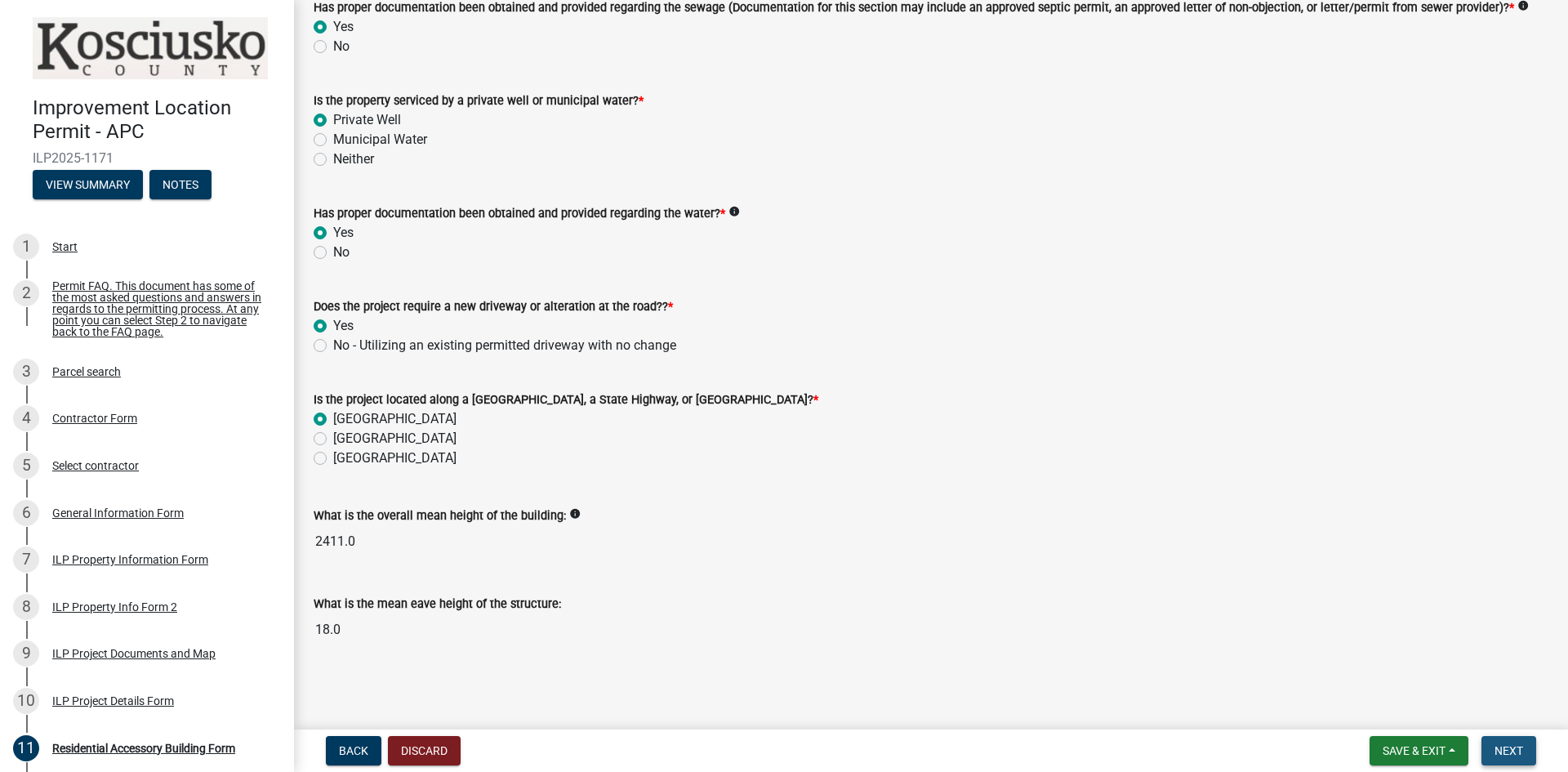
click at [1512, 747] on span "Next" at bounding box center [1509, 751] width 28 height 13
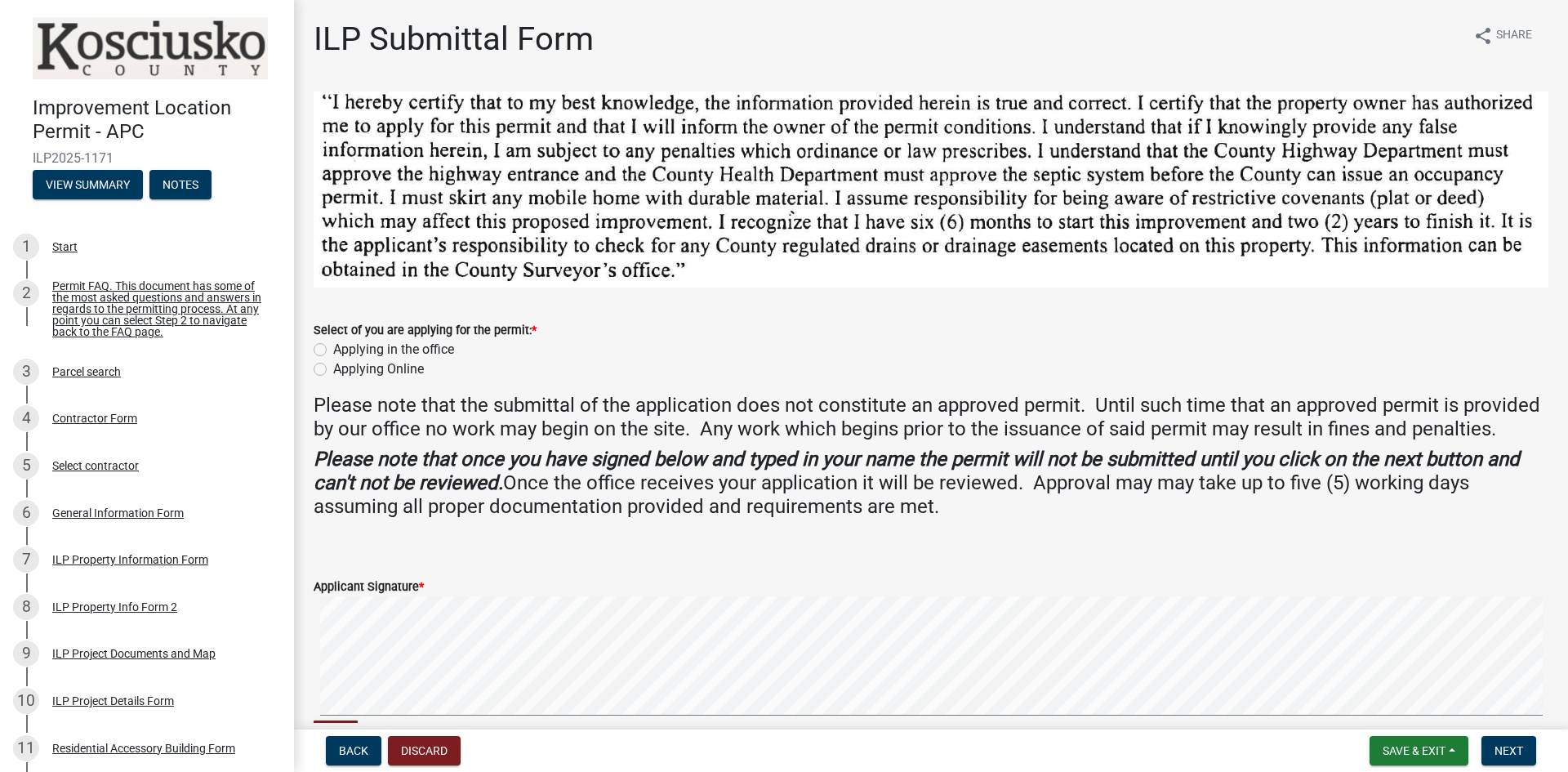
click at [334, 366] on label "Applying Online" at bounding box center [378, 369] width 90 height 20
click at [334, 366] on input "Applying Online" at bounding box center [339, 365] width 10 height 10
radio input "true"
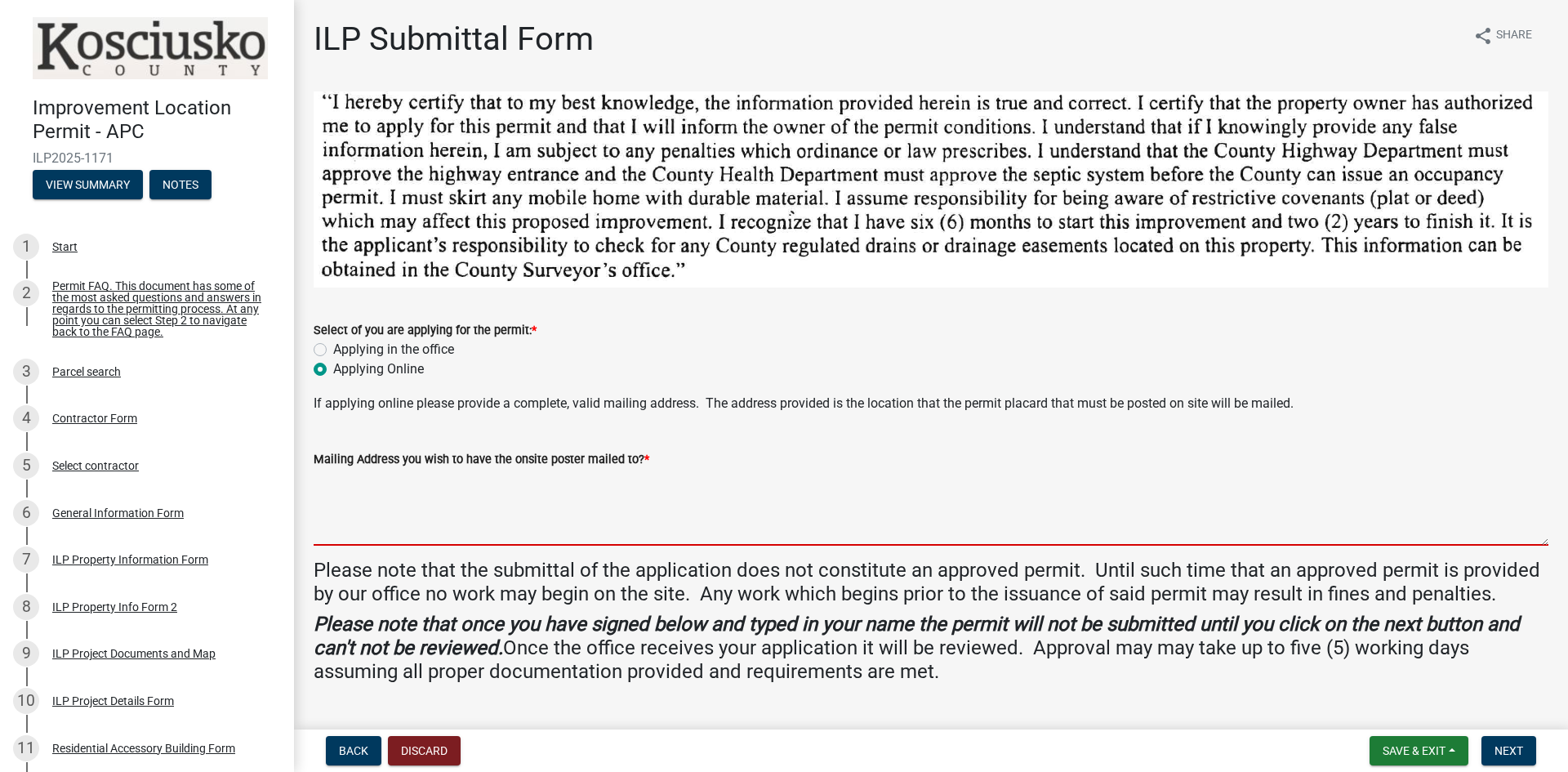
click at [669, 476] on textarea "Mailing Address you wish to have the onsite poster mailed to? *" at bounding box center [931, 506] width 1235 height 77
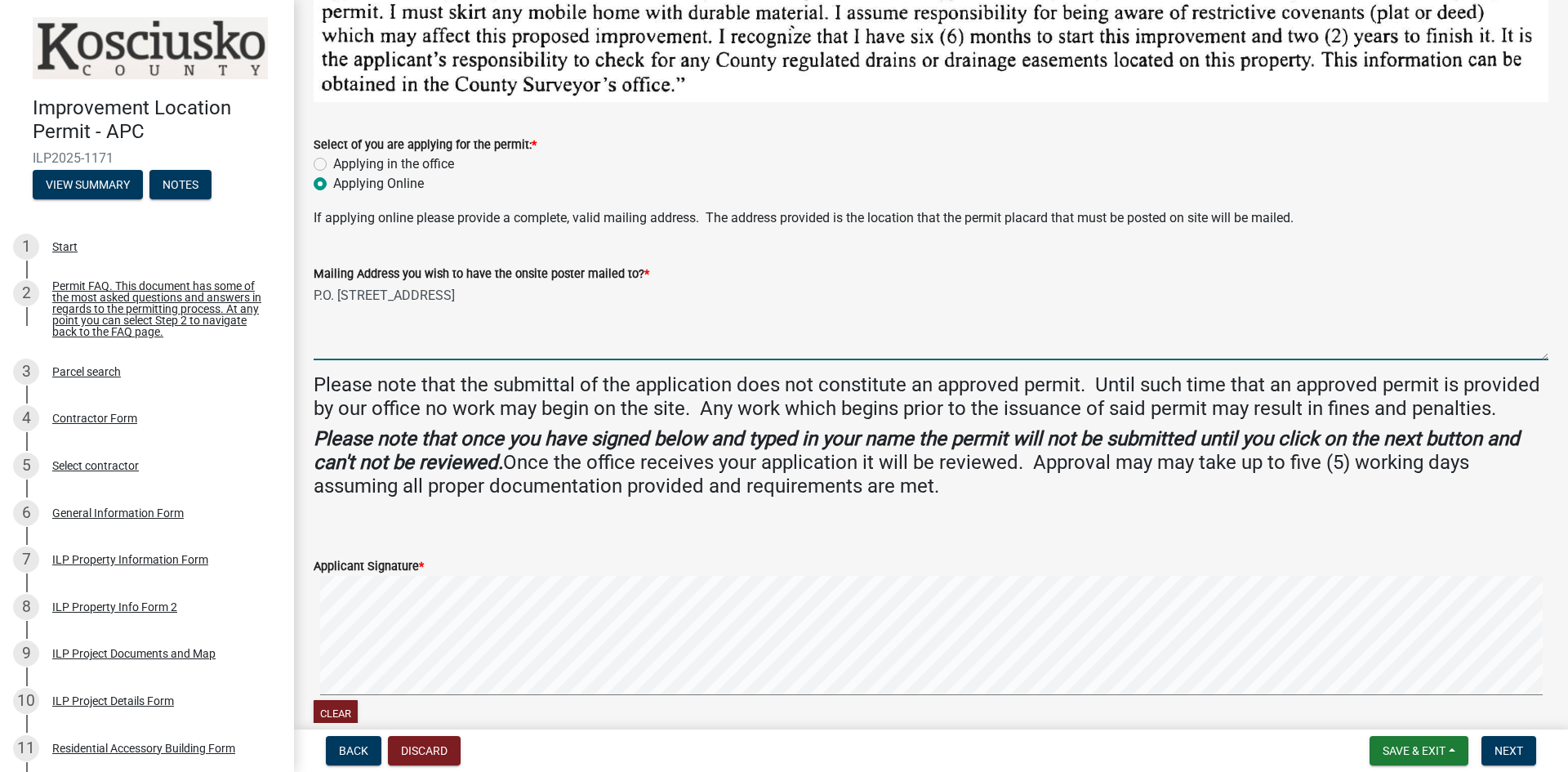
scroll to position [327, 0]
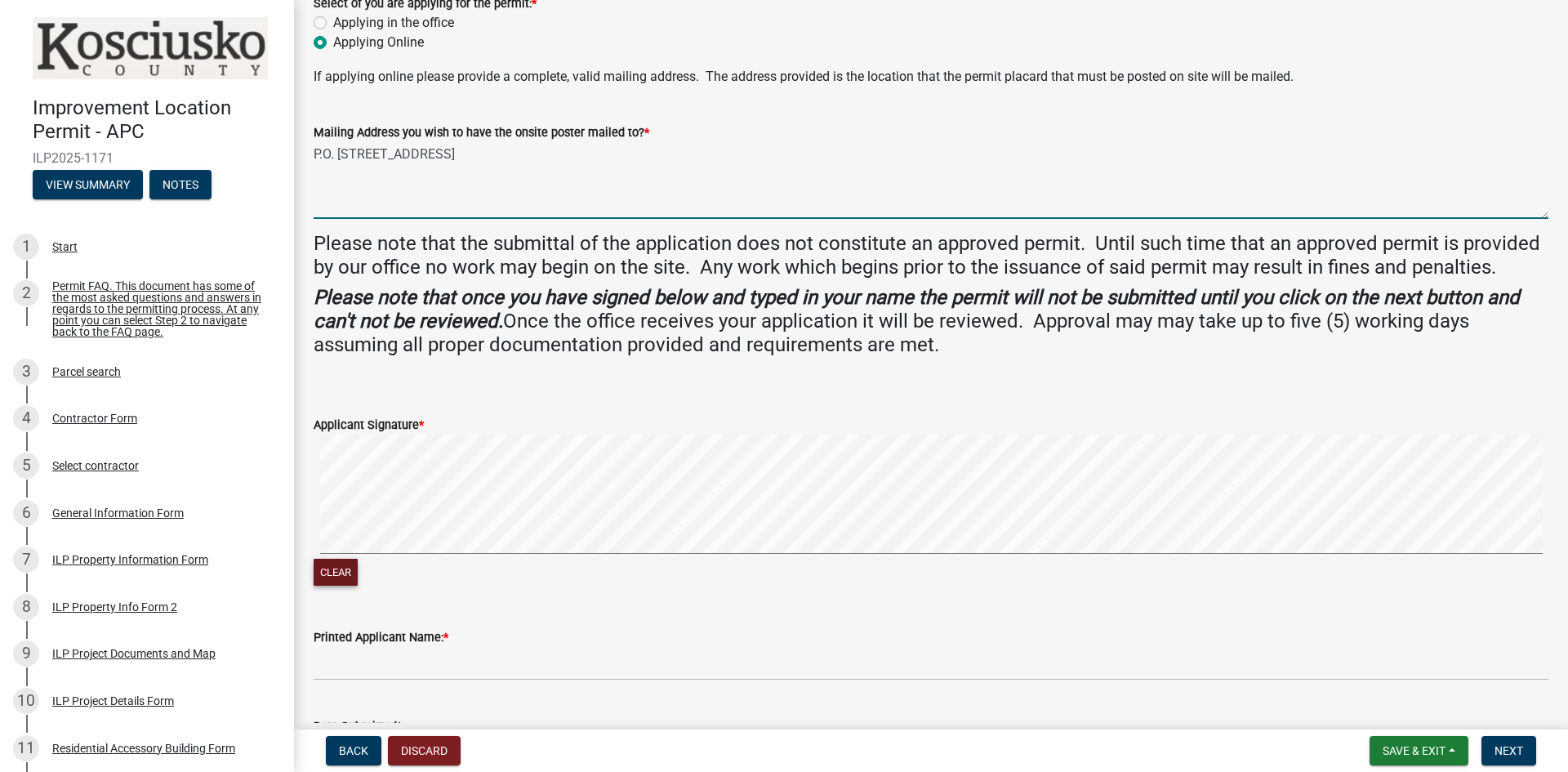
type textarea "P.O. [STREET_ADDRESS]"
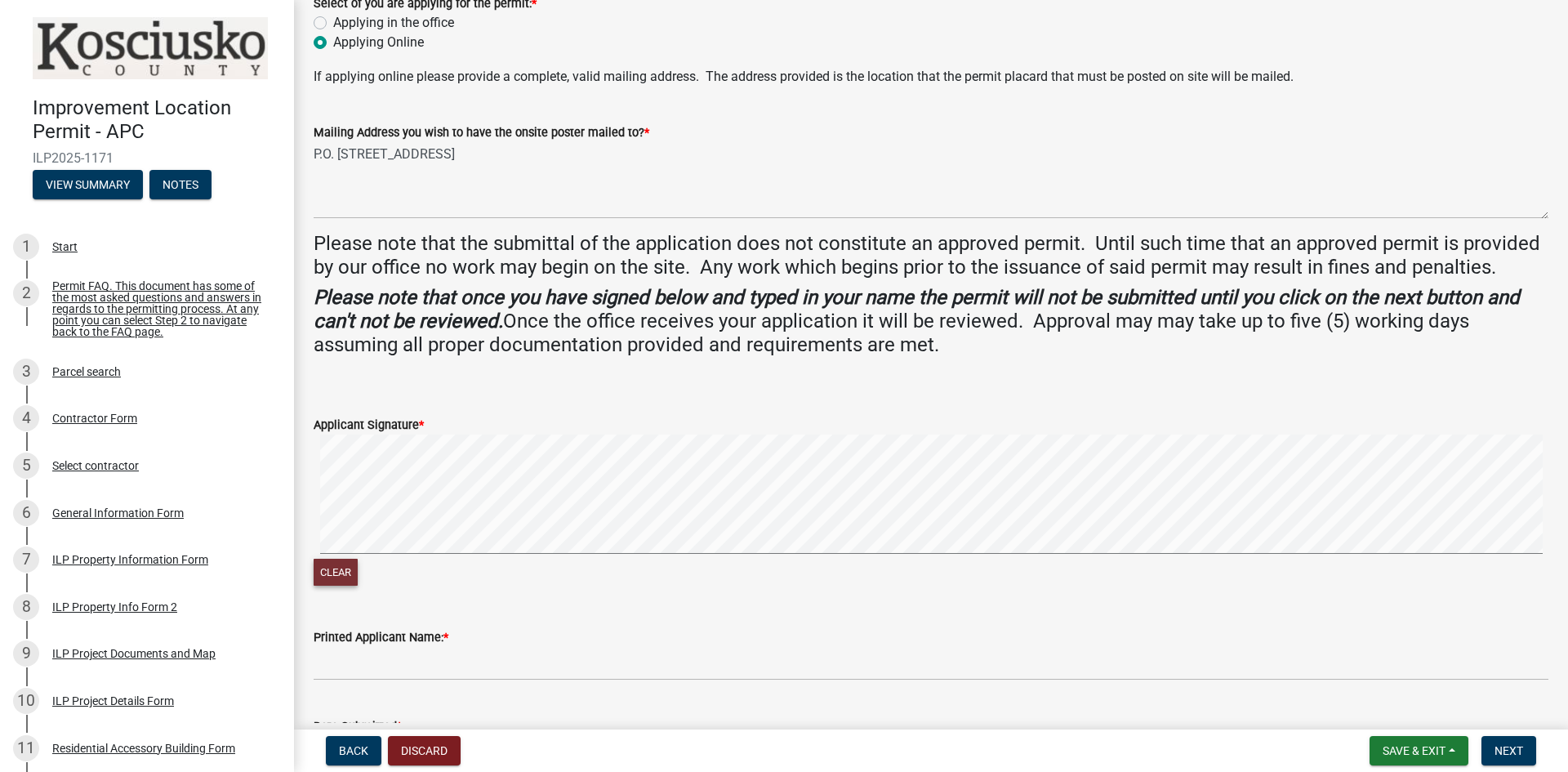
click at [340, 575] on button "Clear" at bounding box center [335, 572] width 44 height 27
click at [332, 570] on button "Clear" at bounding box center [335, 572] width 44 height 27
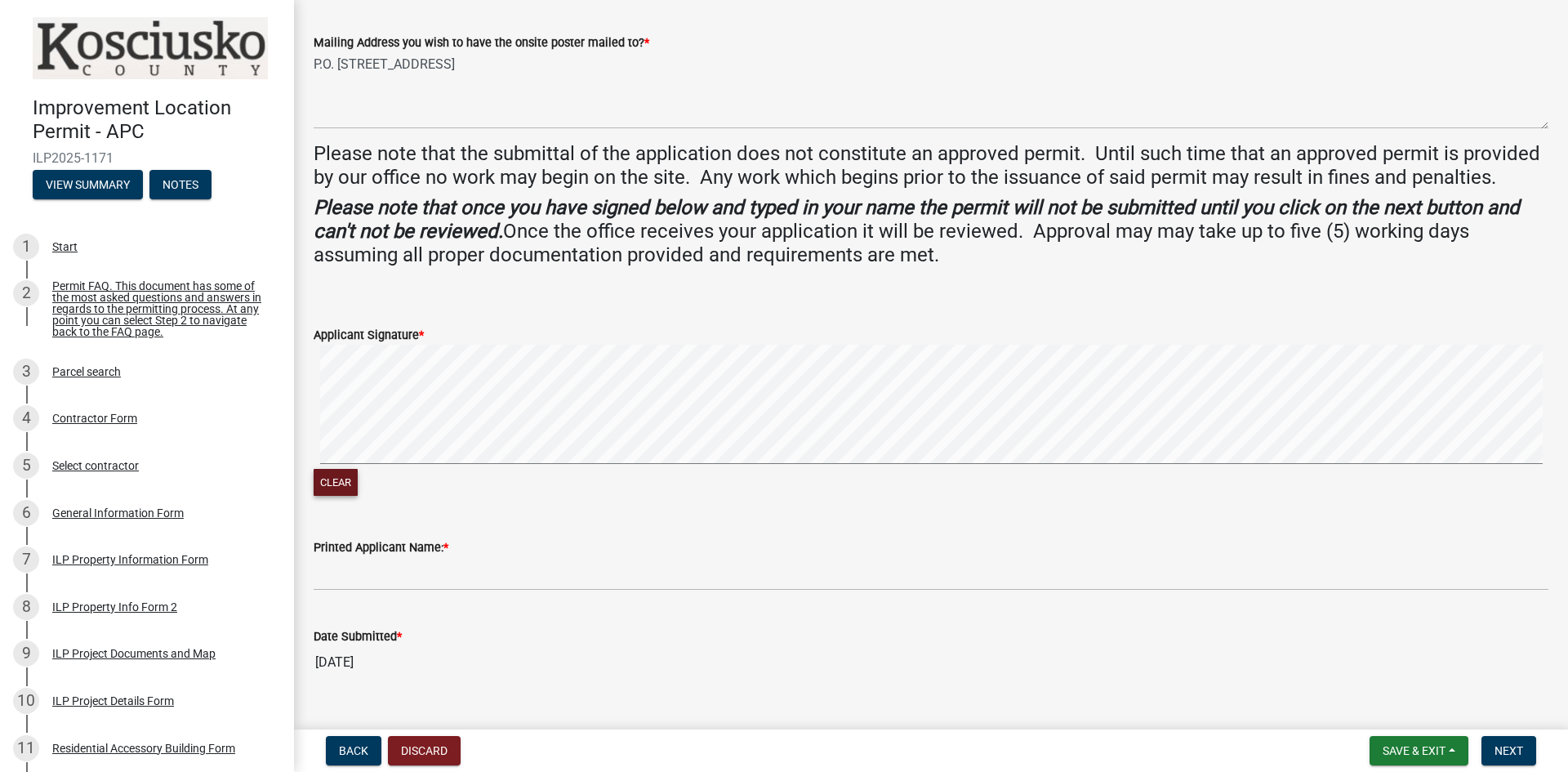
scroll to position [447, 0]
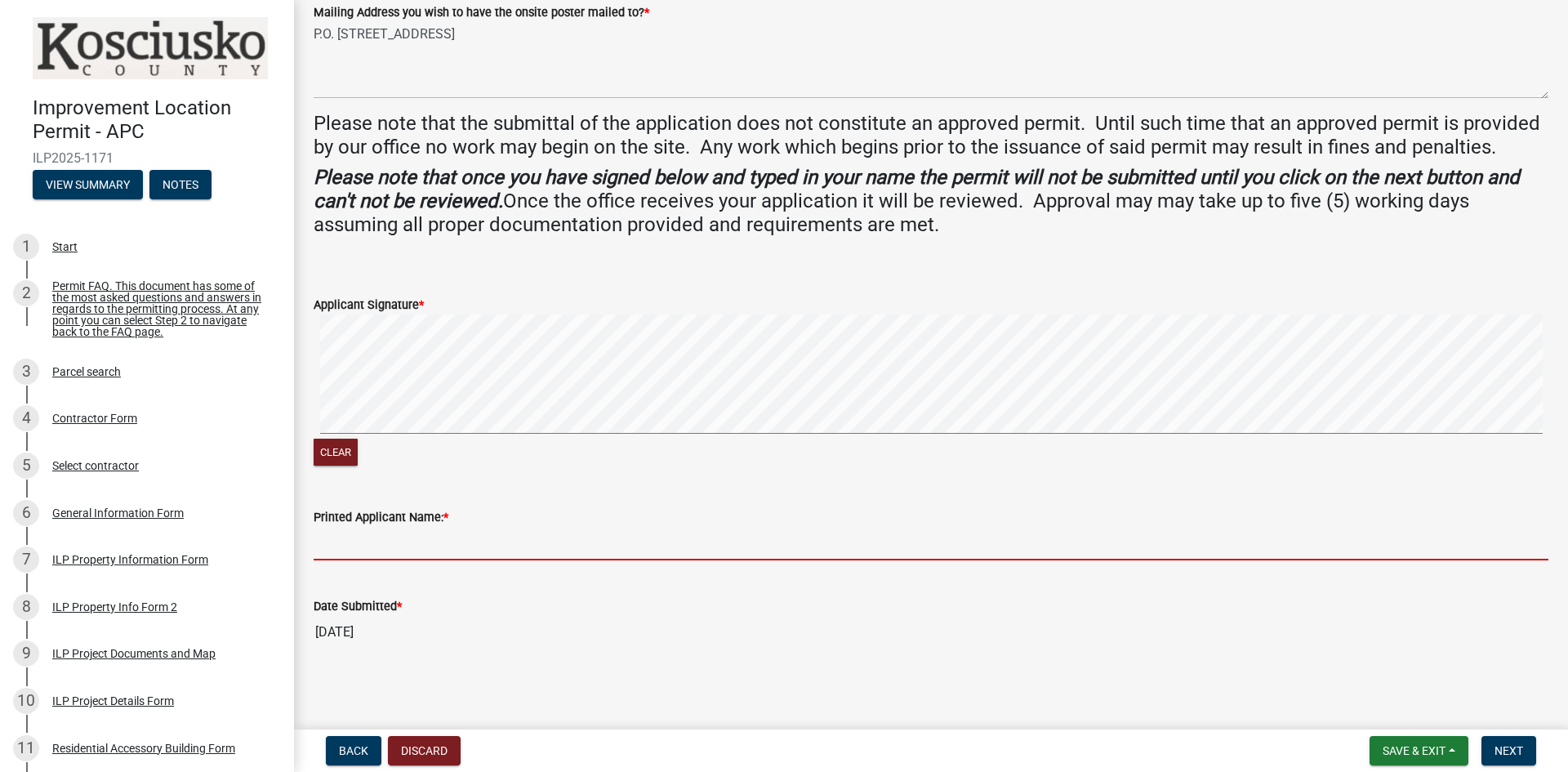
click at [466, 548] on input "Printed Applicant Name: *" at bounding box center [931, 543] width 1235 height 34
type input "[PERSON_NAME]"
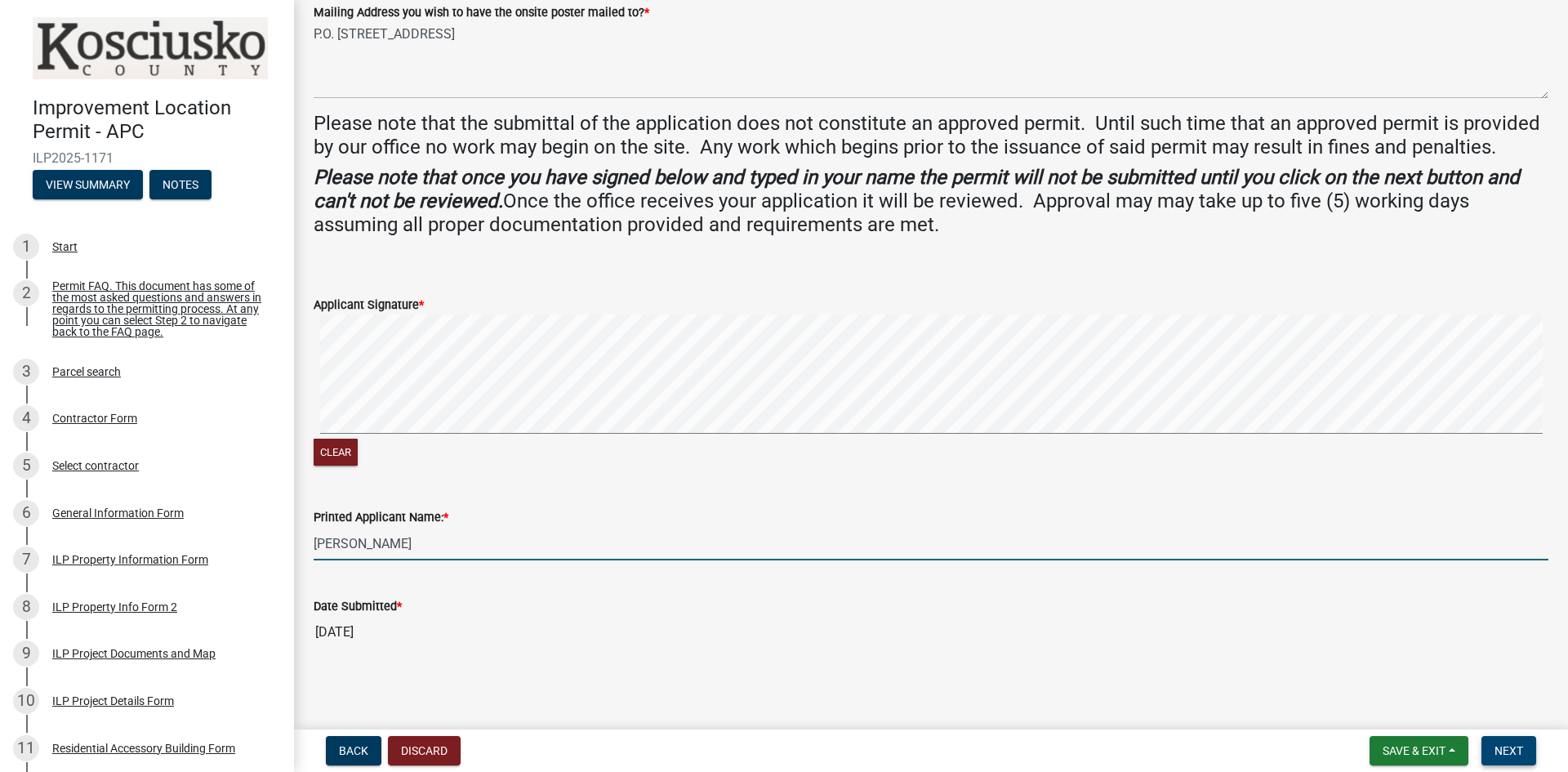
click at [1522, 743] on button "Next" at bounding box center [1510, 751] width 55 height 29
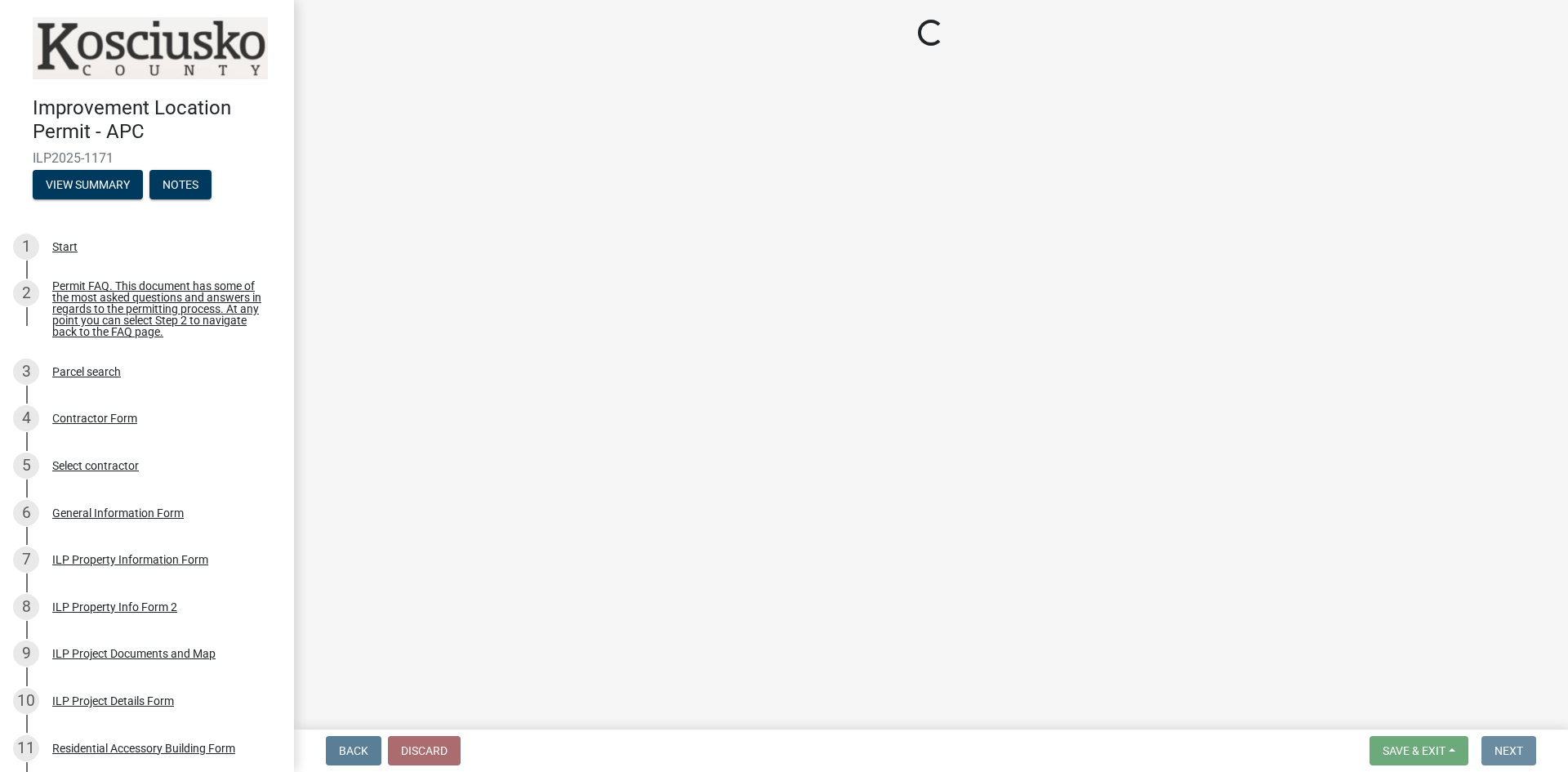
scroll to position [0, 0]
